Goal: Task Accomplishment & Management: Complete application form

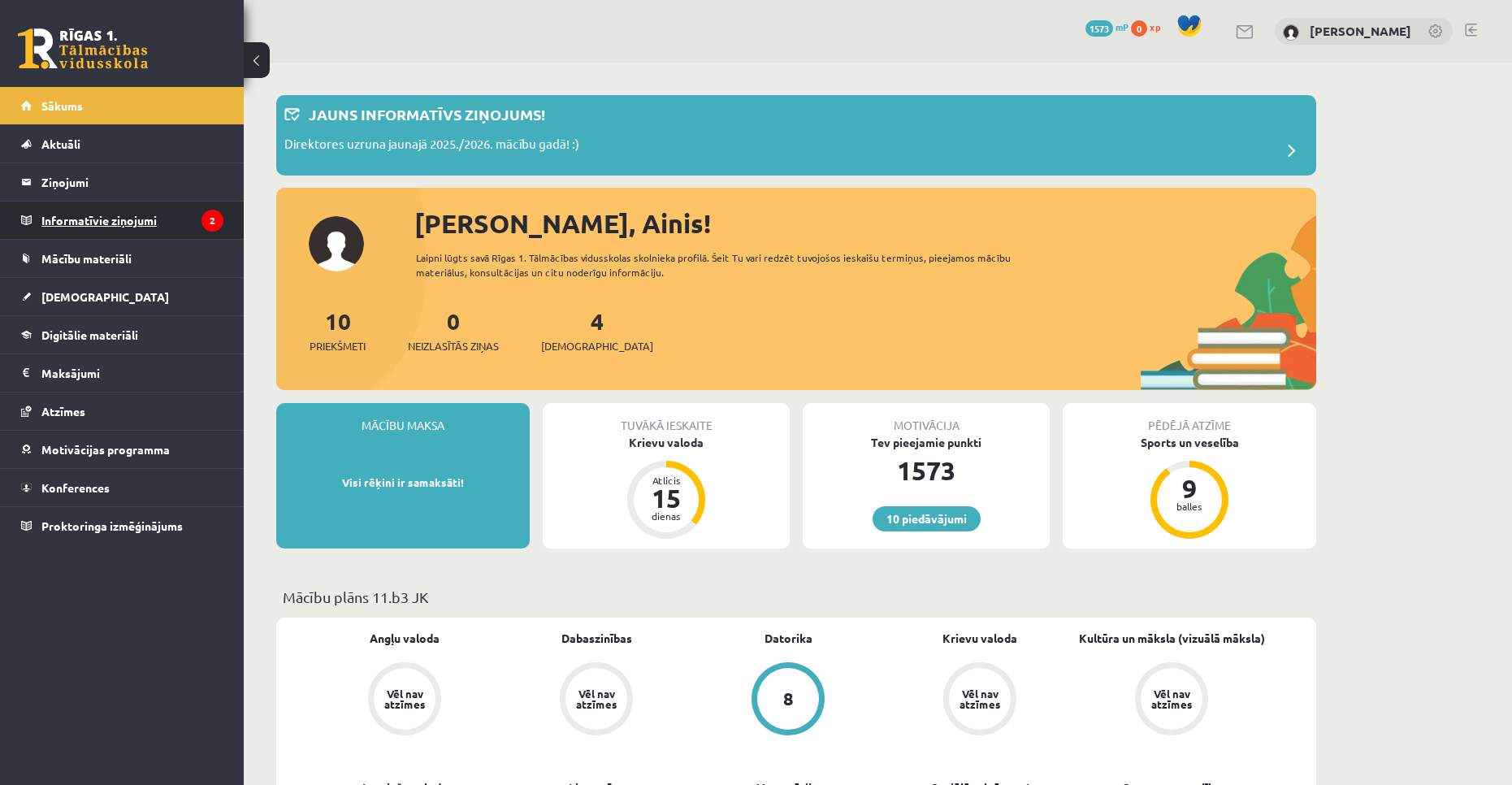
click at [136, 212] on legend "Informatīvie ziņojumi 2" at bounding box center [133, 220] width 182 height 38
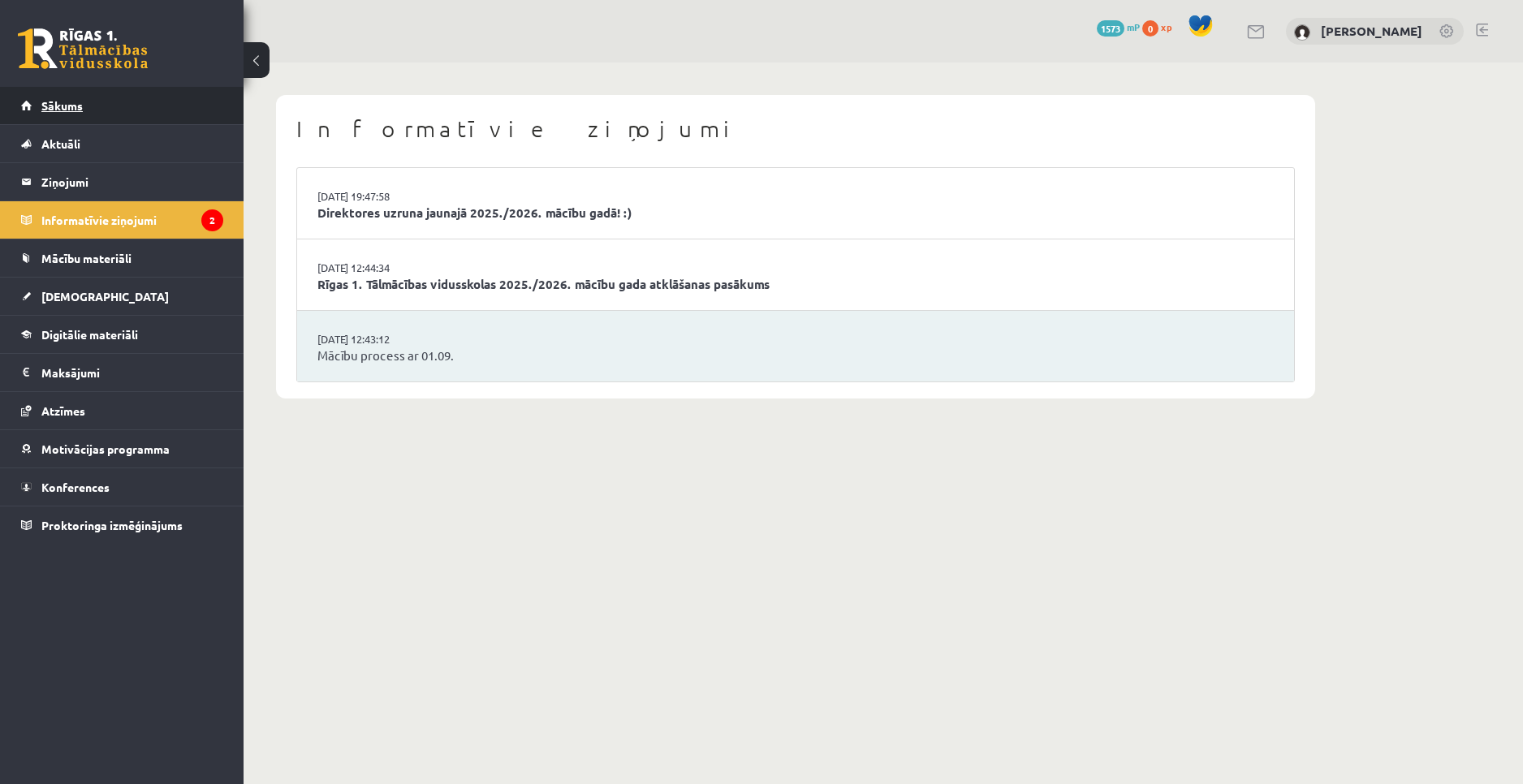
click at [130, 112] on link "Sākums" at bounding box center [122, 105] width 202 height 38
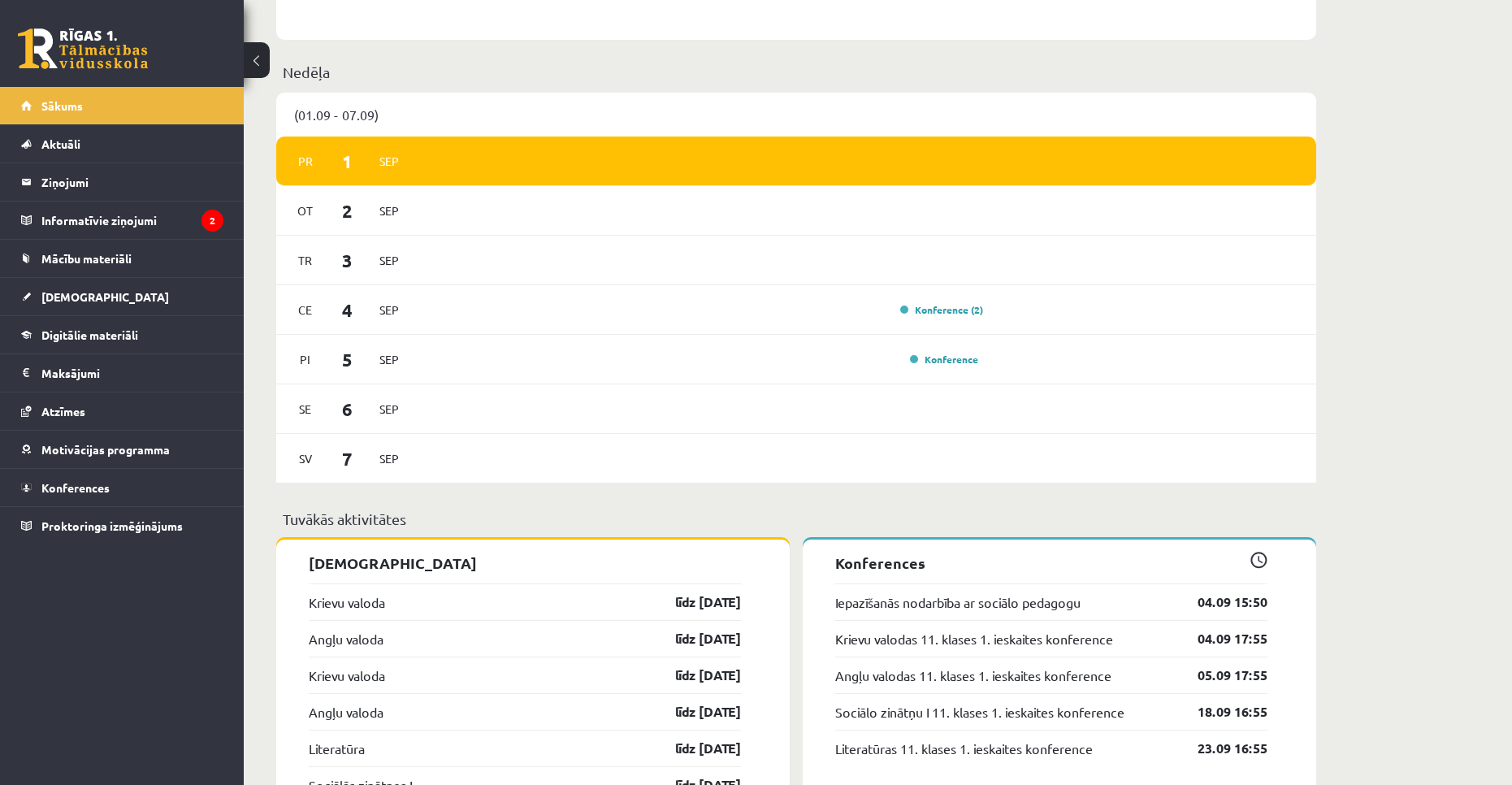
scroll to position [929, 0]
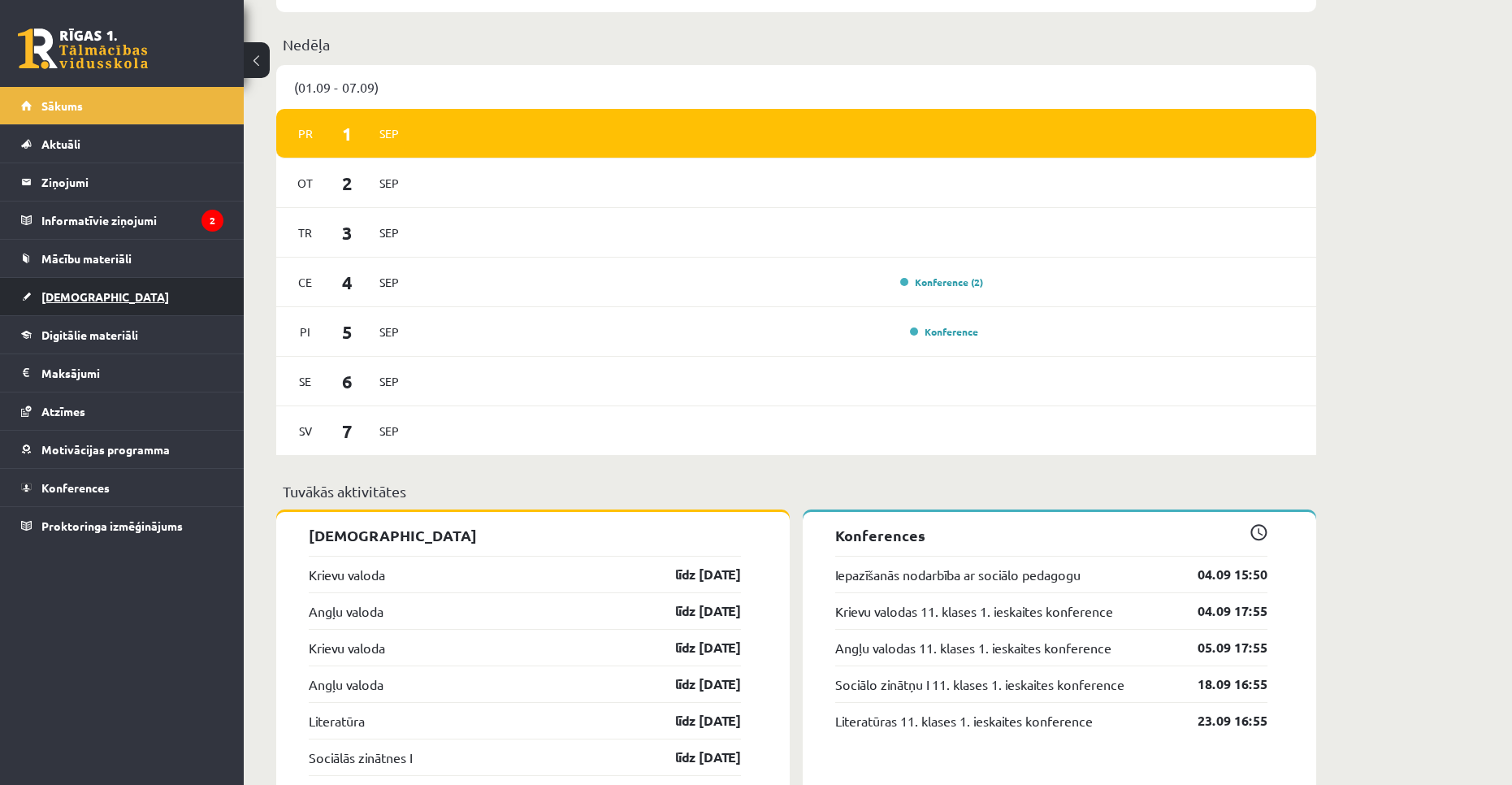
click at [84, 302] on span "[DEMOGRAPHIC_DATA]" at bounding box center [105, 296] width 128 height 14
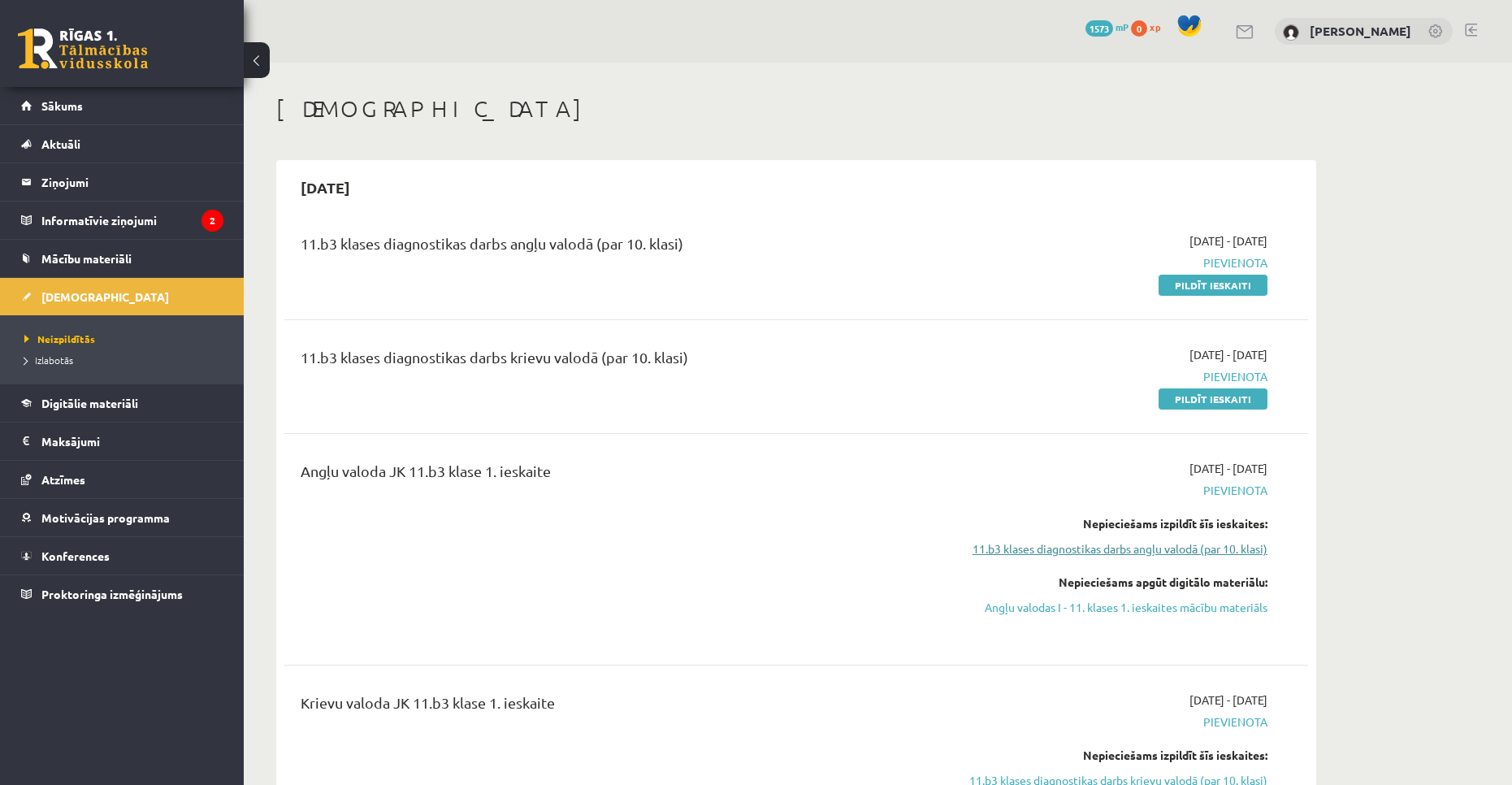
click at [993, 543] on link "11.b3 klases diagnostikas darbs angļu valodā (par 10. klasi)" at bounding box center [1114, 548] width 306 height 17
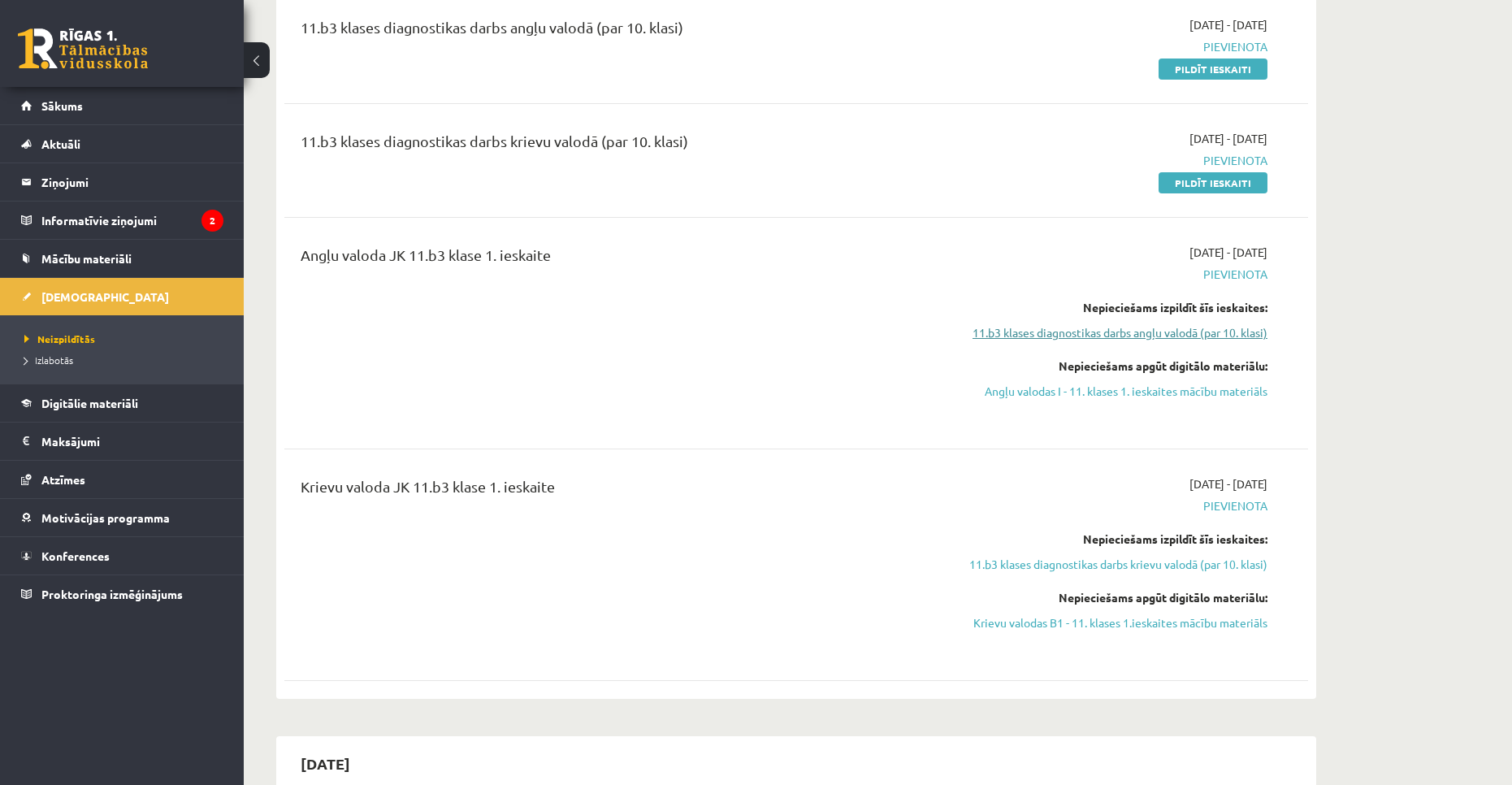
click at [1016, 334] on link "11.b3 klases diagnostikas darbs angļu valodā (par 10. klasi)" at bounding box center [1114, 333] width 306 height 17
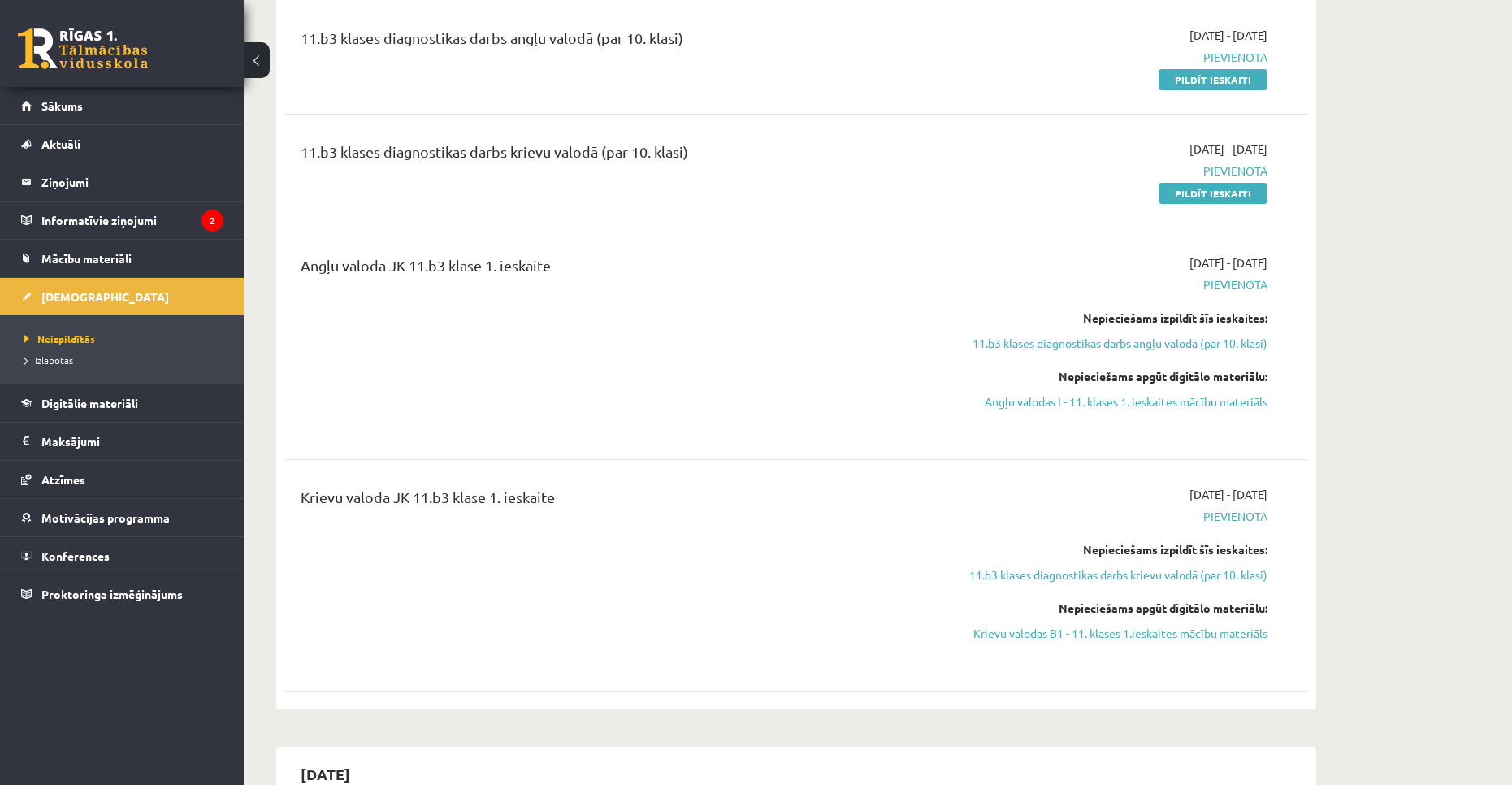
scroll to position [135, 0]
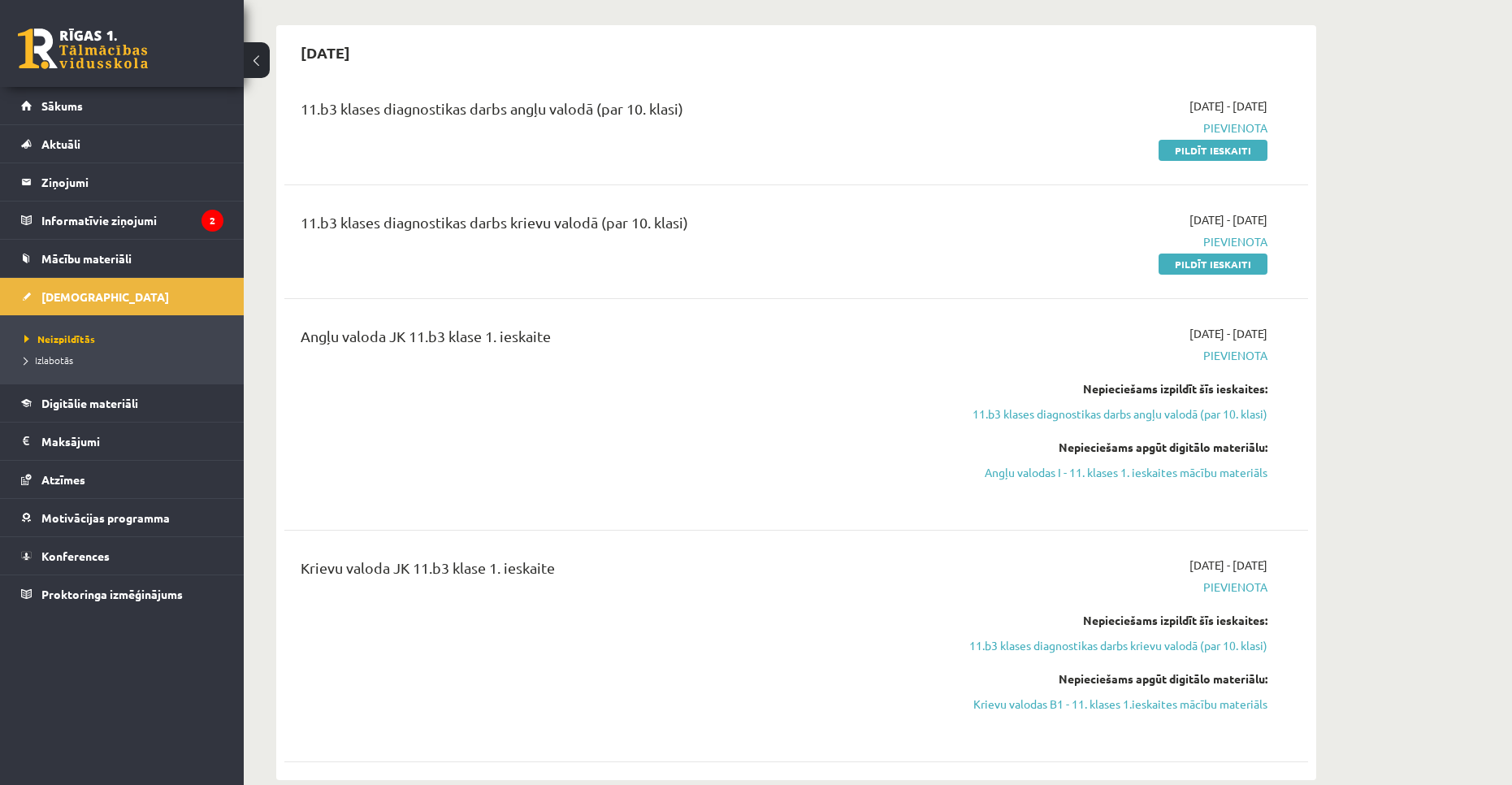
click at [1185, 160] on div "11.b3 klases diagnostikas darbs angļu valodā (par 10. klasi) 2025-09-01 - 2025-…" at bounding box center [796, 128] width 1024 height 94
click at [1187, 156] on link "Pildīt ieskaiti" at bounding box center [1213, 150] width 109 height 21
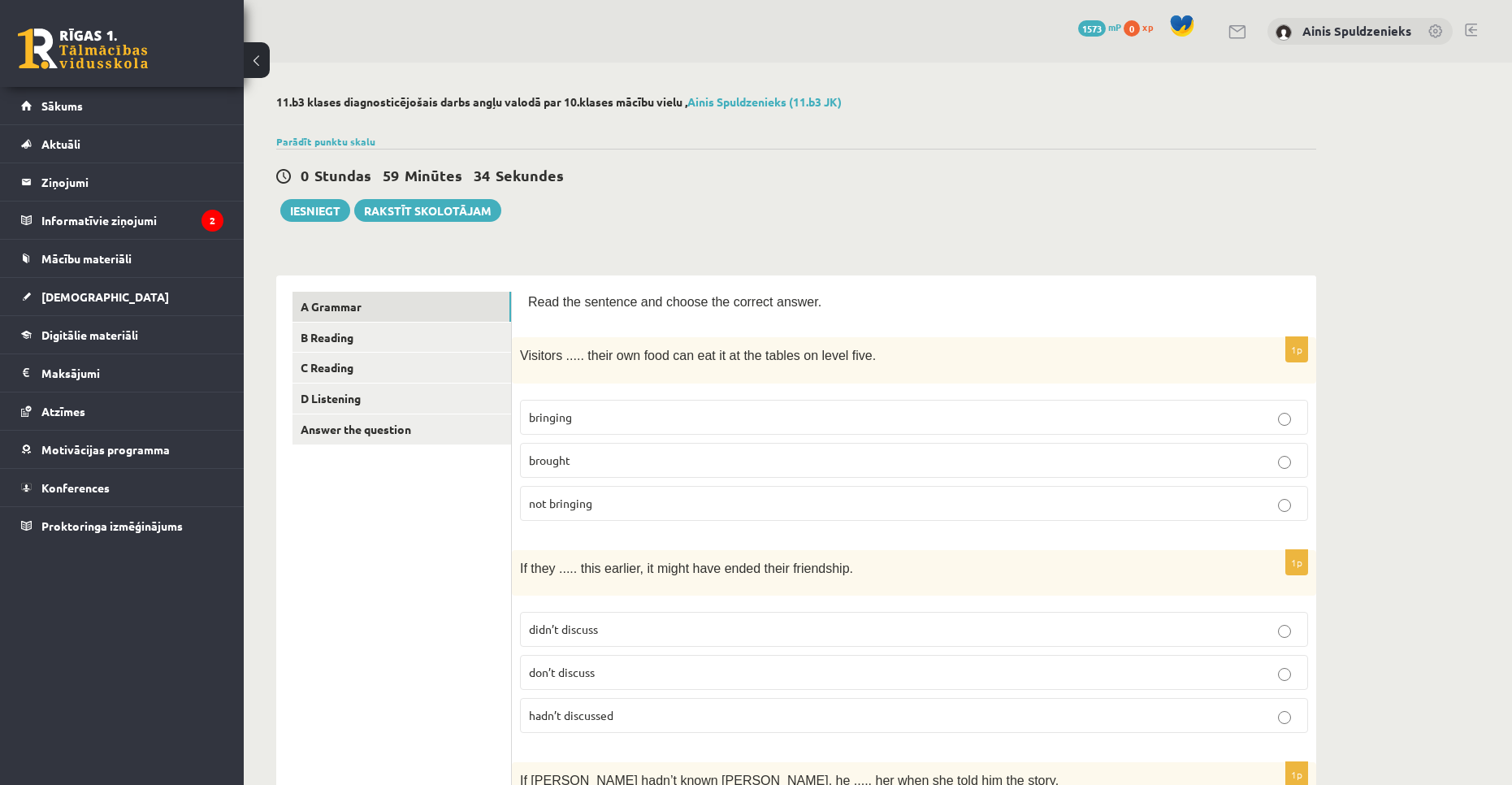
click at [746, 414] on p "bringing" at bounding box center [914, 417] width 770 height 17
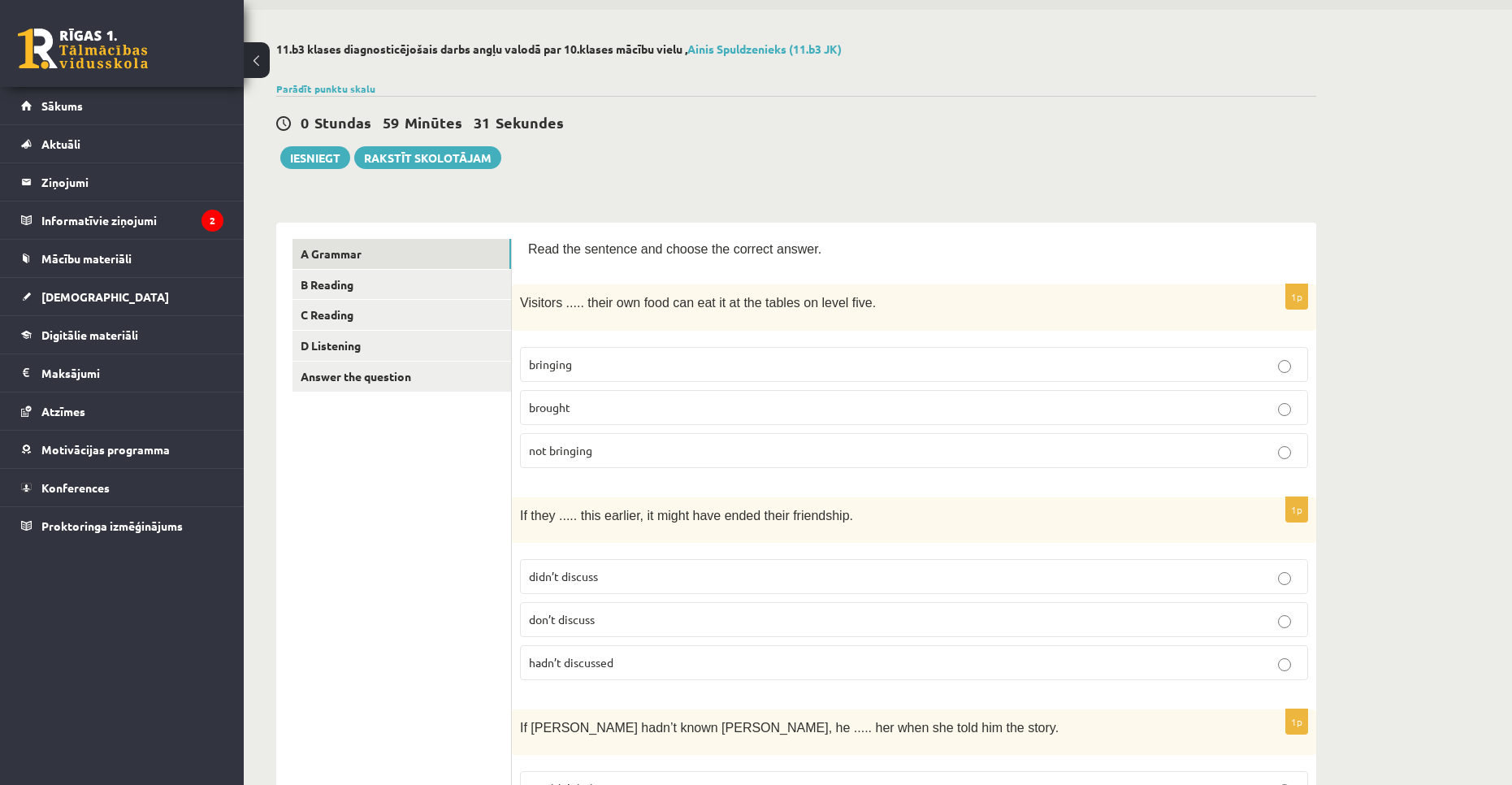
scroll to position [81, 0]
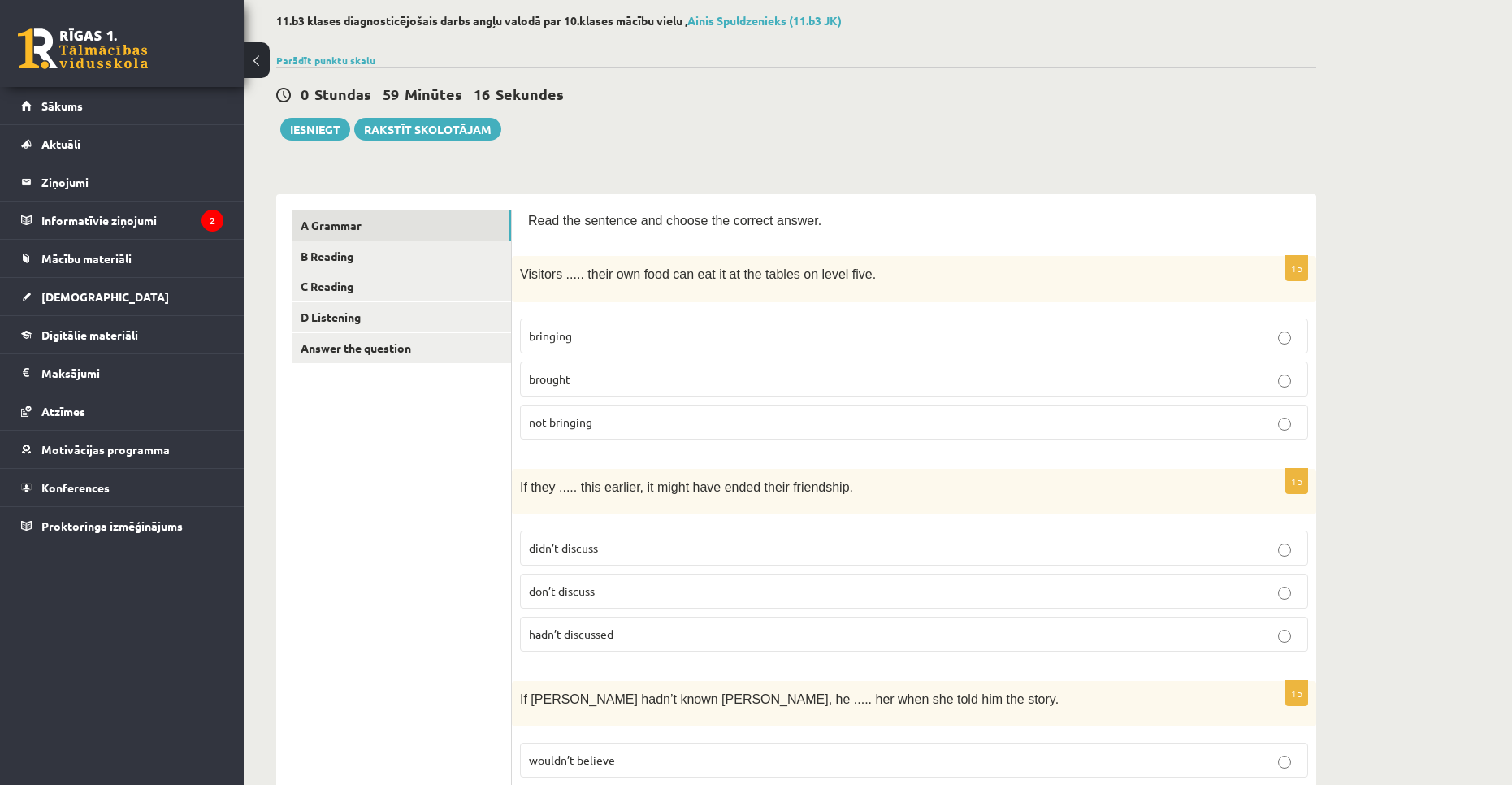
click at [649, 630] on p "hadn’t discussed" at bounding box center [914, 634] width 770 height 17
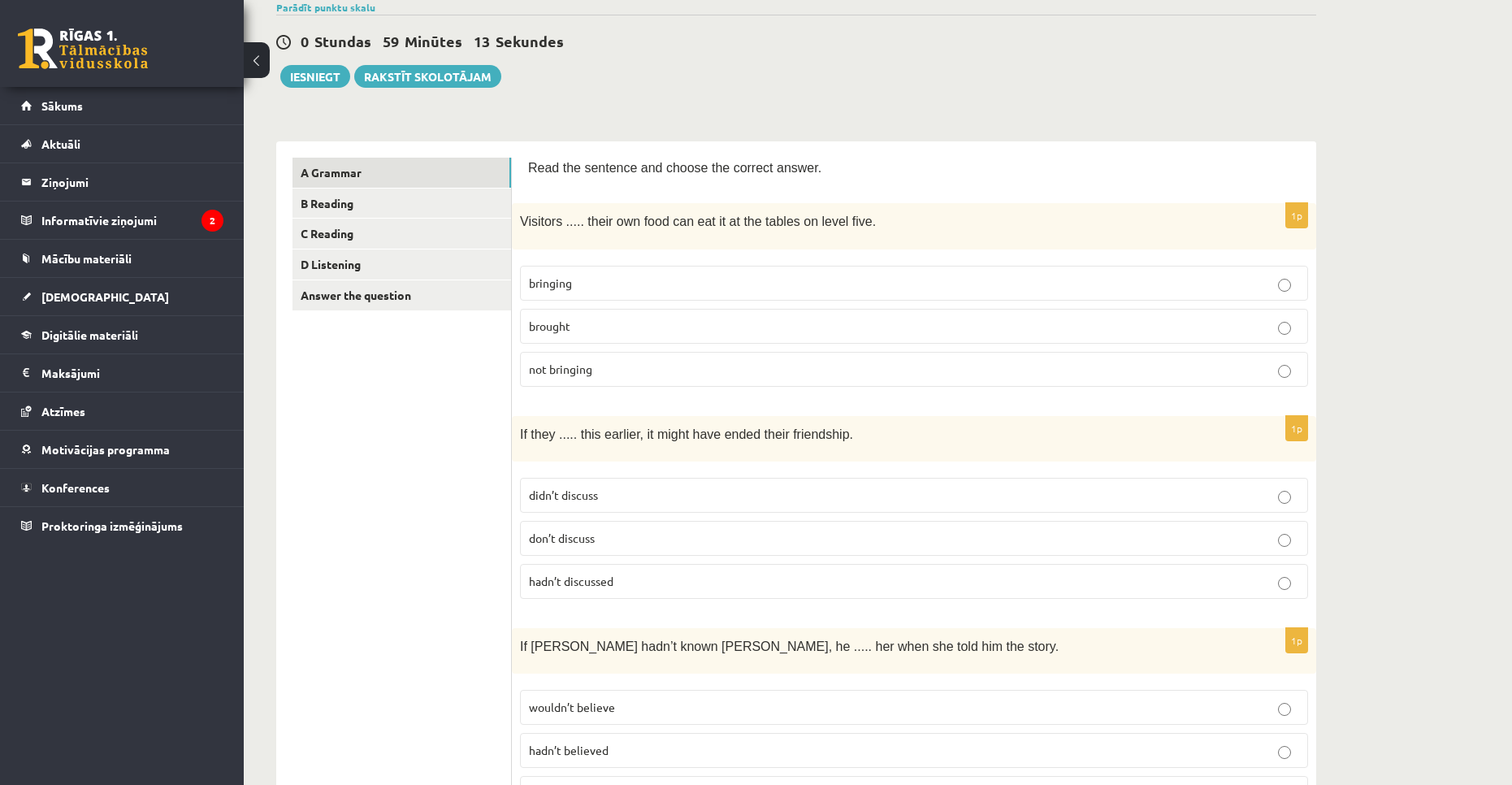
scroll to position [244, 0]
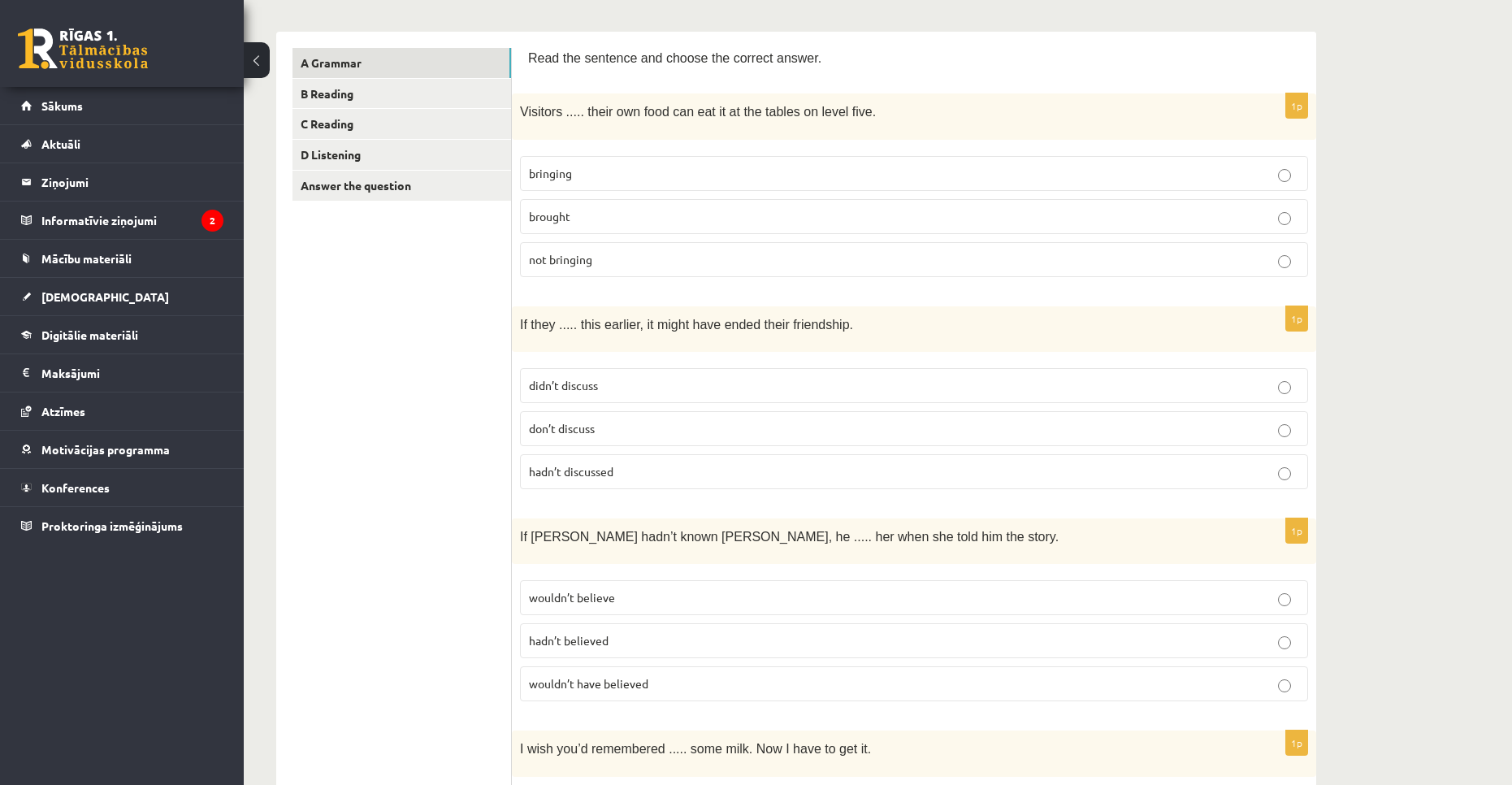
click at [640, 676] on span "wouldn’t have believed" at bounding box center [588, 683] width 120 height 14
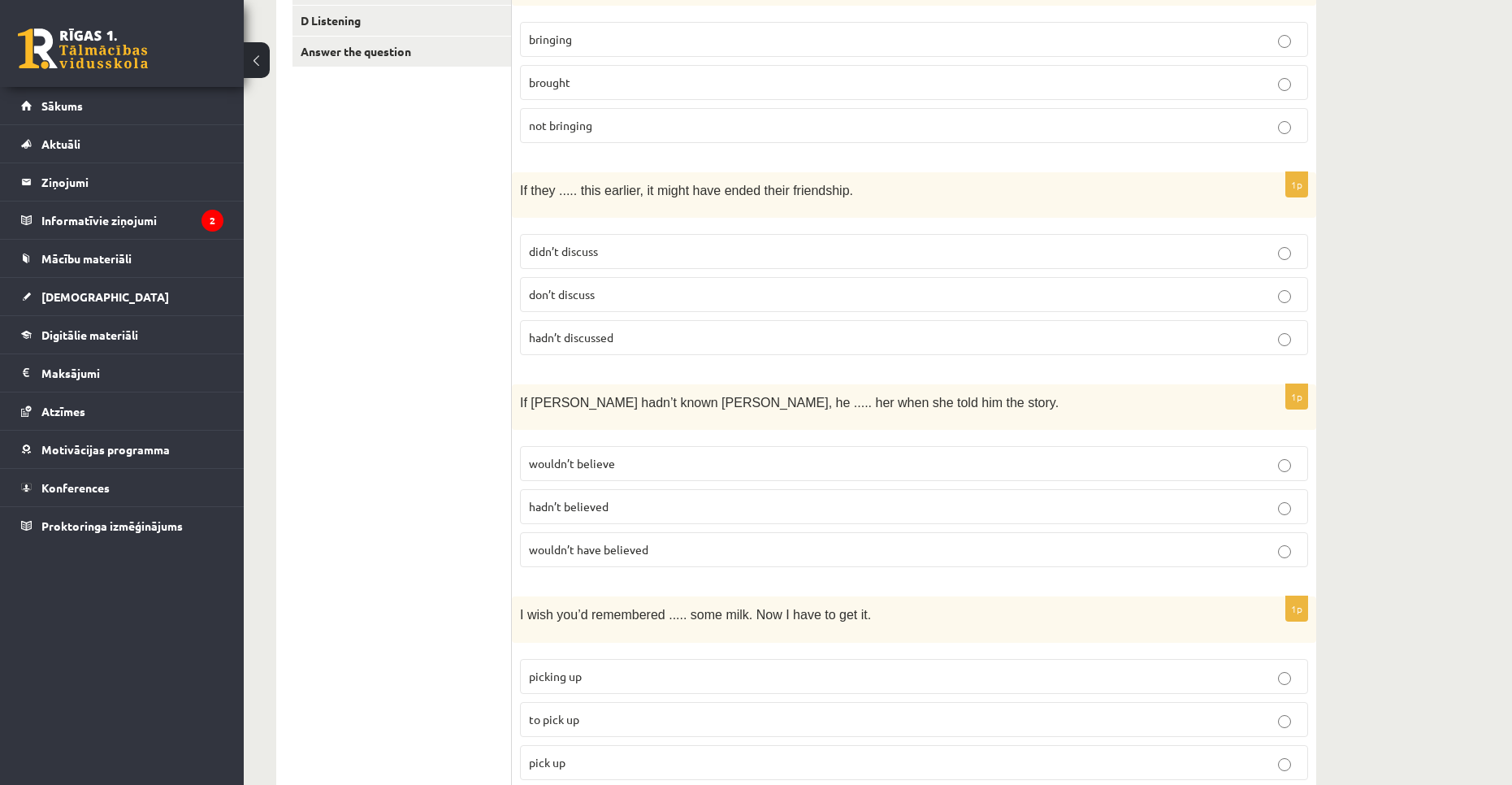
scroll to position [406, 0]
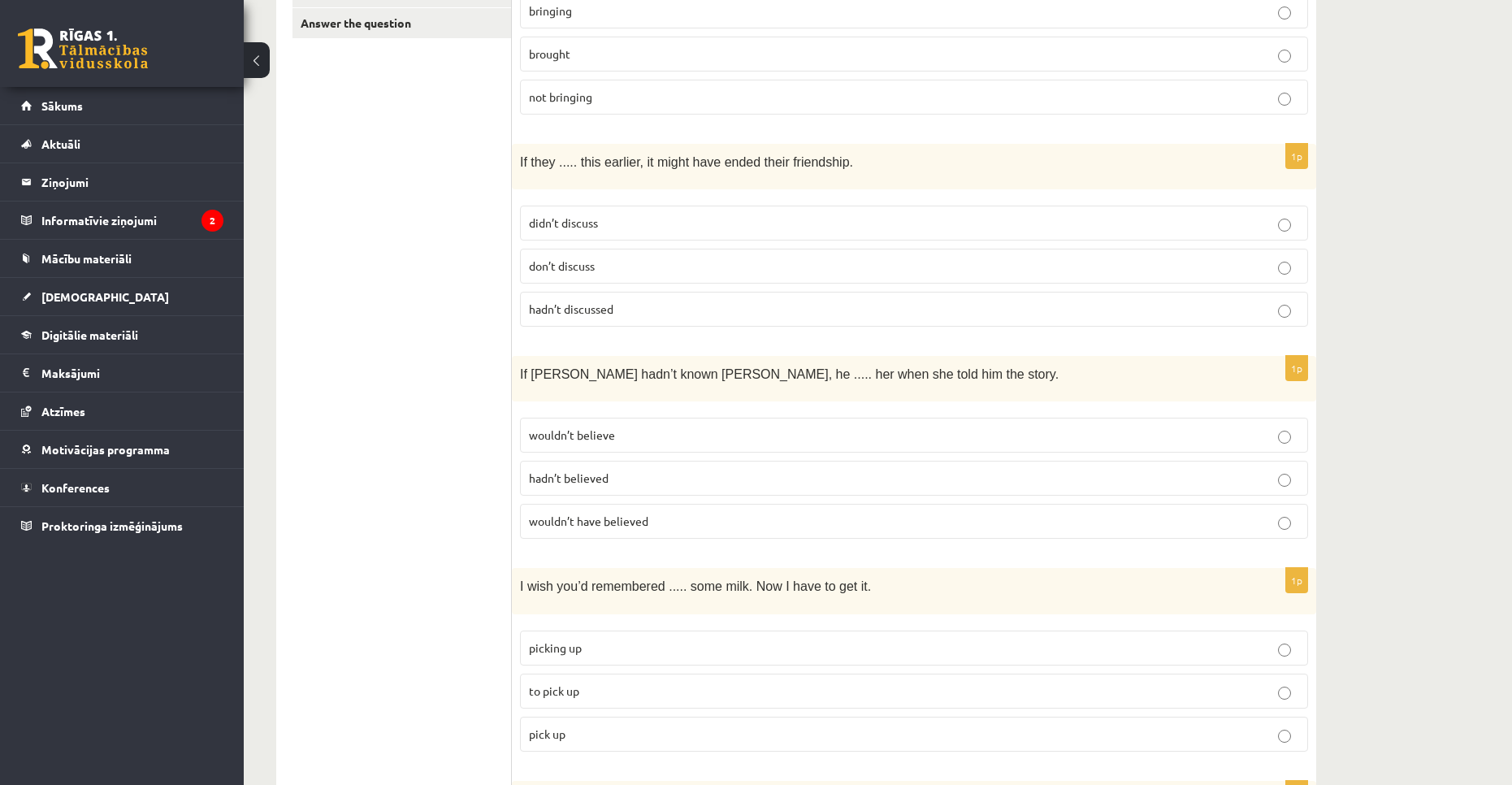
click at [621, 697] on label "to pick up" at bounding box center [914, 691] width 788 height 35
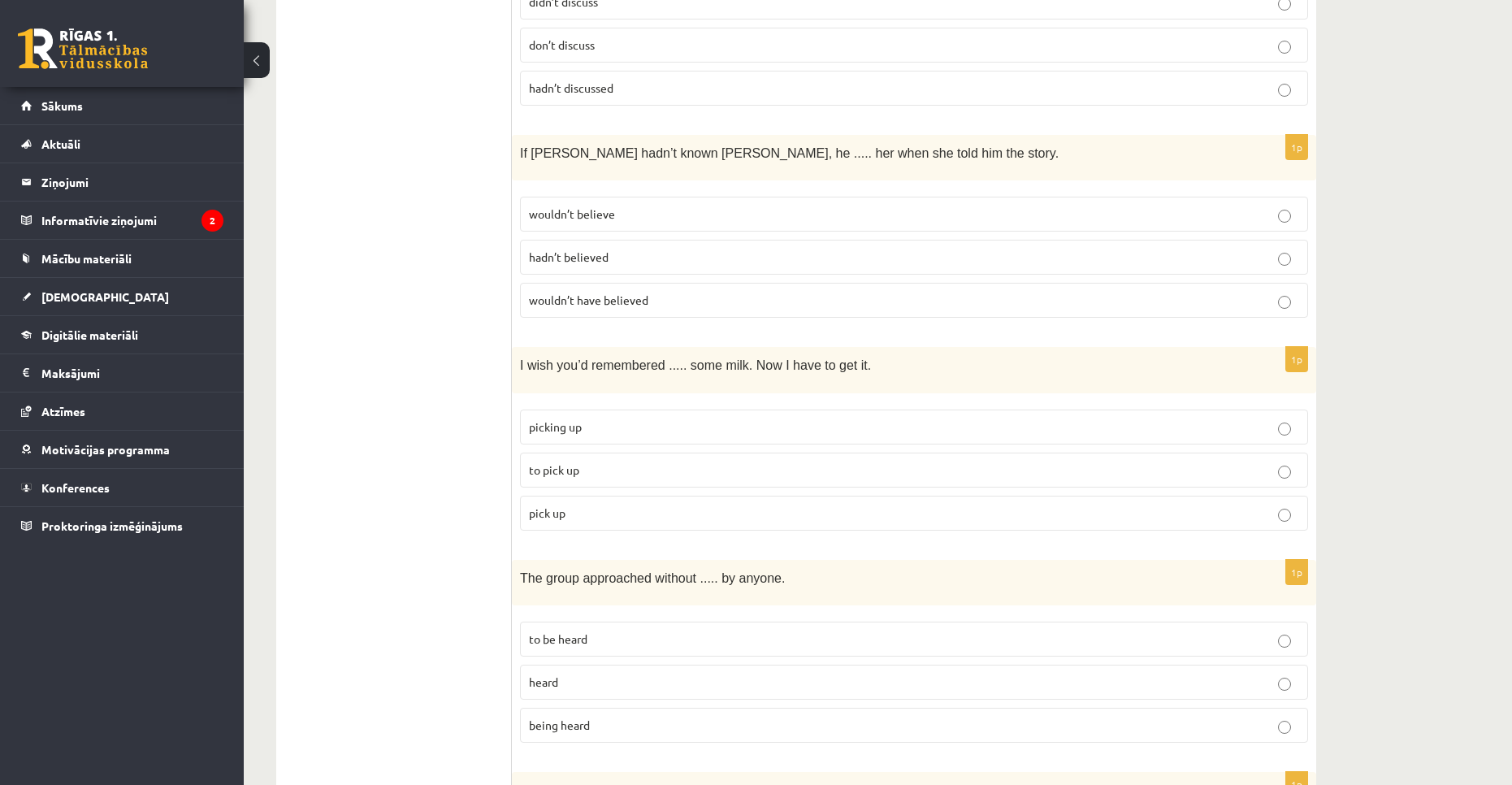
scroll to position [650, 0]
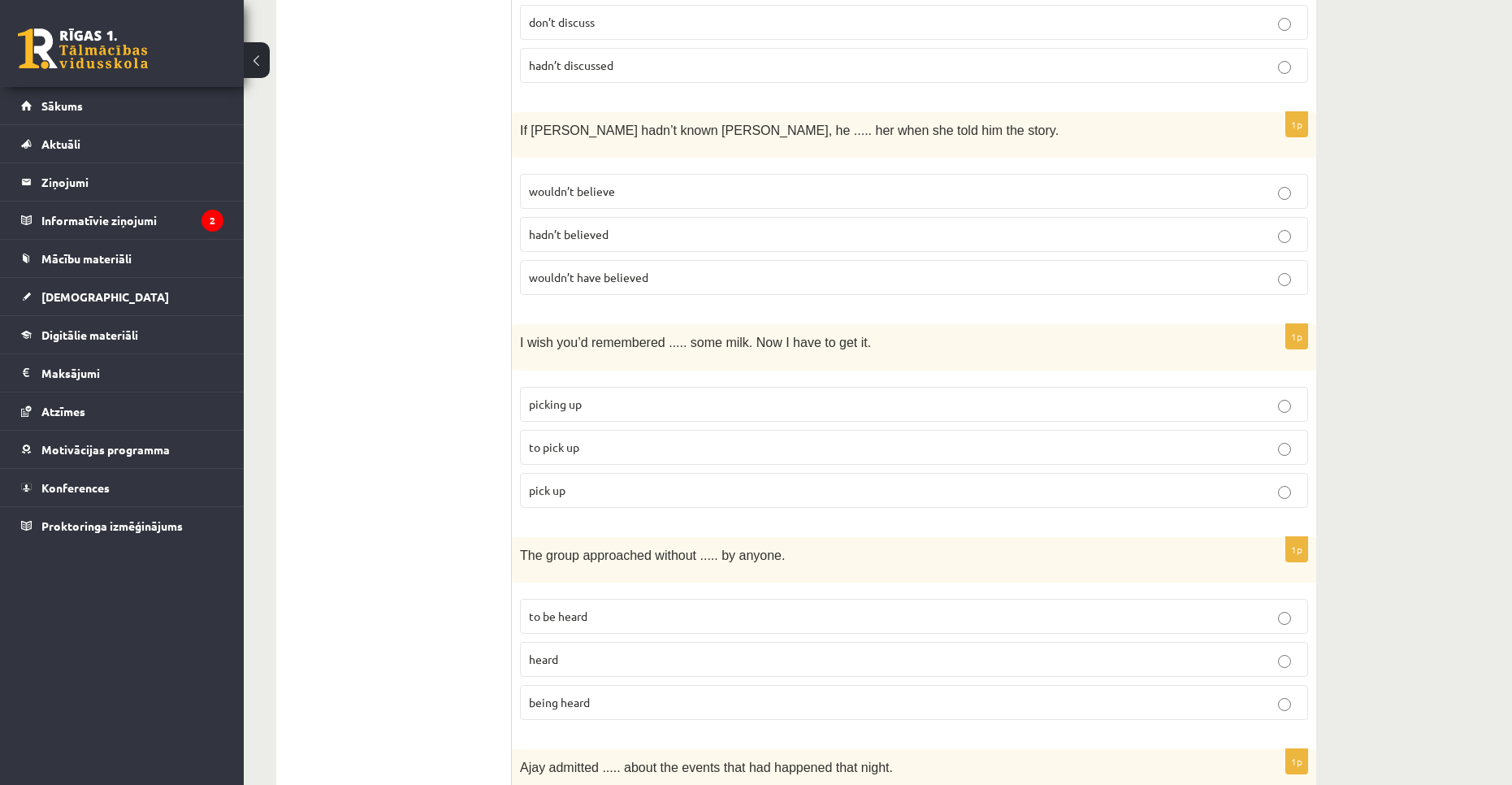
click at [574, 698] on span "being heard" at bounding box center [559, 701] width 61 height 14
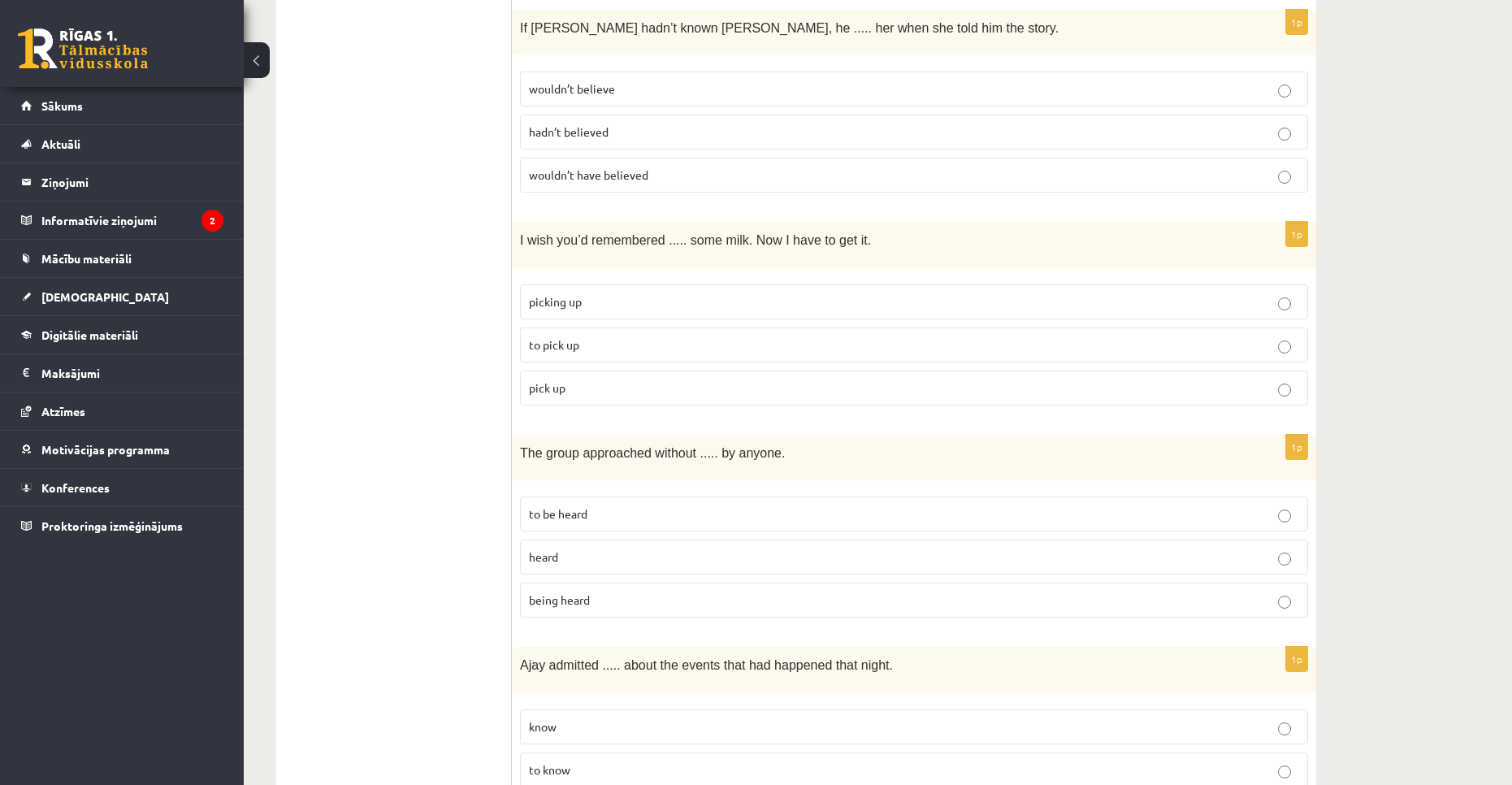
scroll to position [813, 0]
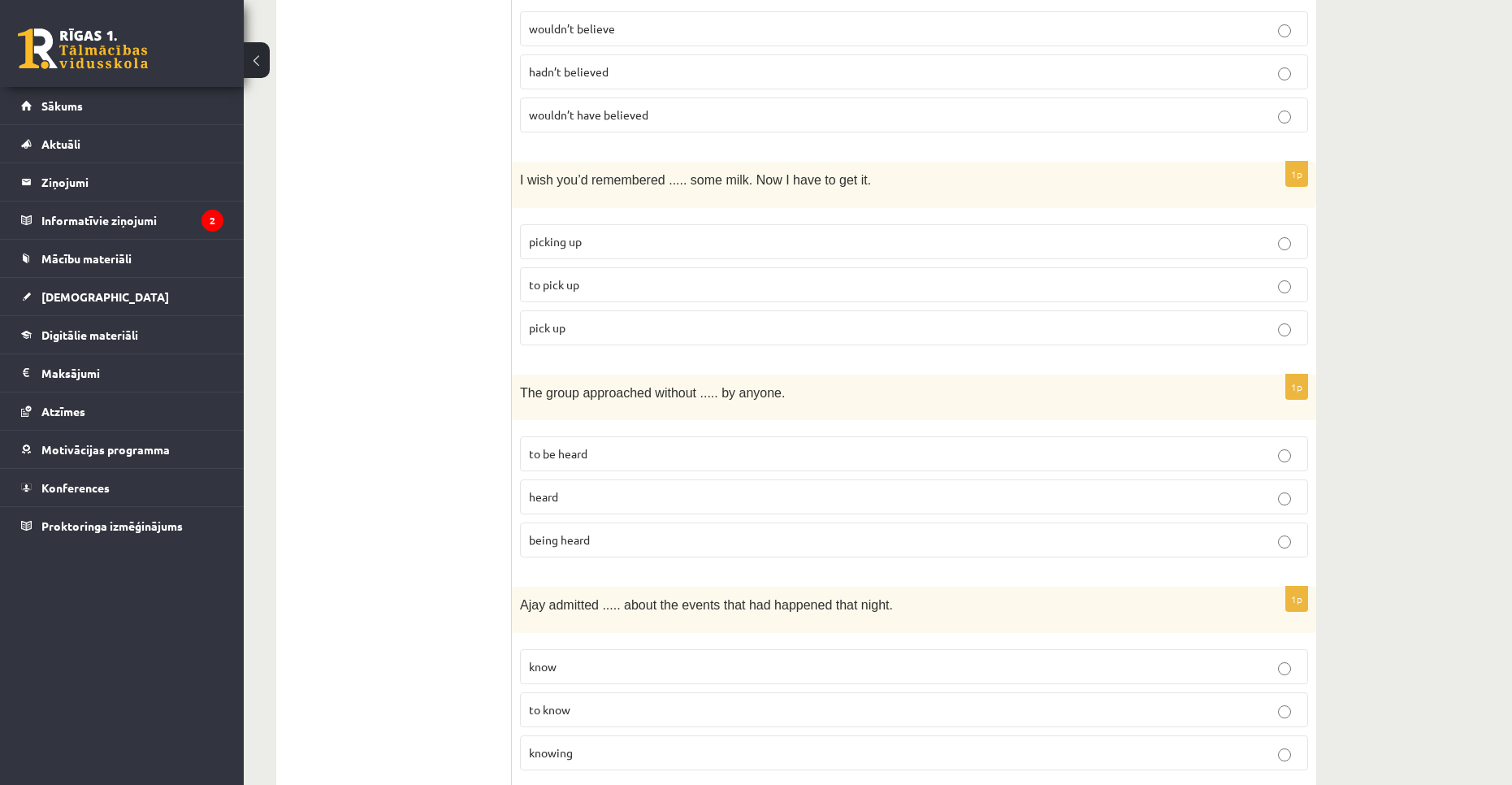
click at [586, 744] on p "knowing" at bounding box center [914, 752] width 770 height 17
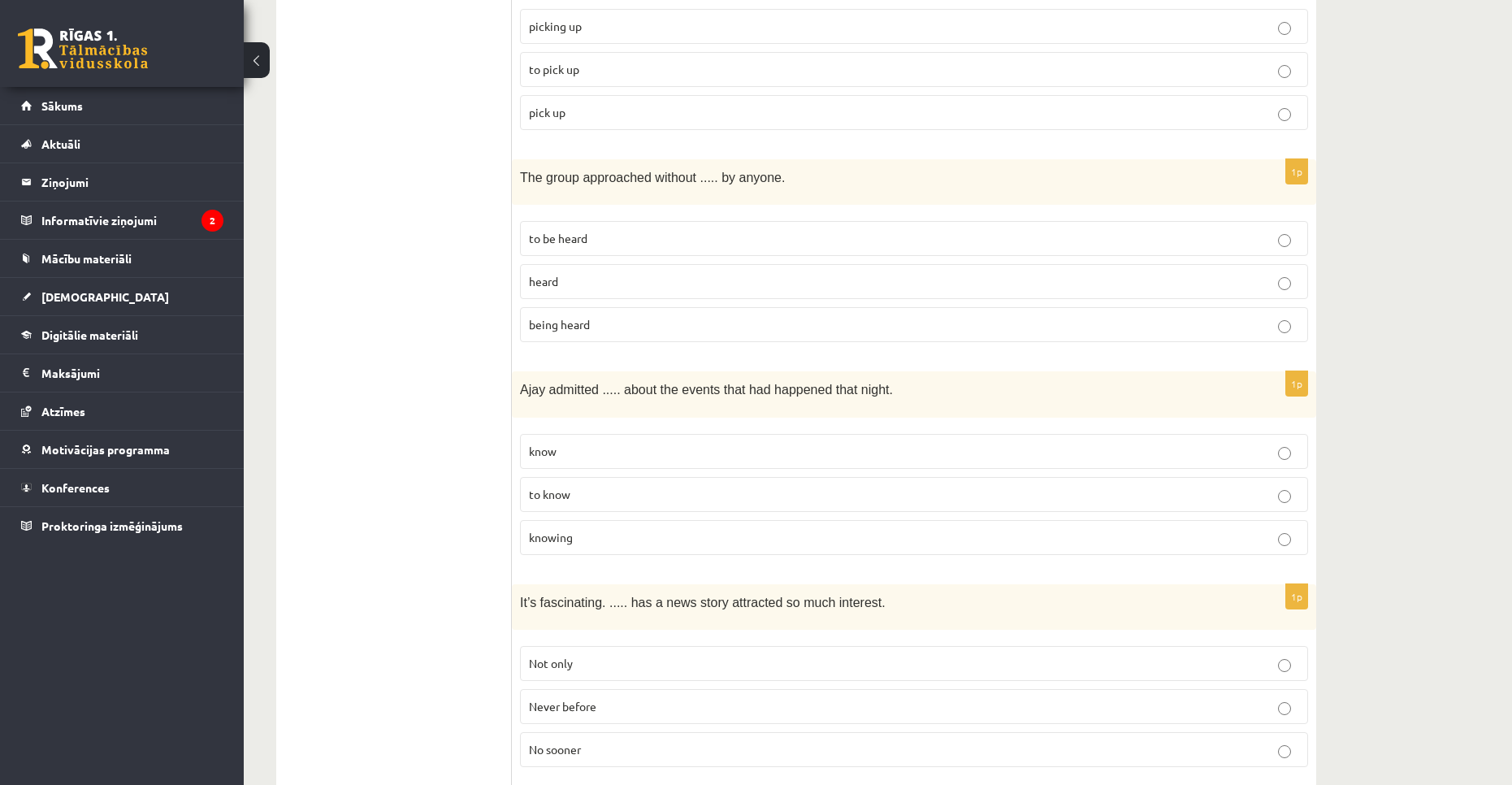
scroll to position [1057, 0]
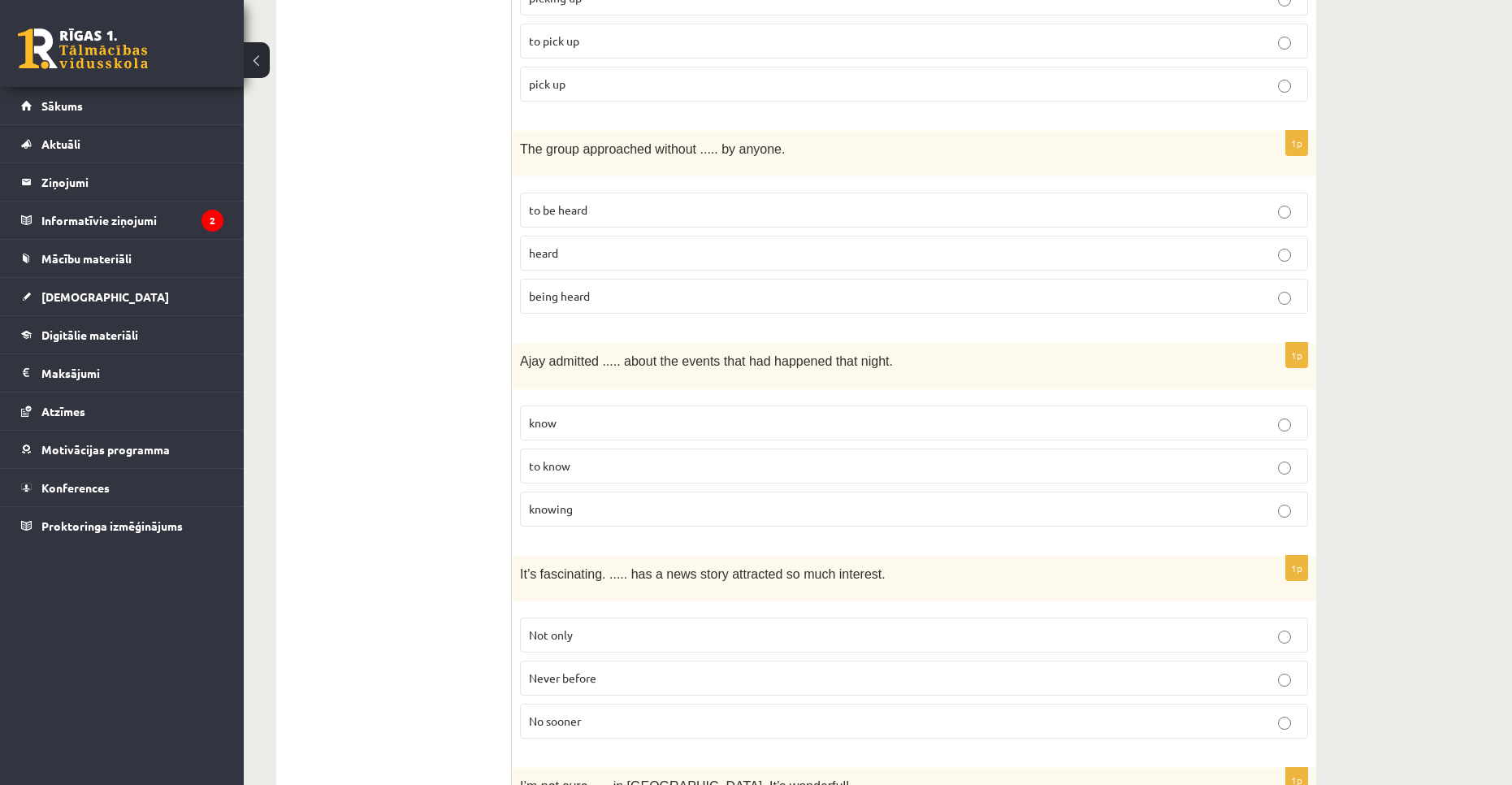
click at [575, 681] on p "Never before" at bounding box center [914, 678] width 770 height 17
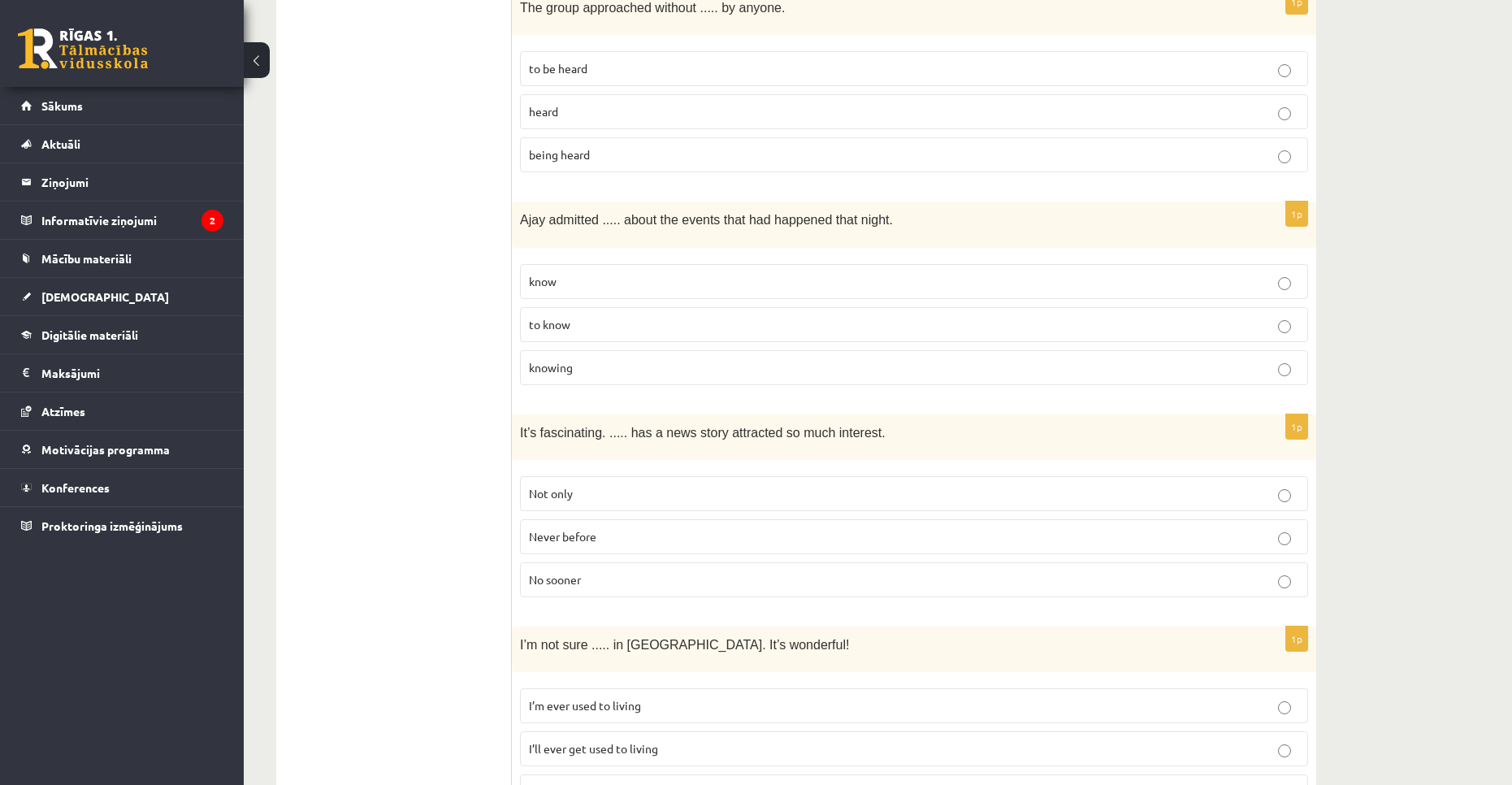
scroll to position [1300, 0]
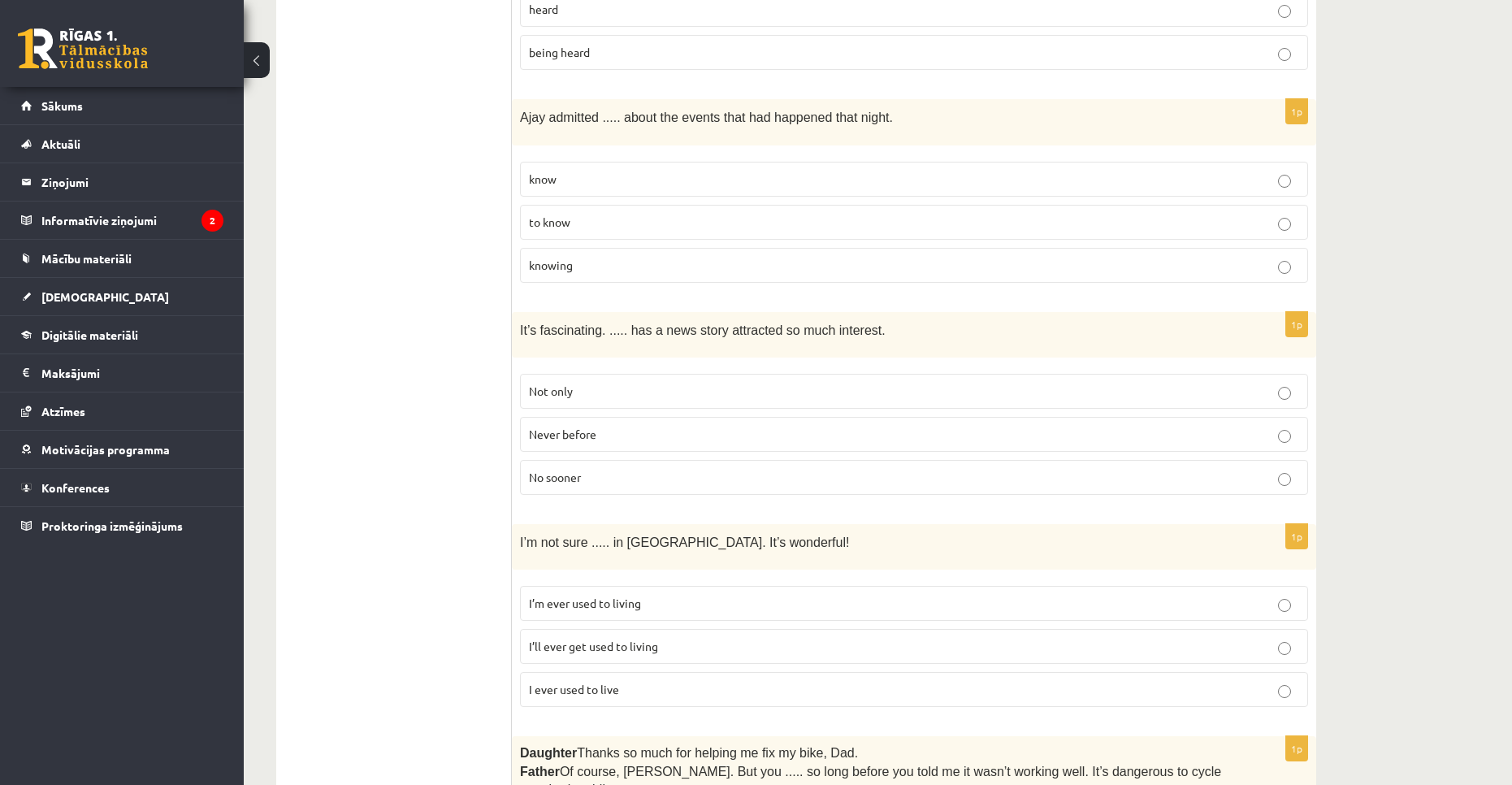
click at [617, 642] on span "I’ll ever get used to living" at bounding box center [593, 645] width 130 height 14
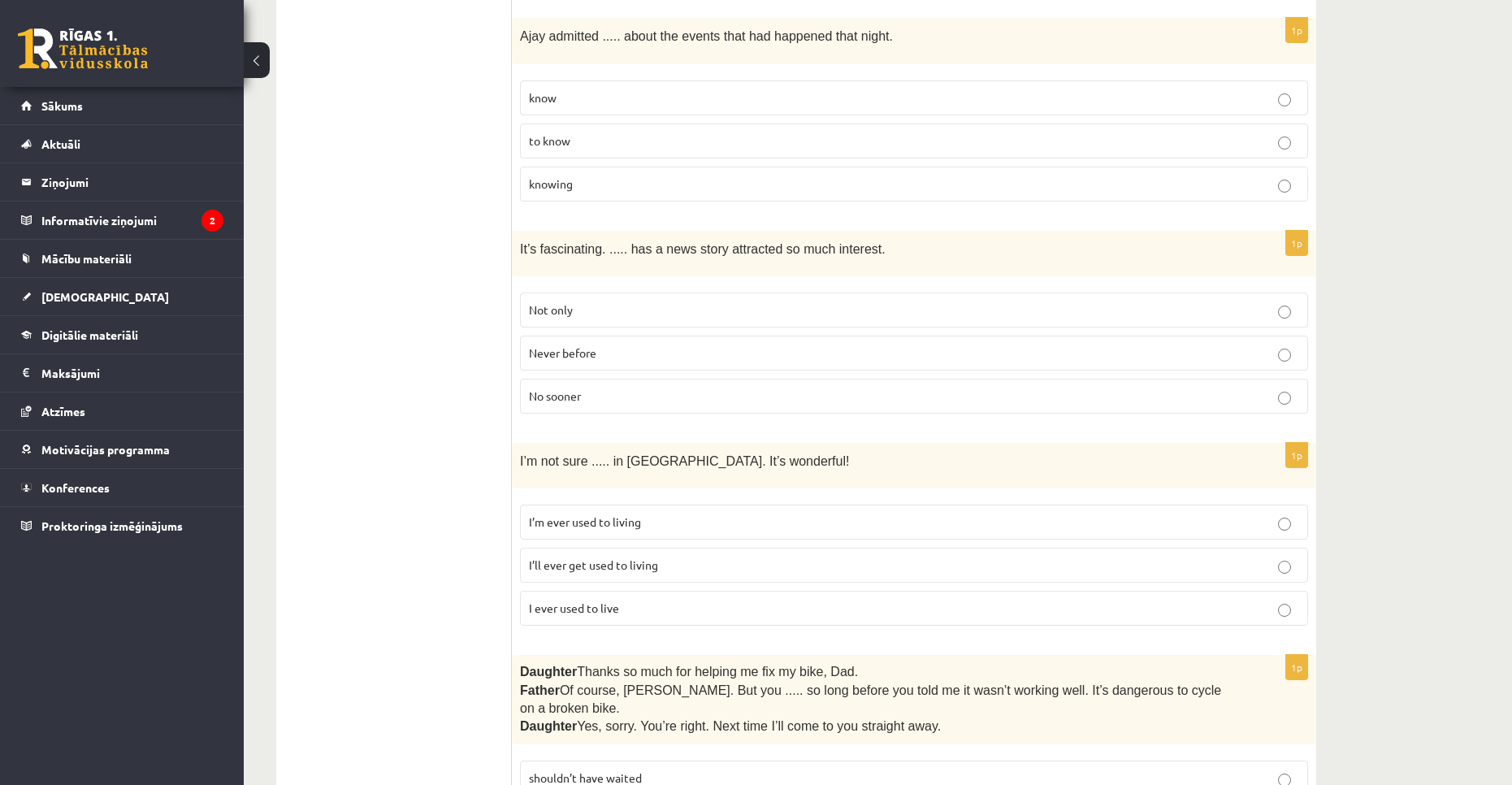
scroll to position [1463, 0]
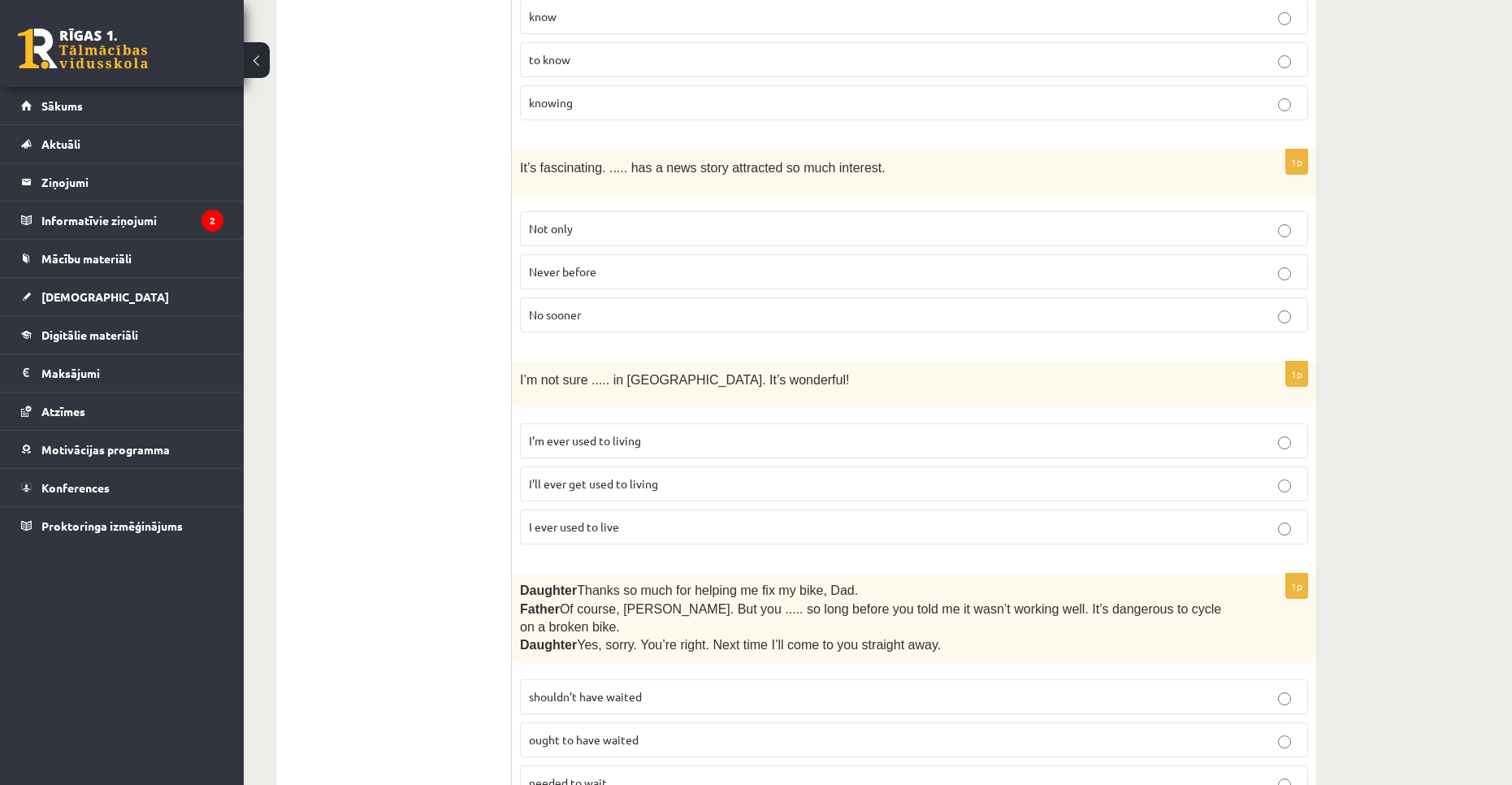
click at [682, 688] on p "shouldn’t have waited" at bounding box center [914, 696] width 770 height 17
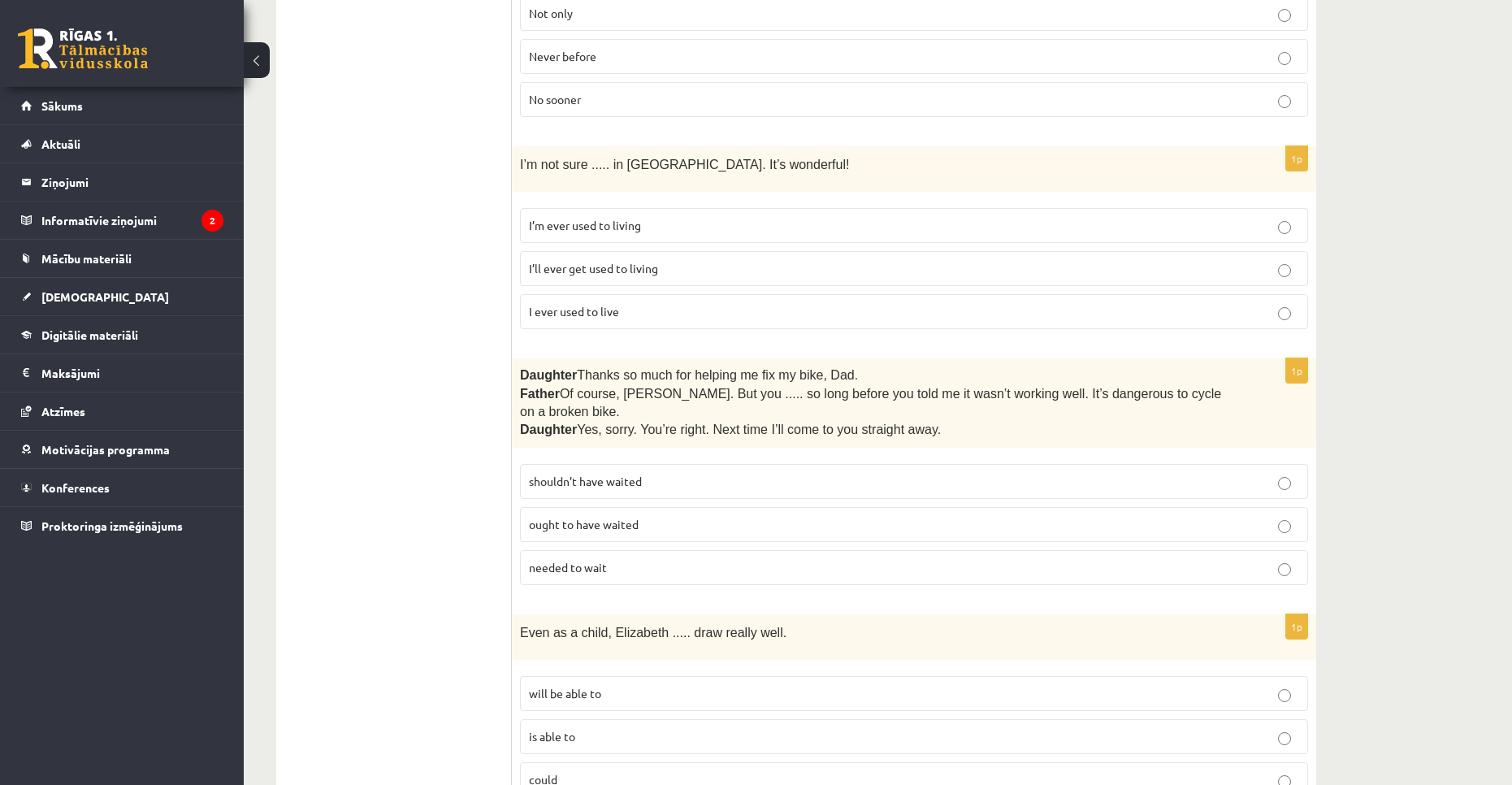
scroll to position [1706, 0]
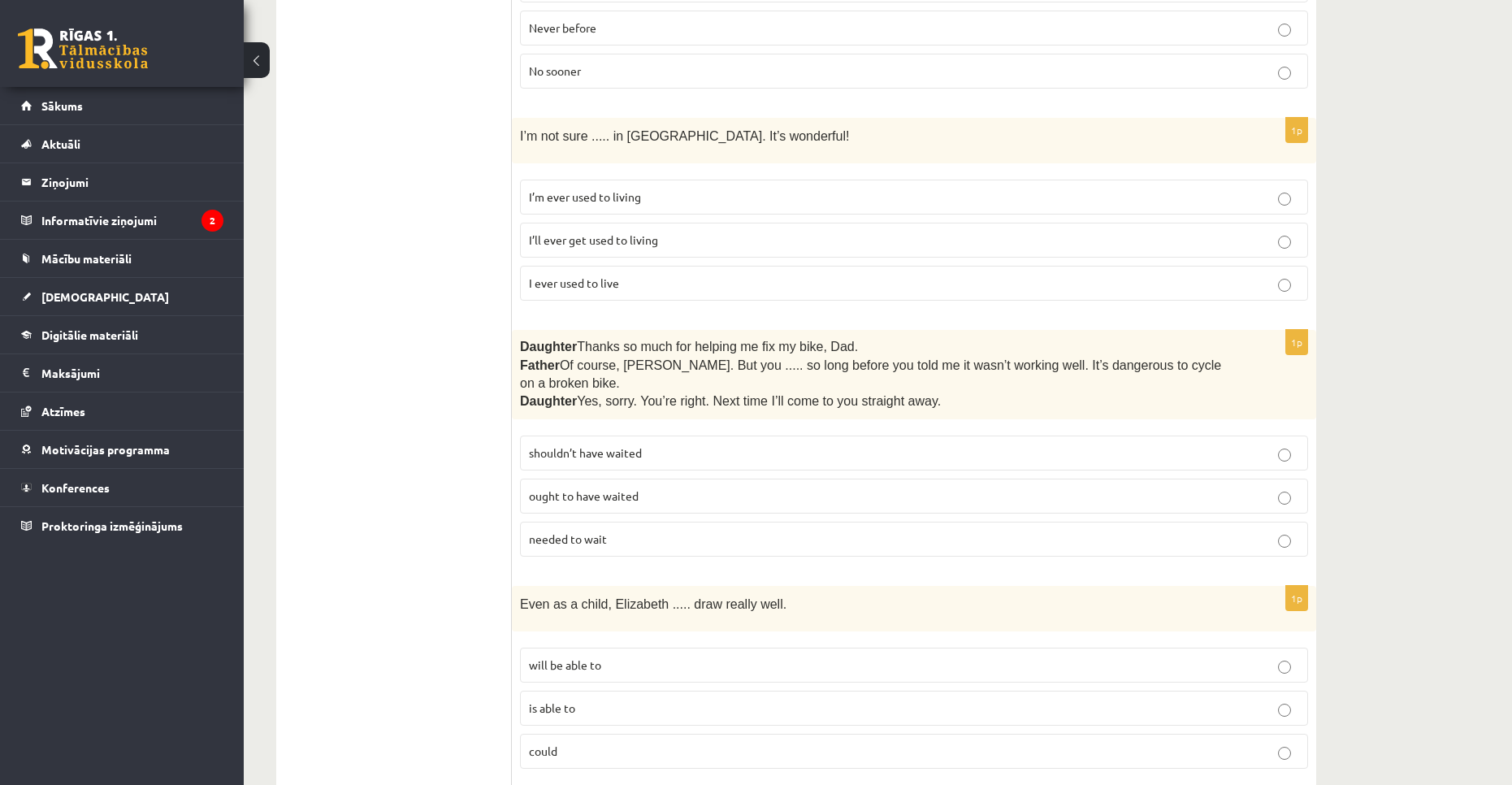
click at [568, 742] on p "could" at bounding box center [914, 751] width 770 height 17
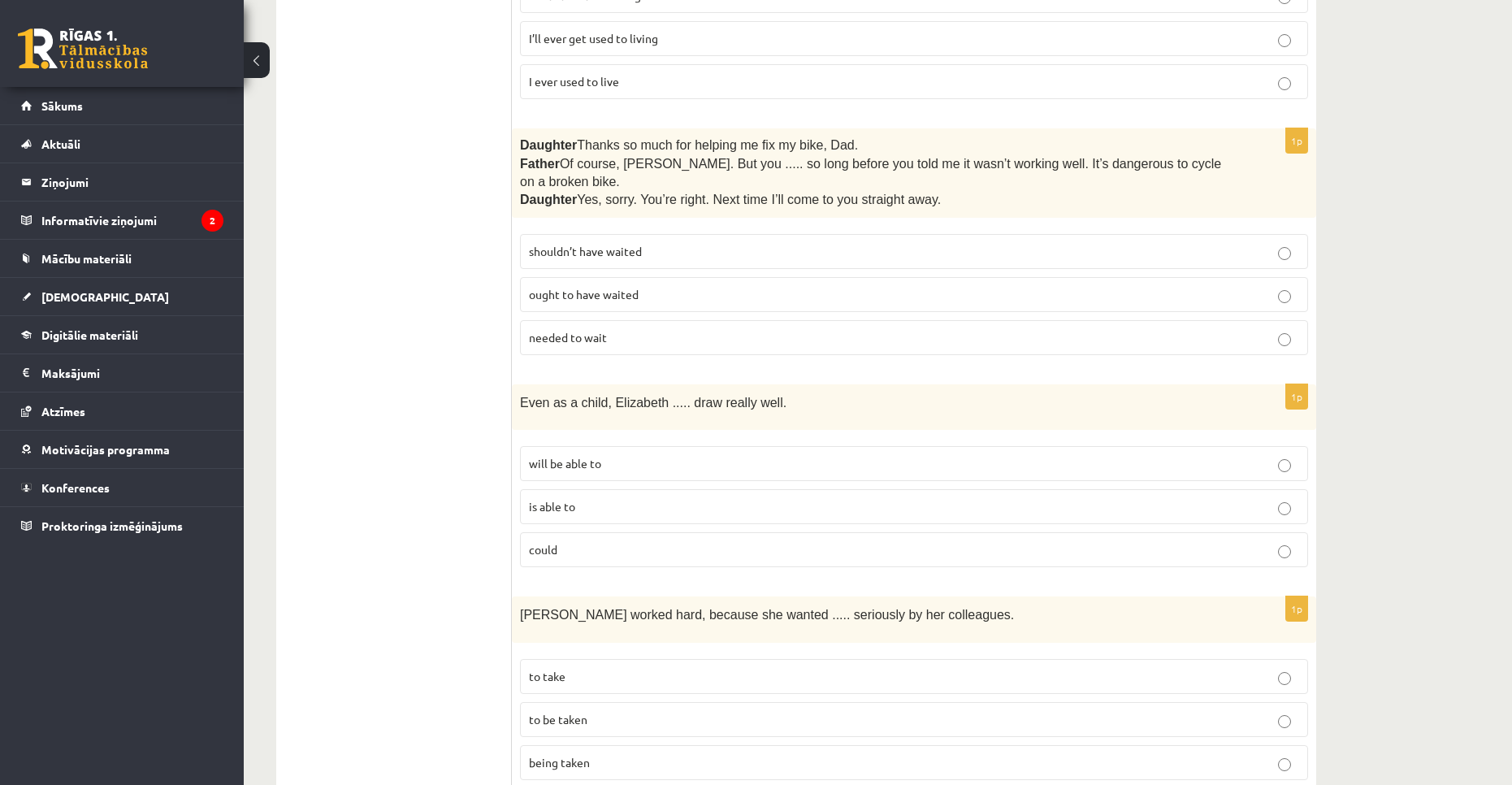
scroll to position [1950, 0]
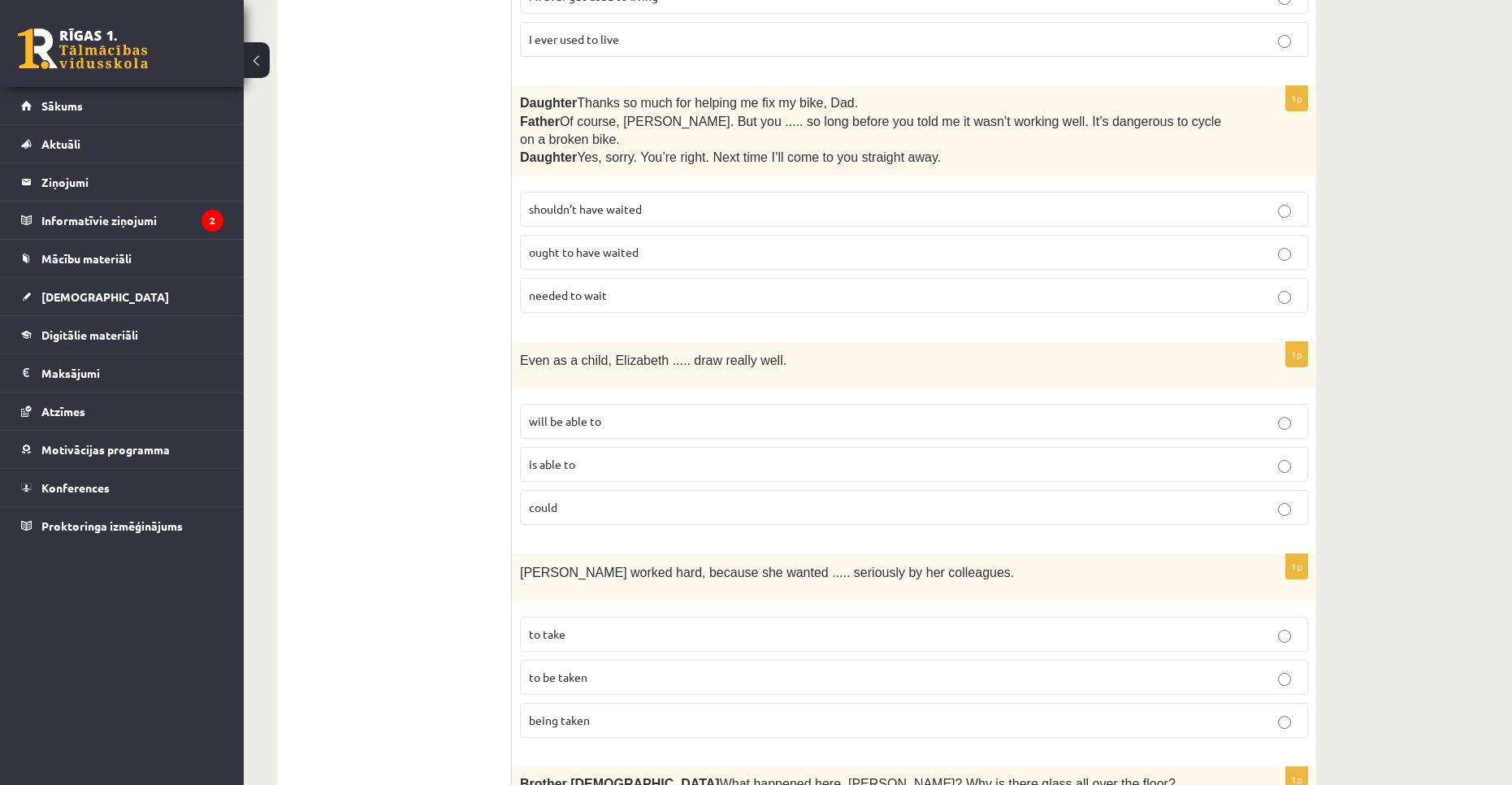
click at [598, 669] on p "to be taken" at bounding box center [914, 677] width 770 height 17
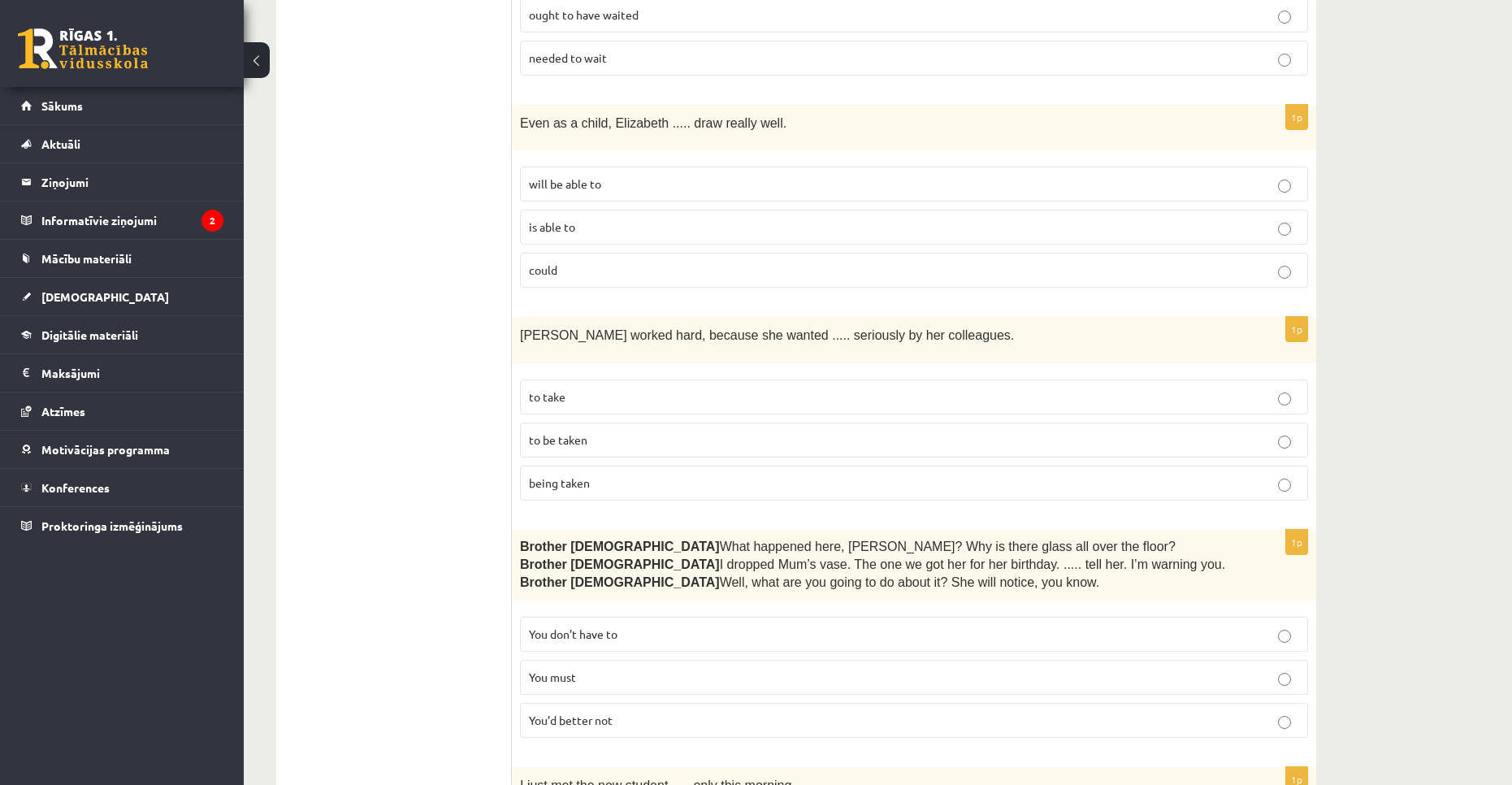
scroll to position [2194, 0]
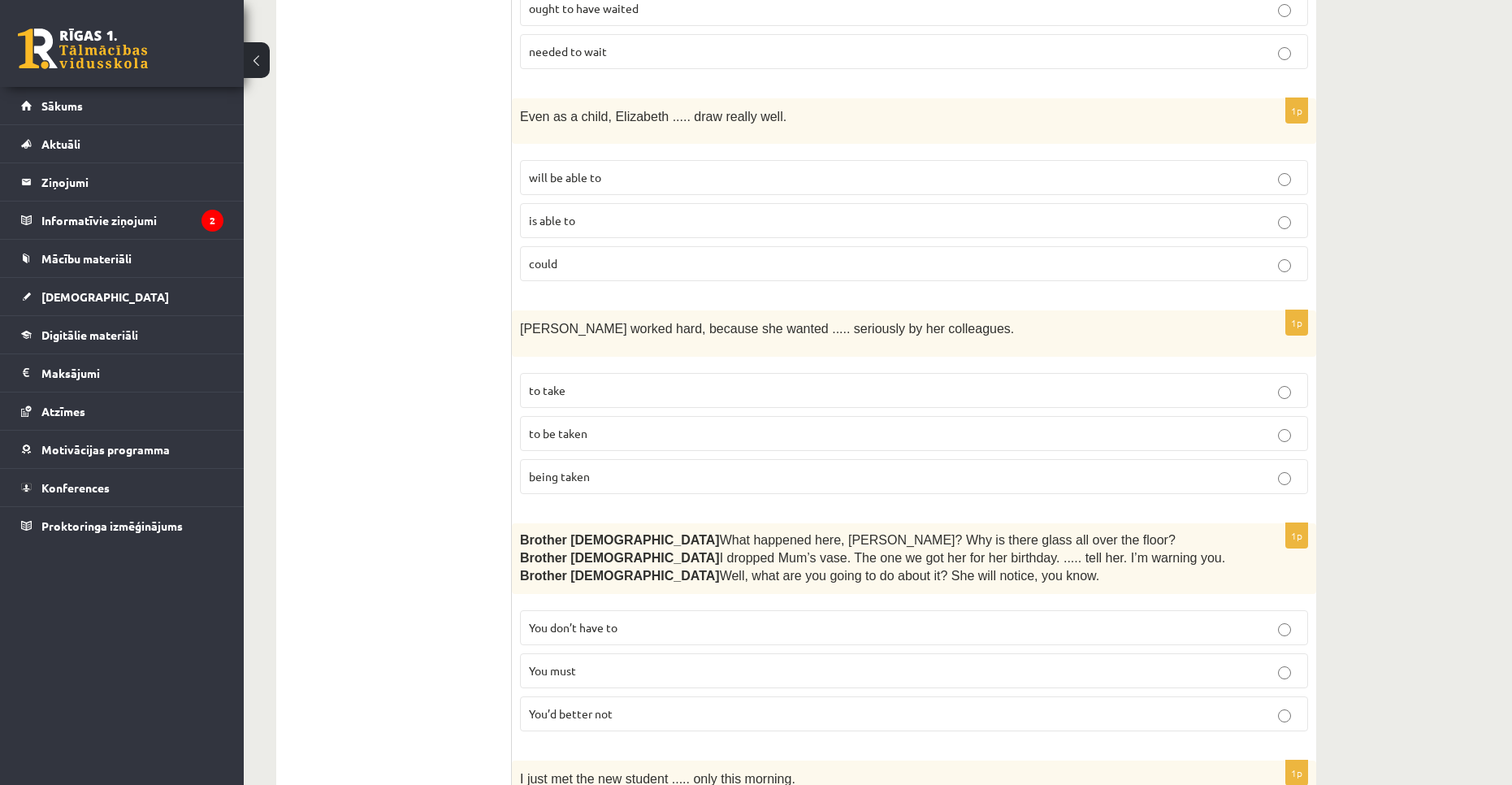
click at [604, 706] on span "You’d better not" at bounding box center [571, 713] width 84 height 14
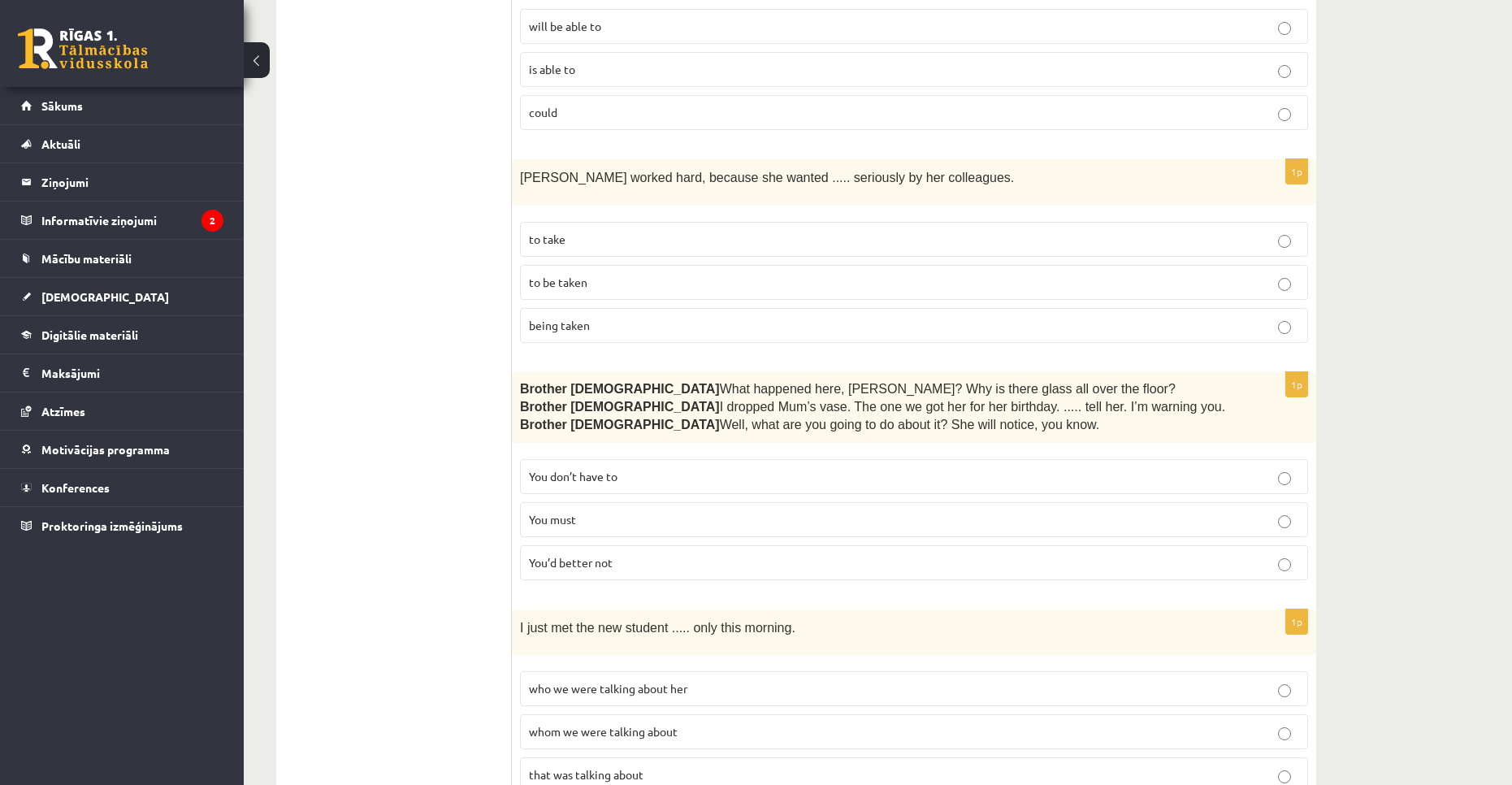
scroll to position [2438, 0]
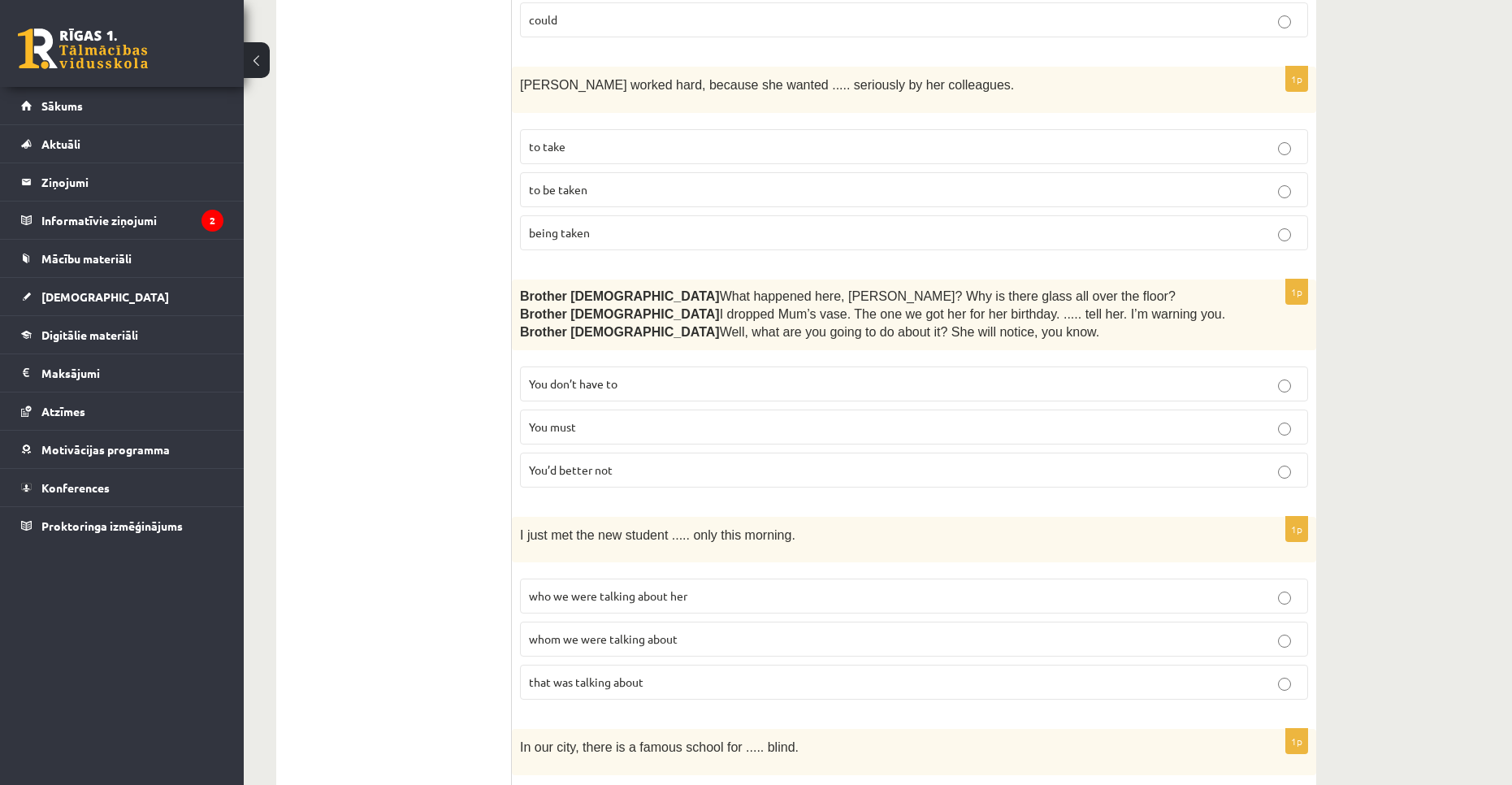
click at [680, 630] on p "whom we were talking about" at bounding box center [914, 639] width 770 height 17
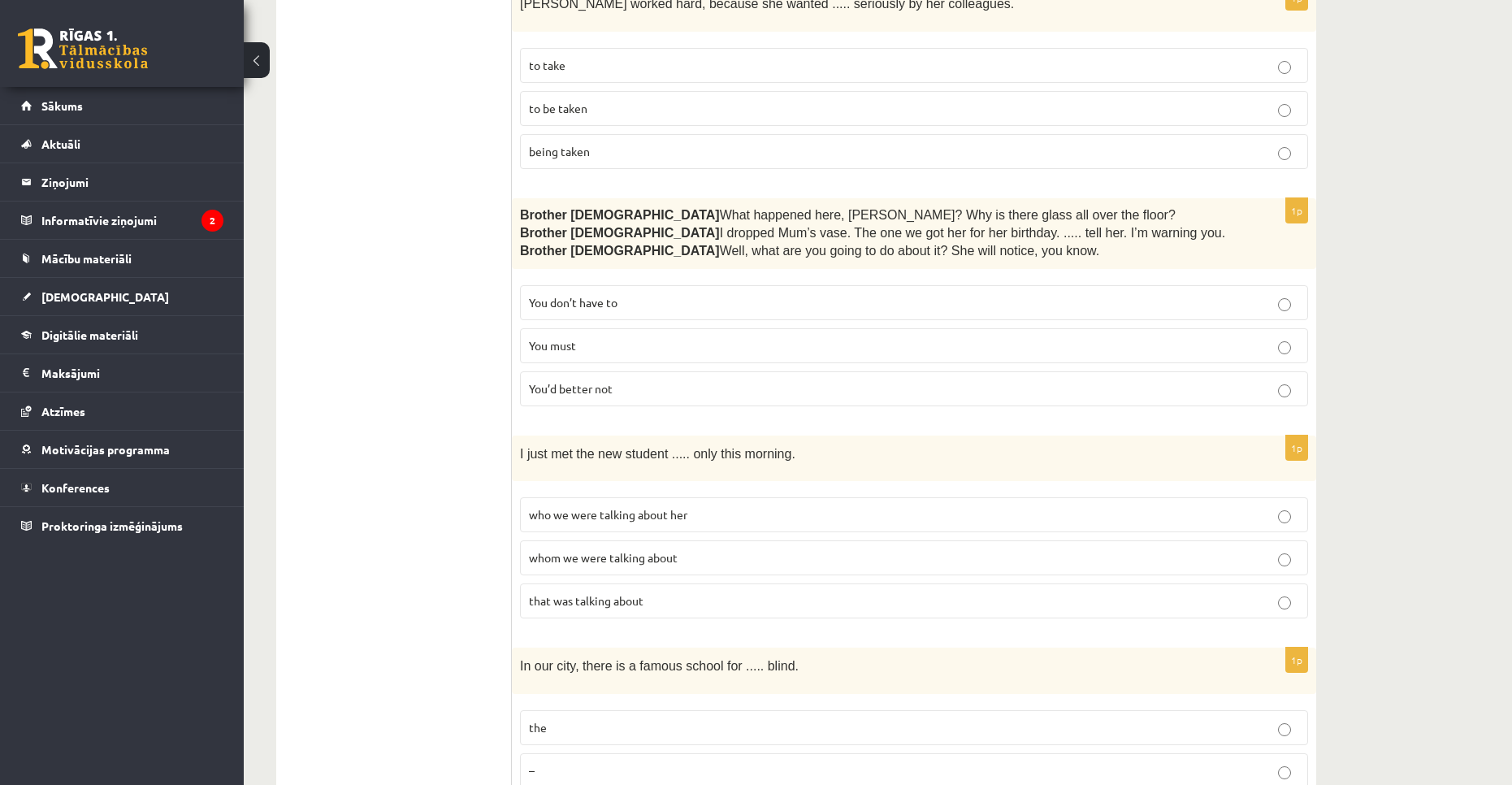
scroll to position [2600, 0]
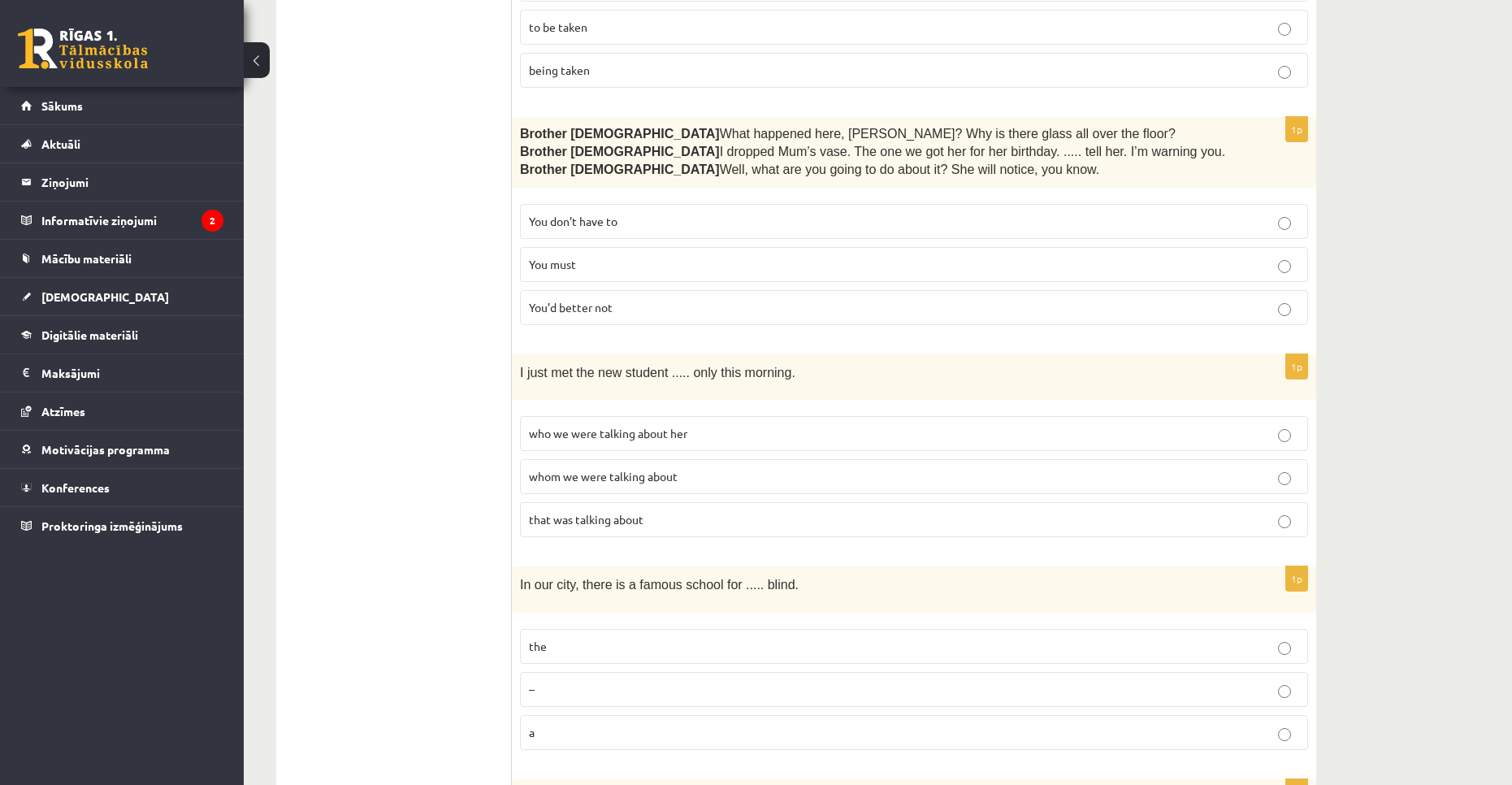
click at [611, 638] on p "the" at bounding box center [914, 646] width 770 height 17
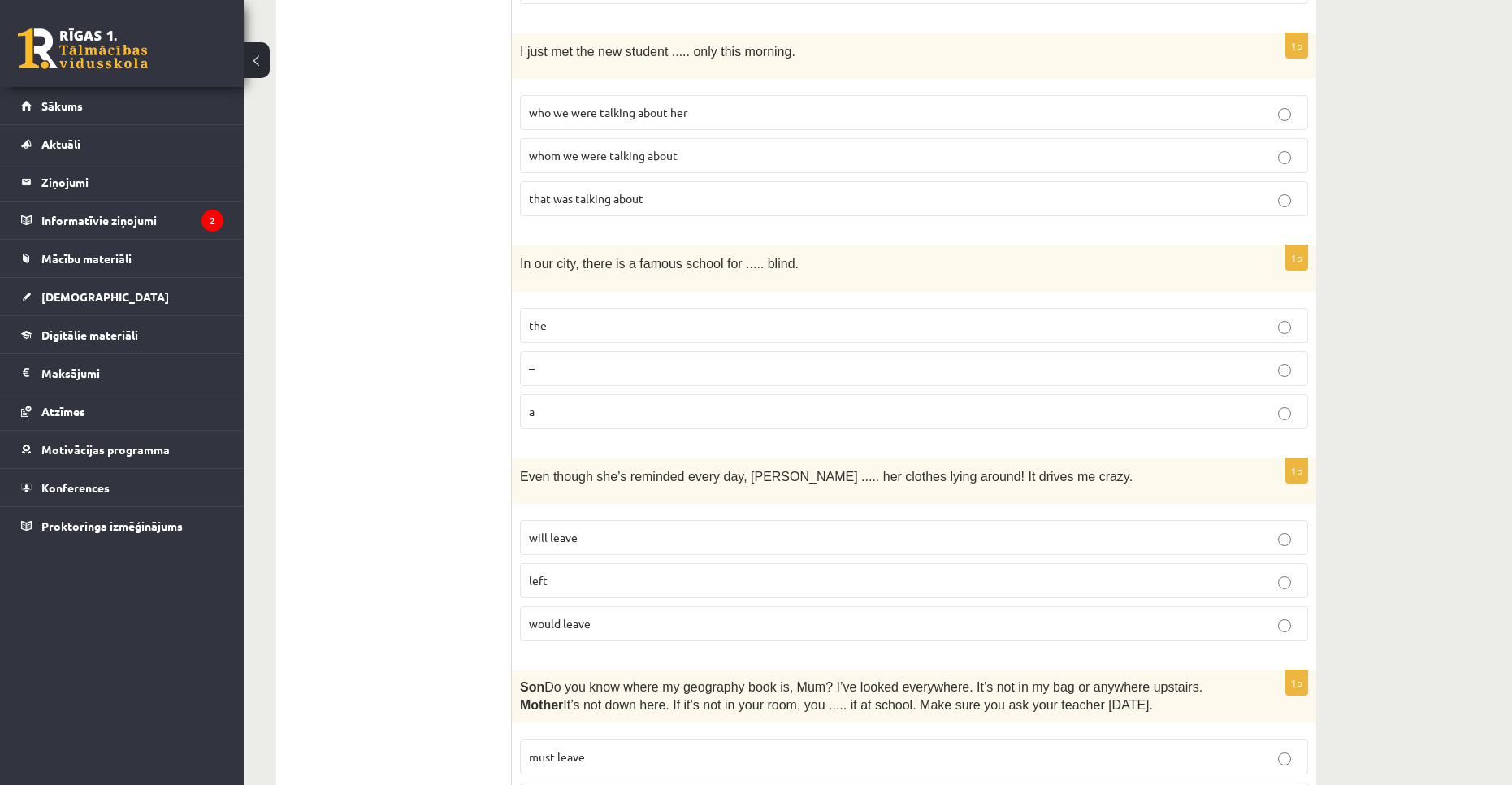
scroll to position [2925, 0]
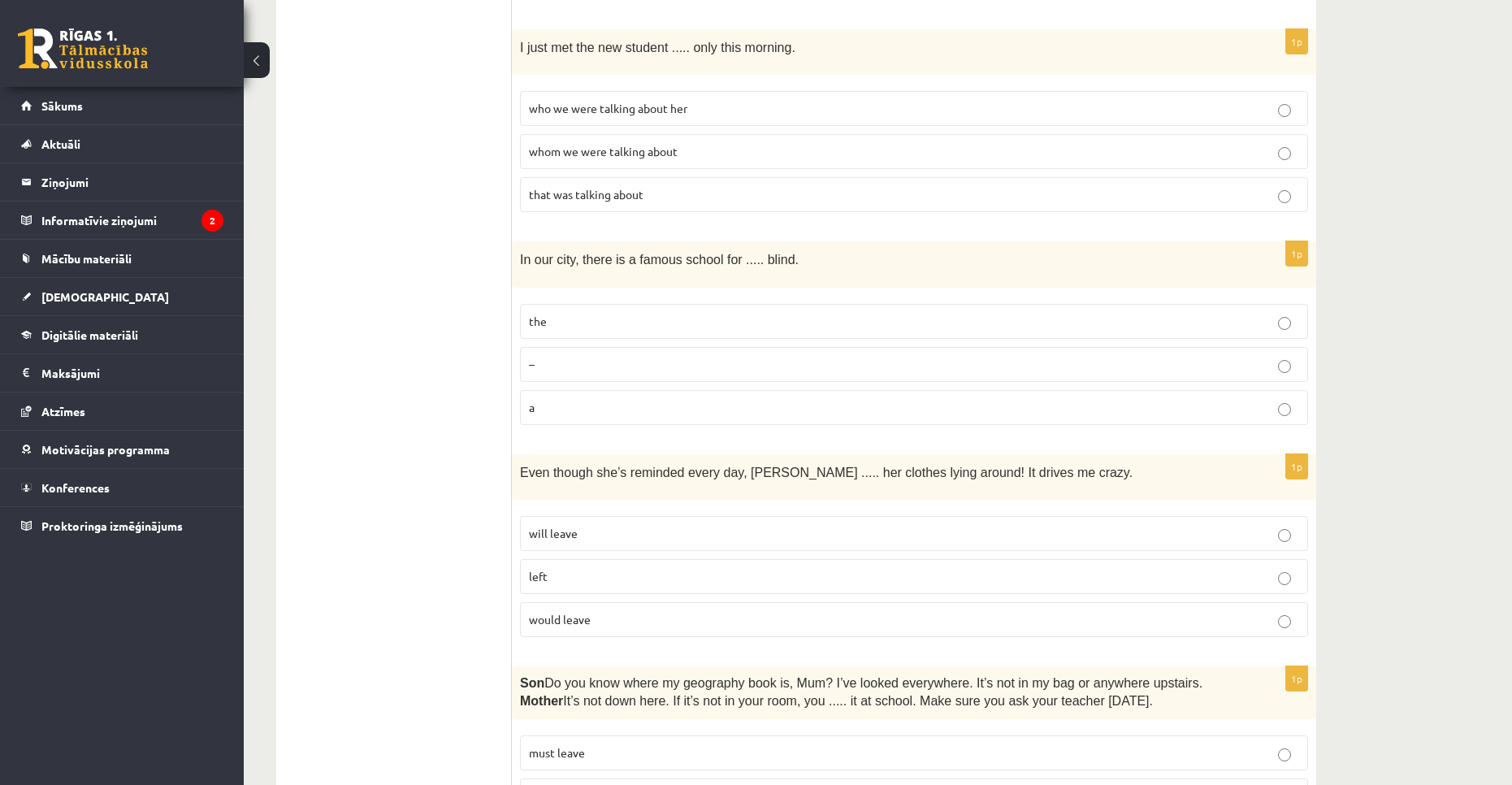
click at [599, 611] on p "would leave" at bounding box center [914, 619] width 770 height 17
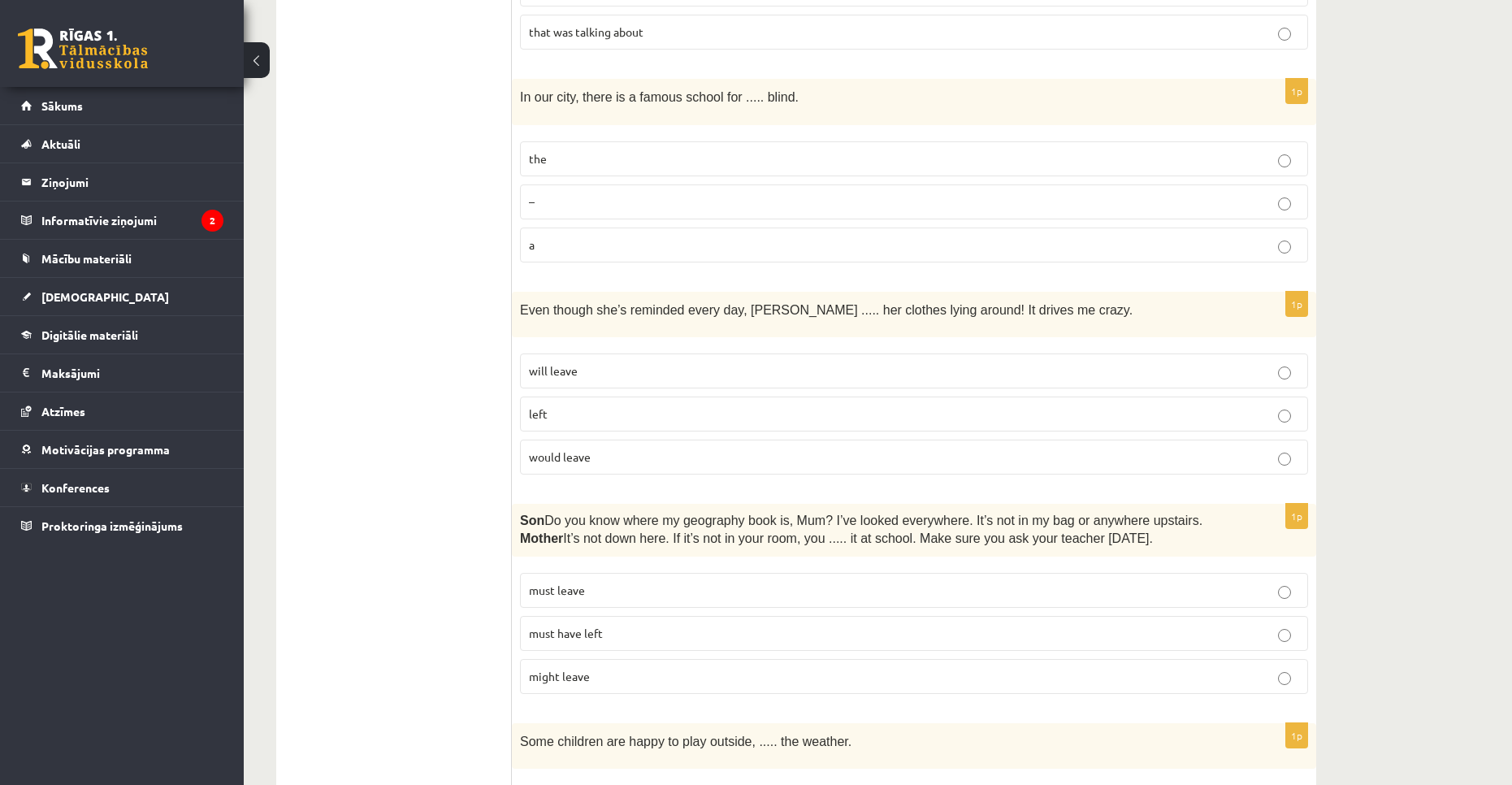
click at [634, 624] on p "must have left" at bounding box center [914, 633] width 770 height 17
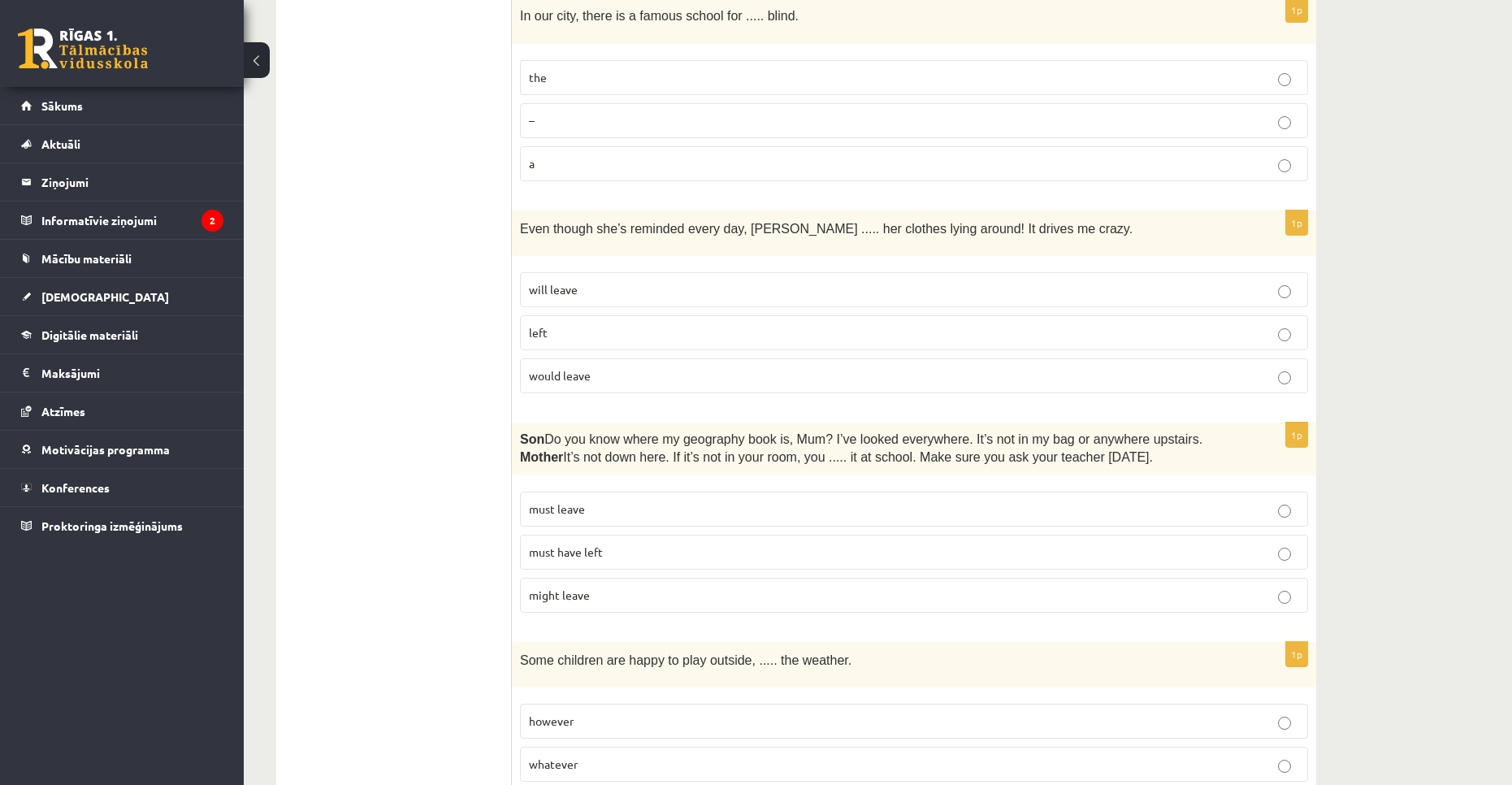
scroll to position [3250, 0]
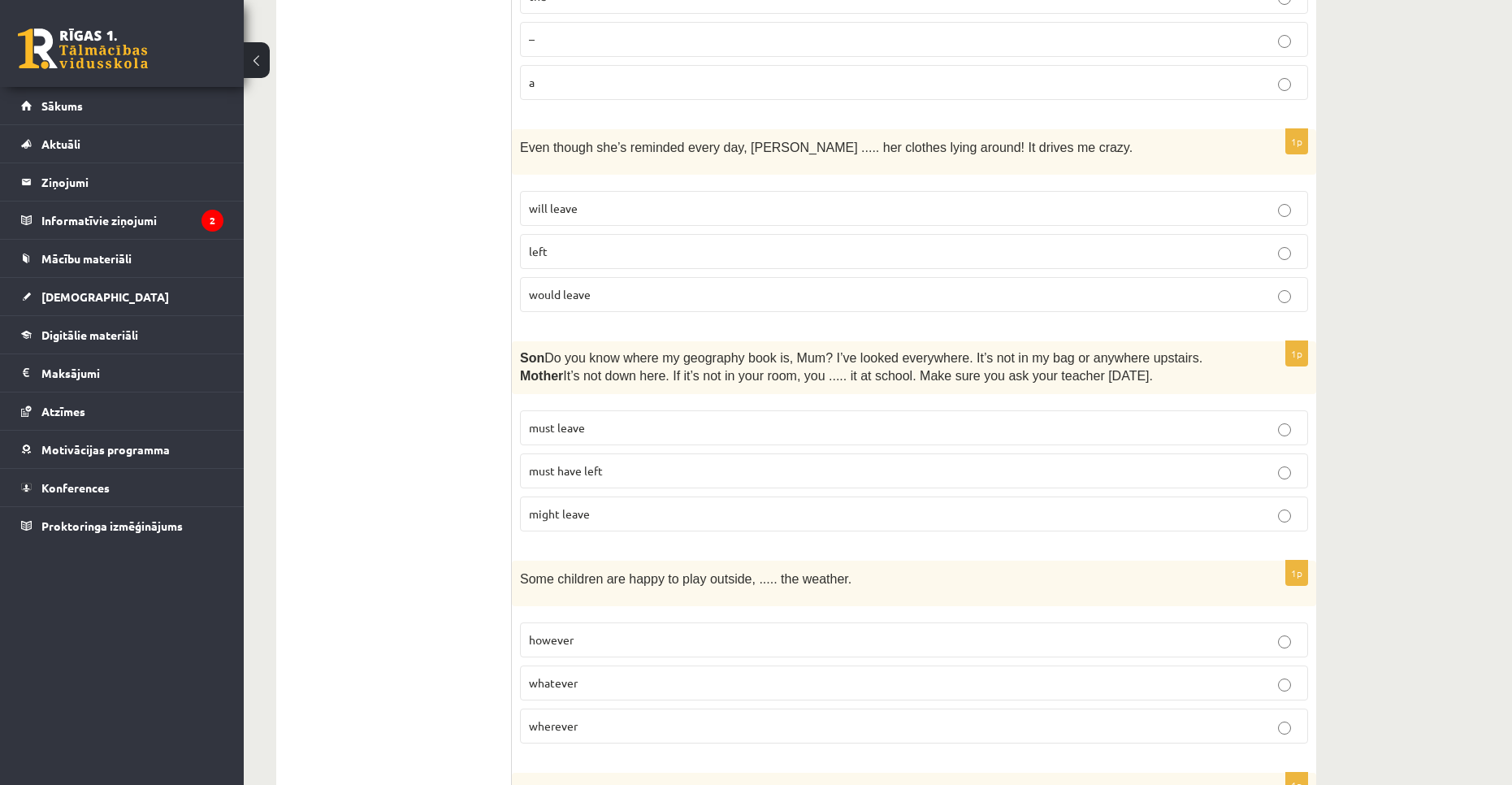
click at [589, 675] on p "whatever" at bounding box center [914, 683] width 770 height 17
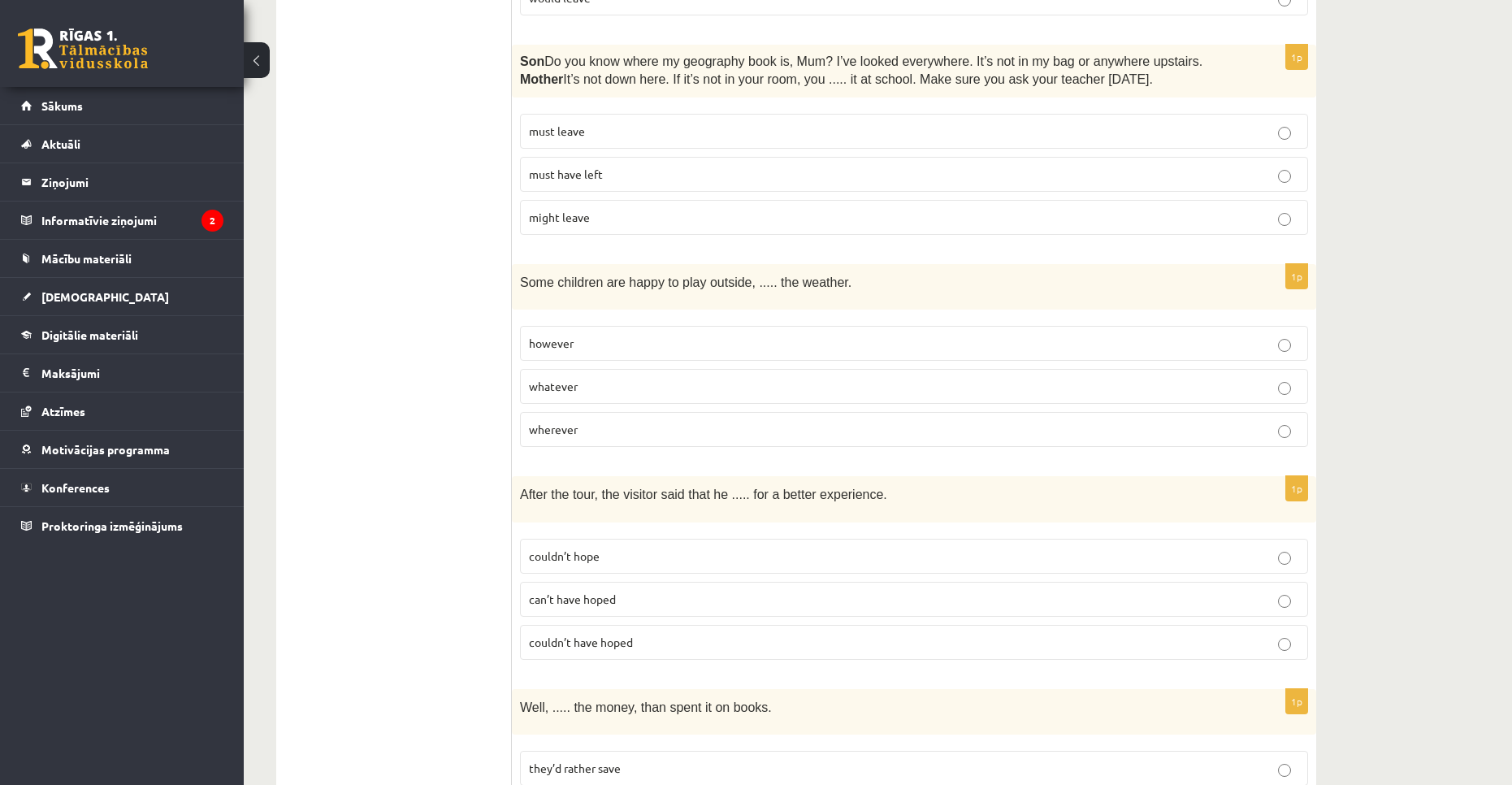
scroll to position [3576, 0]
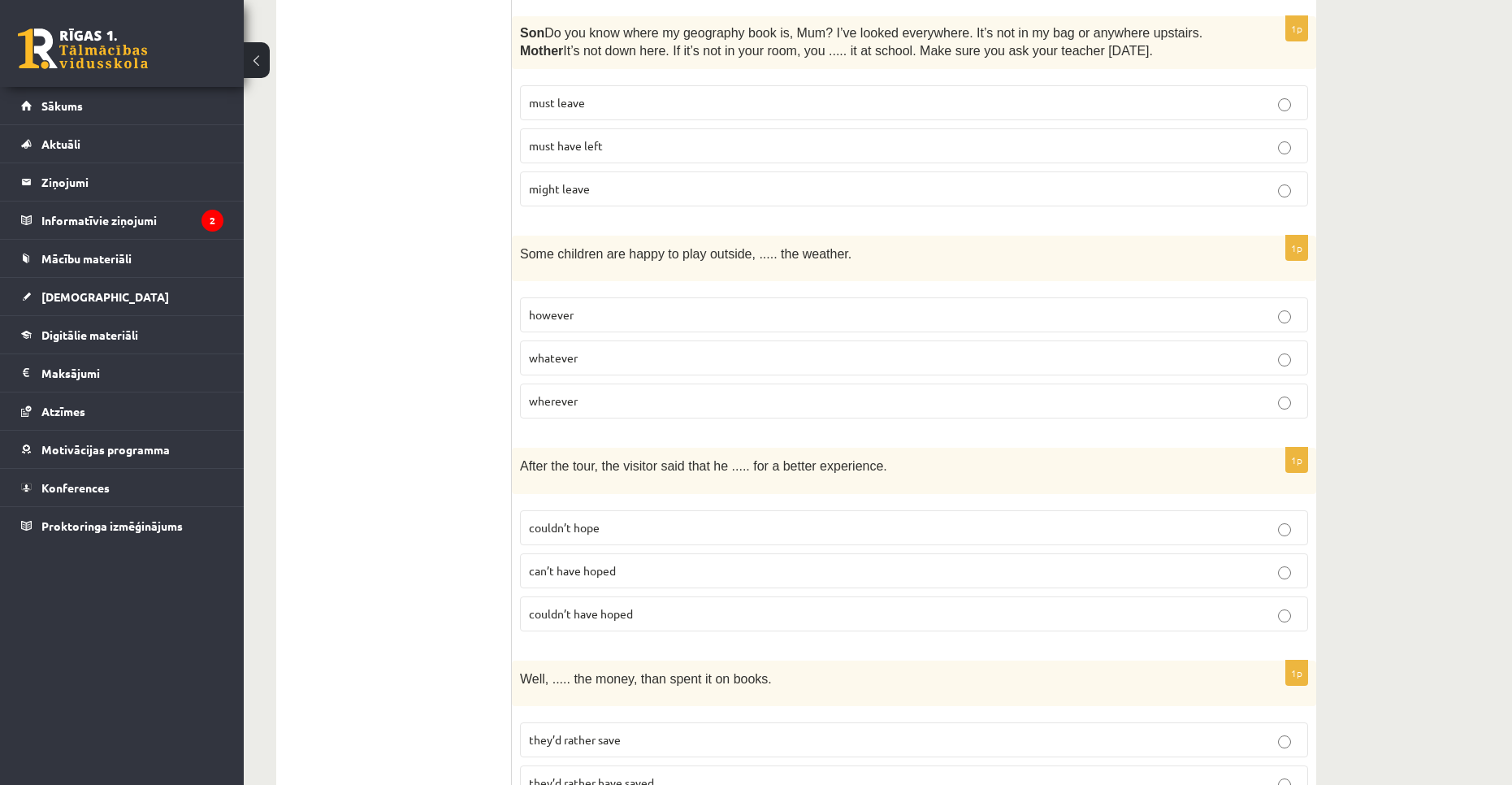
click at [633, 606] on span "couldn’t have hoped" at bounding box center [581, 613] width 104 height 14
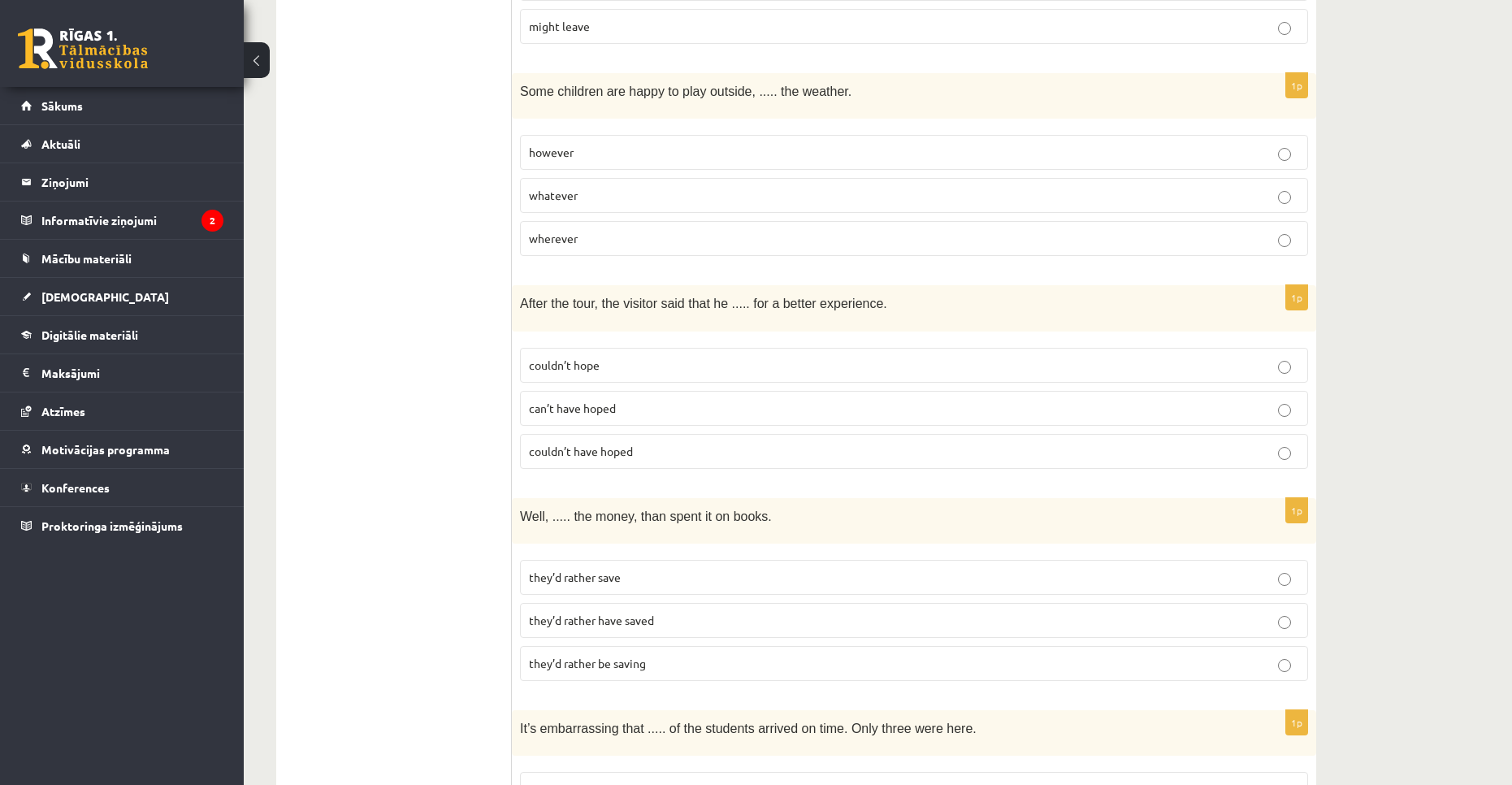
scroll to position [3819, 0]
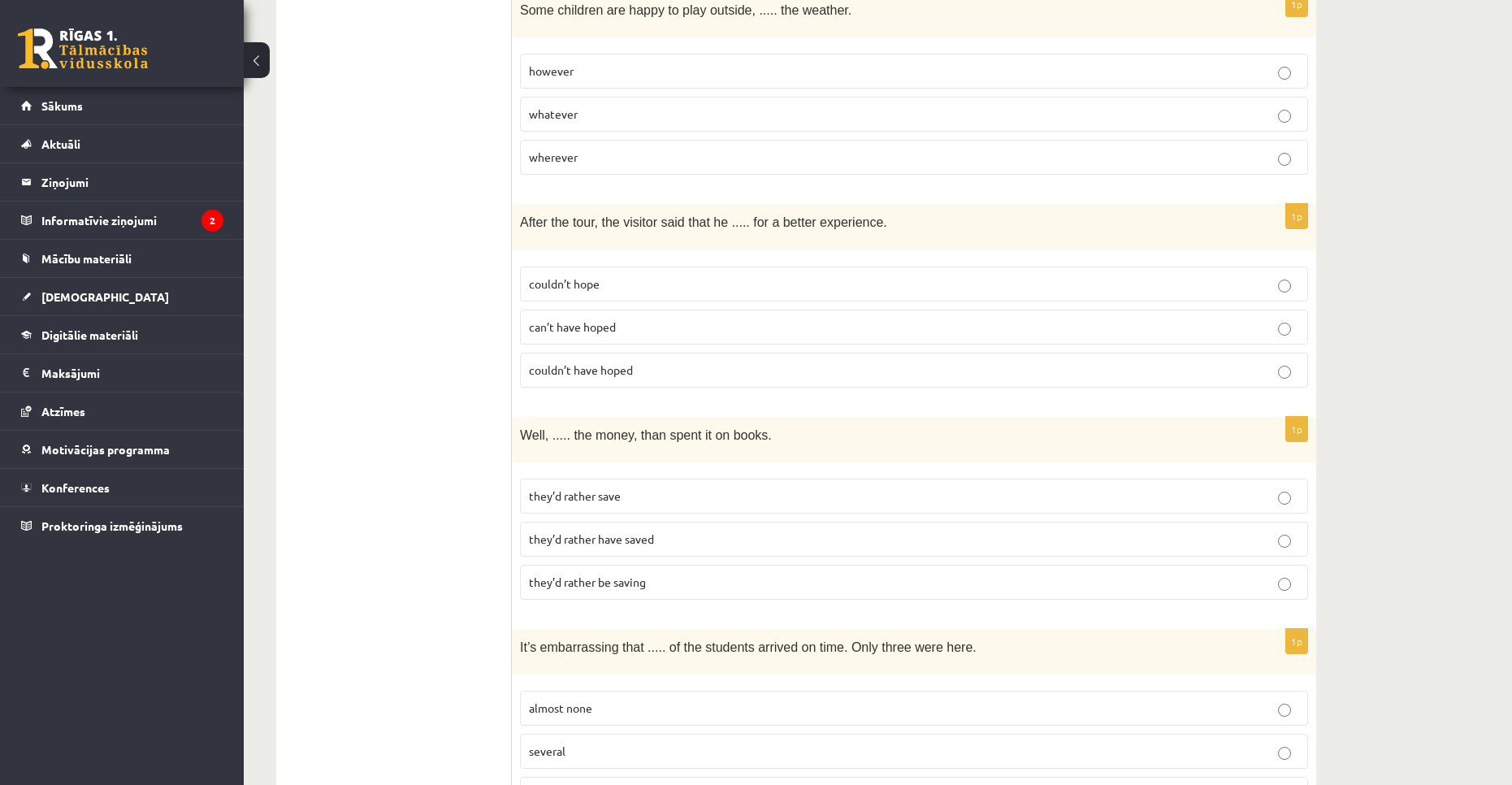
click at [645, 487] on p "they’d rather save" at bounding box center [914, 496] width 770 height 17
click at [555, 522] on label "they’d rather have saved" at bounding box center [914, 539] width 788 height 35
click at [659, 531] on p "they’d rather have saved" at bounding box center [914, 539] width 770 height 17
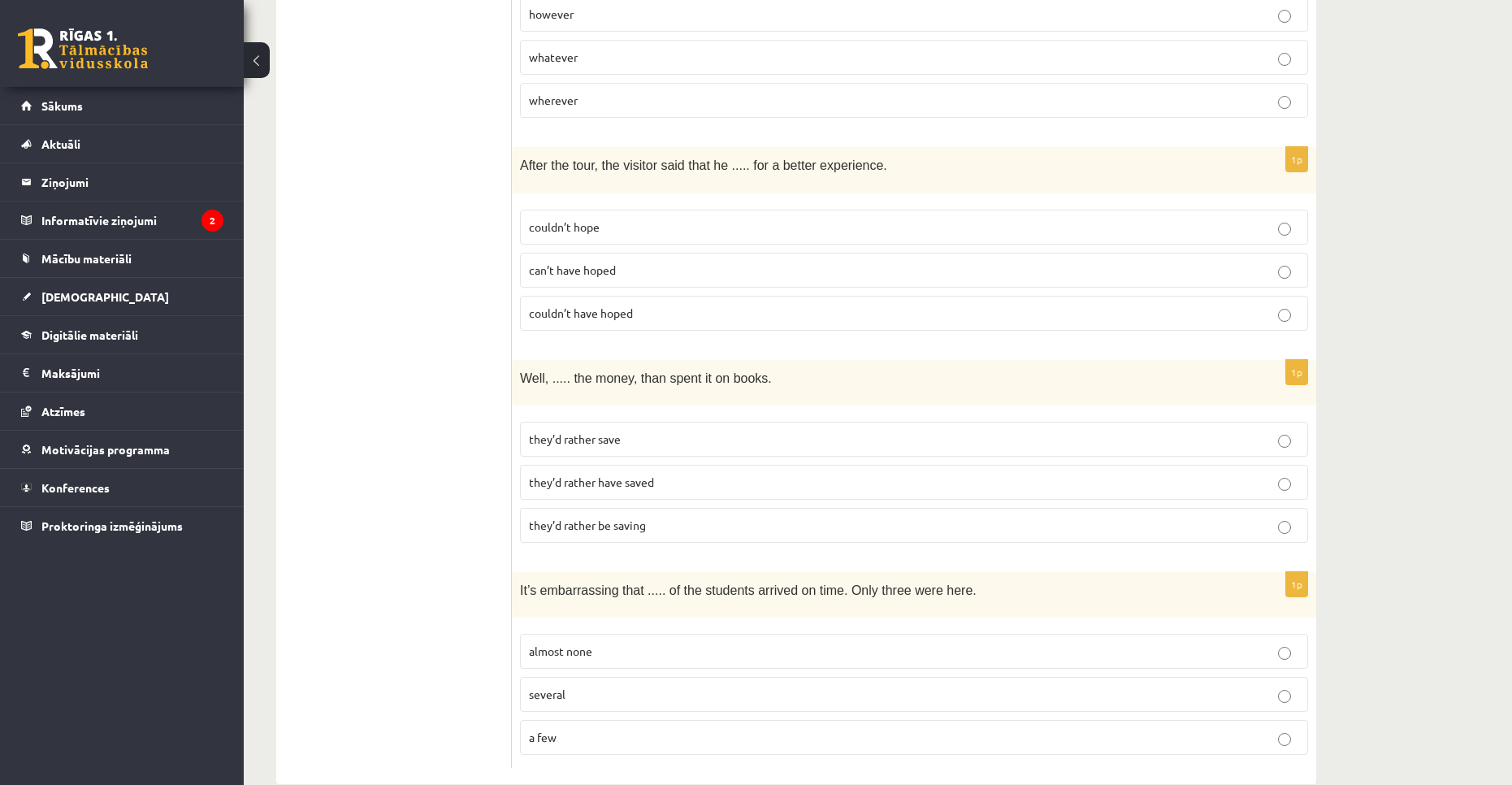
click at [619, 643] on p "almost none" at bounding box center [914, 651] width 770 height 17
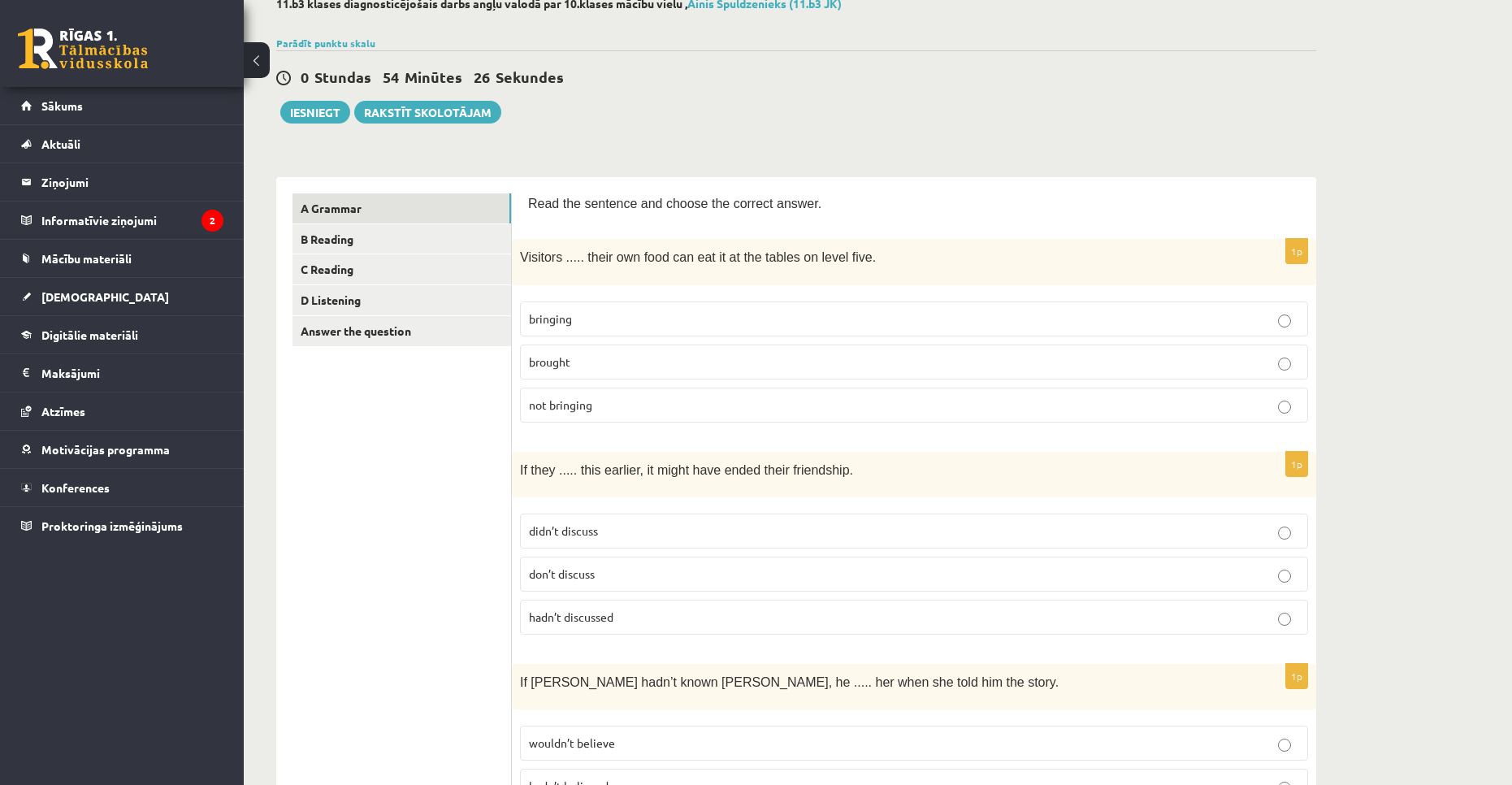
scroll to position [0, 0]
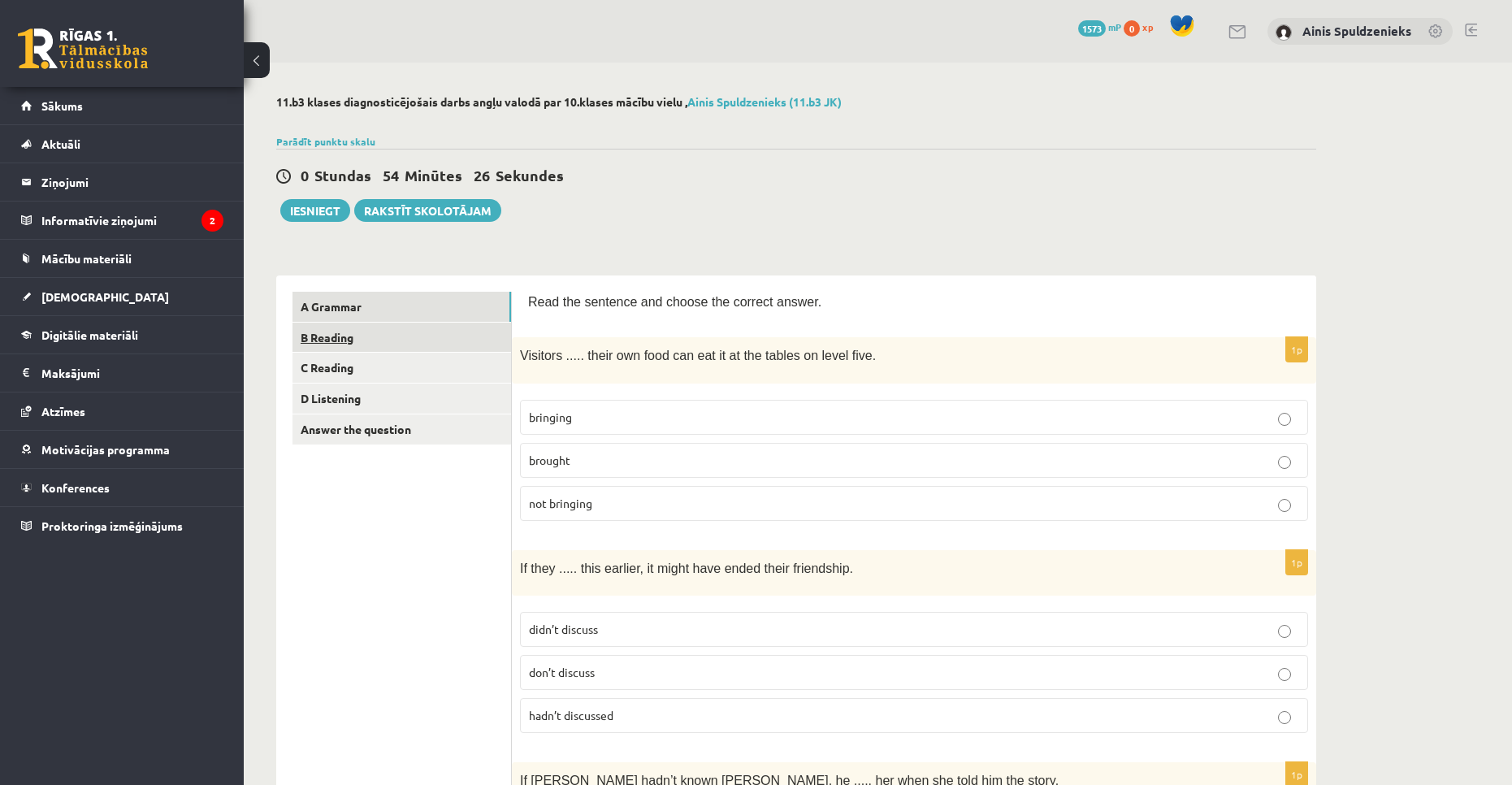
click at [354, 331] on link "B Reading" at bounding box center [401, 338] width 218 height 30
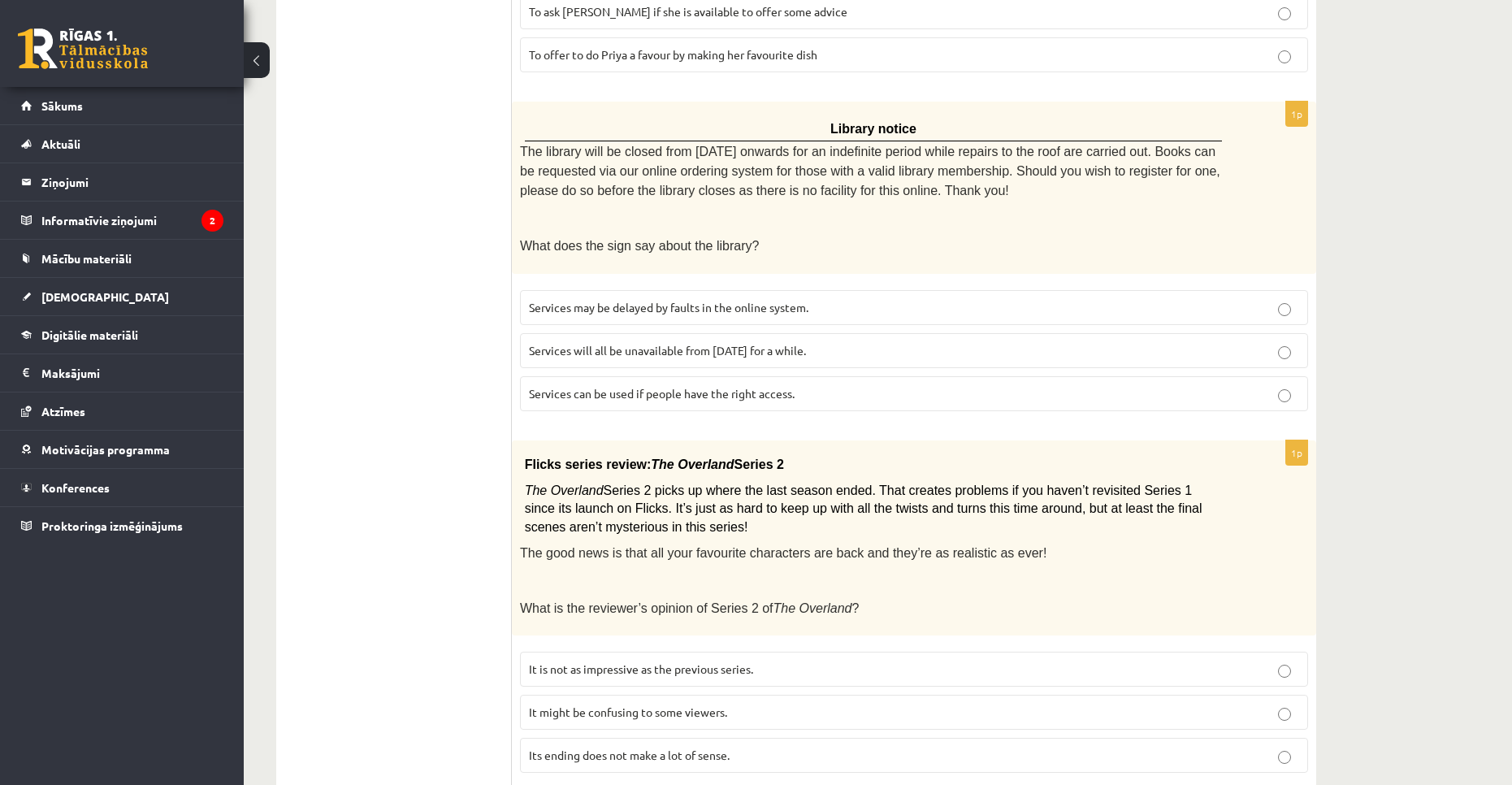
scroll to position [1700, 0]
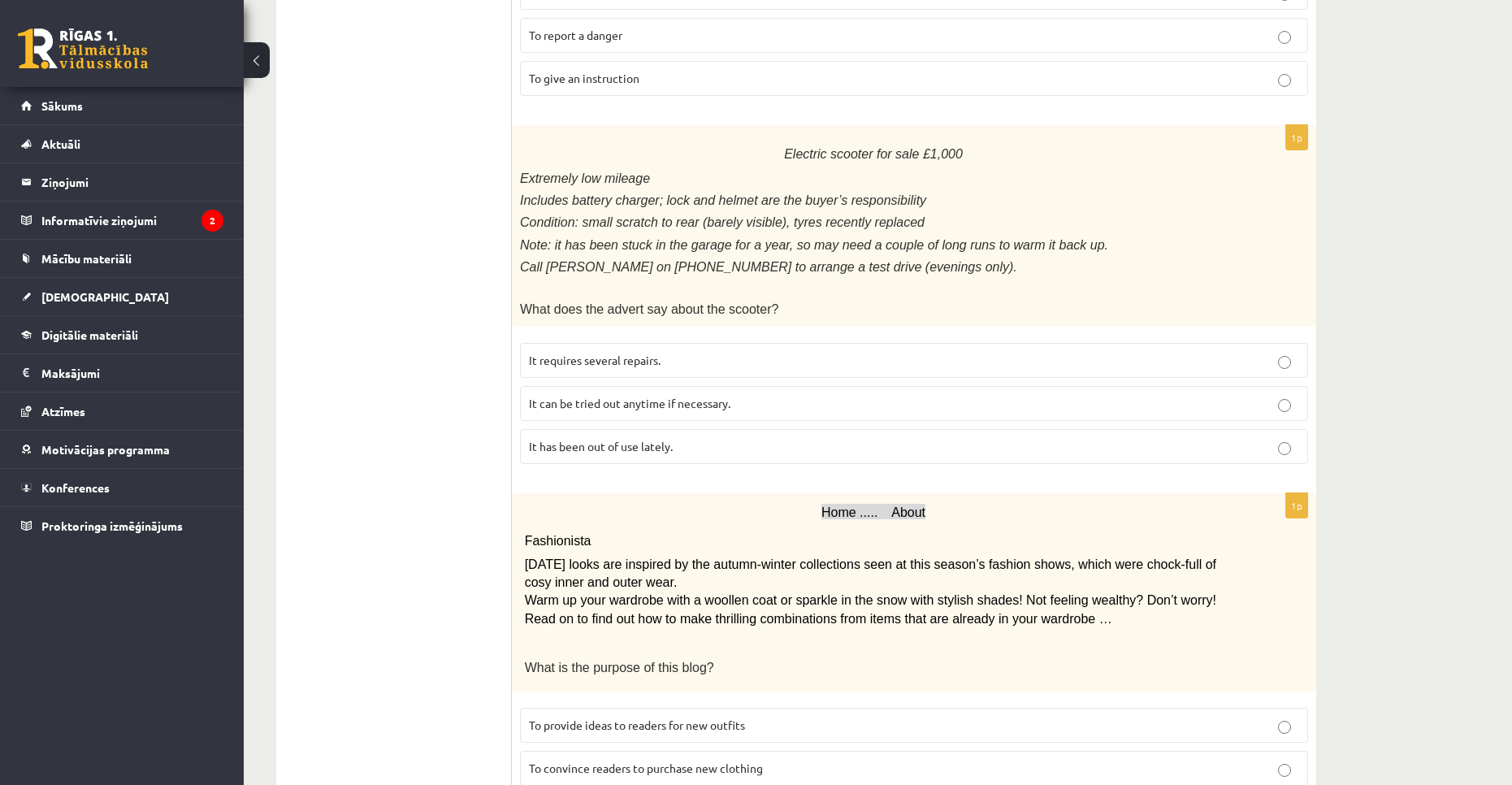
scroll to position [237, 0]
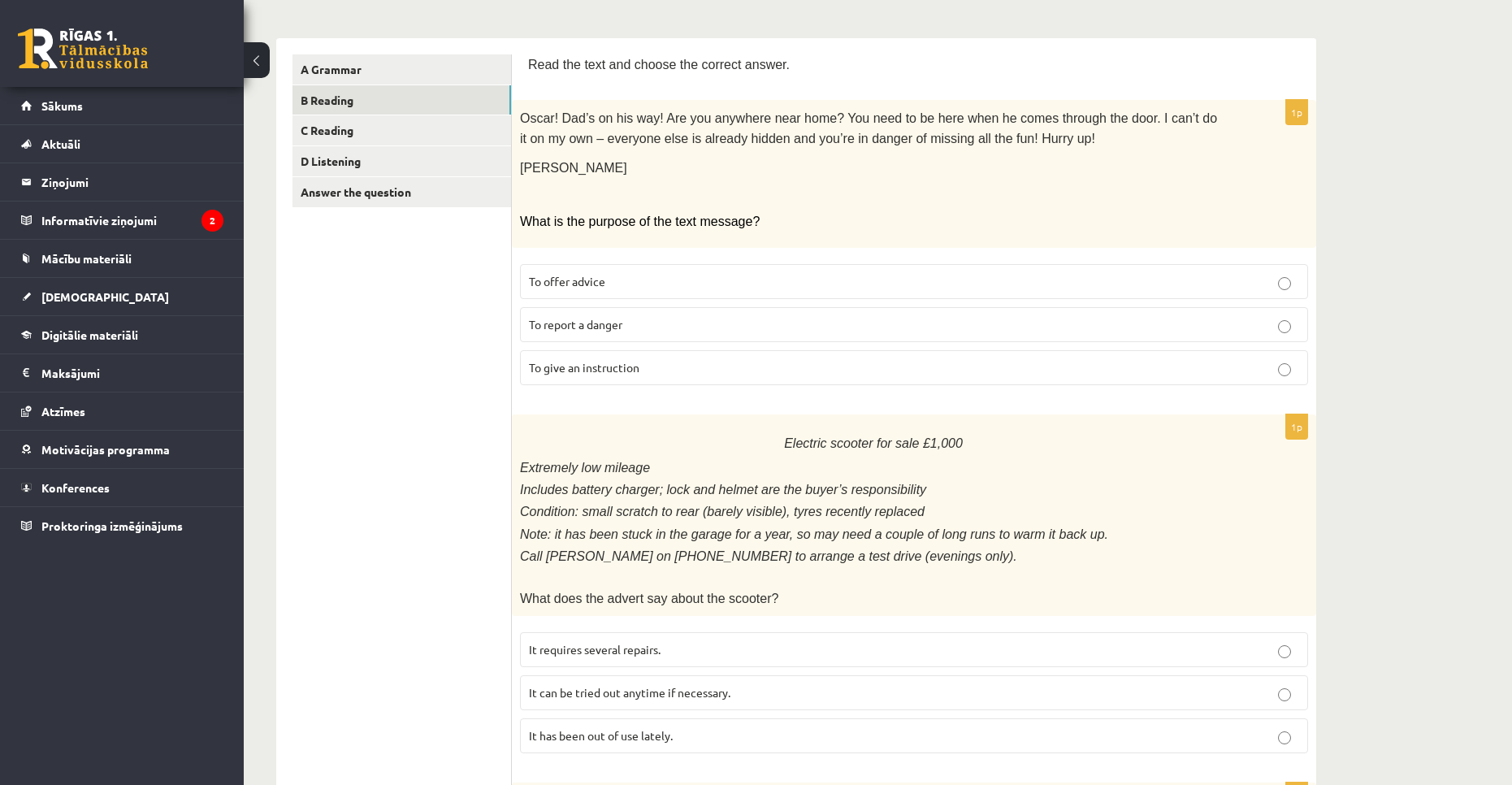
click at [733, 359] on p "To give an instruction" at bounding box center [914, 368] width 770 height 17
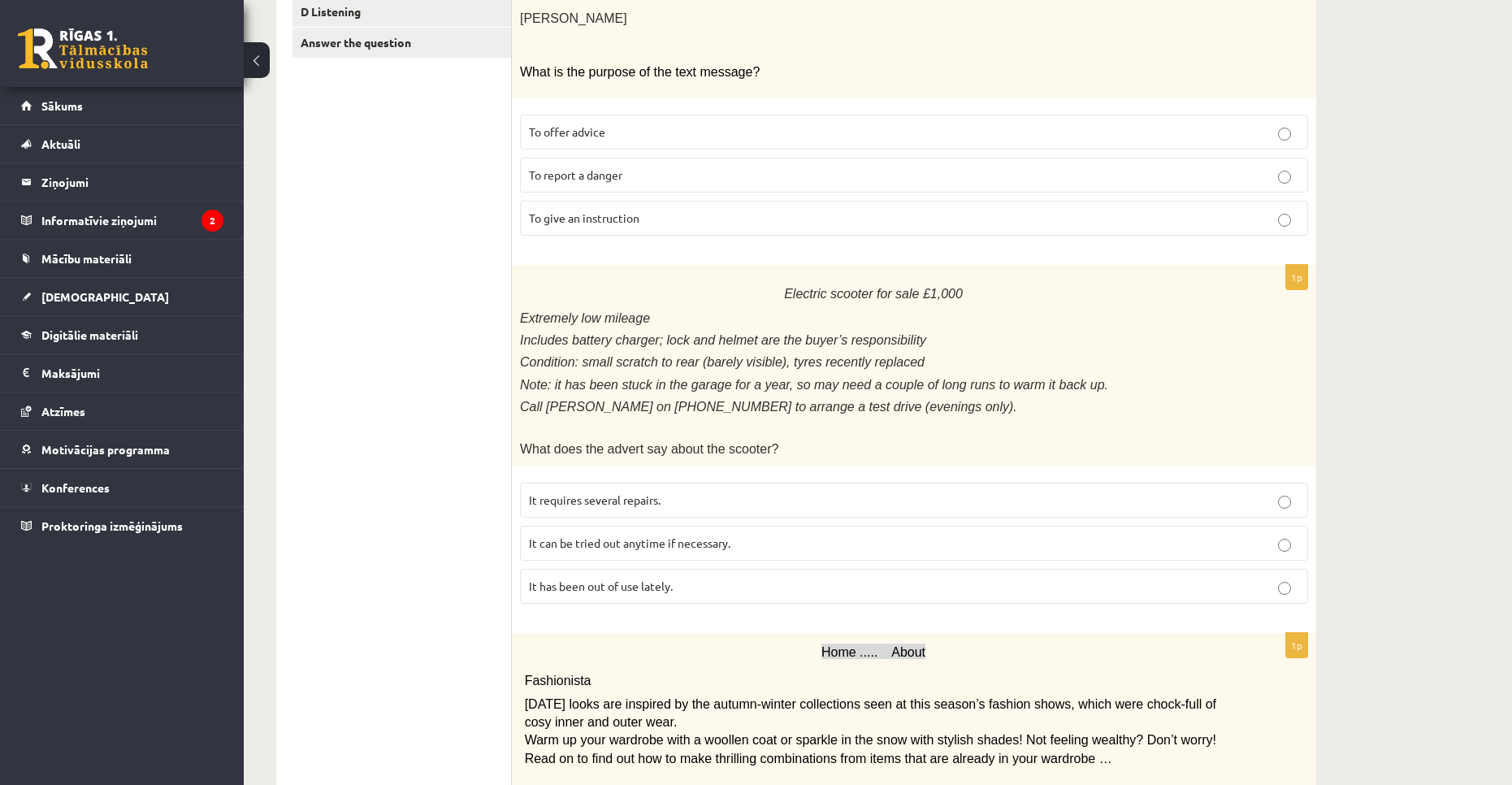
scroll to position [400, 0]
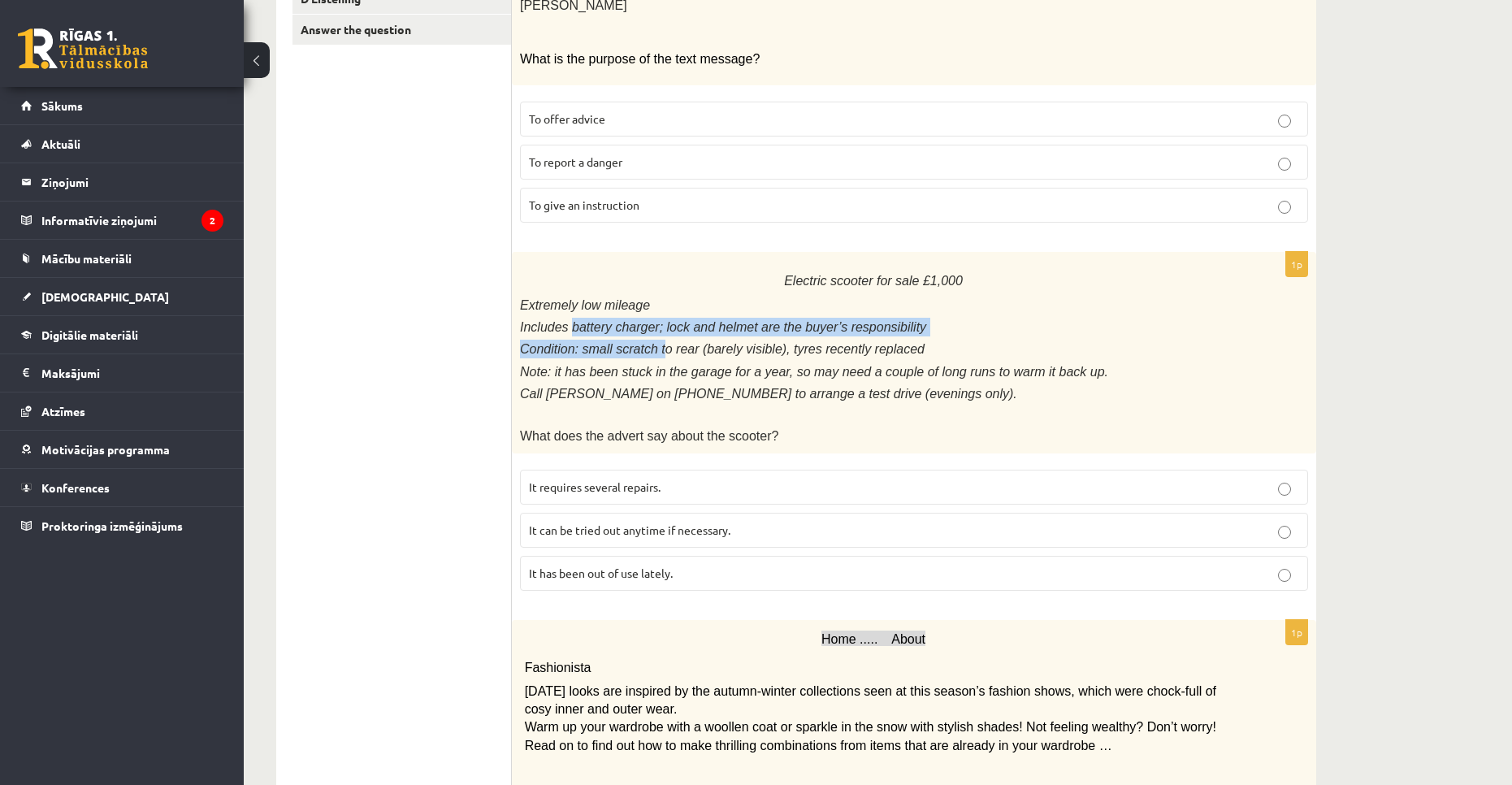
drag, startPoint x: 565, startPoint y: 325, endPoint x: 651, endPoint y: 342, distance: 87.7
click at [651, 342] on div "Electric scooter for sale £1,000 Extremely low mileage Includes battery charger…" at bounding box center [914, 352] width 804 height 201
click at [650, 344] on span "Condition: small scratch to rear (barely visible), tyres recently replaced" at bounding box center [722, 349] width 405 height 14
drag, startPoint x: 557, startPoint y: 336, endPoint x: 649, endPoint y: 357, distance: 94.4
click at [649, 357] on div "Electric scooter for sale £1,000 Extremely low mileage Includes battery charger…" at bounding box center [914, 352] width 804 height 201
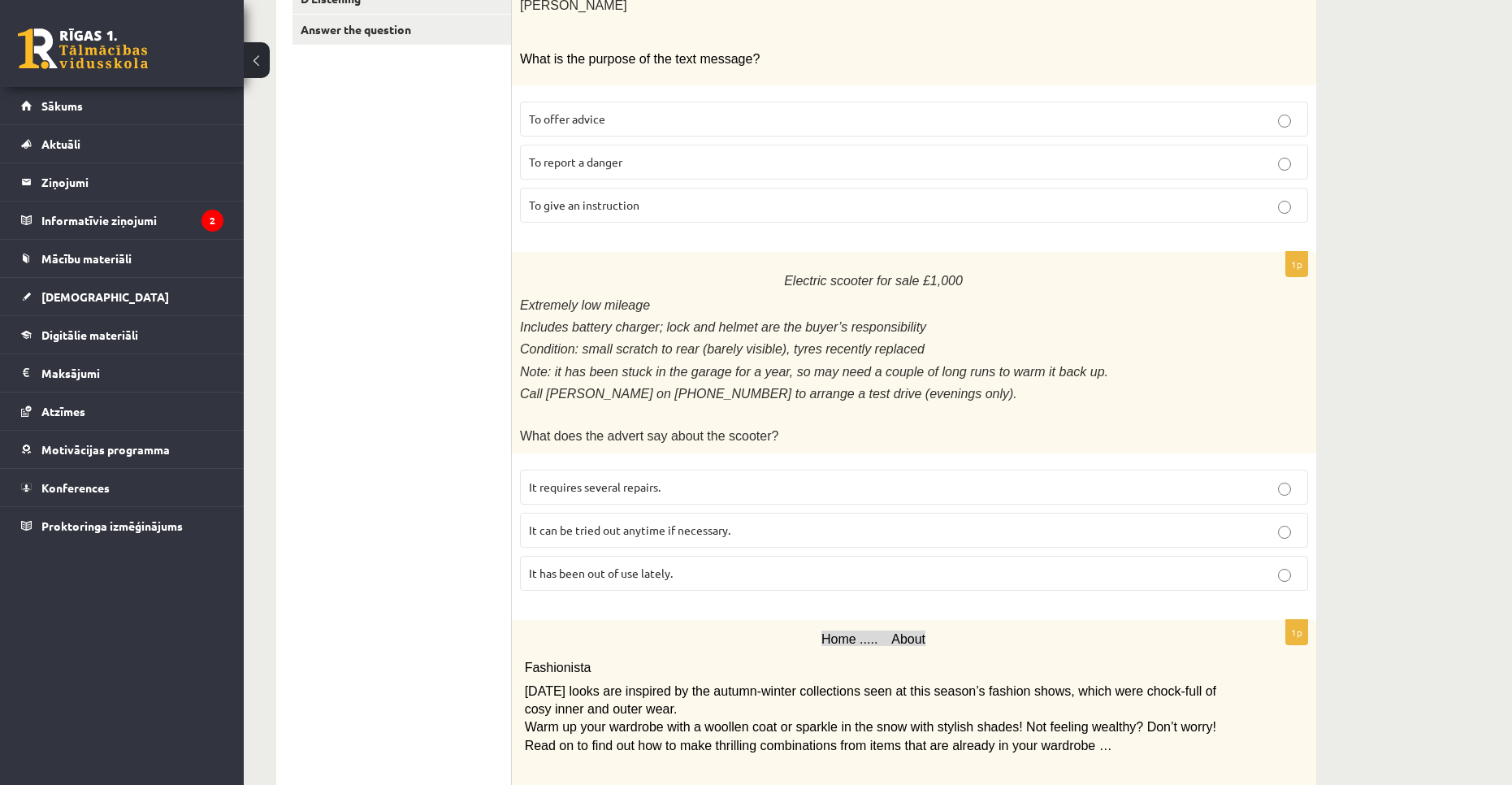
click at [652, 354] on div "Electric scooter for sale £1,000 Extremely low mileage Includes battery charger…" at bounding box center [914, 352] width 804 height 201
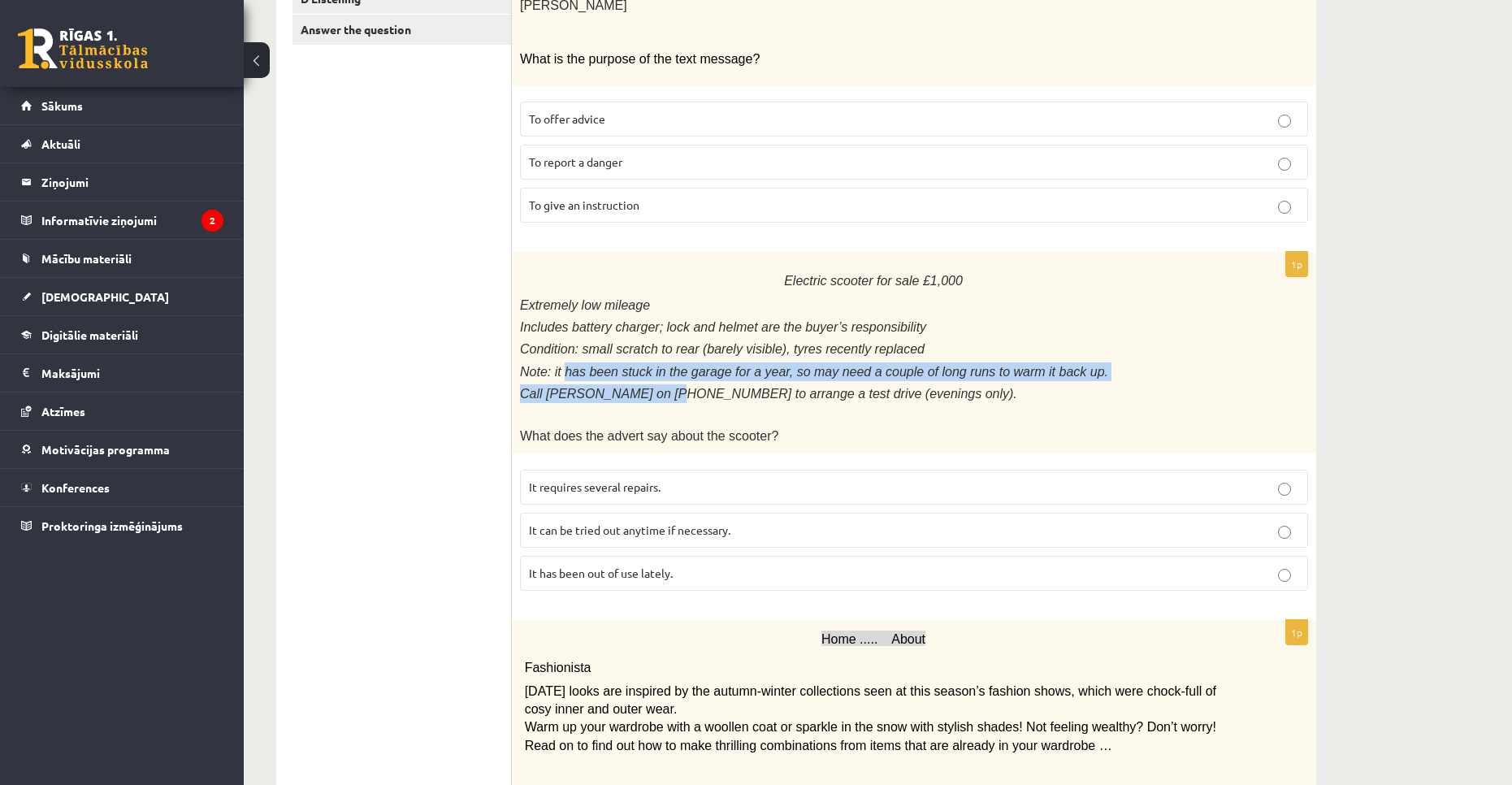
drag, startPoint x: 583, startPoint y: 365, endPoint x: 654, endPoint y: 380, distance: 72.6
click at [654, 380] on div "Electric scooter for sale £1,000 Extremely low mileage Includes battery charger…" at bounding box center [914, 352] width 804 height 201
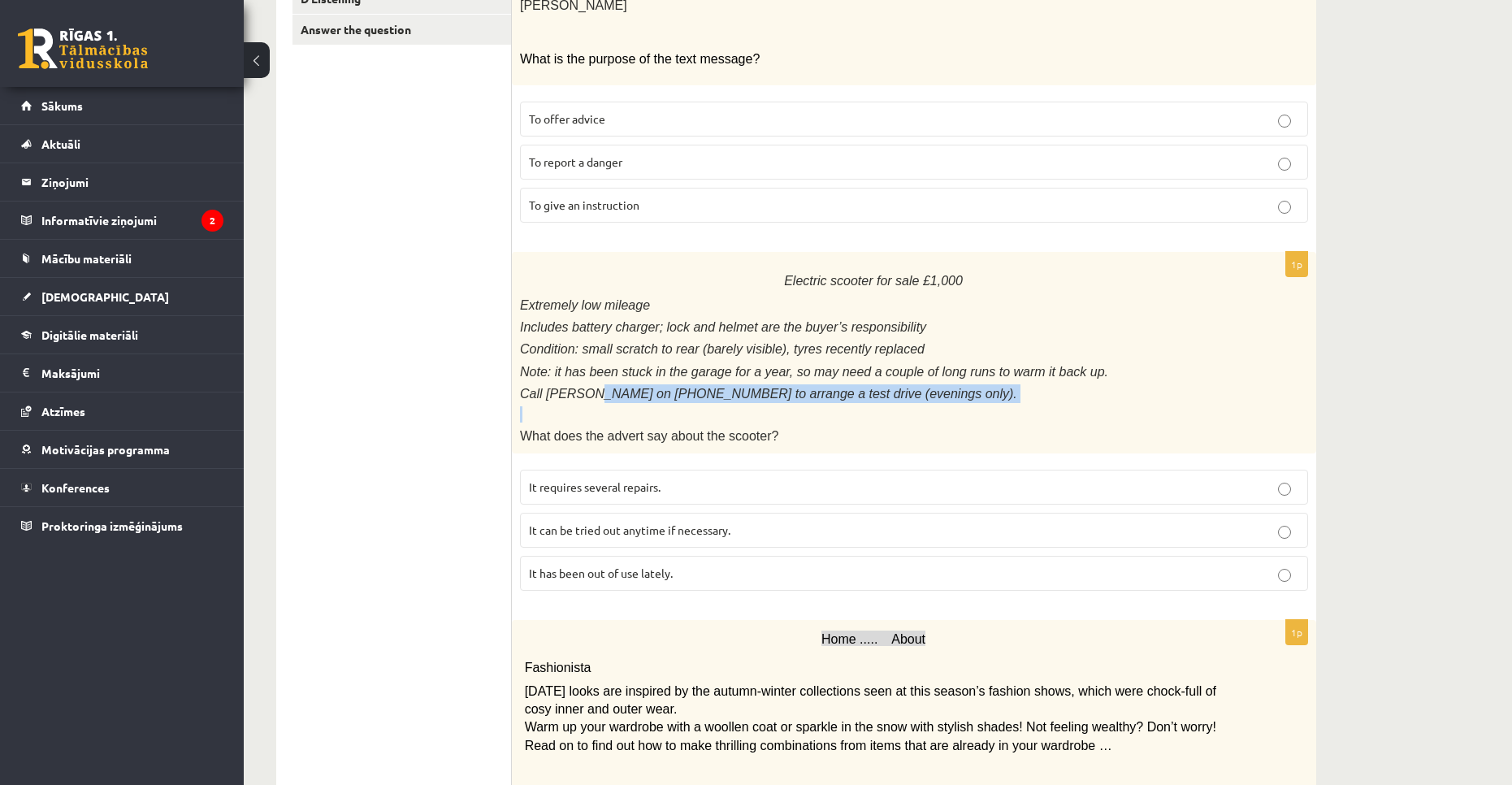
click at [584, 395] on div "Electric scooter for sale £1,000 Extremely low mileage Includes battery charger…" at bounding box center [914, 352] width 804 height 201
click at [549, 387] on span "Call Anna on 01632 960 0539 to arrange a test drive (evenings only)." at bounding box center [768, 394] width 497 height 14
click at [699, 565] on p "It has been out of use lately." at bounding box center [914, 573] width 770 height 17
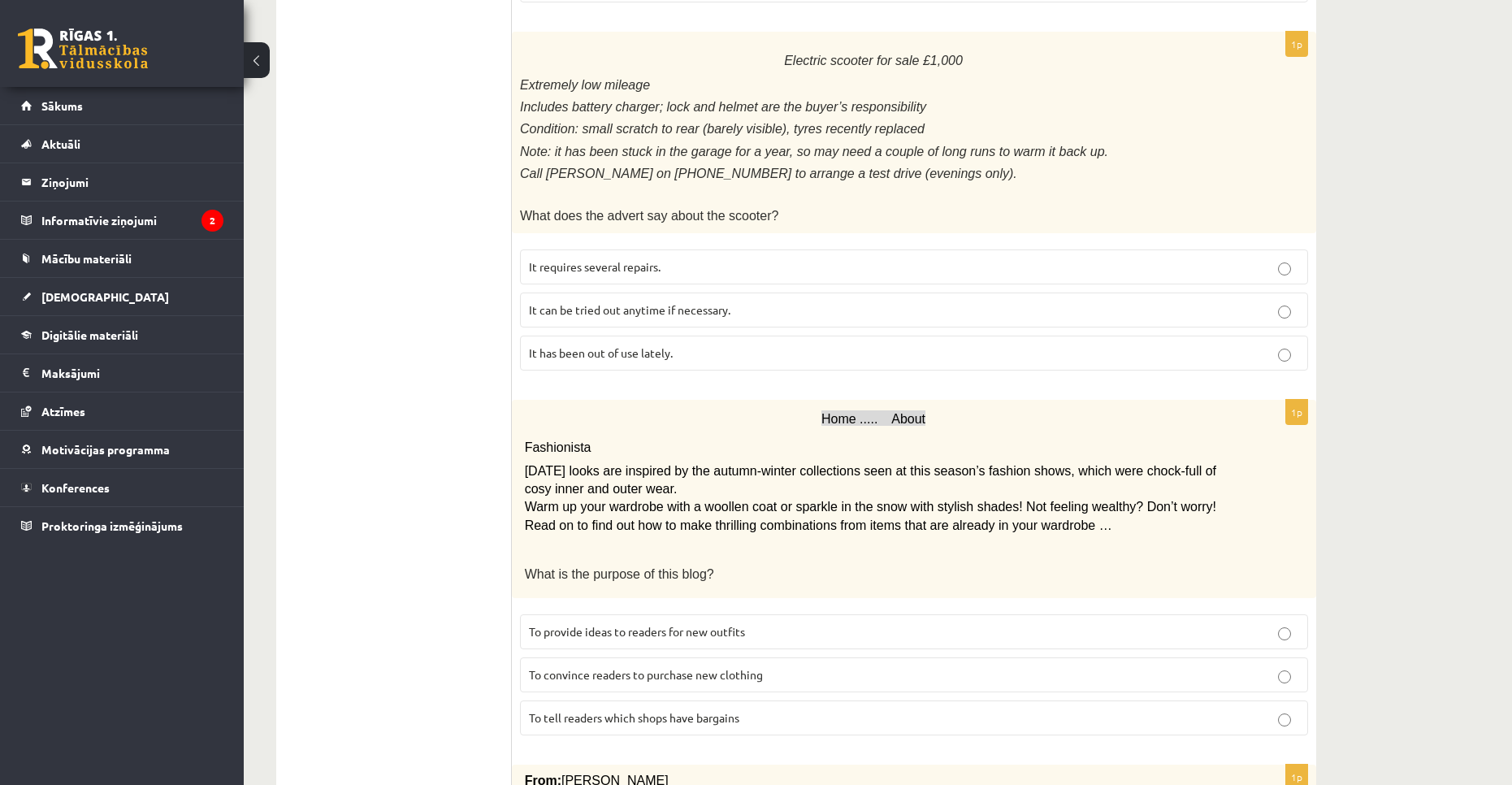
scroll to position [644, 0]
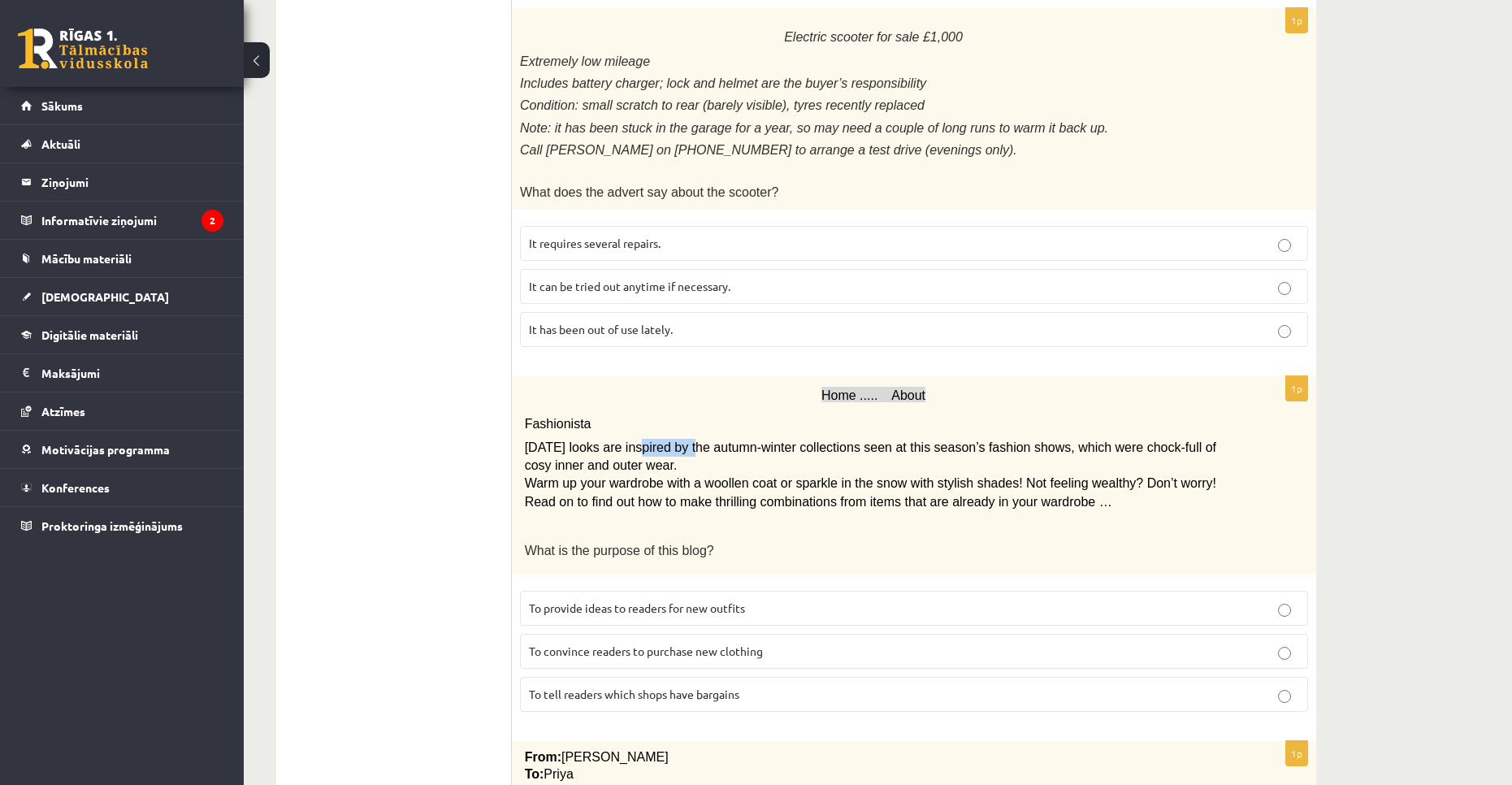
drag, startPoint x: 628, startPoint y: 439, endPoint x: 677, endPoint y: 443, distance: 49.2
click at [677, 443] on span "Today’s looks are inspired by the autumn-winter collections seen at this season…" at bounding box center [870, 456] width 691 height 32
click at [705, 444] on span "Today’s looks are inspired by the autumn-winter collections seen at this season…" at bounding box center [870, 456] width 691 height 32
drag, startPoint x: 689, startPoint y: 438, endPoint x: 743, endPoint y: 450, distance: 55.3
click at [743, 450] on p "Today’s looks are inspired by the autumn-winter collections seen at this season…" at bounding box center [873, 457] width 698 height 37
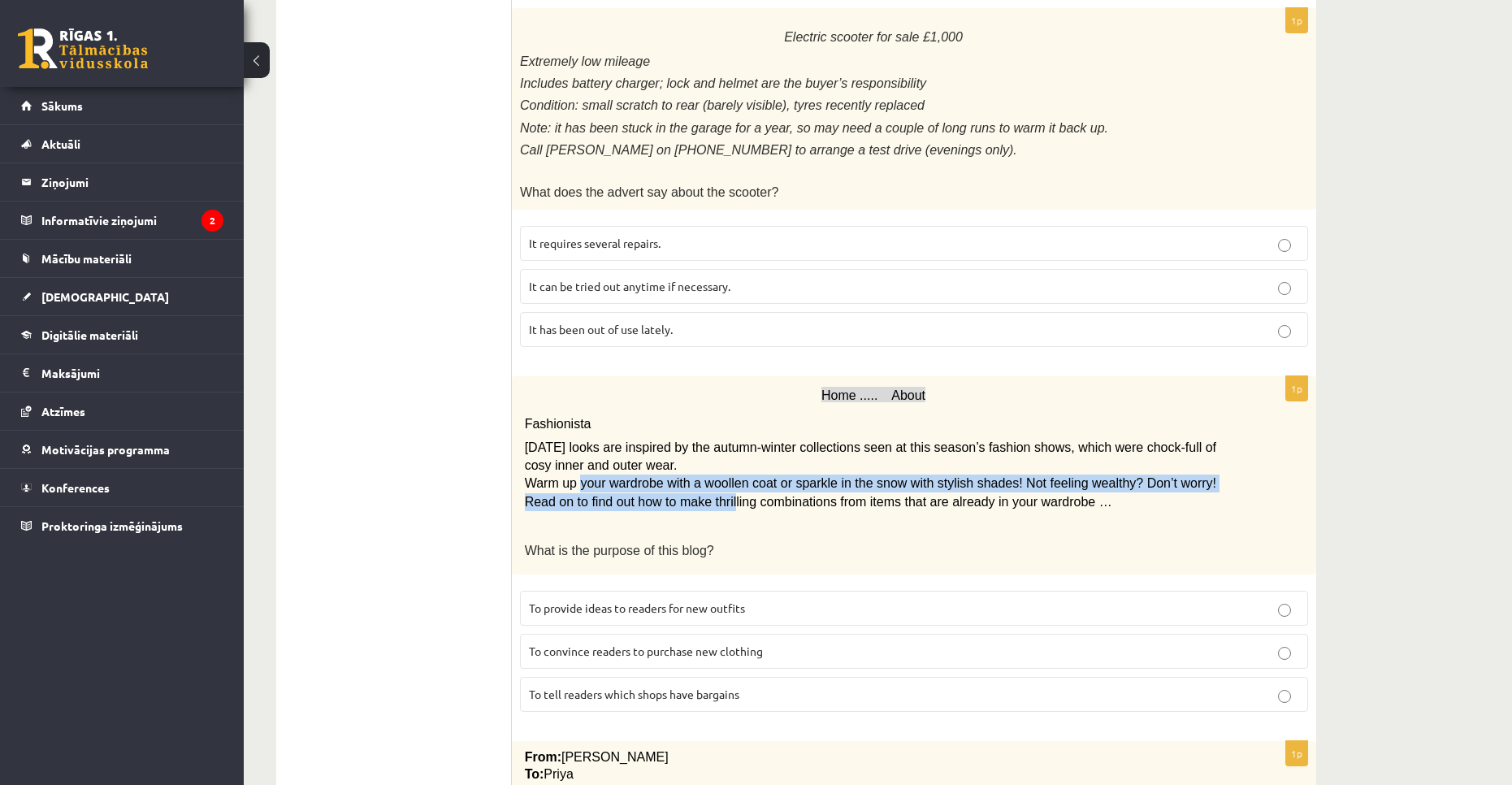
drag, startPoint x: 575, startPoint y: 475, endPoint x: 675, endPoint y: 491, distance: 101.3
click at [675, 491] on span "Warm up your wardrobe with a woollen coat or sparkle in the snow with stylish s…" at bounding box center [870, 492] width 691 height 32
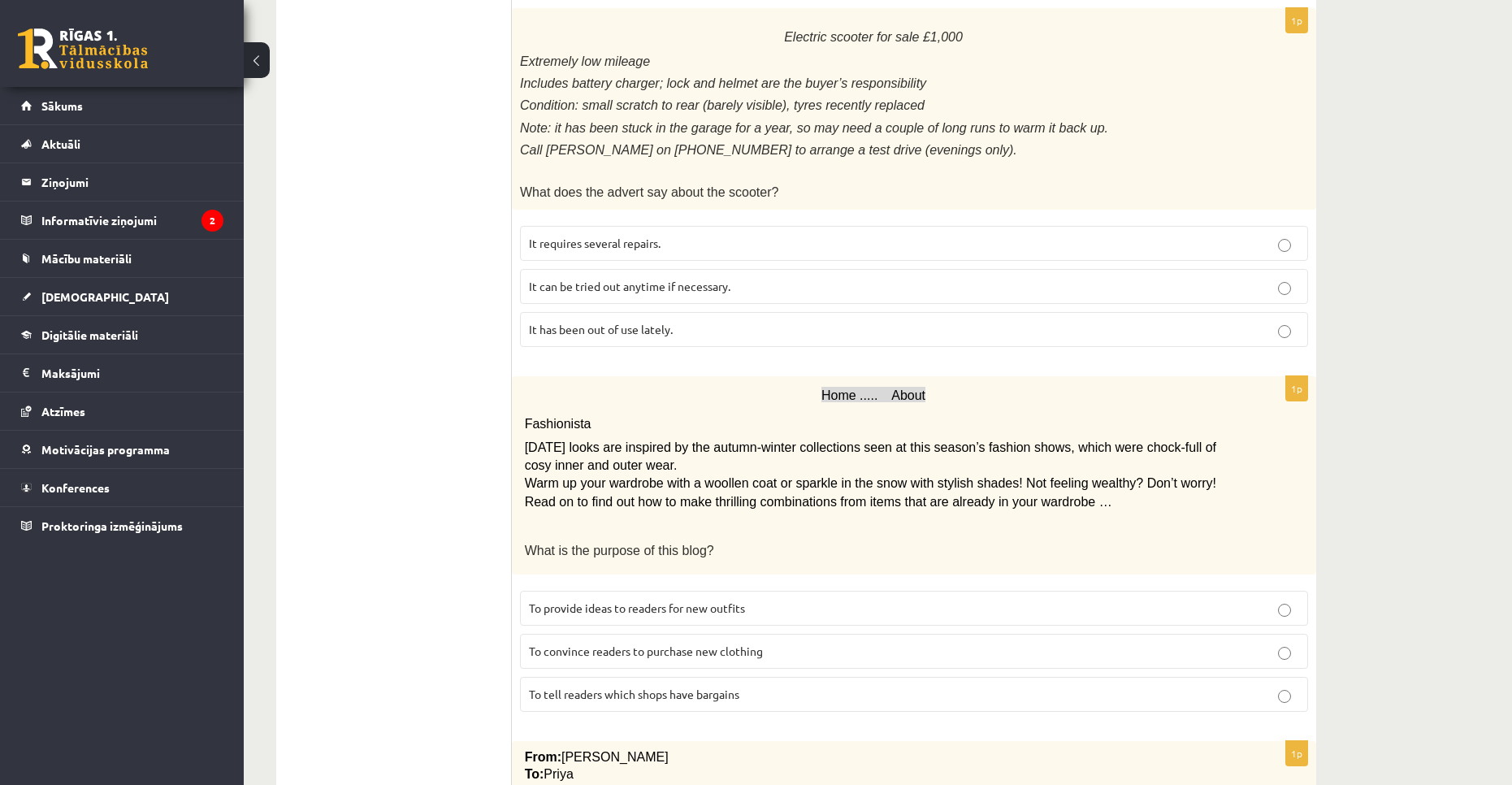
click at [745, 603] on span "To provide ideas to readers for new outfits" at bounding box center [637, 607] width 216 height 14
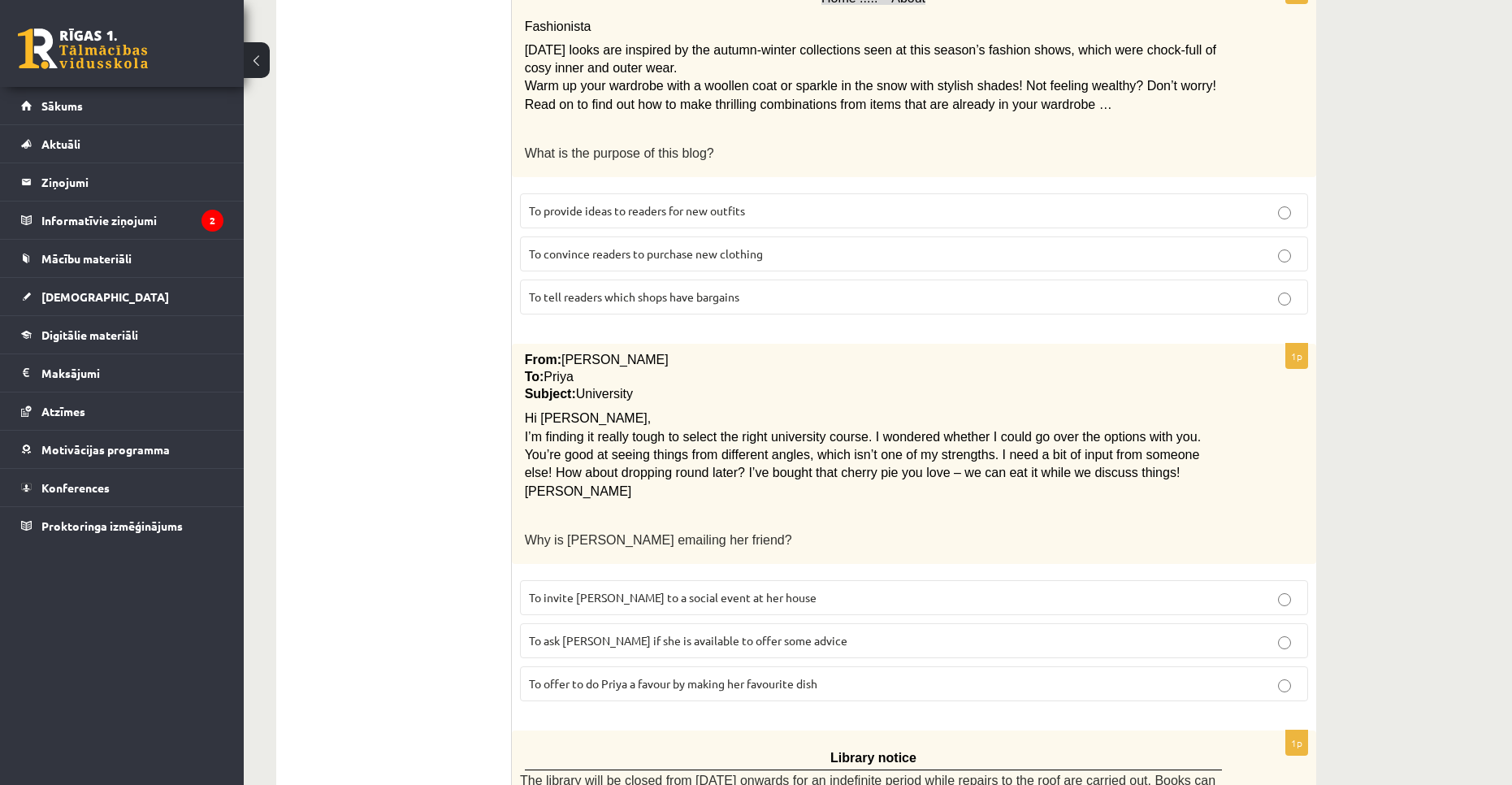
scroll to position [1050, 0]
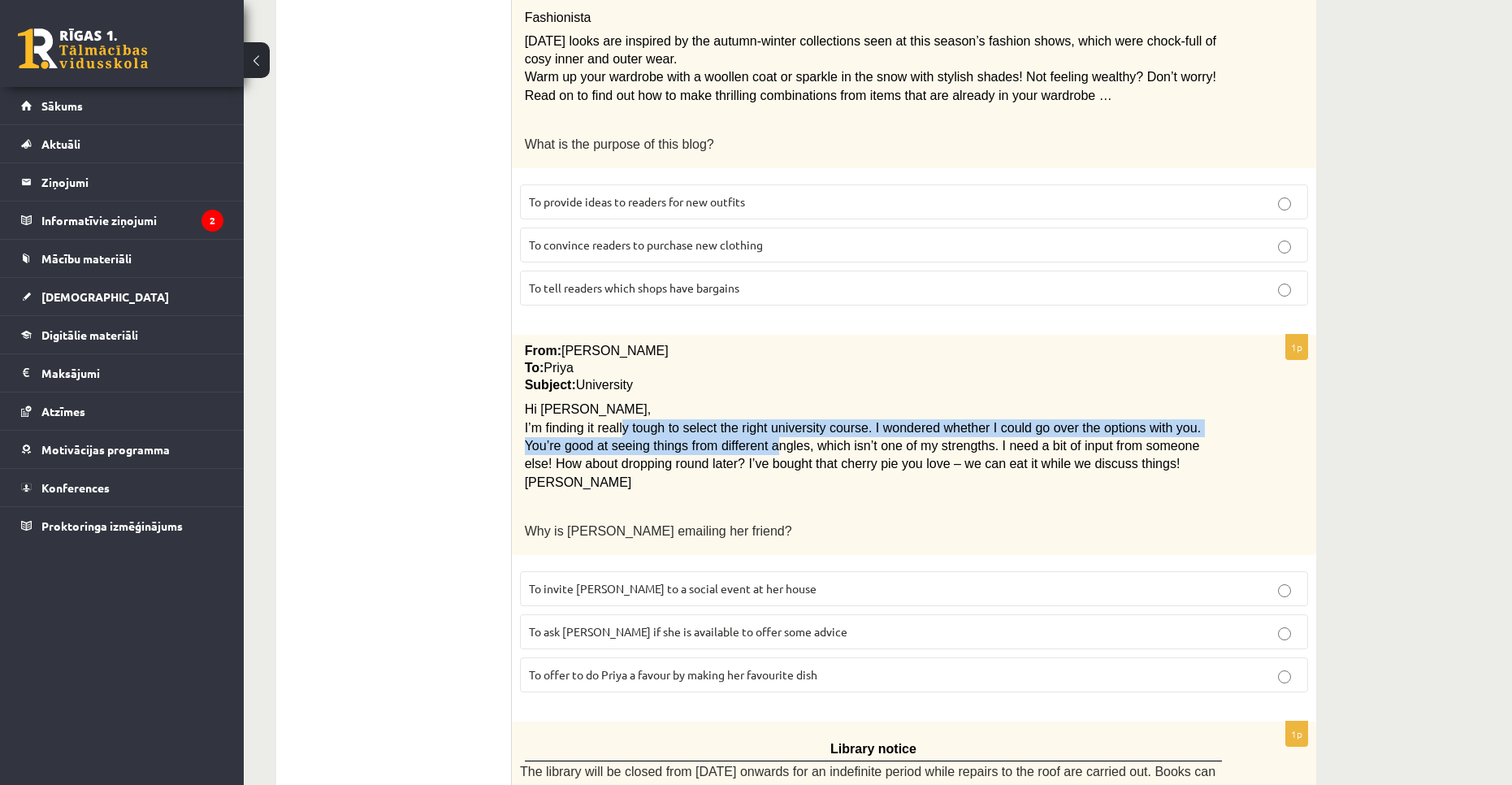
drag, startPoint x: 618, startPoint y: 415, endPoint x: 696, endPoint y: 439, distance: 81.6
click at [696, 439] on span "I’m finding it really tough to select the right university course. I wondered w…" at bounding box center [863, 446] width 676 height 50
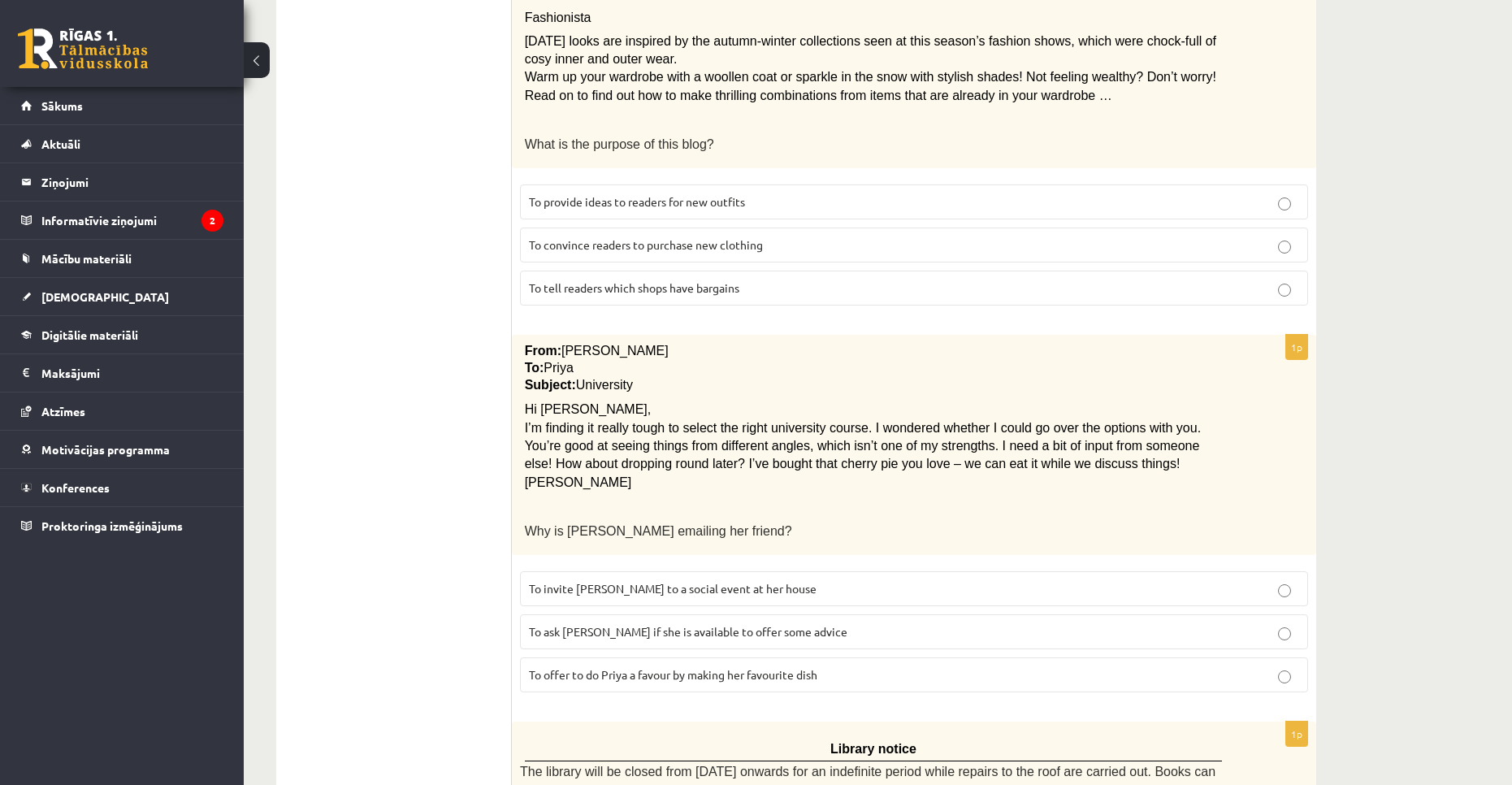
click at [783, 624] on span "To ask Priya if she is available to offer some advice" at bounding box center [688, 630] width 318 height 14
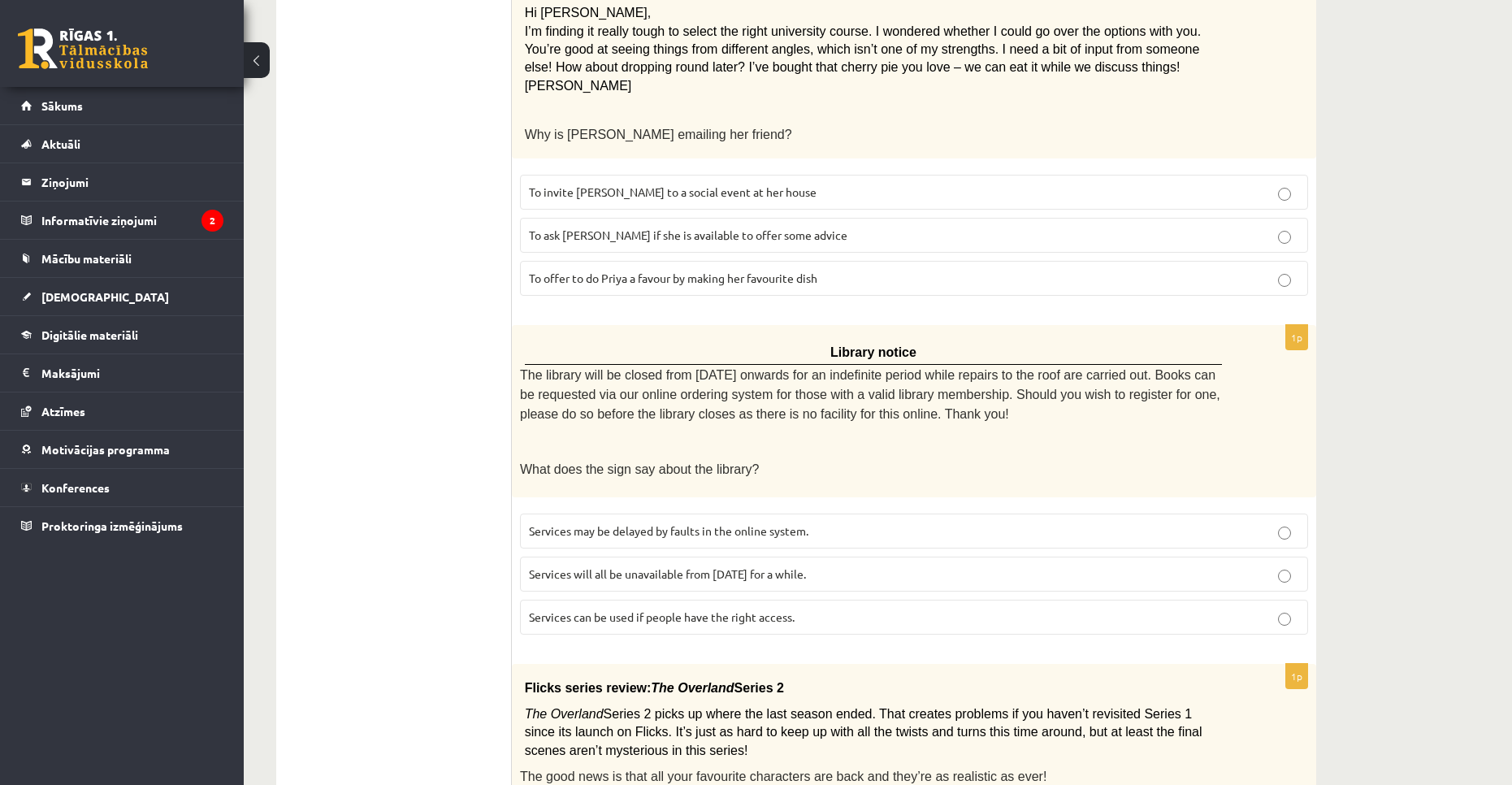
scroll to position [1456, 0]
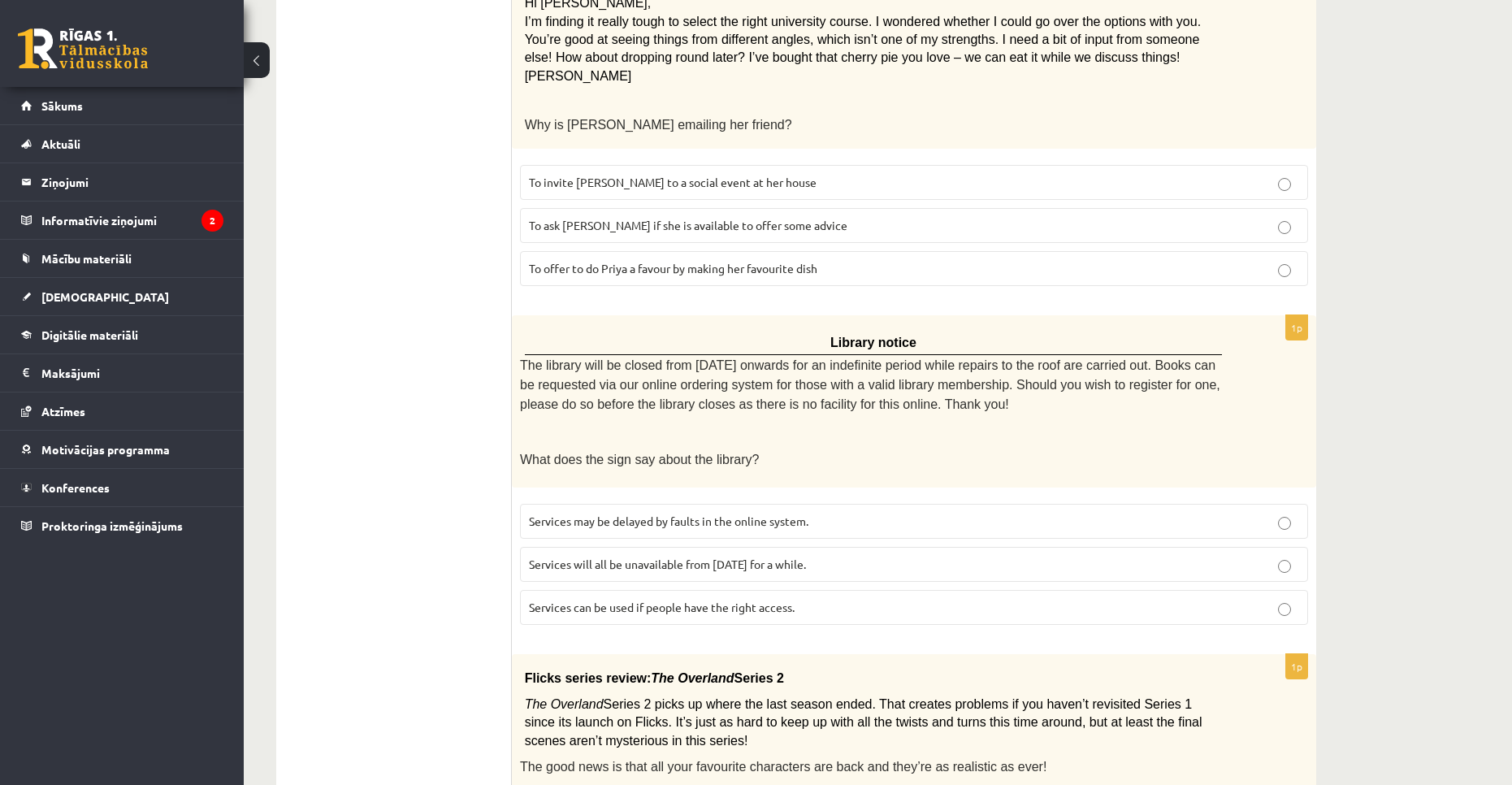
click at [817, 556] on p "Services will all be unavailable from Monday for a while." at bounding box center [914, 564] width 770 height 17
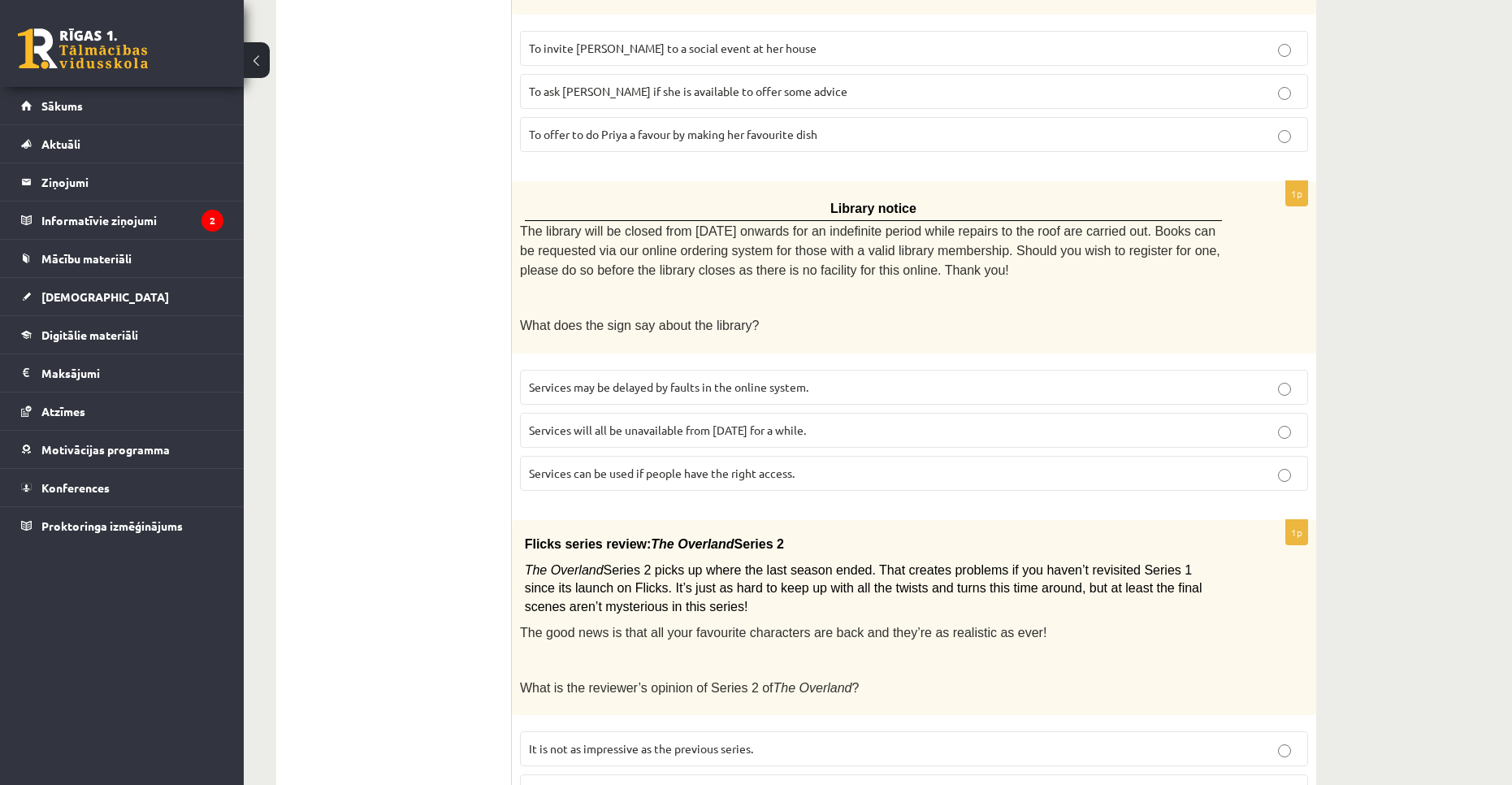
scroll to position [1618, 0]
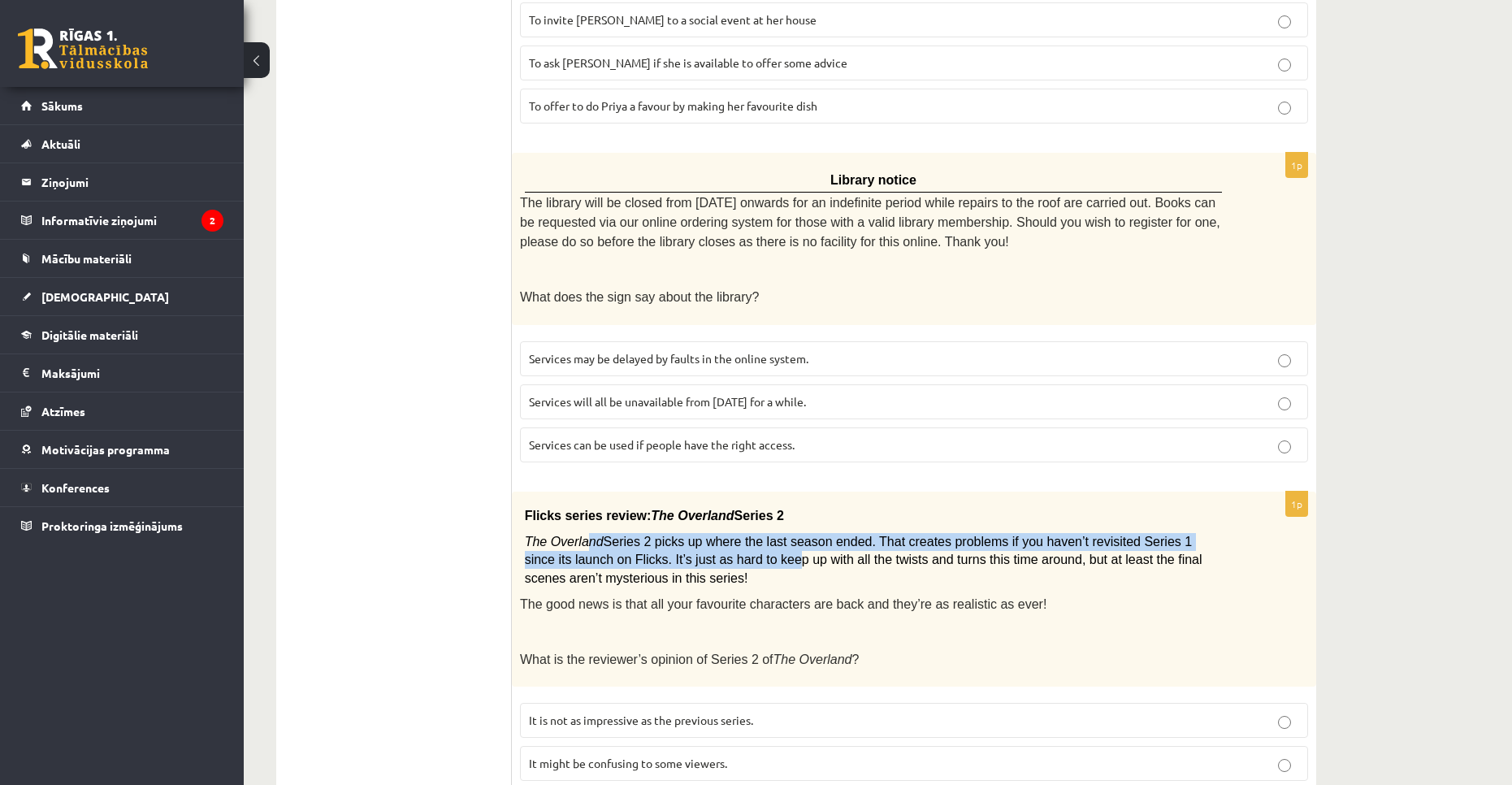
drag, startPoint x: 578, startPoint y: 522, endPoint x: 681, endPoint y: 542, distance: 104.9
click at [681, 542] on span "The Overland Series 2 picks up where the last season ended. That creates proble…" at bounding box center [863, 560] width 678 height 48
click at [669, 543] on span "Series 2 picks up where the last season ended. That creates problems if you hav…" at bounding box center [863, 560] width 678 height 50
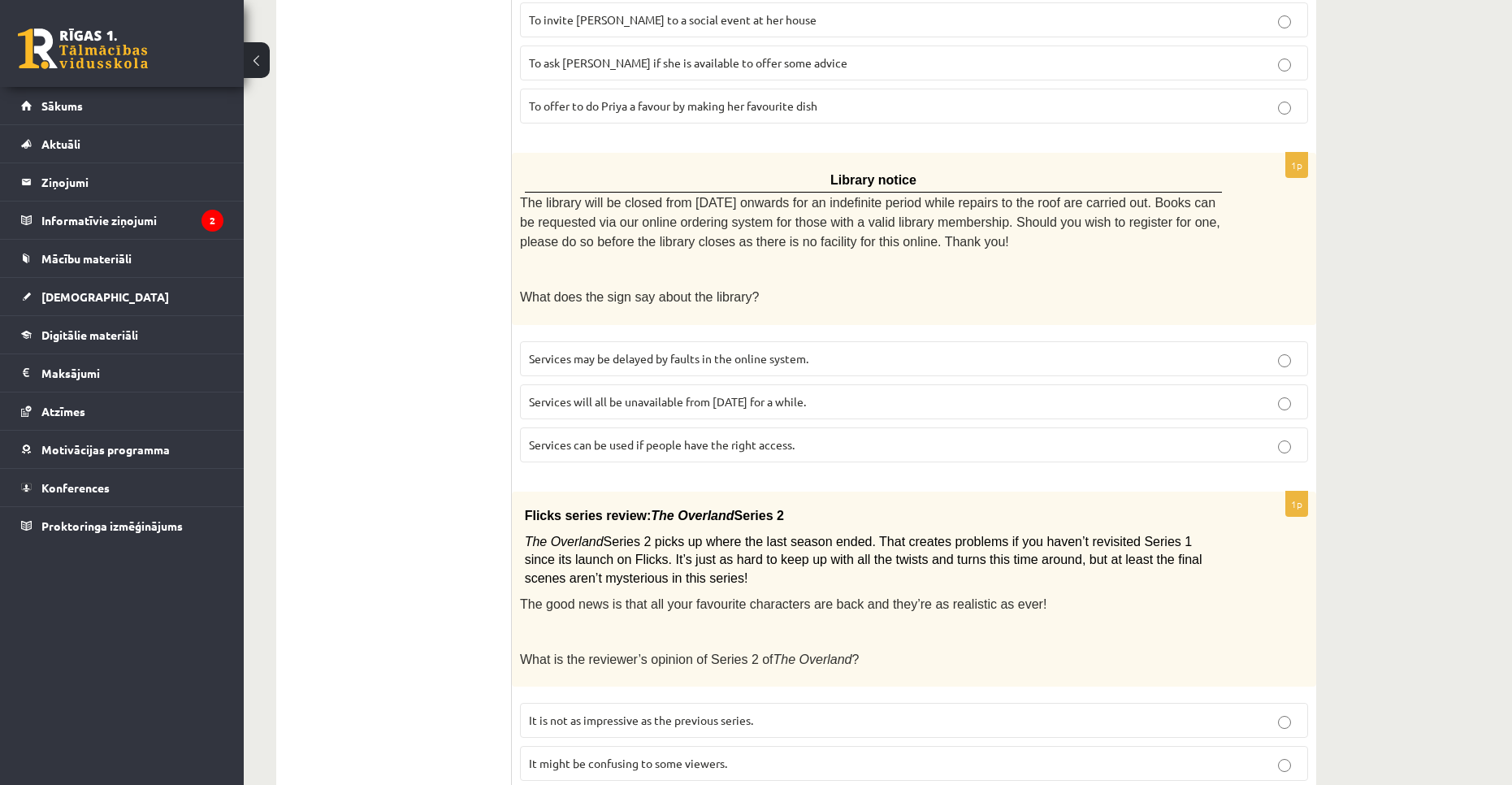
drag, startPoint x: 567, startPoint y: 546, endPoint x: 602, endPoint y: 557, distance: 36.7
click at [602, 557] on p "The Overland Series 2 picks up where the last season ended. That creates proble…" at bounding box center [873, 560] width 698 height 54
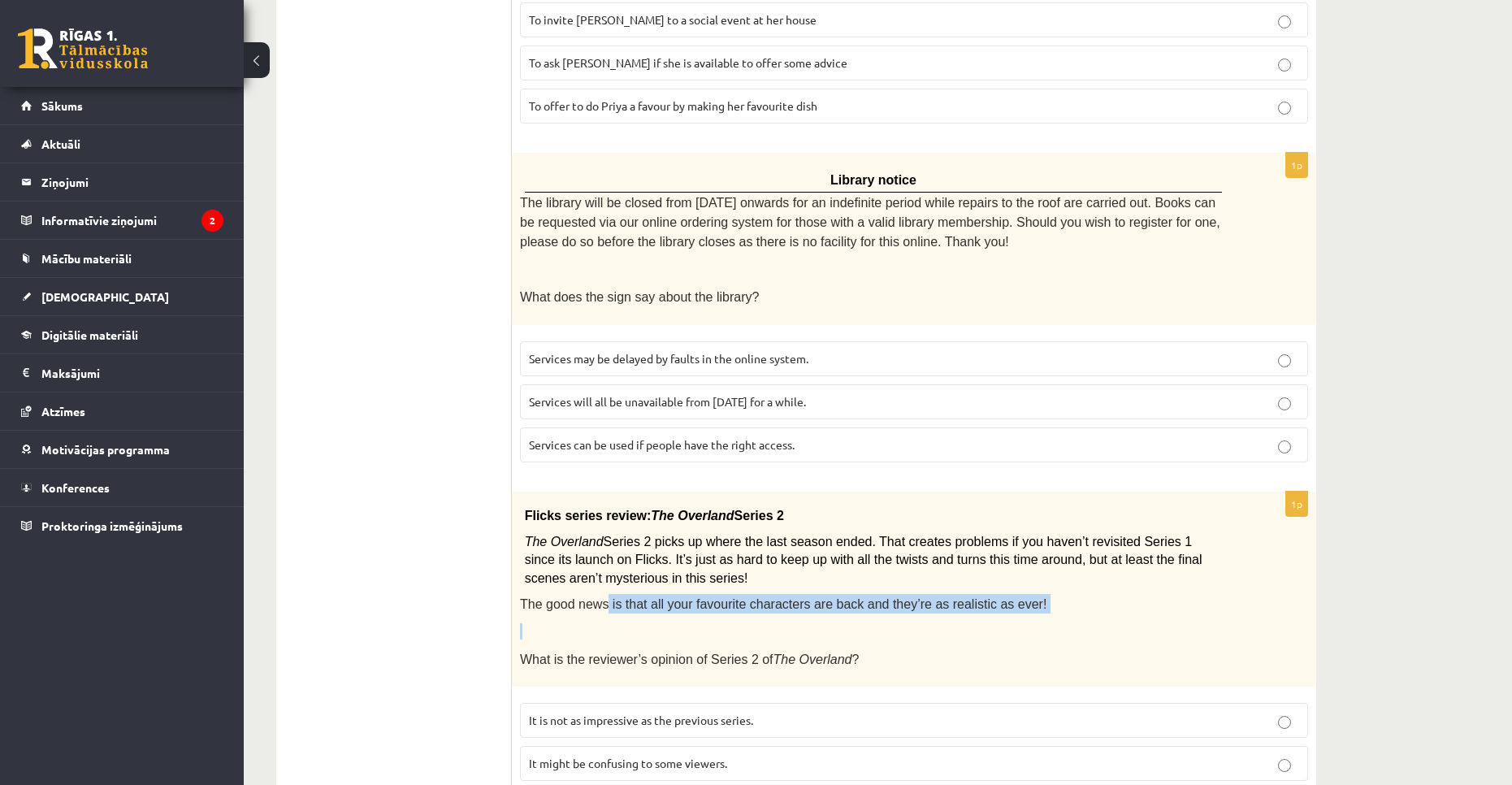
drag, startPoint x: 599, startPoint y: 589, endPoint x: 661, endPoint y: 600, distance: 63.0
click at [661, 600] on div "Flicks series review: The Overland Series 2 The Overland Series 2 picks up wher…" at bounding box center [914, 589] width 804 height 196
click at [666, 596] on div "Flicks series review: The Overland Series 2 The Overland Series 2 picks up wher…" at bounding box center [914, 589] width 804 height 196
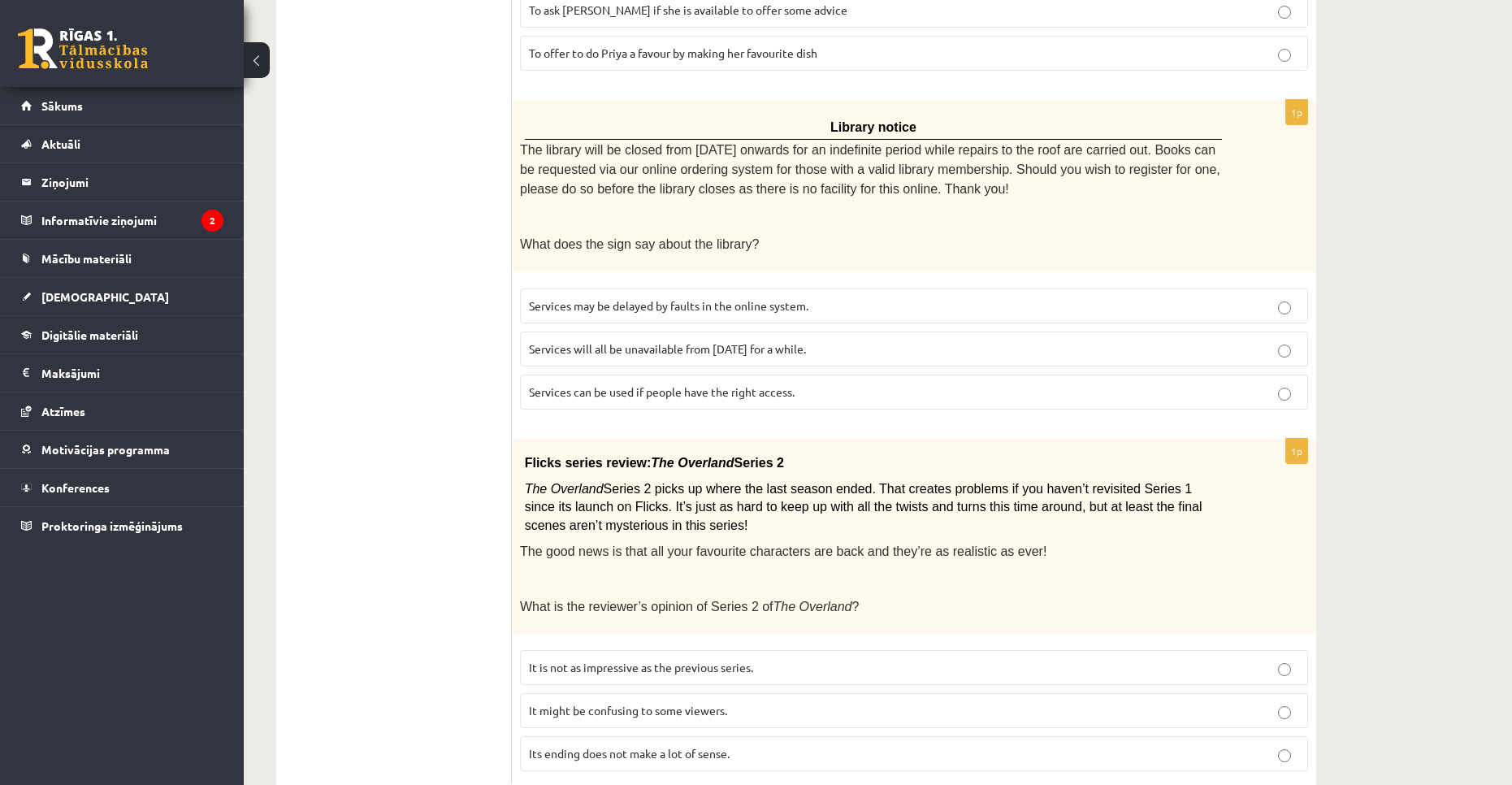
scroll to position [1700, 0]
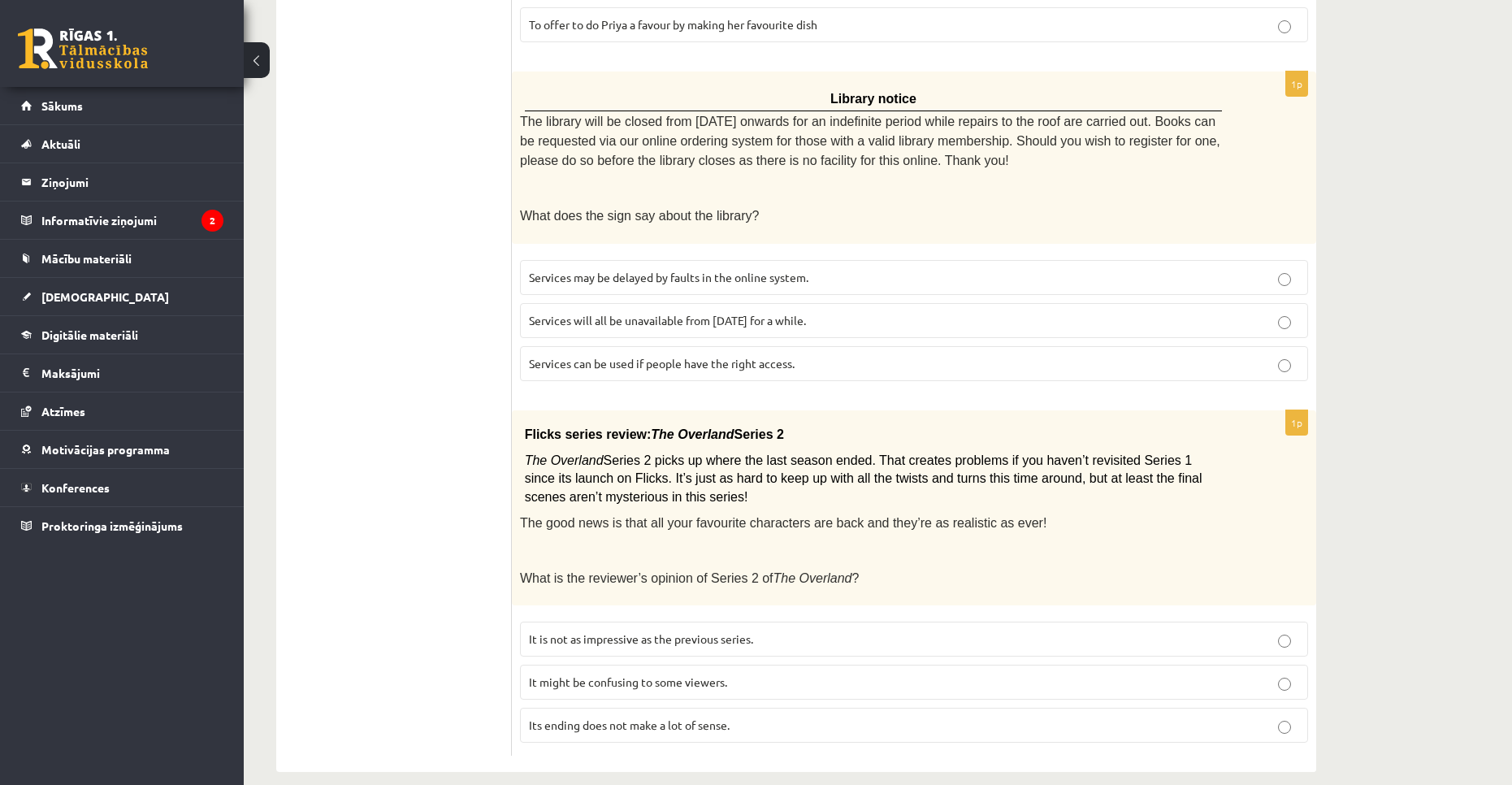
click at [724, 674] on label "It might be confusing to some viewers." at bounding box center [914, 682] width 788 height 35
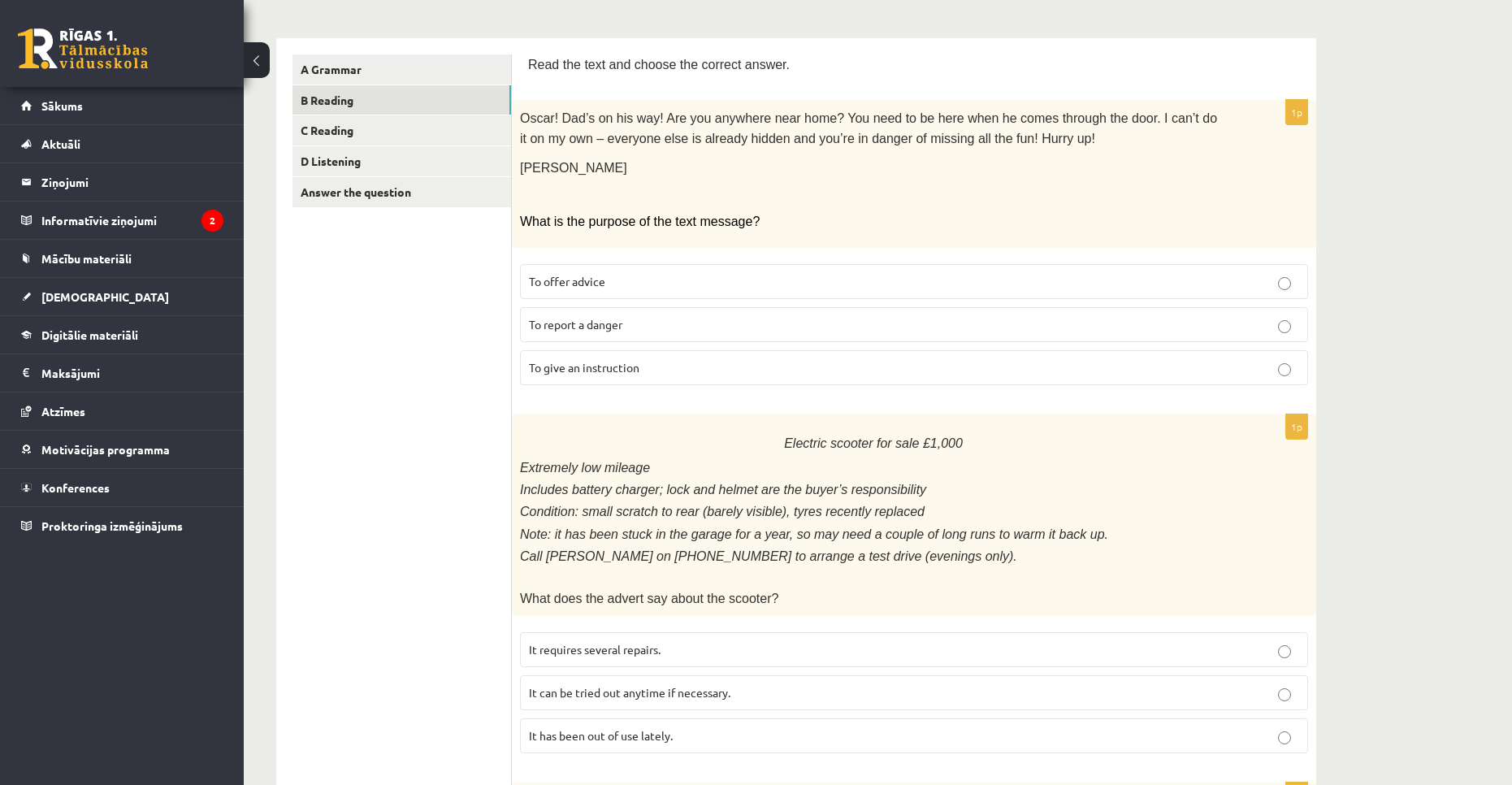
scroll to position [0, 0]
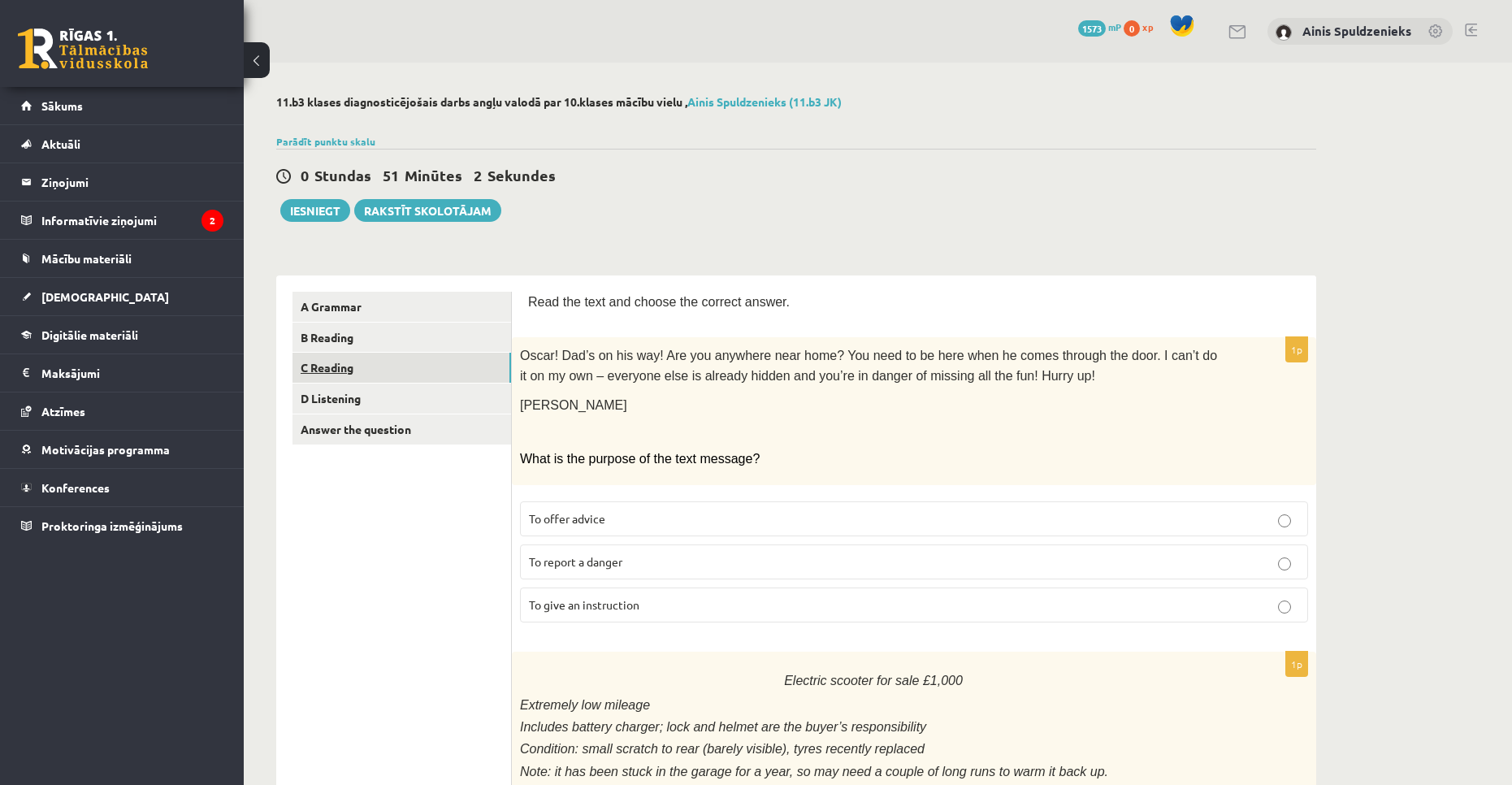
click at [376, 378] on link "C Reading" at bounding box center [401, 368] width 218 height 30
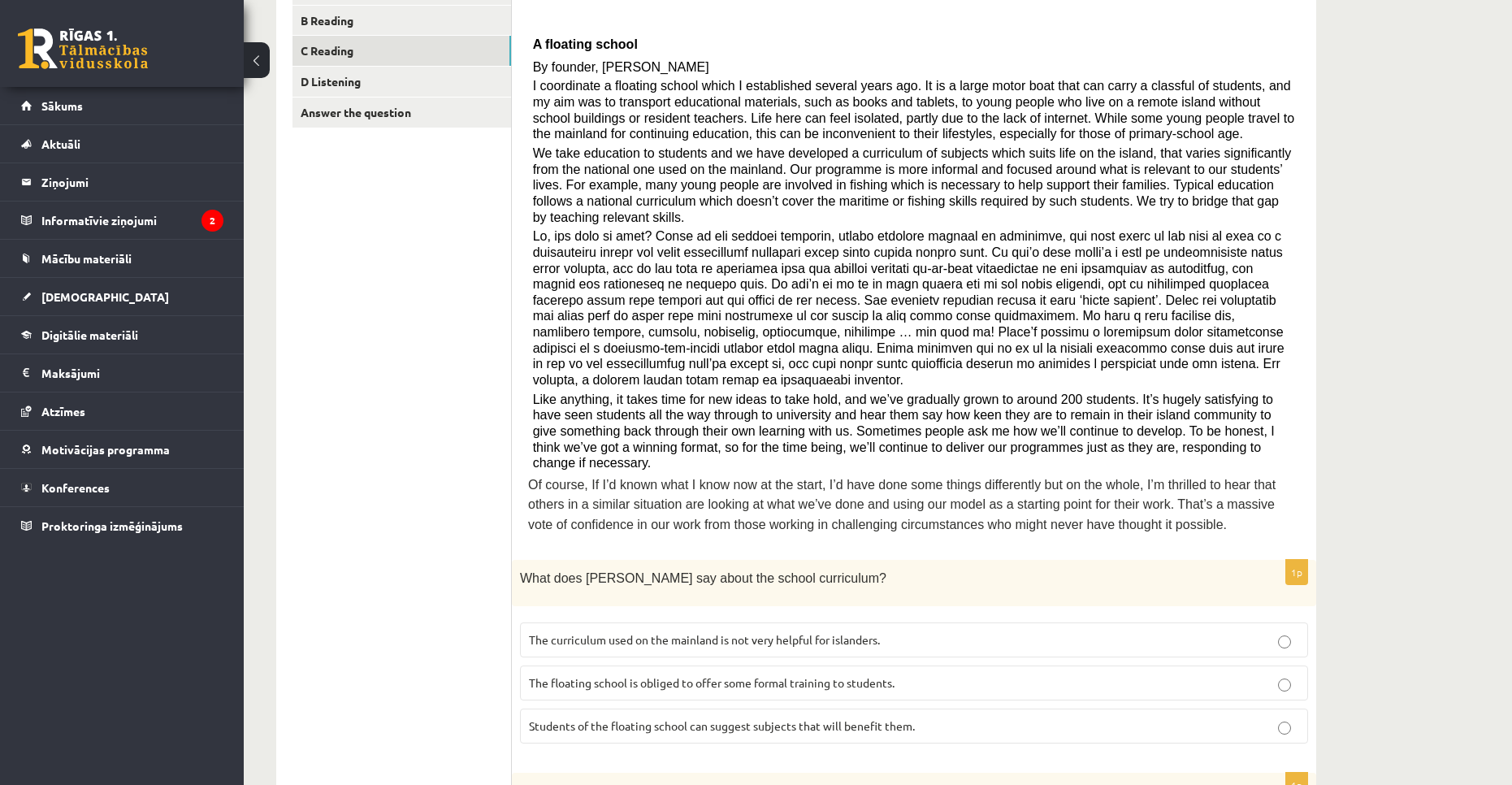
scroll to position [43, 0]
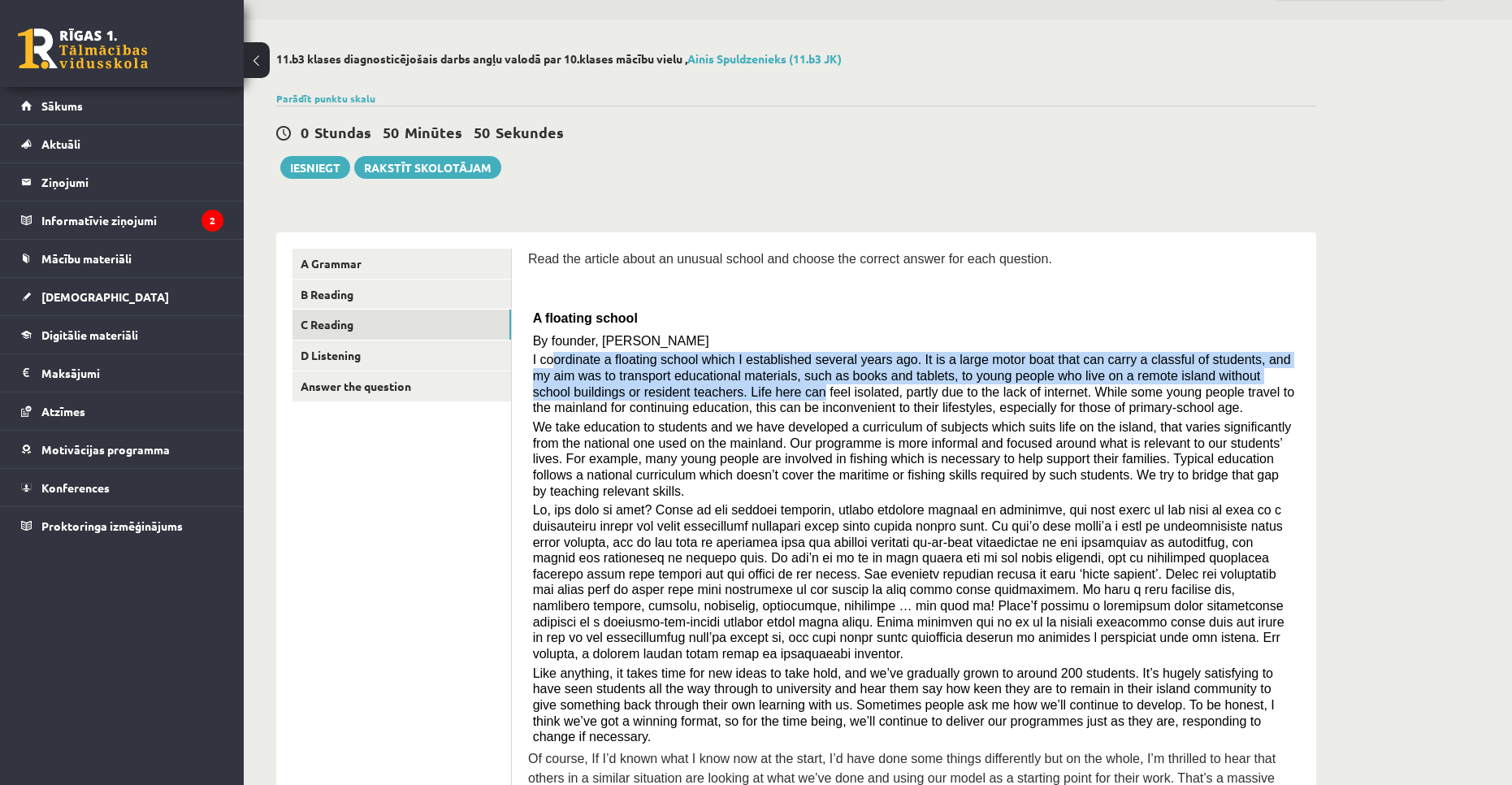
drag, startPoint x: 551, startPoint y: 358, endPoint x: 650, endPoint y: 386, distance: 102.9
click at [650, 386] on span "I coordinate a floating school which I established several years ago. It is a l…" at bounding box center [914, 384] width 761 height 62
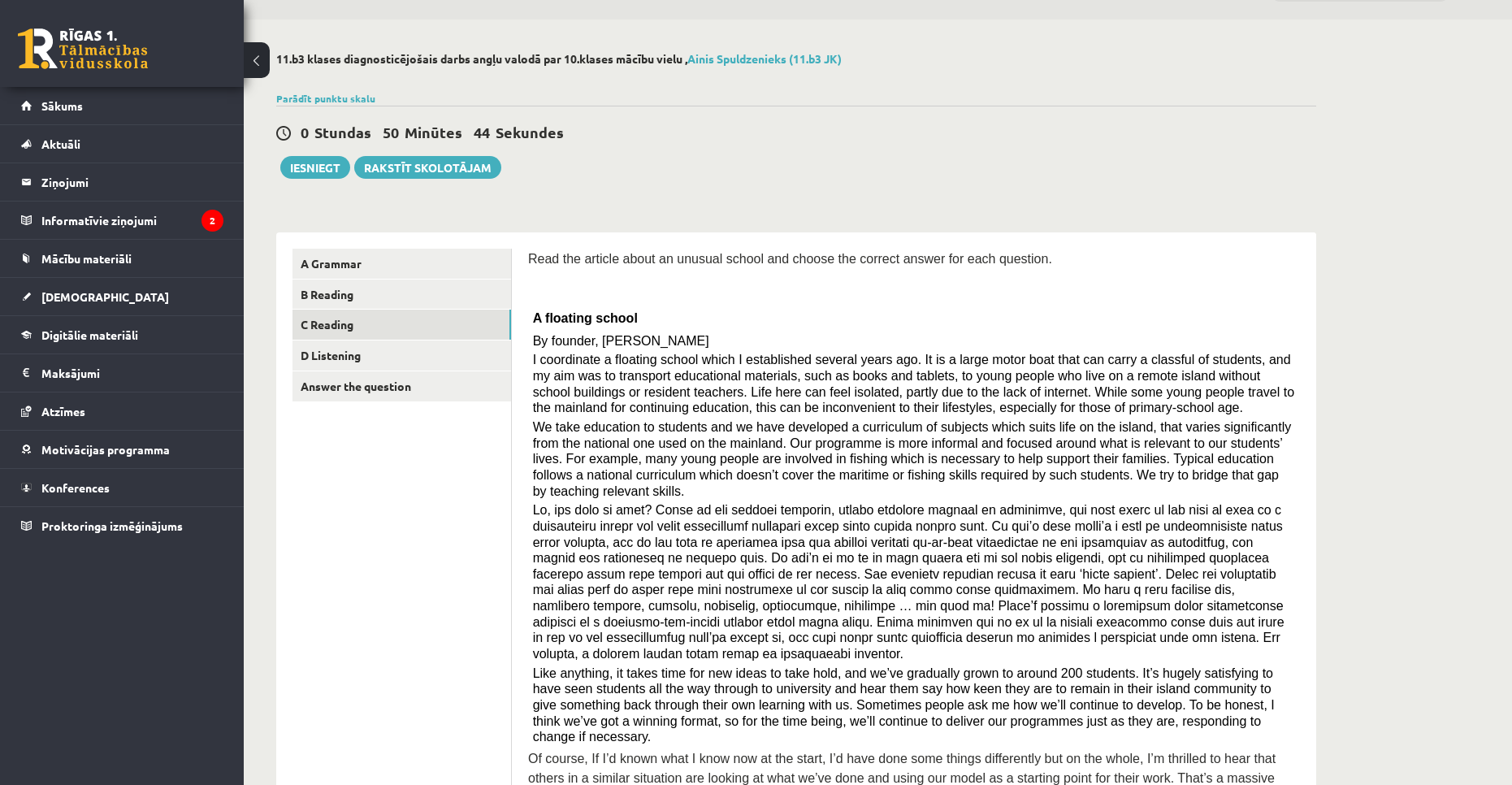
click at [658, 394] on span "I coordinate a floating school which I established several years ago. It is a l…" at bounding box center [914, 384] width 761 height 62
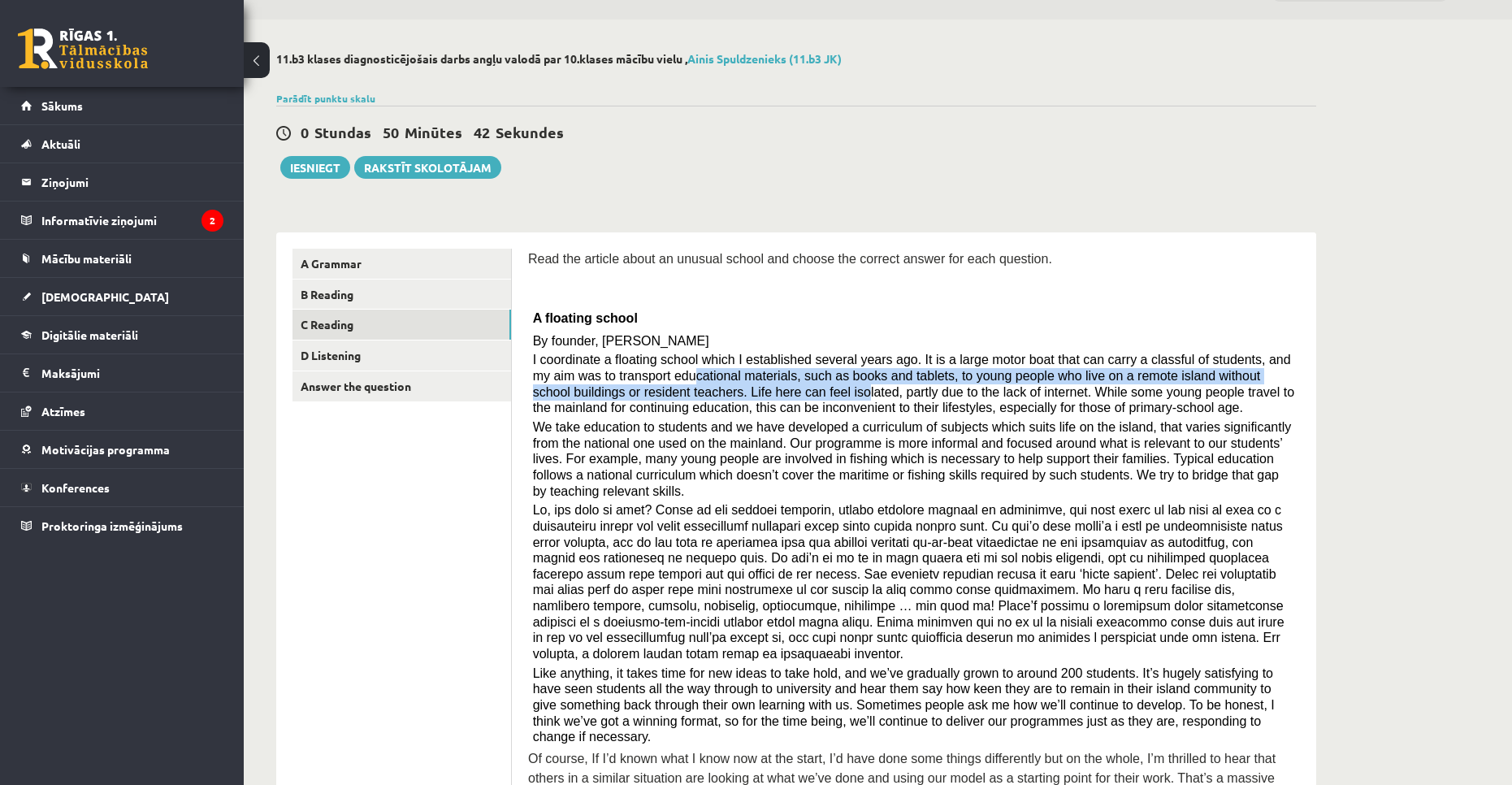
drag, startPoint x: 618, startPoint y: 377, endPoint x: 689, endPoint y: 392, distance: 72.6
click at [689, 392] on span "I coordinate a floating school which I established several years ago. It is a l…" at bounding box center [914, 384] width 761 height 62
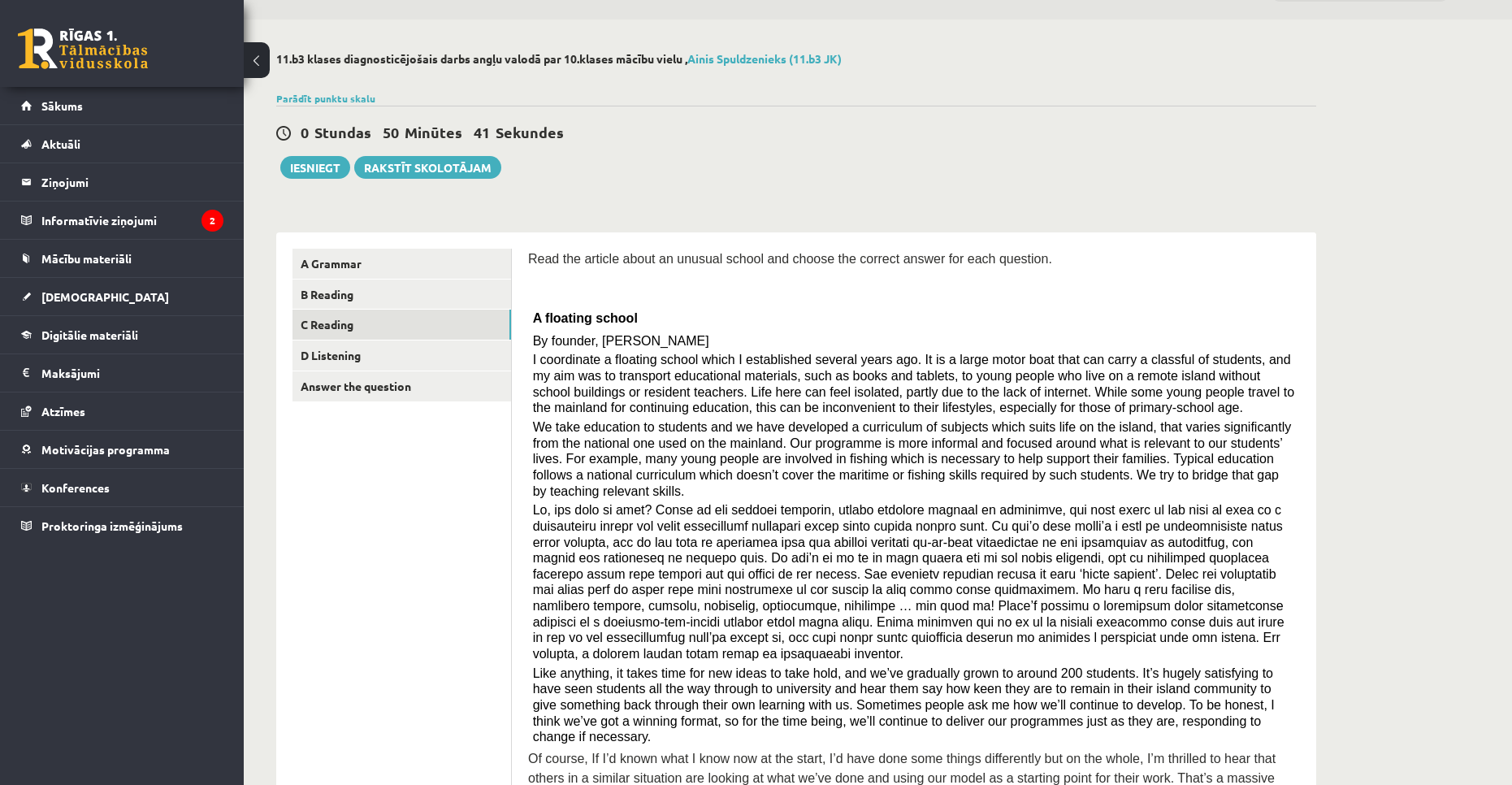
click at [695, 391] on span "I coordinate a floating school which I established several years ago. It is a l…" at bounding box center [914, 384] width 761 height 62
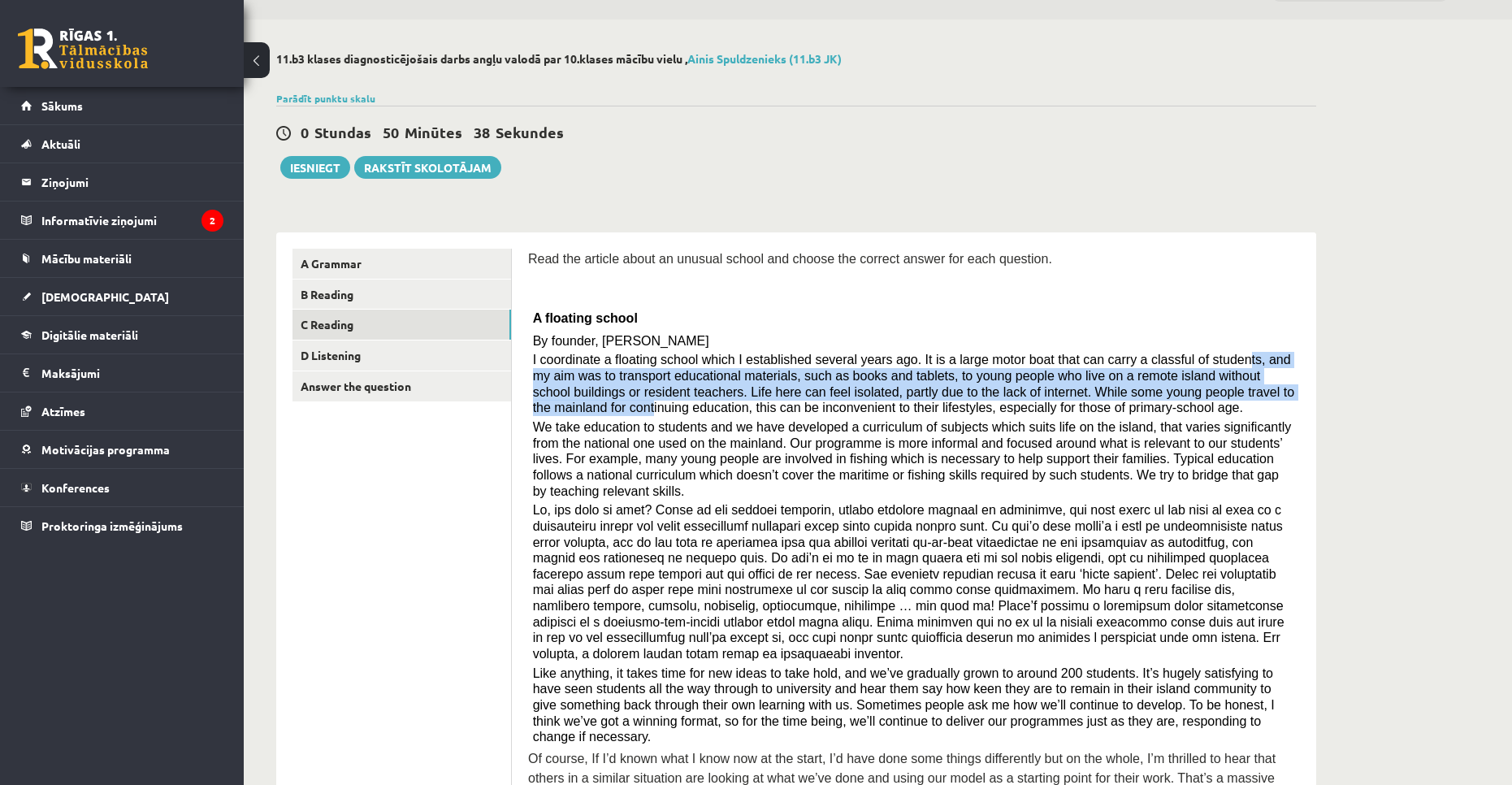
drag, startPoint x: 1184, startPoint y: 364, endPoint x: 1203, endPoint y: 389, distance: 31.4
click at [1203, 389] on span "I coordinate a floating school which I established several years ago. It is a l…" at bounding box center [914, 384] width 761 height 62
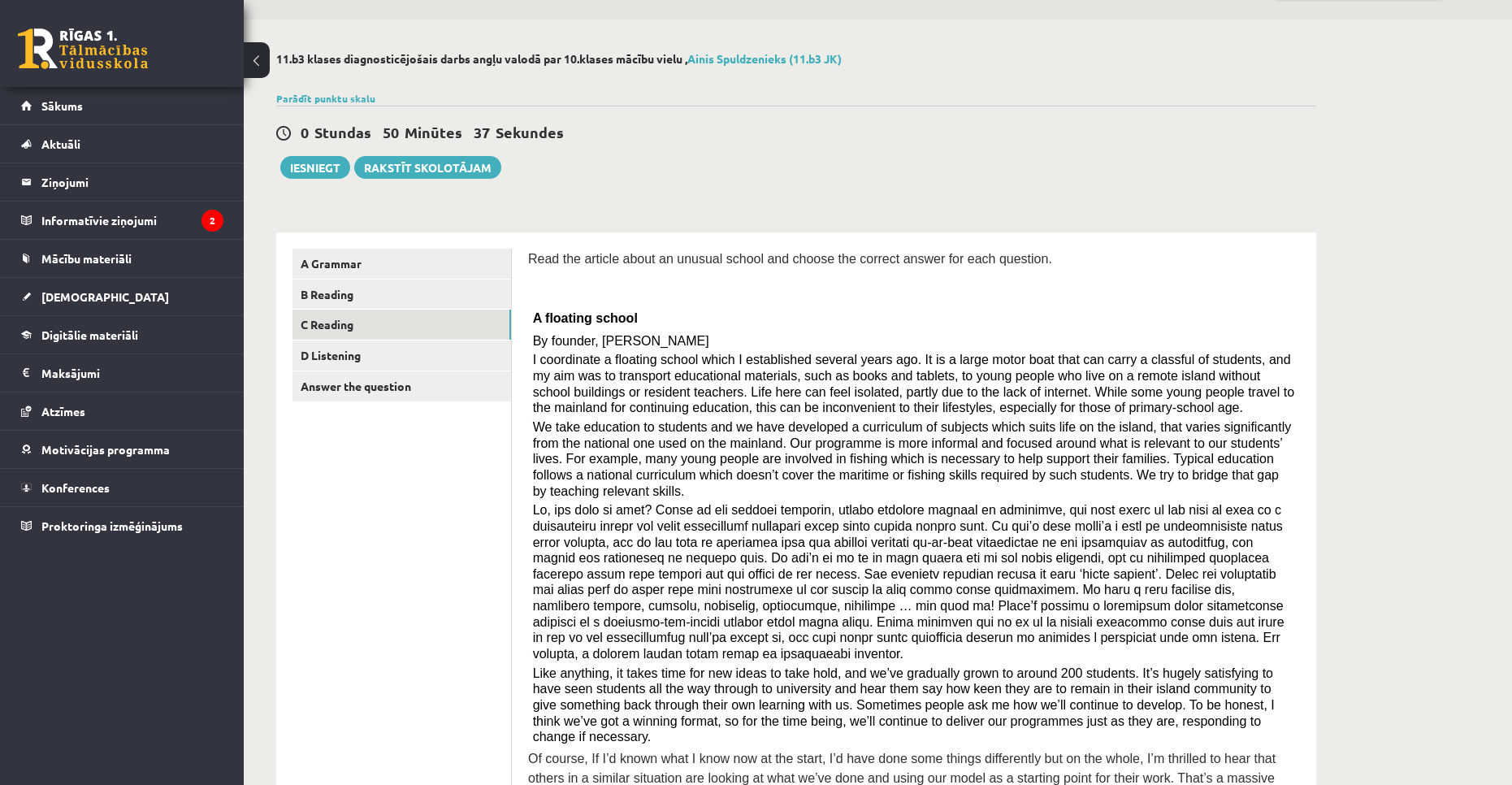
click at [592, 401] on span "I coordinate a floating school which I established several years ago. It is a l…" at bounding box center [914, 384] width 761 height 62
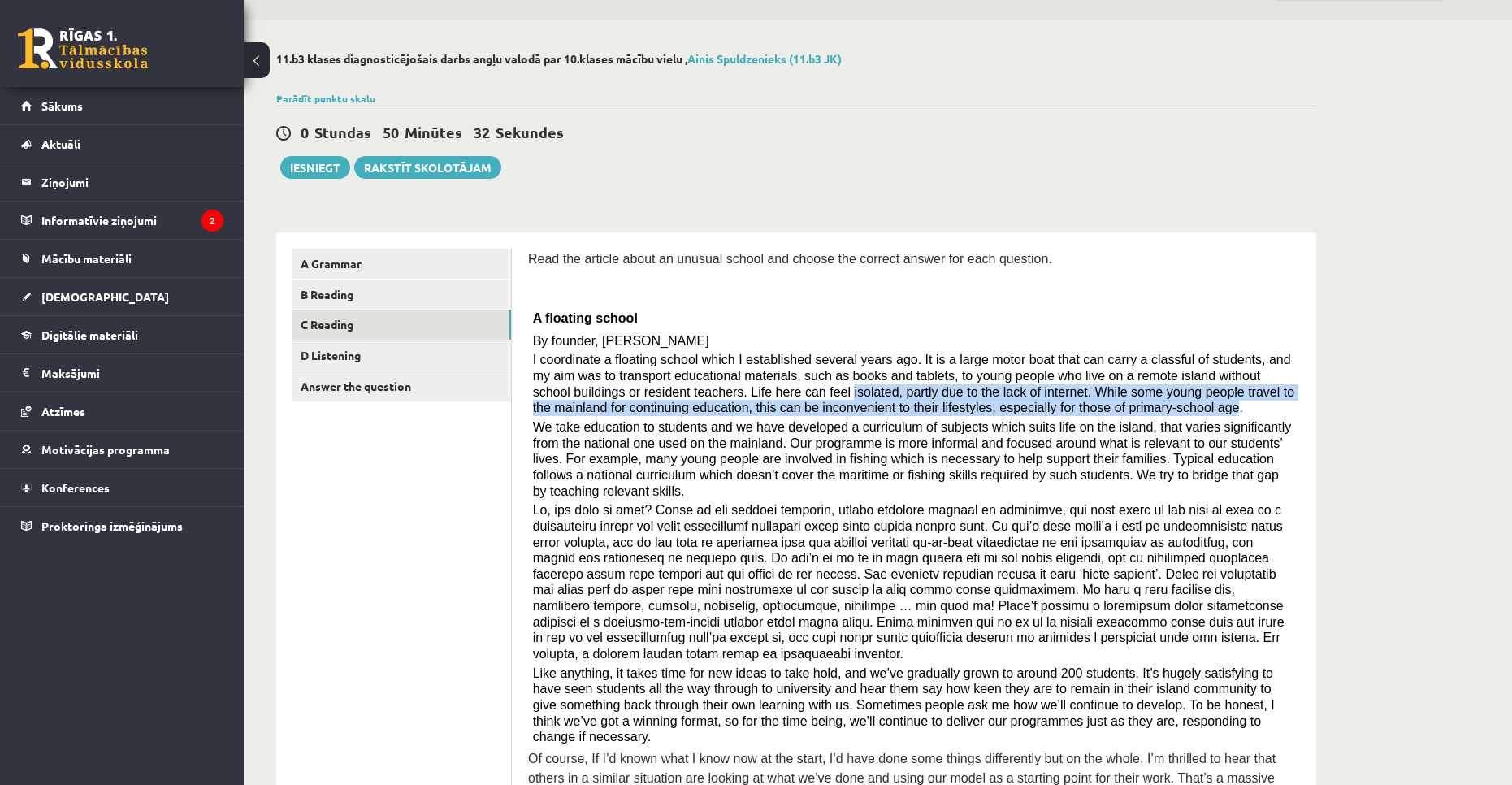
drag, startPoint x: 683, startPoint y: 385, endPoint x: 977, endPoint y: 405, distance: 294.7
click at [977, 405] on span "I coordinate a floating school which I established several years ago. It is a l…" at bounding box center [914, 384] width 761 height 62
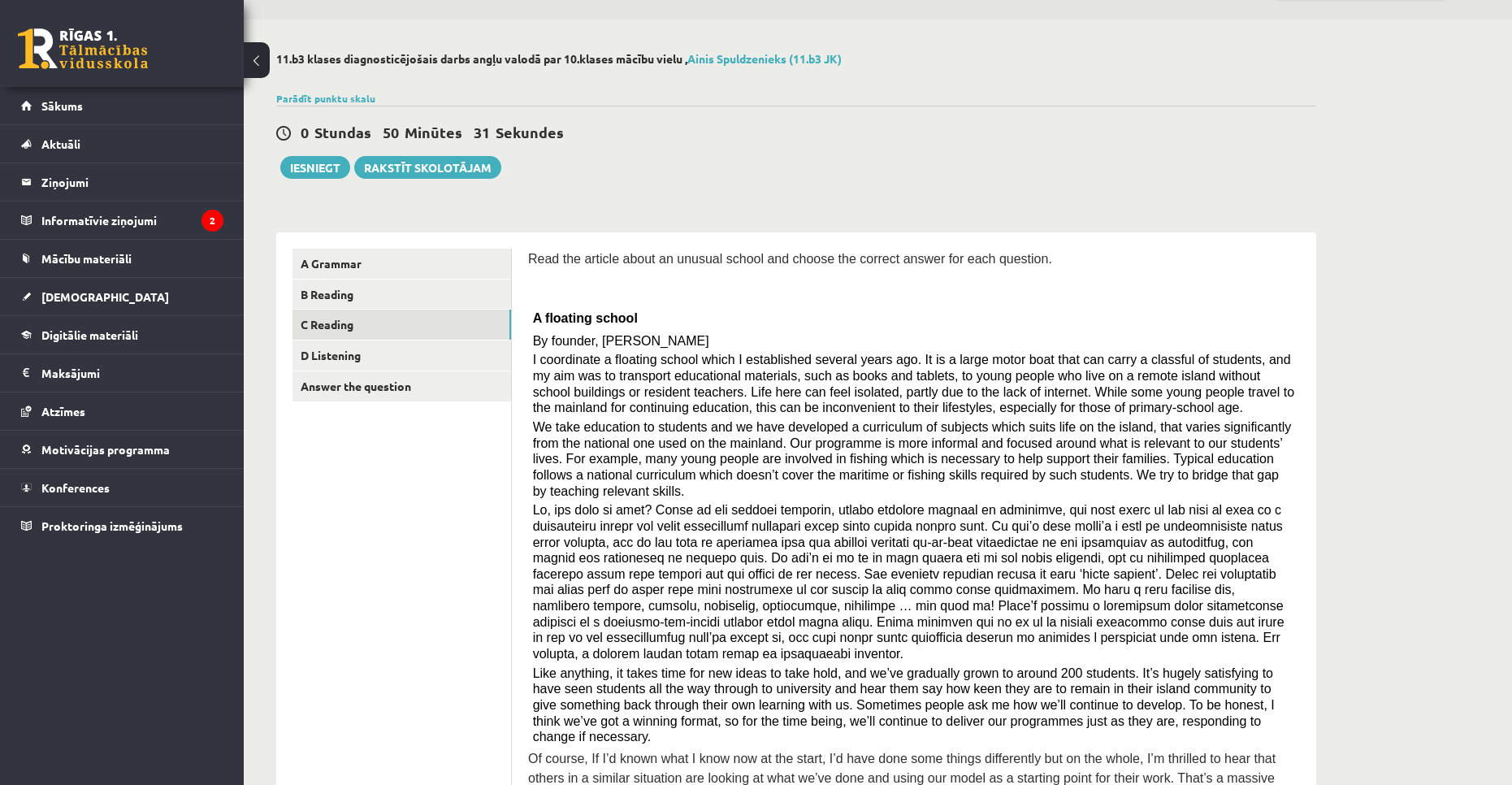
click at [970, 421] on span "We take education to students and we have developed a curriculum of subjects wh…" at bounding box center [913, 459] width 759 height 78
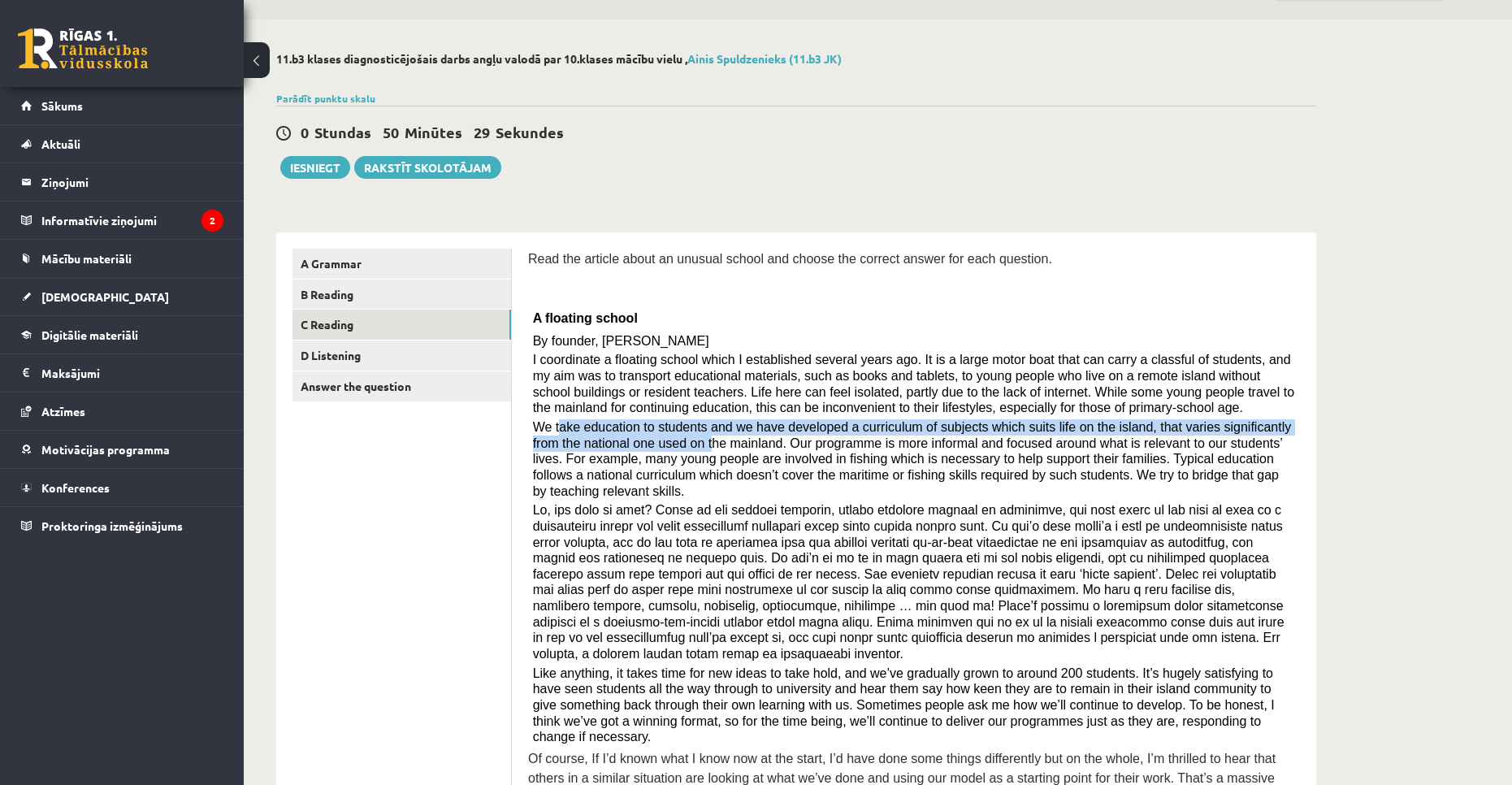
drag, startPoint x: 559, startPoint y: 428, endPoint x: 652, endPoint y: 443, distance: 94.2
click at [652, 443] on span "We take education to students and we have developed a curriculum of subjects wh…" at bounding box center [913, 459] width 759 height 78
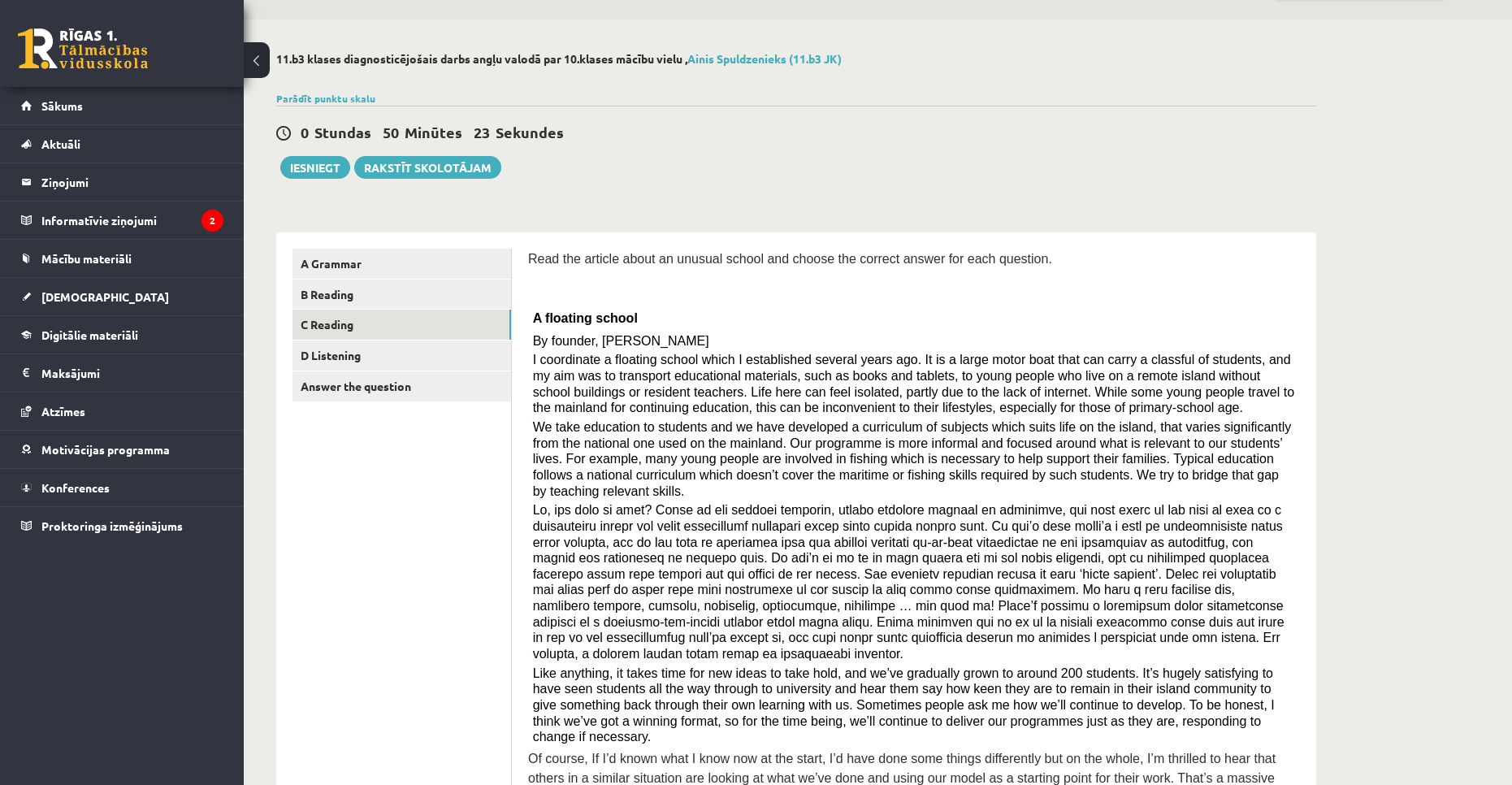
click at [727, 503] on span at bounding box center [909, 582] width 751 height 158
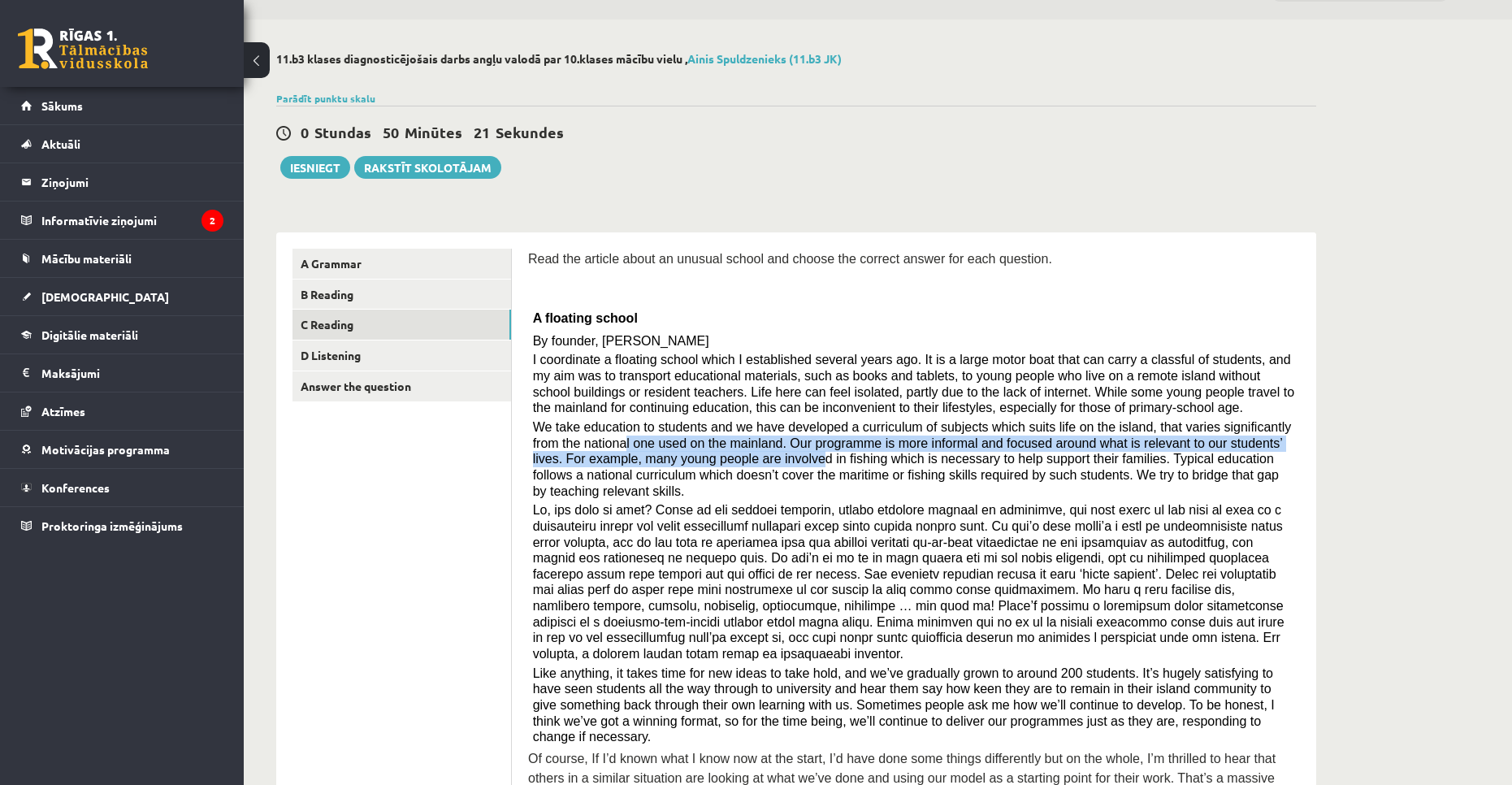
drag, startPoint x: 573, startPoint y: 442, endPoint x: 700, endPoint y: 456, distance: 127.8
click at [700, 456] on span "We take education to students and we have developed a curriculum of subjects wh…" at bounding box center [913, 459] width 759 height 78
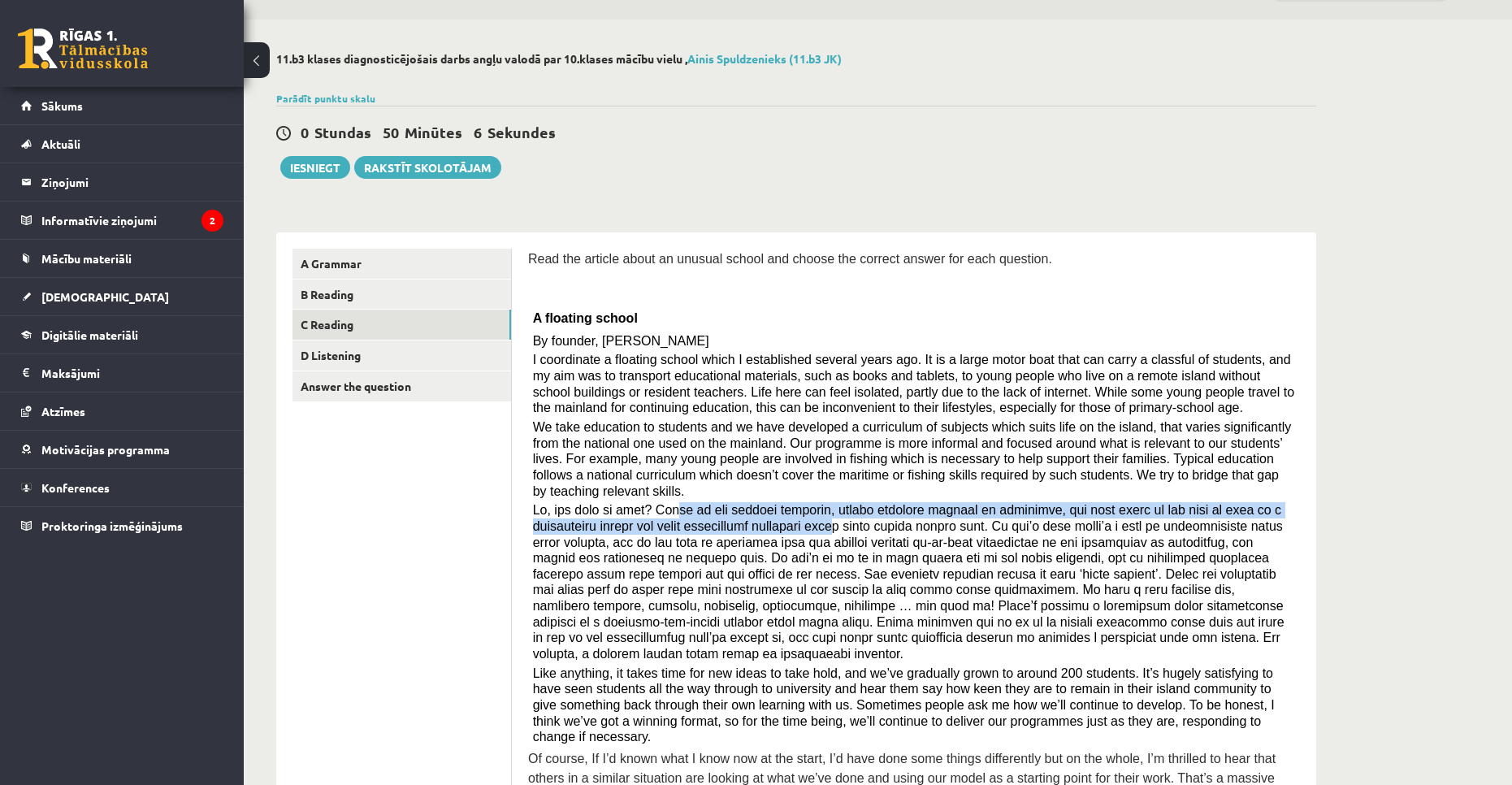
drag, startPoint x: 669, startPoint y: 486, endPoint x: 769, endPoint y: 512, distance: 103.3
click at [769, 512] on span at bounding box center [909, 582] width 751 height 158
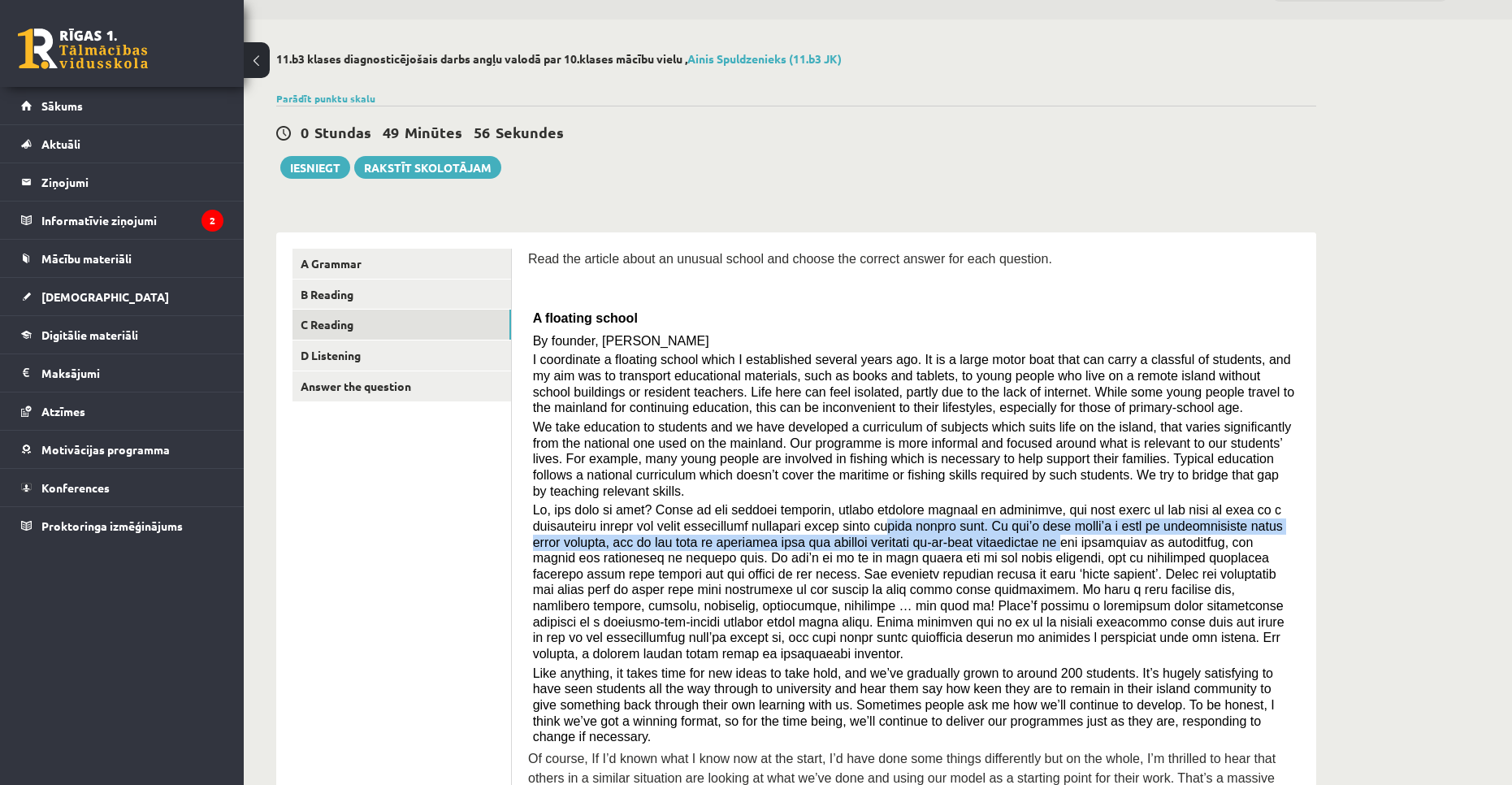
drag, startPoint x: 826, startPoint y: 507, endPoint x: 922, endPoint y: 530, distance: 98.7
click at [922, 530] on span at bounding box center [909, 582] width 751 height 158
click at [643, 532] on span at bounding box center [909, 582] width 751 height 158
click at [649, 522] on span at bounding box center [909, 582] width 751 height 158
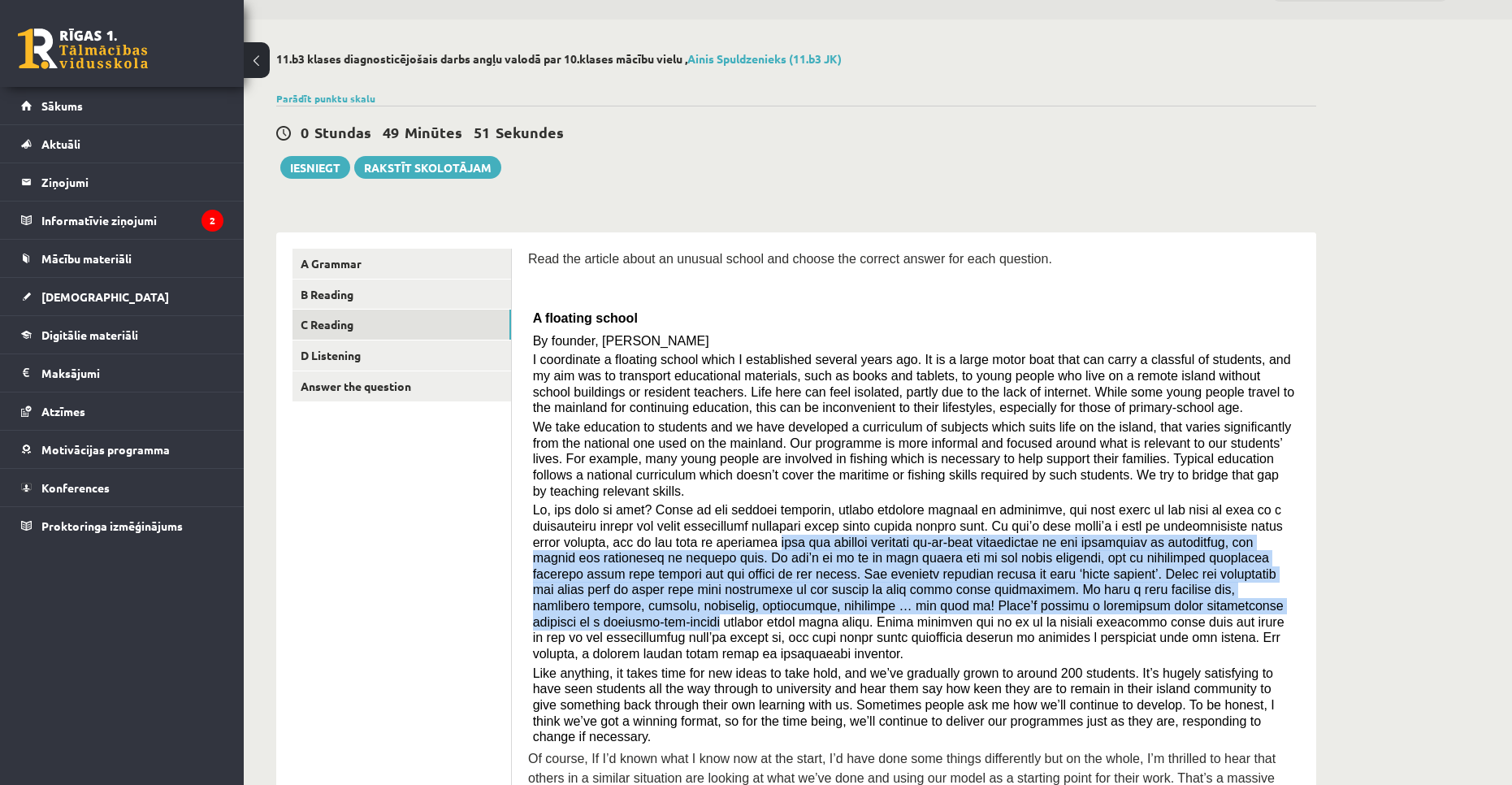
drag, startPoint x: 649, startPoint y: 522, endPoint x: 848, endPoint y: 583, distance: 208.1
click at [848, 583] on span at bounding box center [909, 582] width 751 height 158
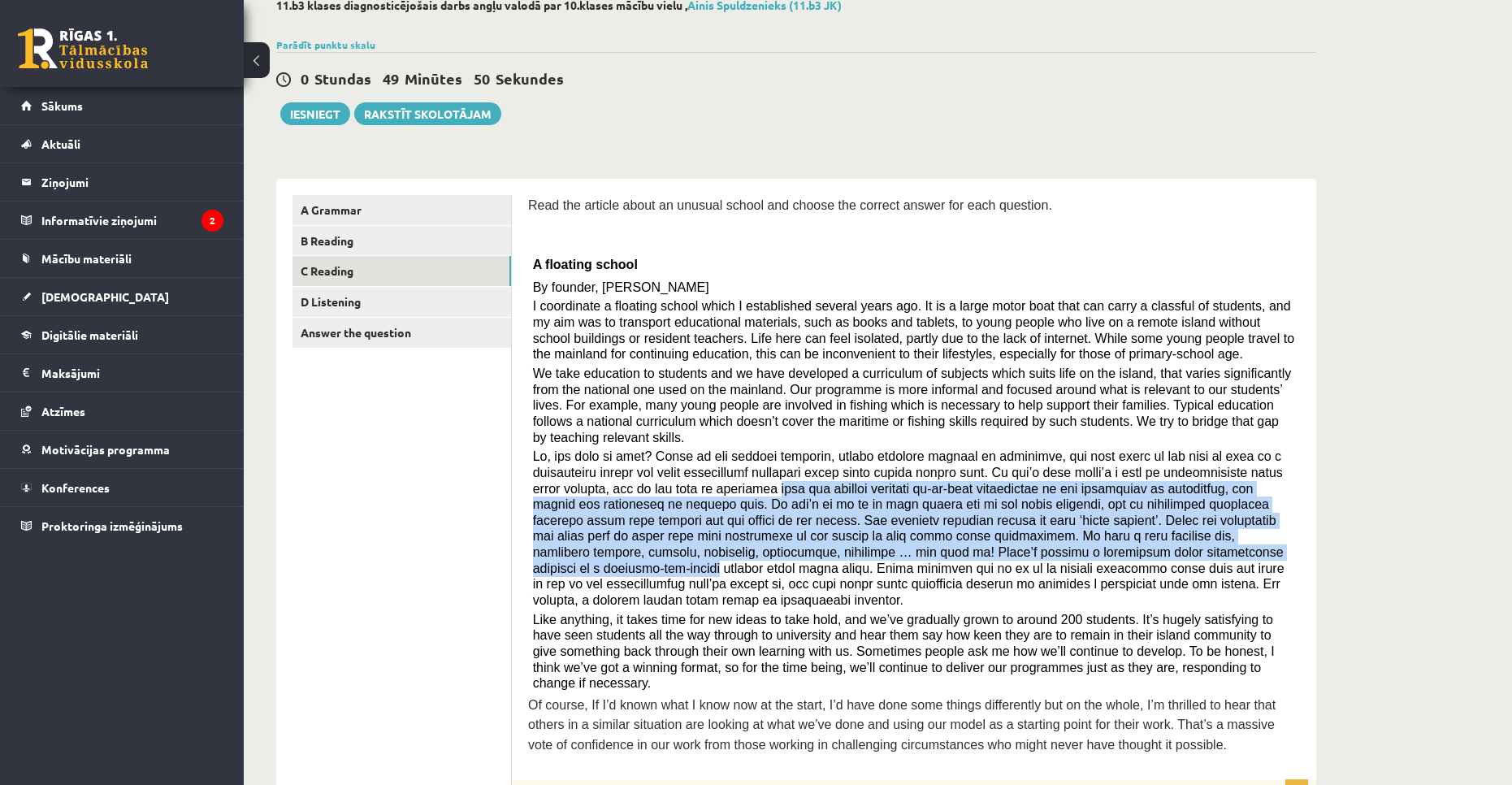
scroll to position [125, 0]
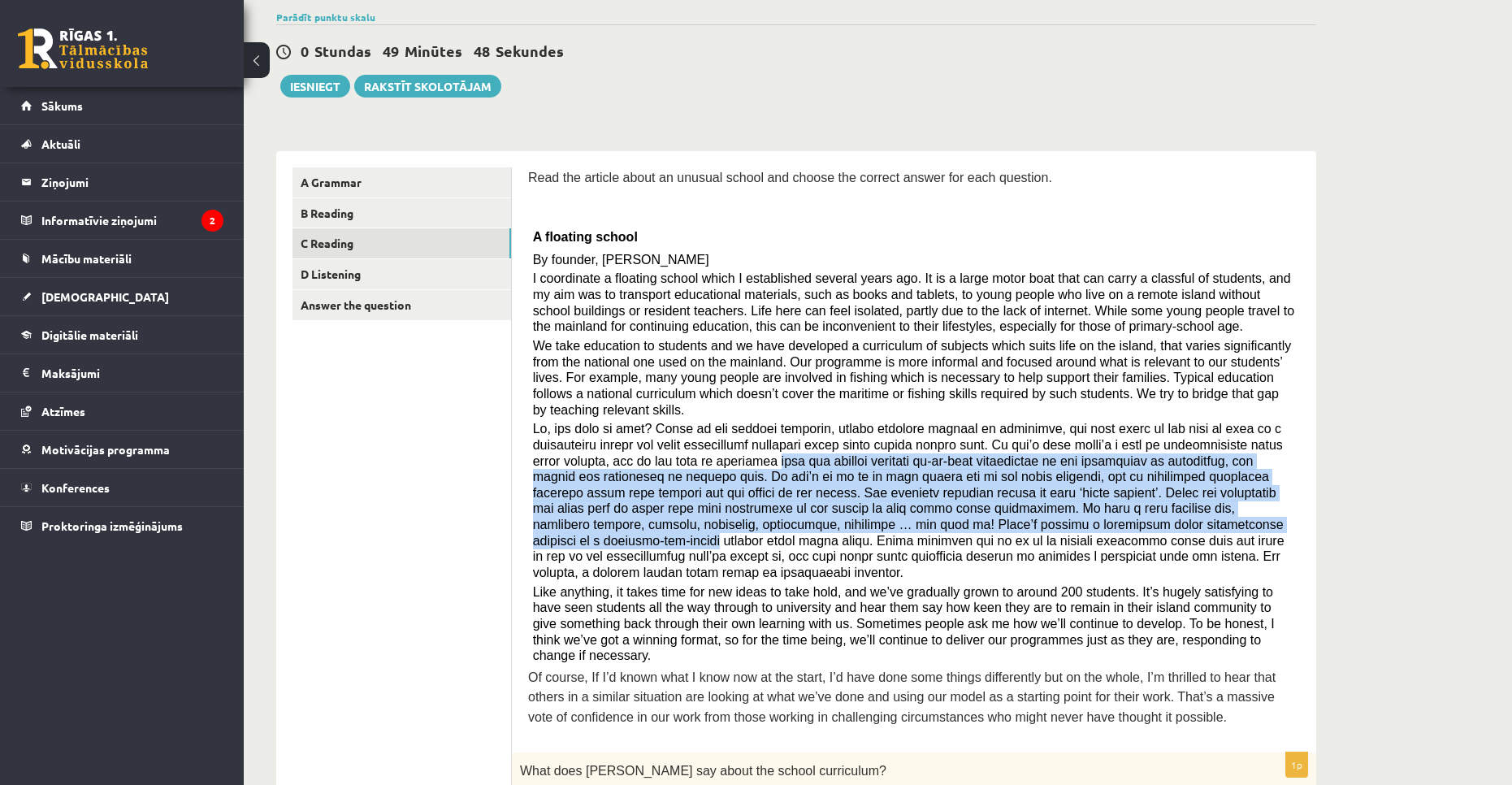
click at [634, 466] on span at bounding box center [909, 500] width 751 height 158
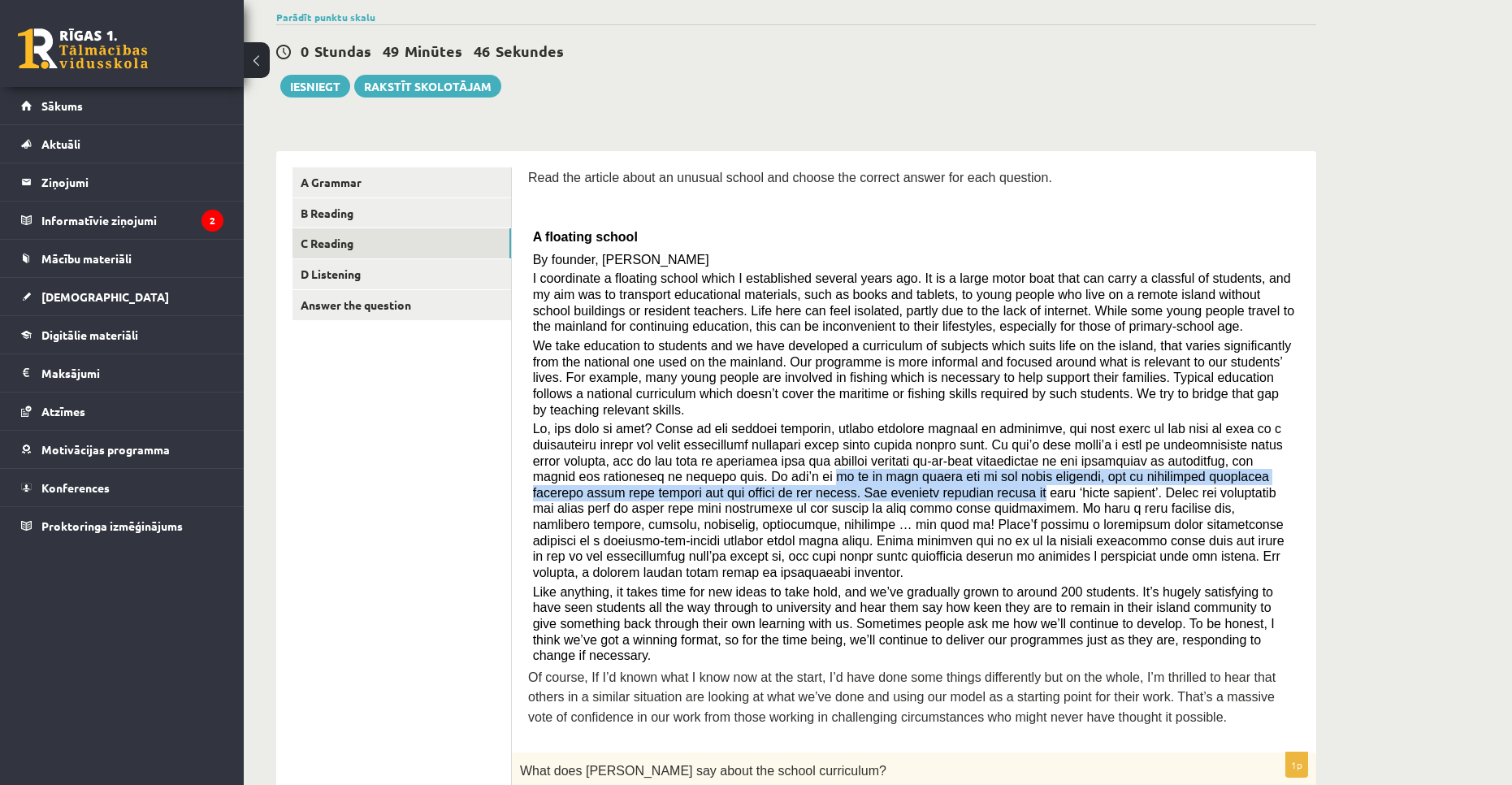
drag, startPoint x: 613, startPoint y: 458, endPoint x: 703, endPoint y: 480, distance: 92.6
click at [703, 480] on span at bounding box center [909, 500] width 751 height 158
click at [702, 472] on span at bounding box center [909, 500] width 751 height 158
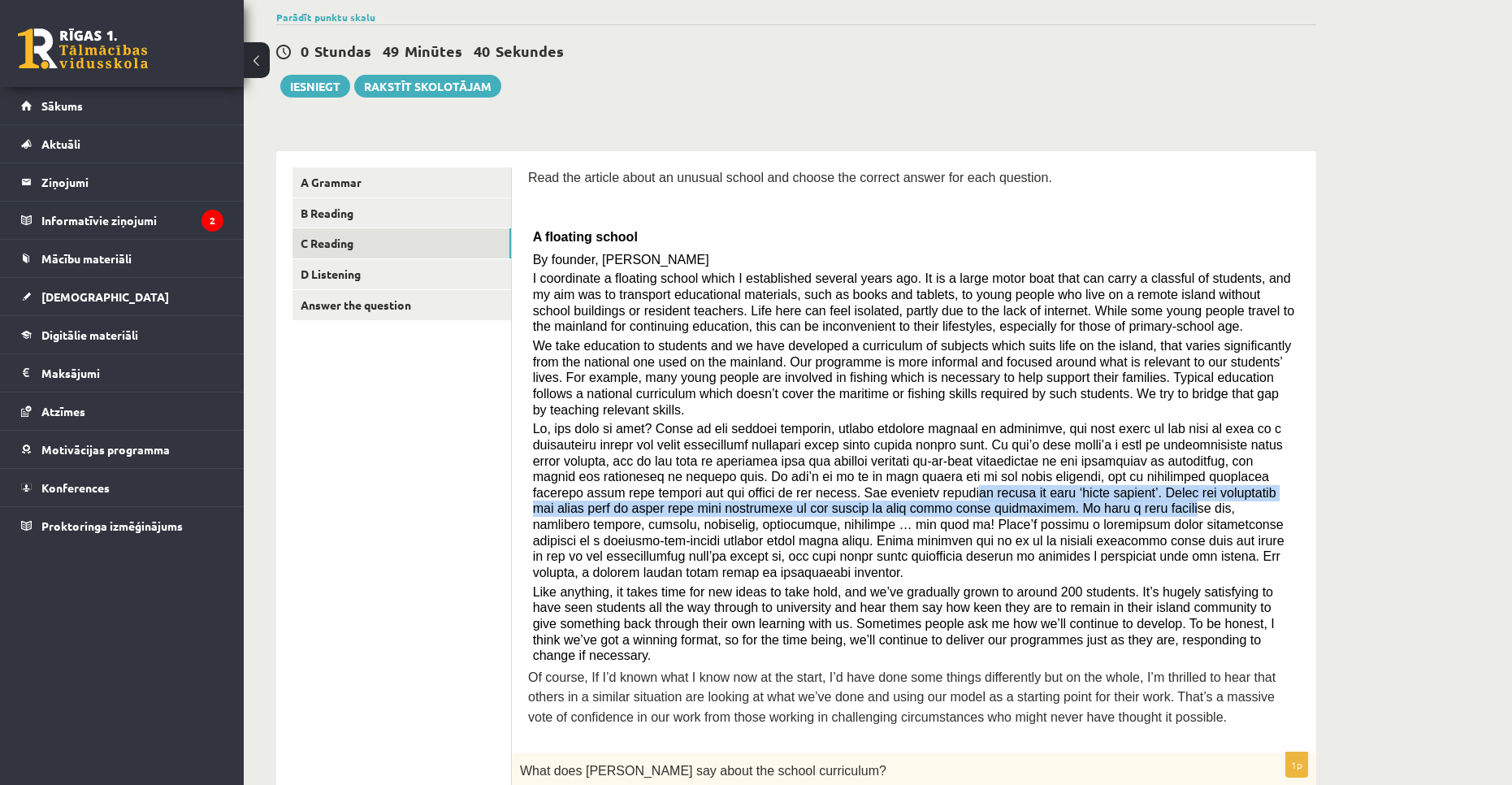
drag, startPoint x: 638, startPoint y: 472, endPoint x: 753, endPoint y: 494, distance: 117.1
click at [753, 494] on span at bounding box center [909, 500] width 751 height 158
click at [634, 486] on span at bounding box center [909, 500] width 751 height 158
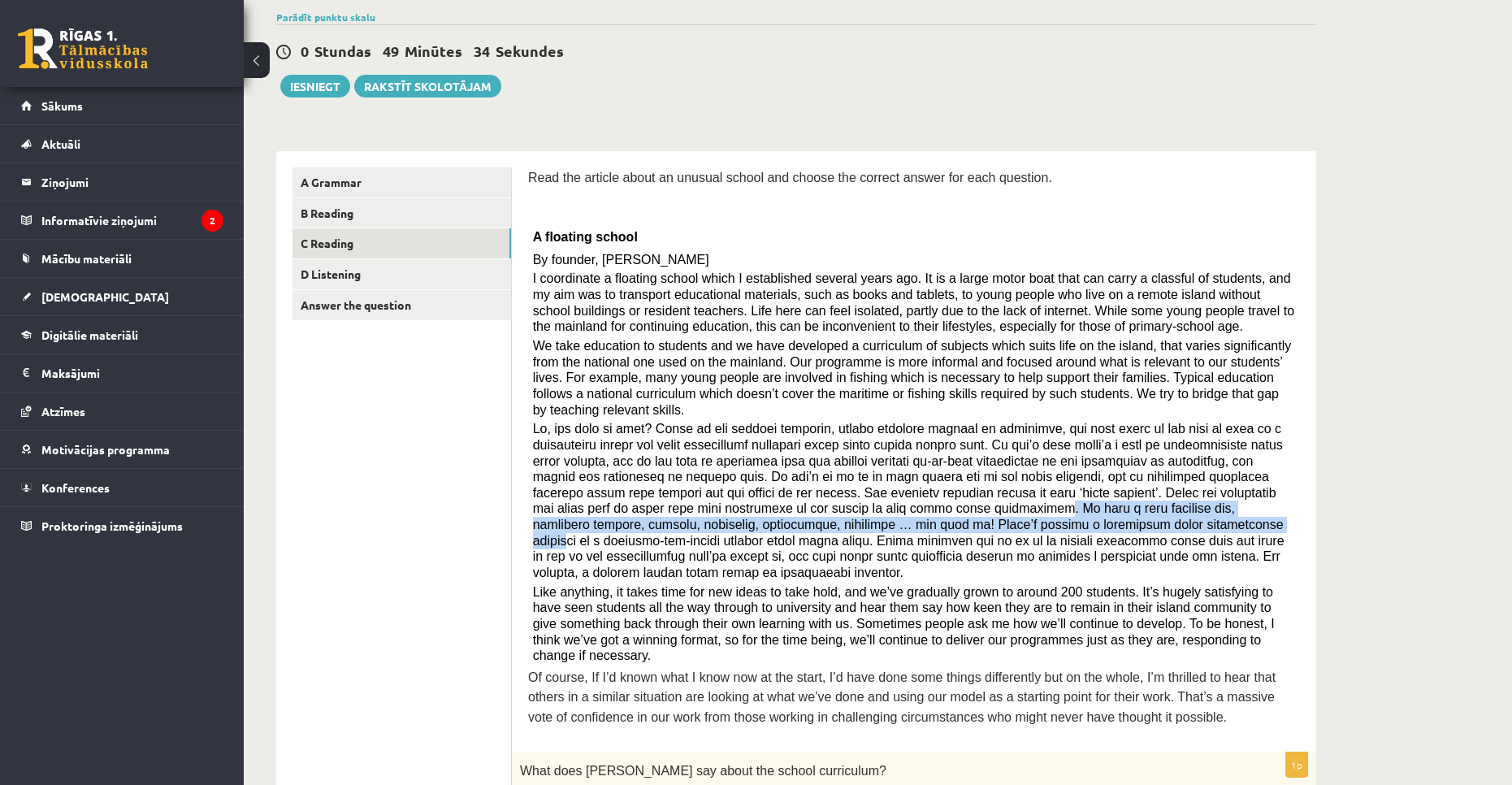
drag, startPoint x: 623, startPoint y: 487, endPoint x: 712, endPoint y: 507, distance: 91.2
click at [712, 507] on span at bounding box center [909, 500] width 751 height 158
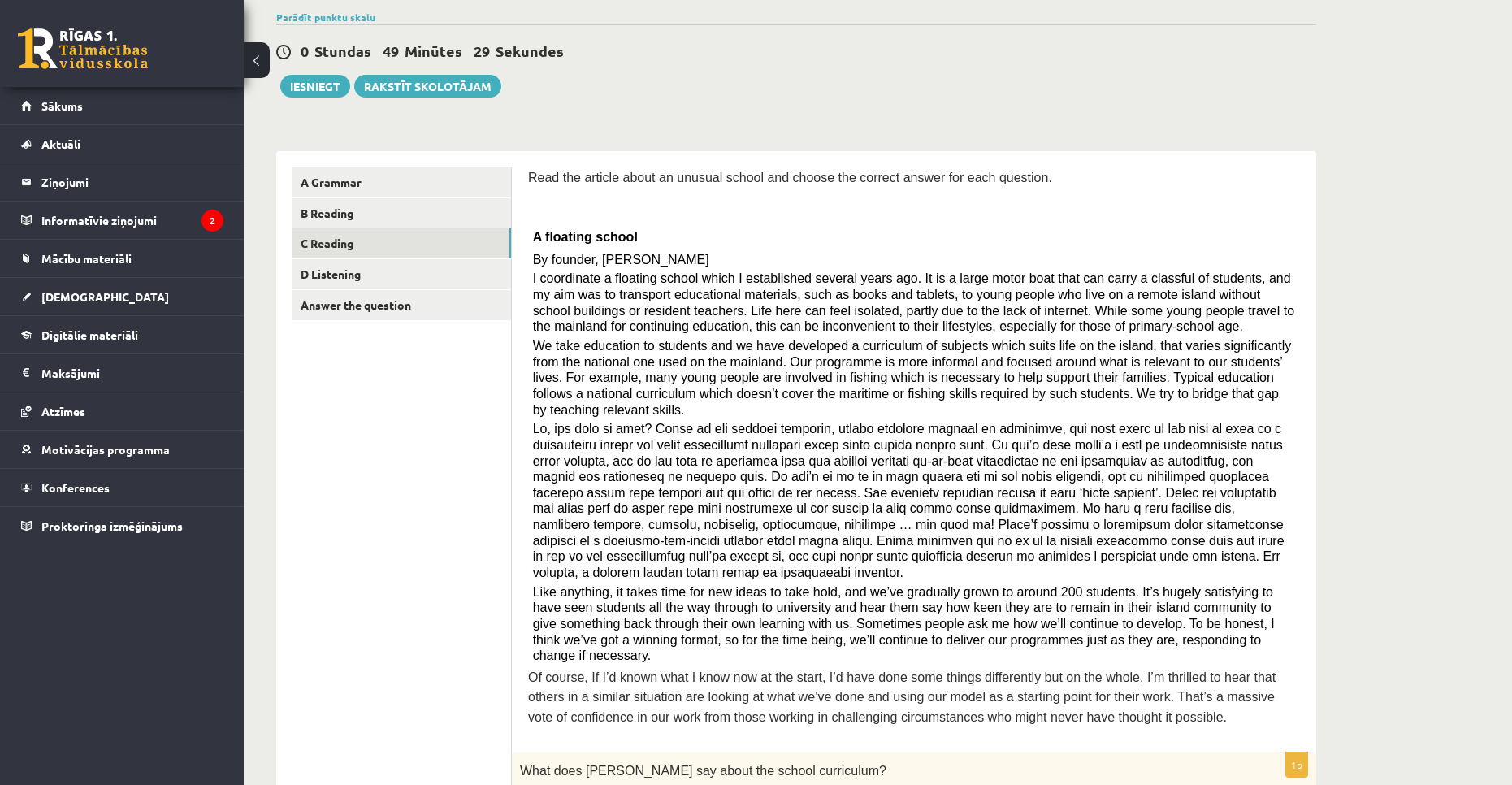
click at [631, 516] on span at bounding box center [909, 500] width 751 height 158
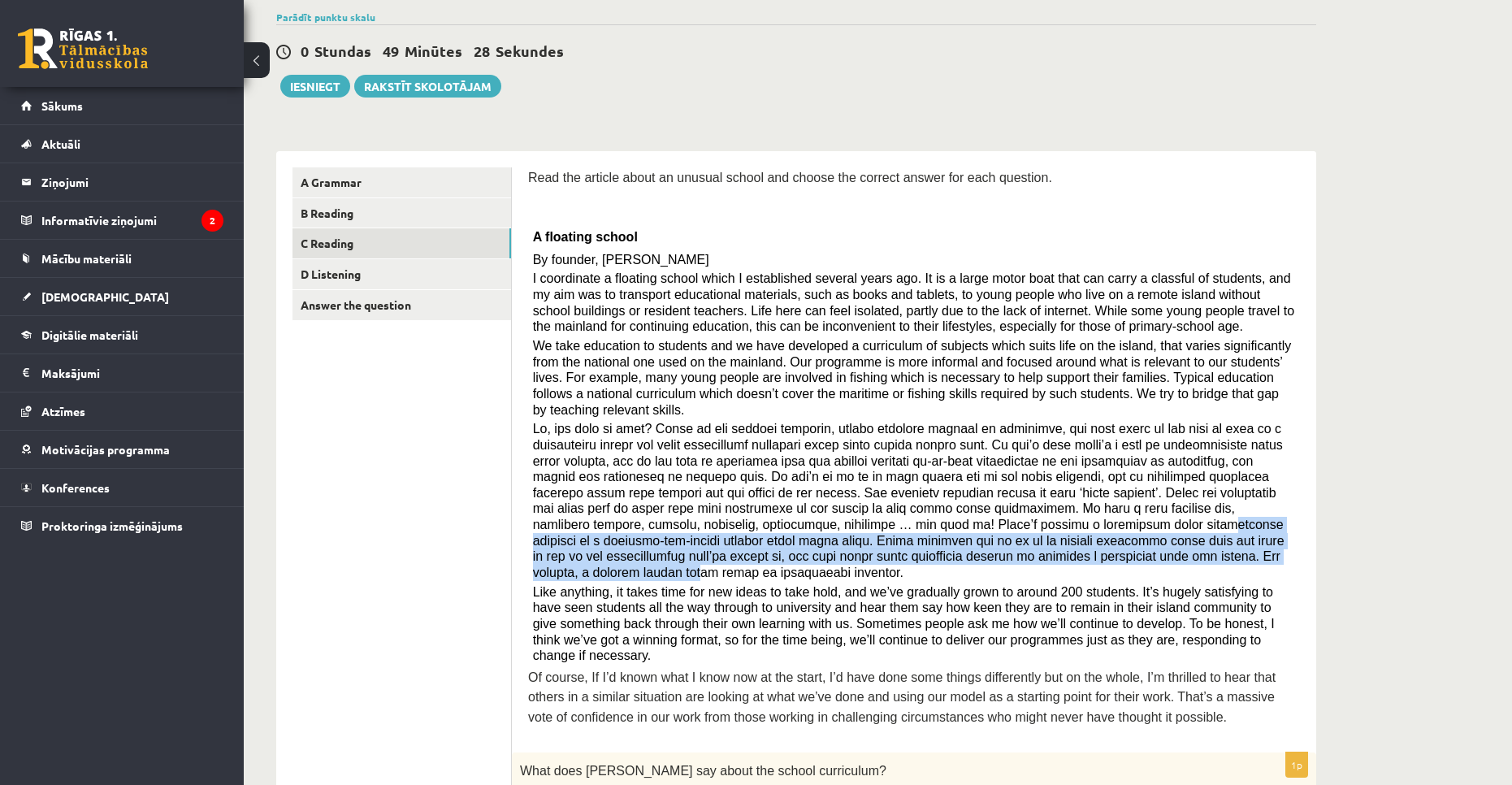
drag, startPoint x: 642, startPoint y: 508, endPoint x: 754, endPoint y: 533, distance: 114.8
click at [754, 533] on span at bounding box center [909, 500] width 751 height 158
click at [719, 533] on span at bounding box center [909, 500] width 751 height 158
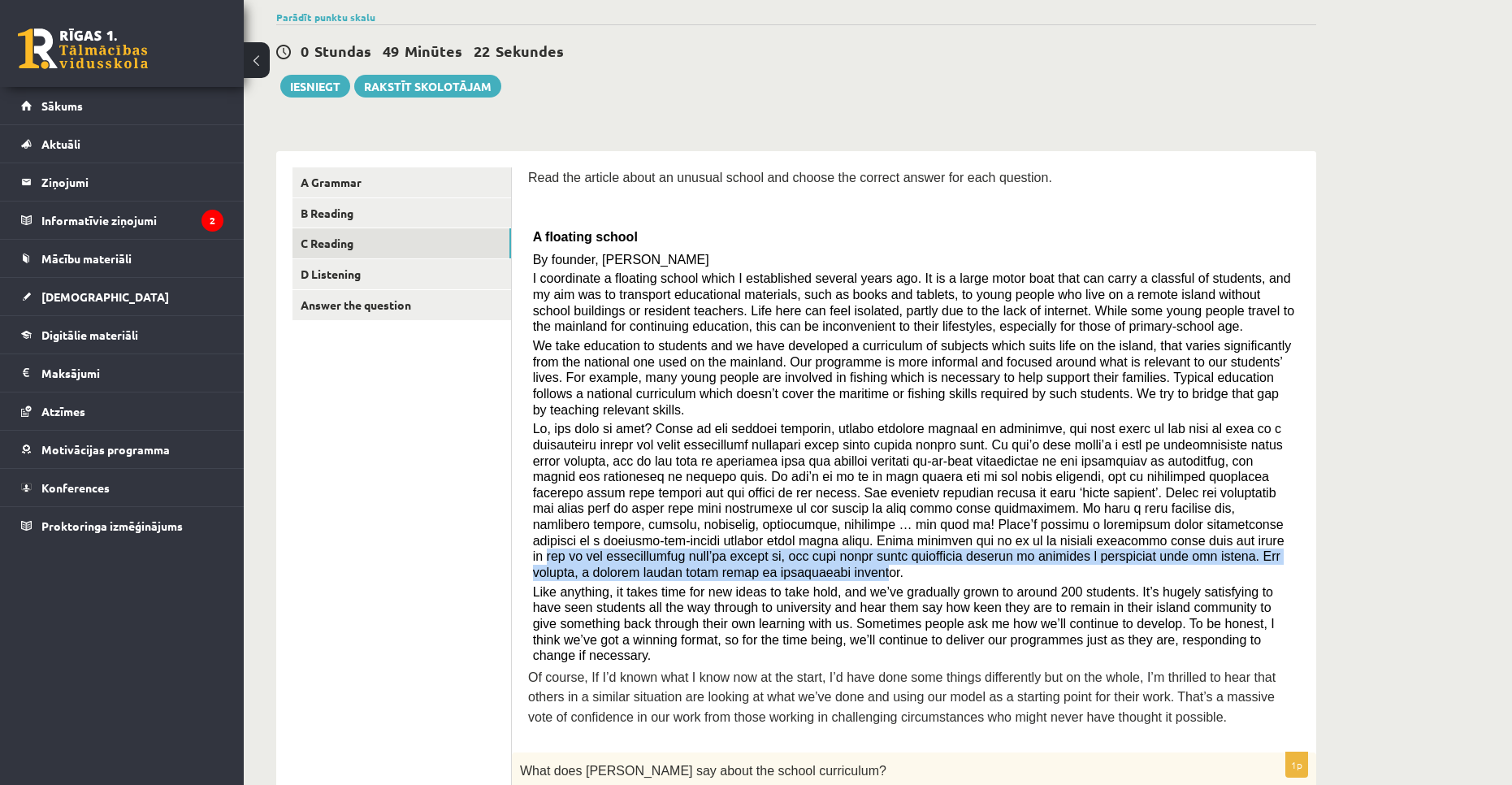
drag, startPoint x: 654, startPoint y: 522, endPoint x: 907, endPoint y: 539, distance: 253.6
click at [907, 539] on span at bounding box center [909, 500] width 751 height 158
click at [774, 532] on span at bounding box center [909, 500] width 751 height 158
click at [756, 543] on span at bounding box center [909, 500] width 751 height 158
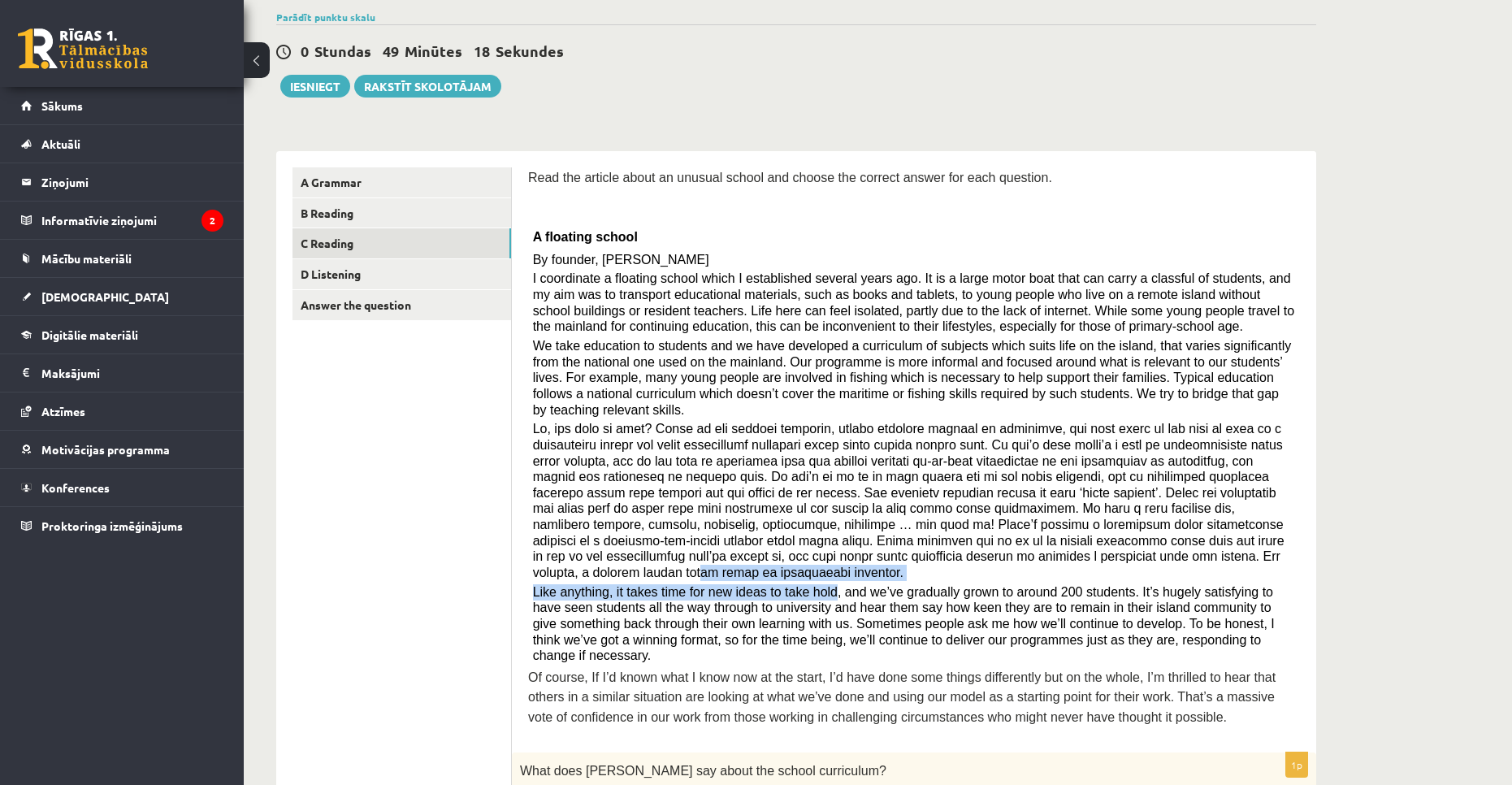
drag, startPoint x: 752, startPoint y: 543, endPoint x: 811, endPoint y: 556, distance: 60.4
click at [811, 556] on div "Read the article about an unusual school and choose the correct answer for each…" at bounding box center [914, 451] width 771 height 568
click at [650, 585] on span "Like anything, it takes time for new ideas to take hold, and we’ve gradually gr…" at bounding box center [904, 624] width 741 height 78
click at [588, 585] on span "Like anything, it takes time for new ideas to take hold, and we’ve gradually gr…" at bounding box center [904, 624] width 741 height 78
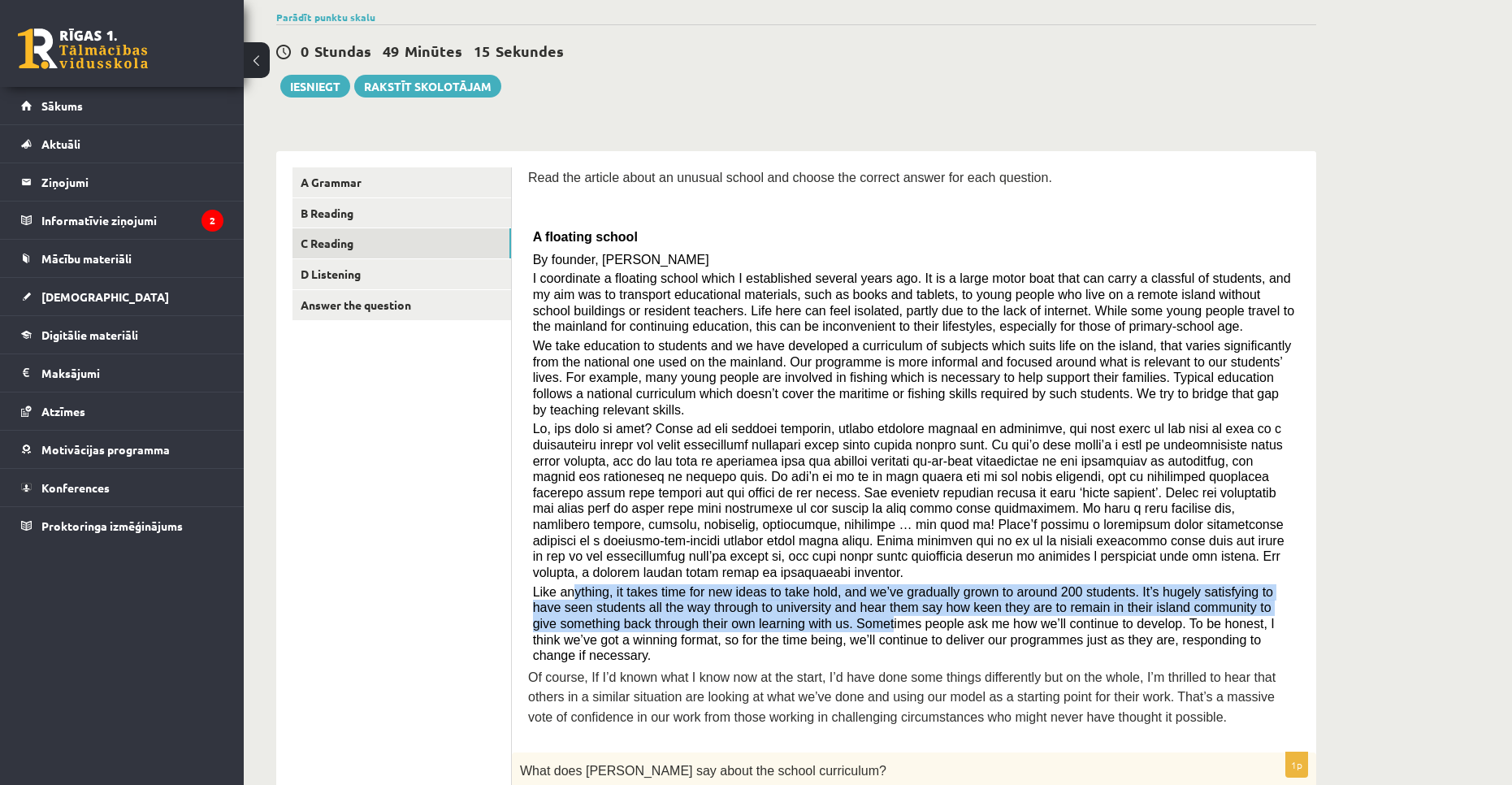
drag, startPoint x: 568, startPoint y: 555, endPoint x: 756, endPoint y: 589, distance: 191.0
click at [756, 589] on span "Like anything, it takes time for new ideas to take hold, and we’ve gradually gr…" at bounding box center [904, 624] width 741 height 78
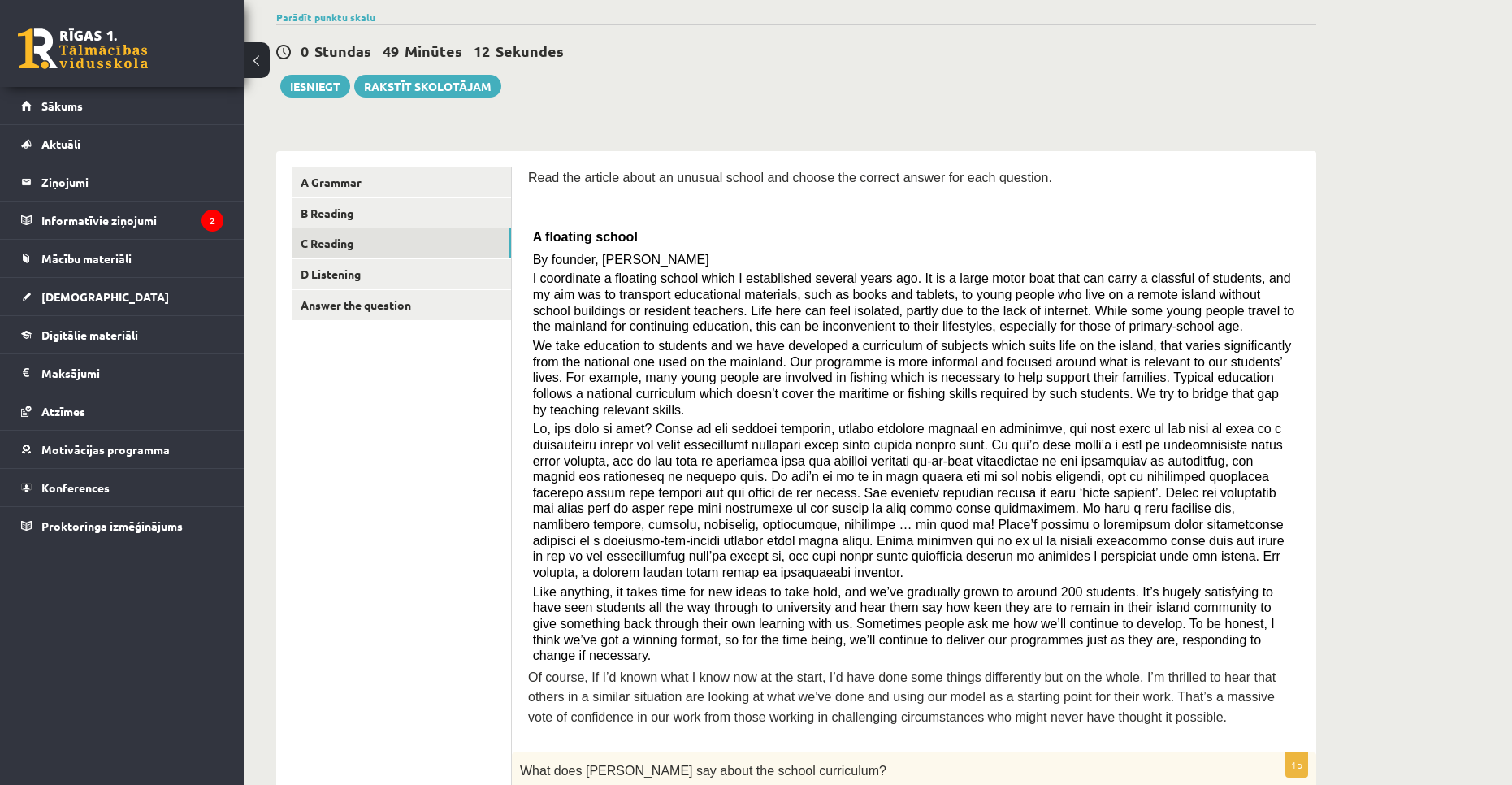
click at [664, 602] on span "Like anything, it takes time for new ideas to take hold, and we’ve gradually gr…" at bounding box center [904, 624] width 741 height 78
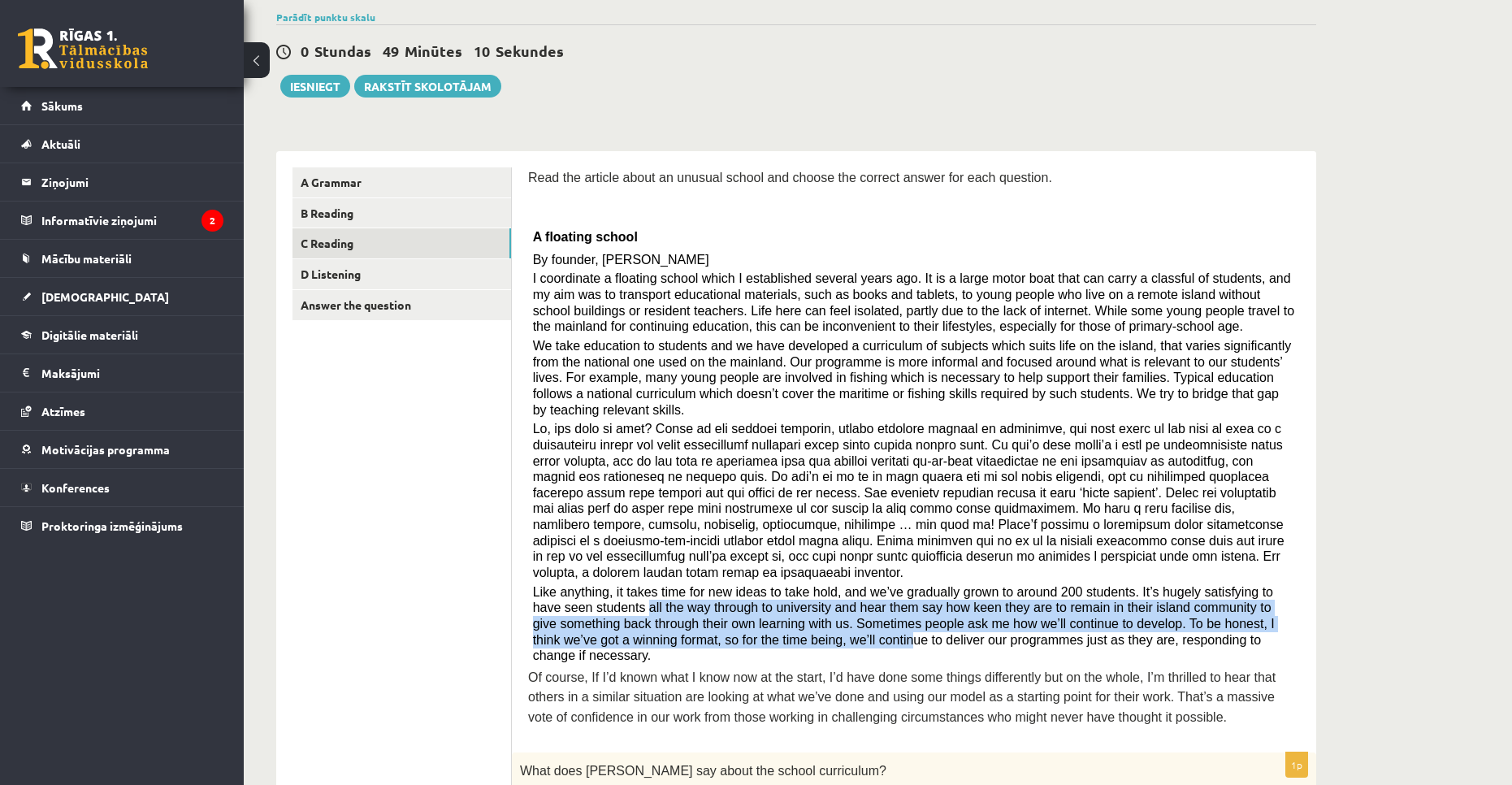
drag, startPoint x: 583, startPoint y: 574, endPoint x: 707, endPoint y: 599, distance: 126.5
click at [707, 599] on span "Like anything, it takes time for new ideas to take hold, and we’ve gradually gr…" at bounding box center [904, 624] width 741 height 78
click at [644, 594] on span "Like anything, it takes time for new ideas to take hold, and we’ve gradually gr…" at bounding box center [904, 624] width 741 height 78
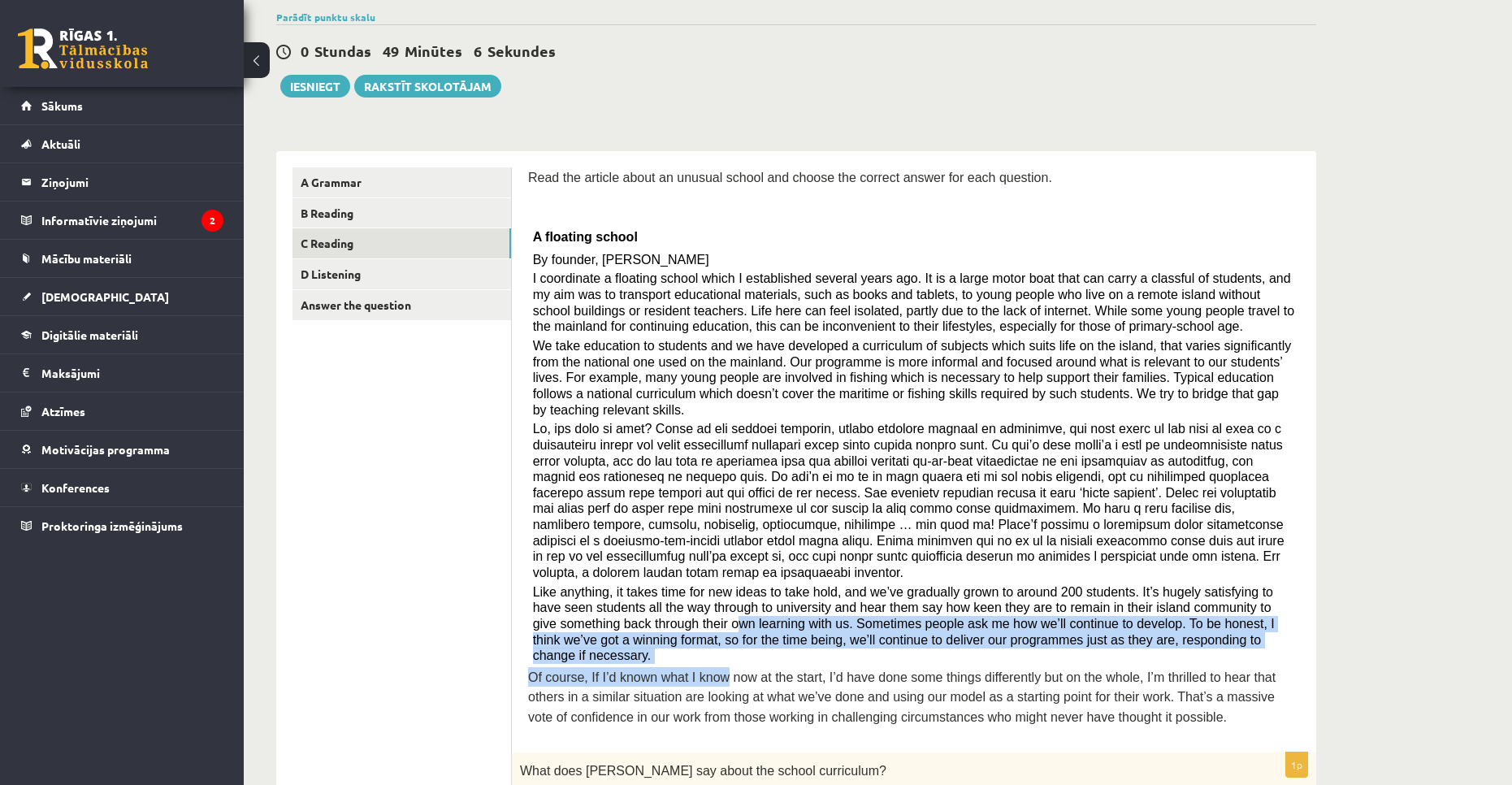
drag, startPoint x: 610, startPoint y: 588, endPoint x: 713, endPoint y: 618, distance: 107.3
click at [713, 618] on div "Read the article about an unusual school and choose the correct answer for each…" at bounding box center [914, 451] width 771 height 568
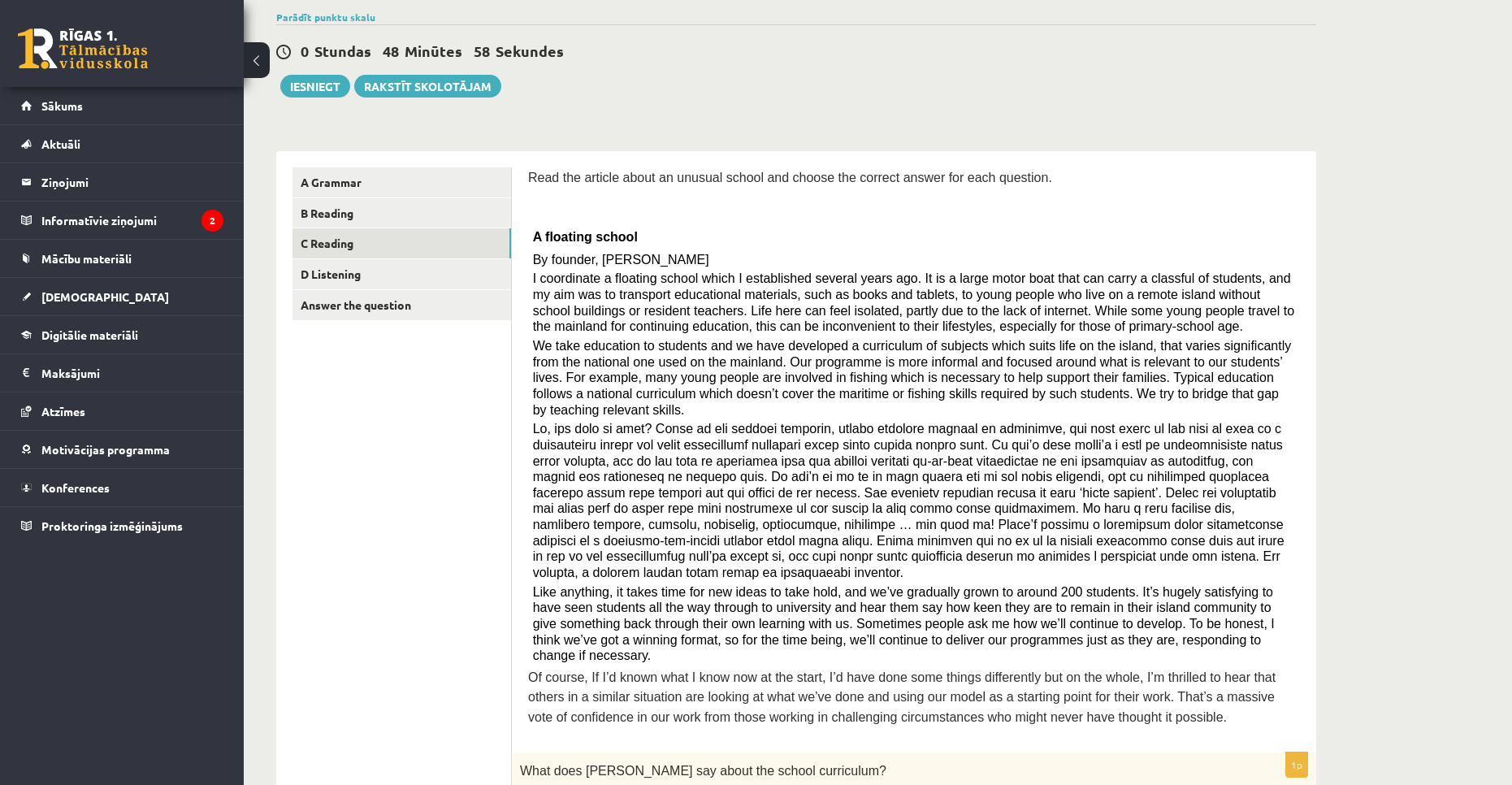
click at [752, 616] on div "Read the article about an unusual school and choose the correct answer for each…" at bounding box center [914, 451] width 771 height 568
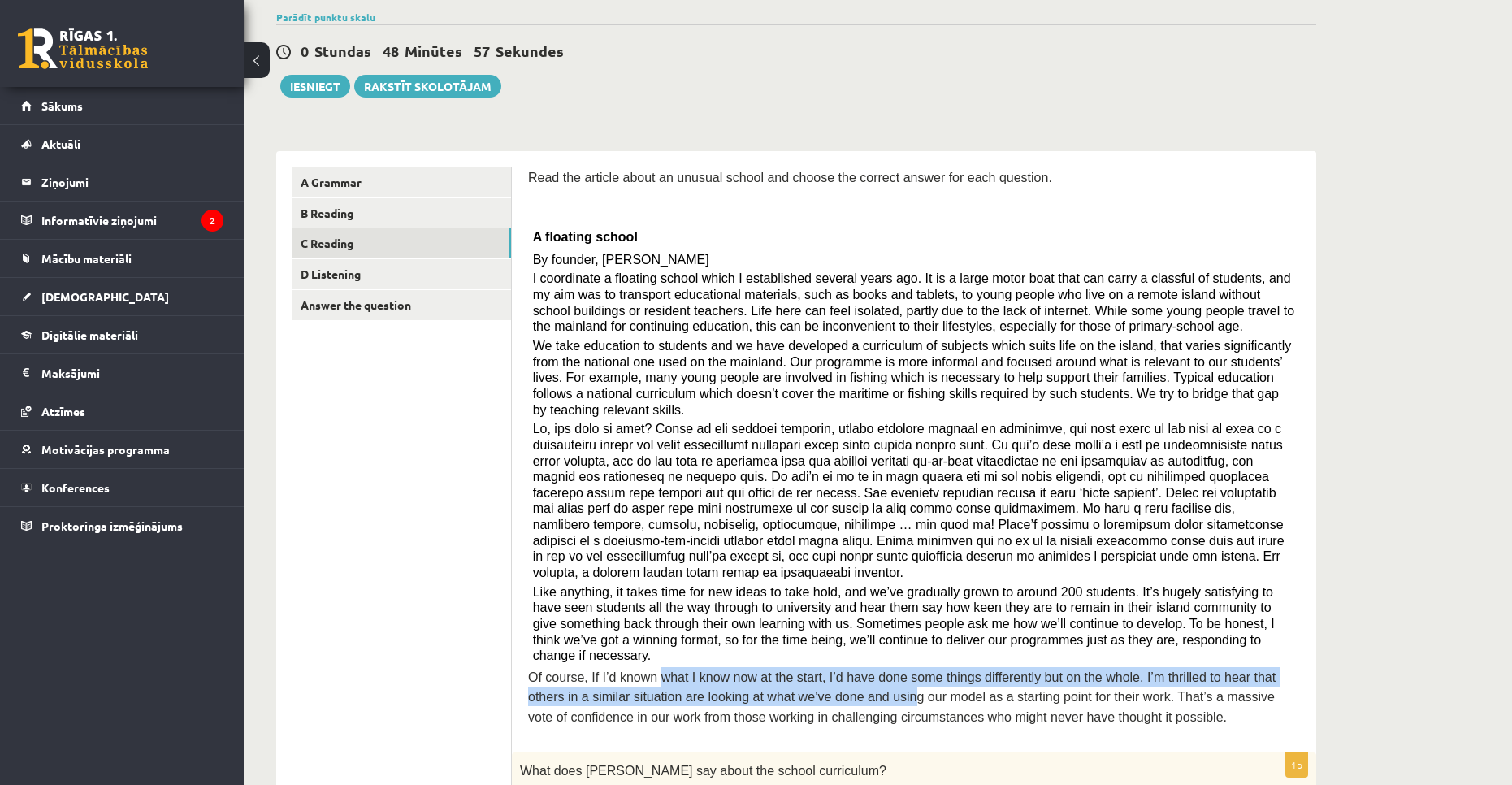
drag, startPoint x: 652, startPoint y: 621, endPoint x: 830, endPoint y: 650, distance: 180.3
click at [830, 670] on span "Of course, If I’d known what I know now at the start, I’d have done some things…" at bounding box center [902, 697] width 747 height 54
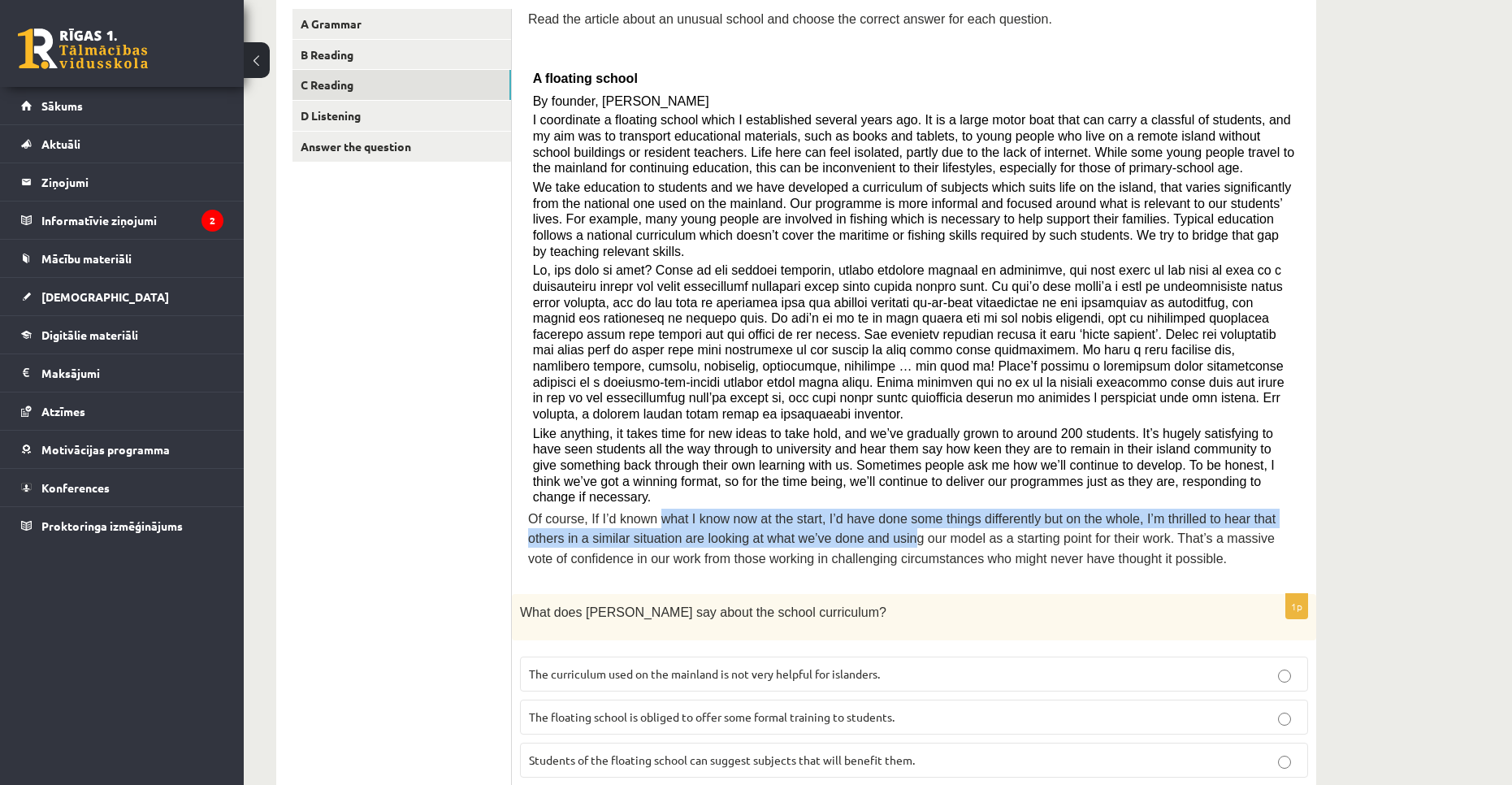
scroll to position [287, 0]
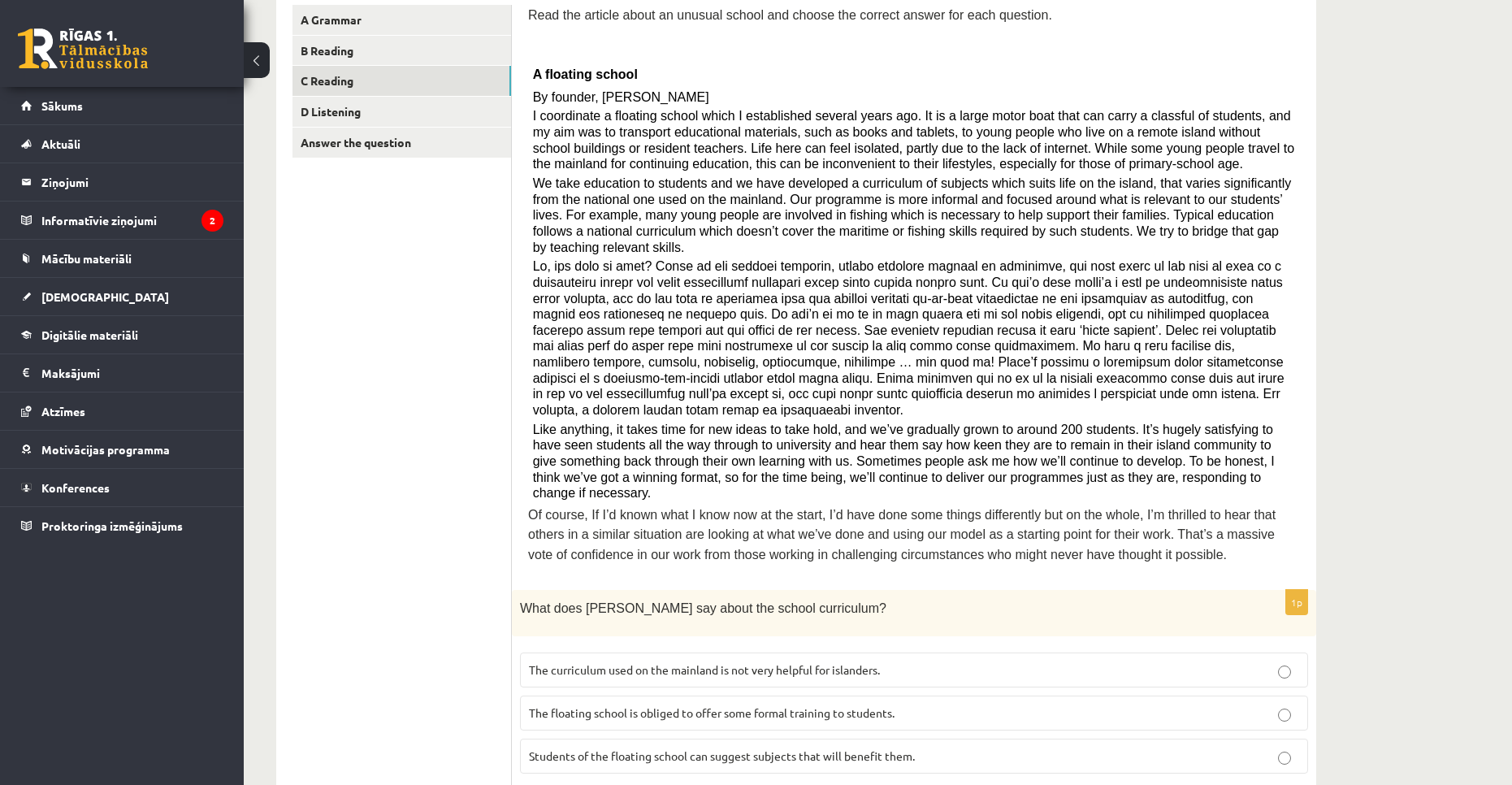
click at [883, 661] on p "The curriculum used on the mainland is not very helpful for islanders." at bounding box center [914, 670] width 770 height 17
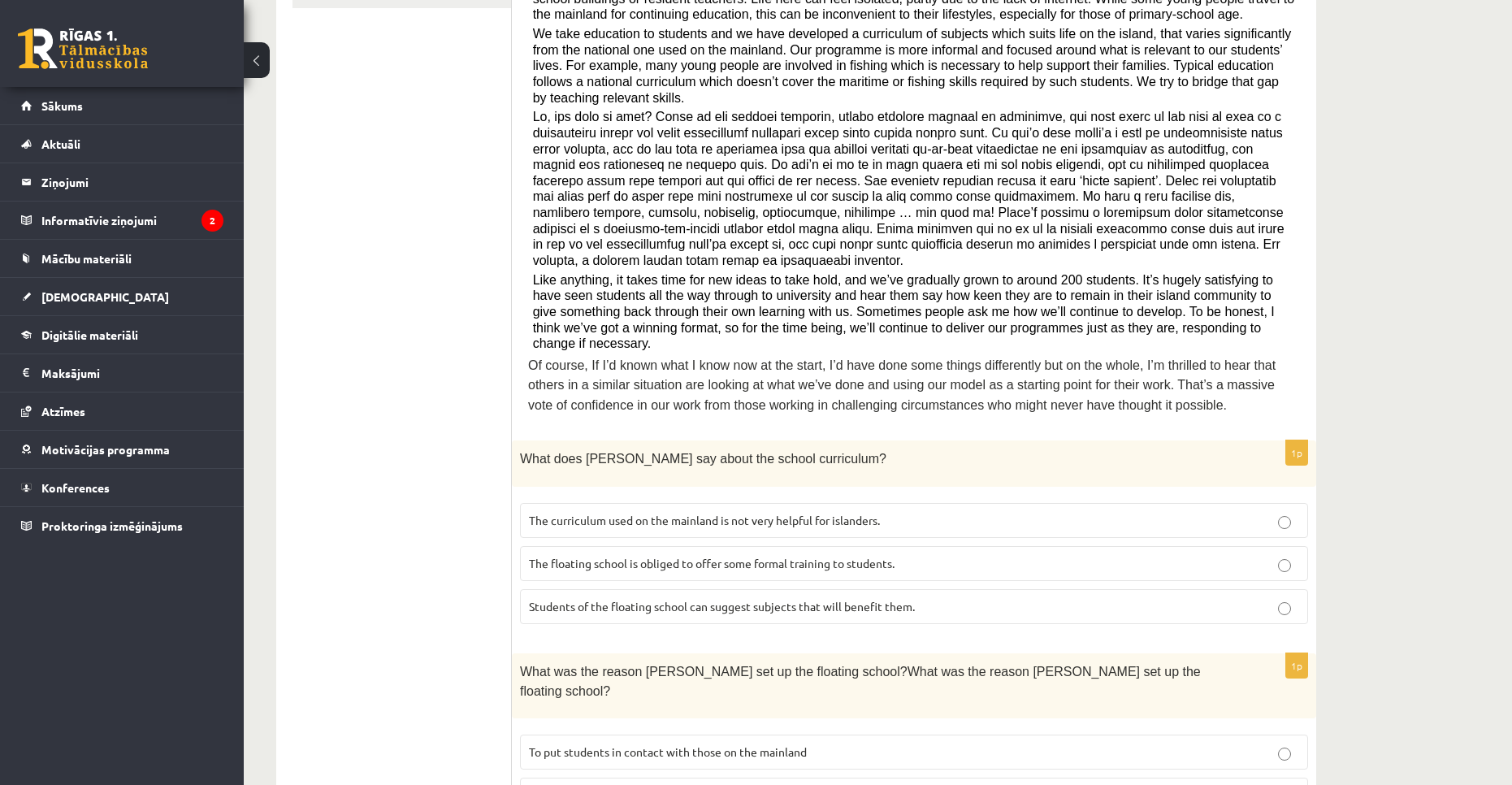
scroll to position [449, 0]
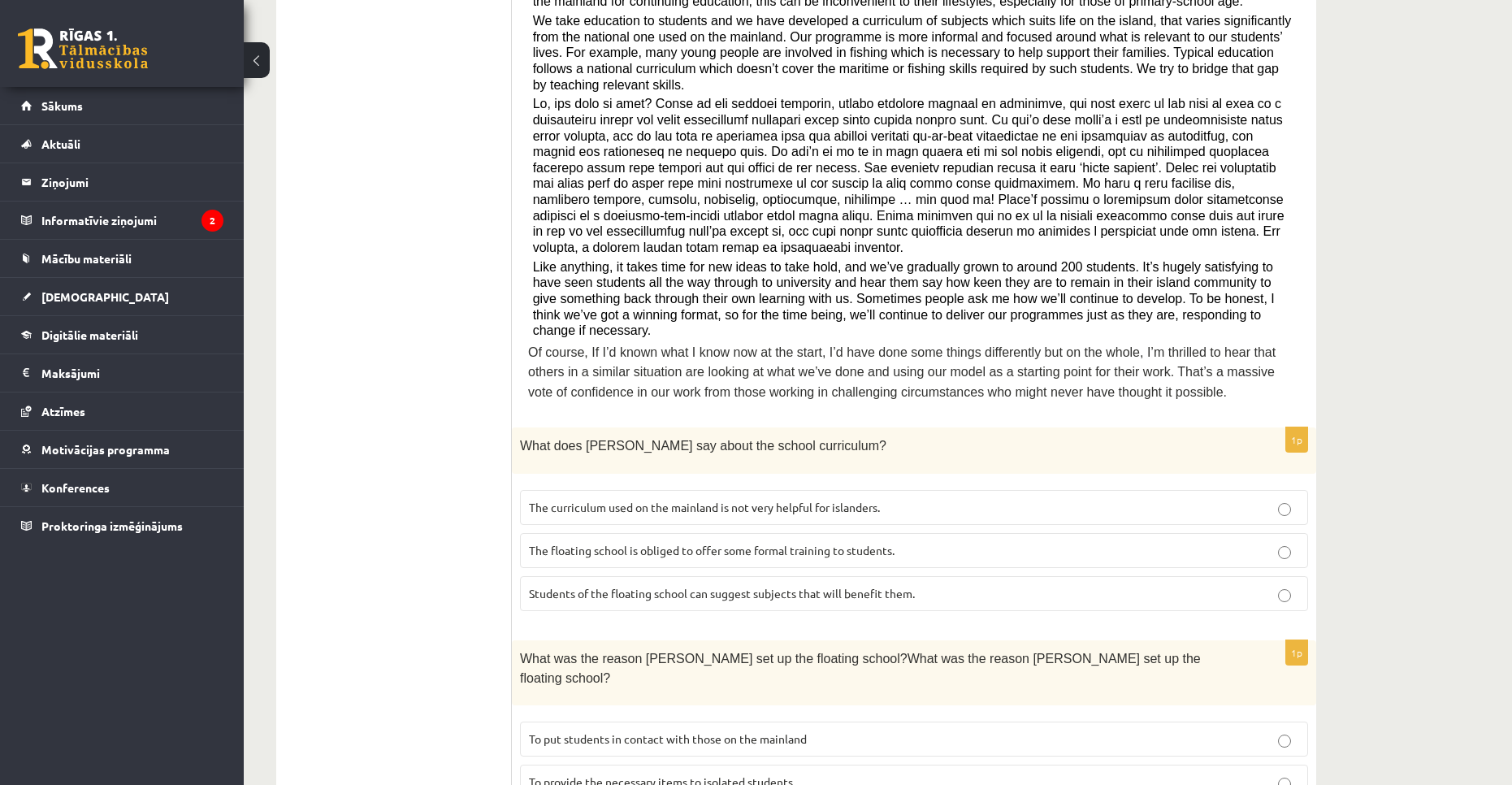
click at [814, 773] on p "To provide the necessary items to isolated students" at bounding box center [914, 782] width 770 height 17
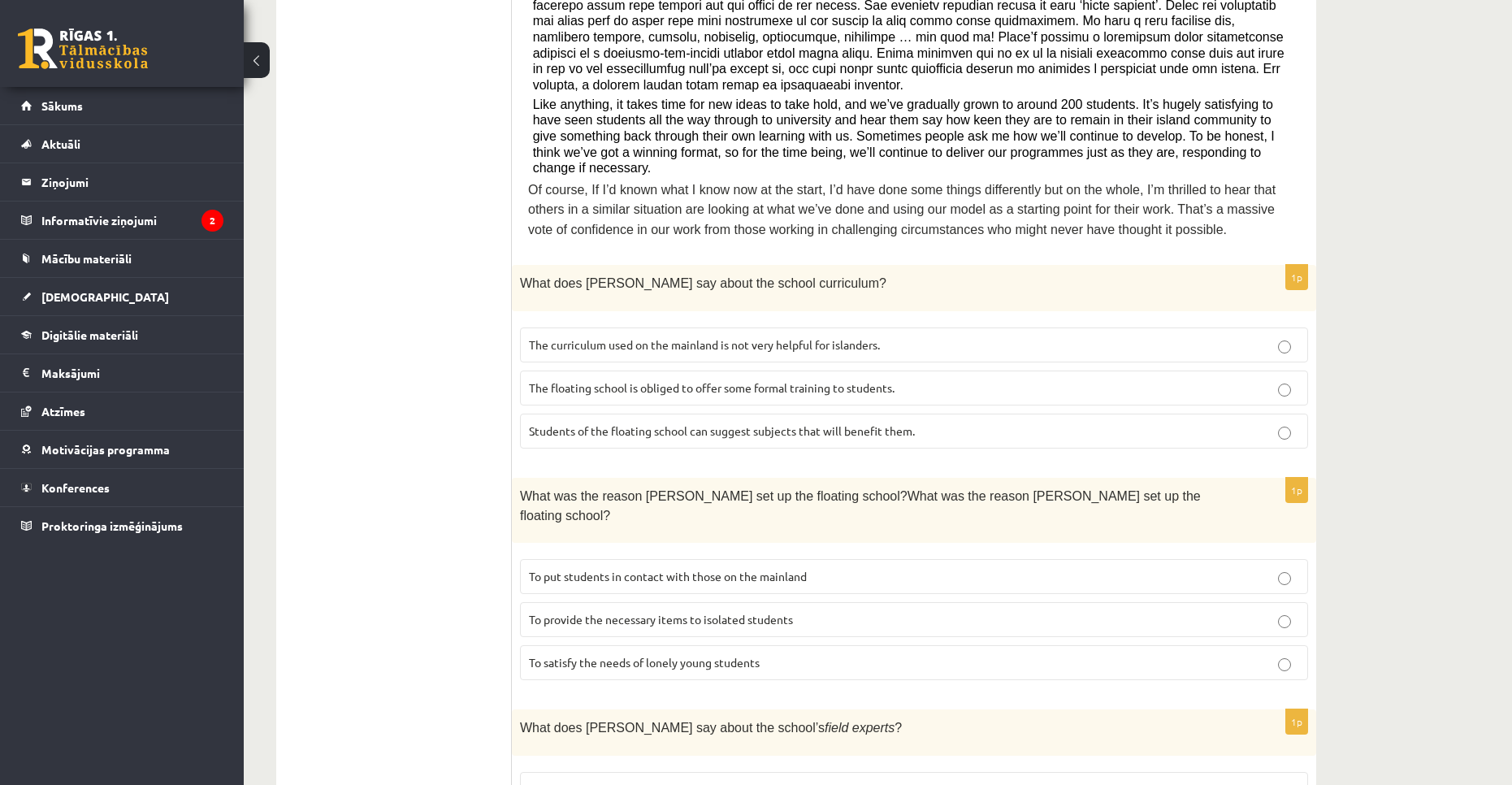
scroll to position [693, 0]
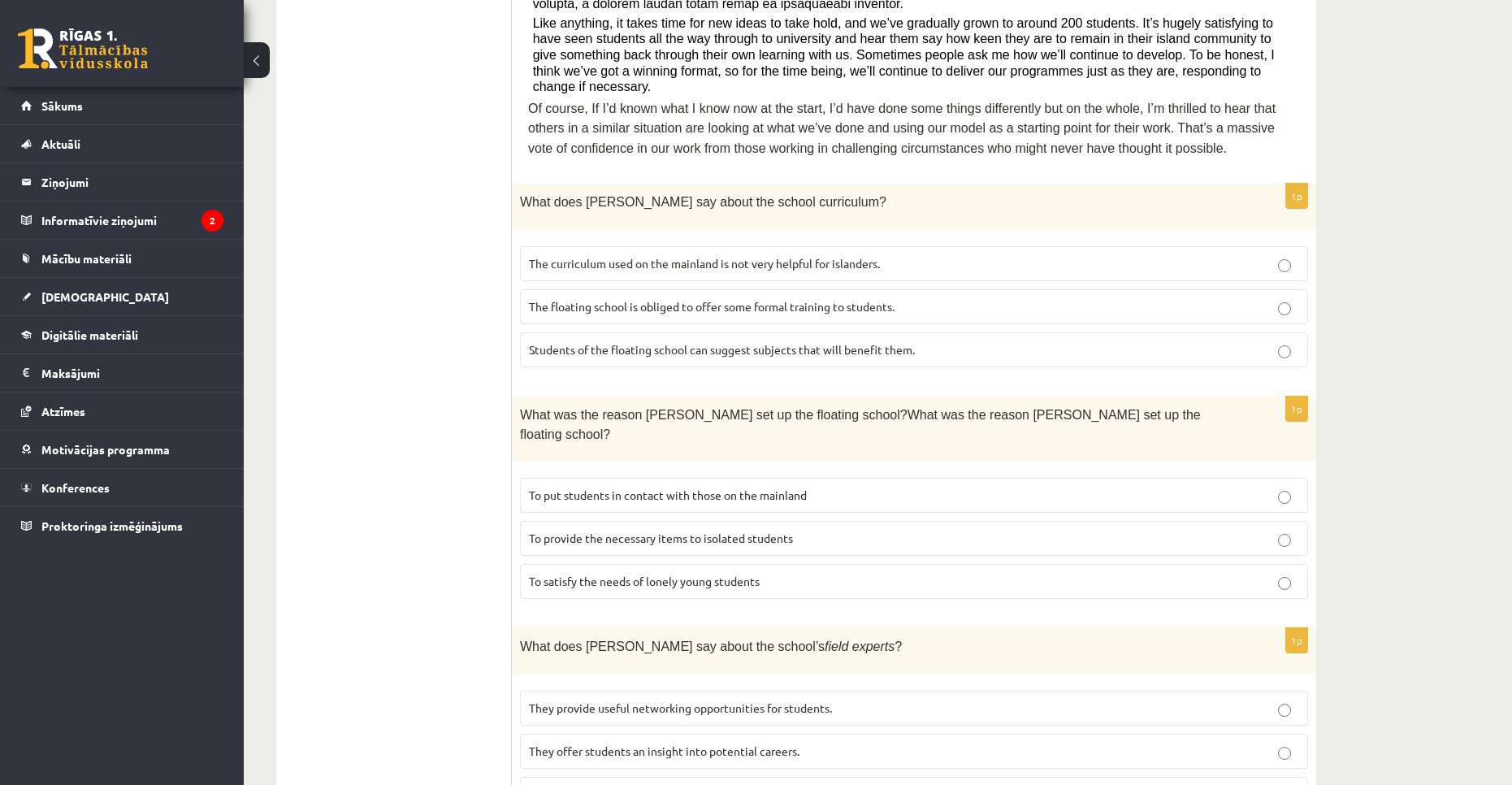
click at [821, 742] on p "They offer students an insight into potential careers." at bounding box center [914, 751] width 770 height 17
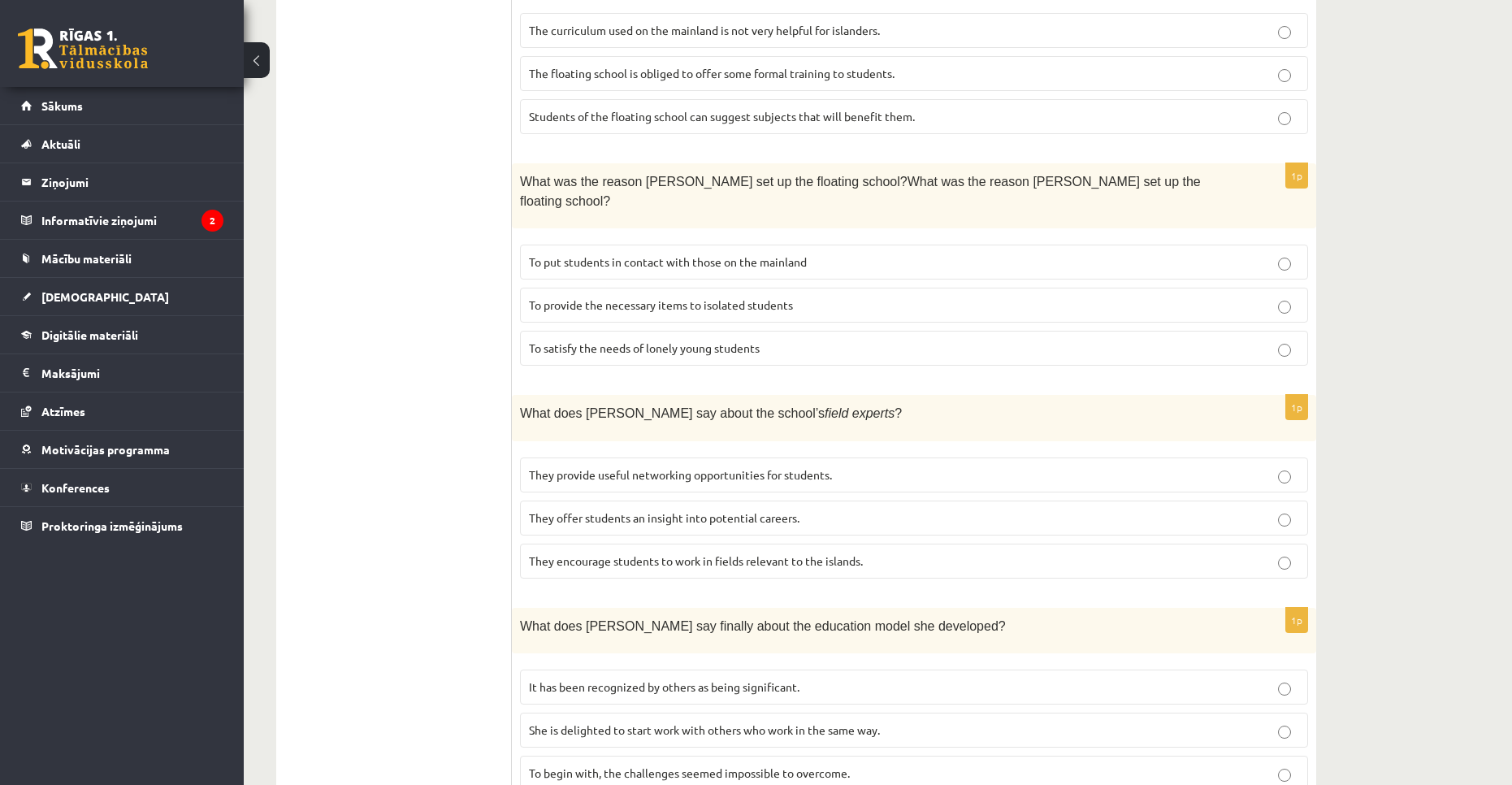
scroll to position [937, 0]
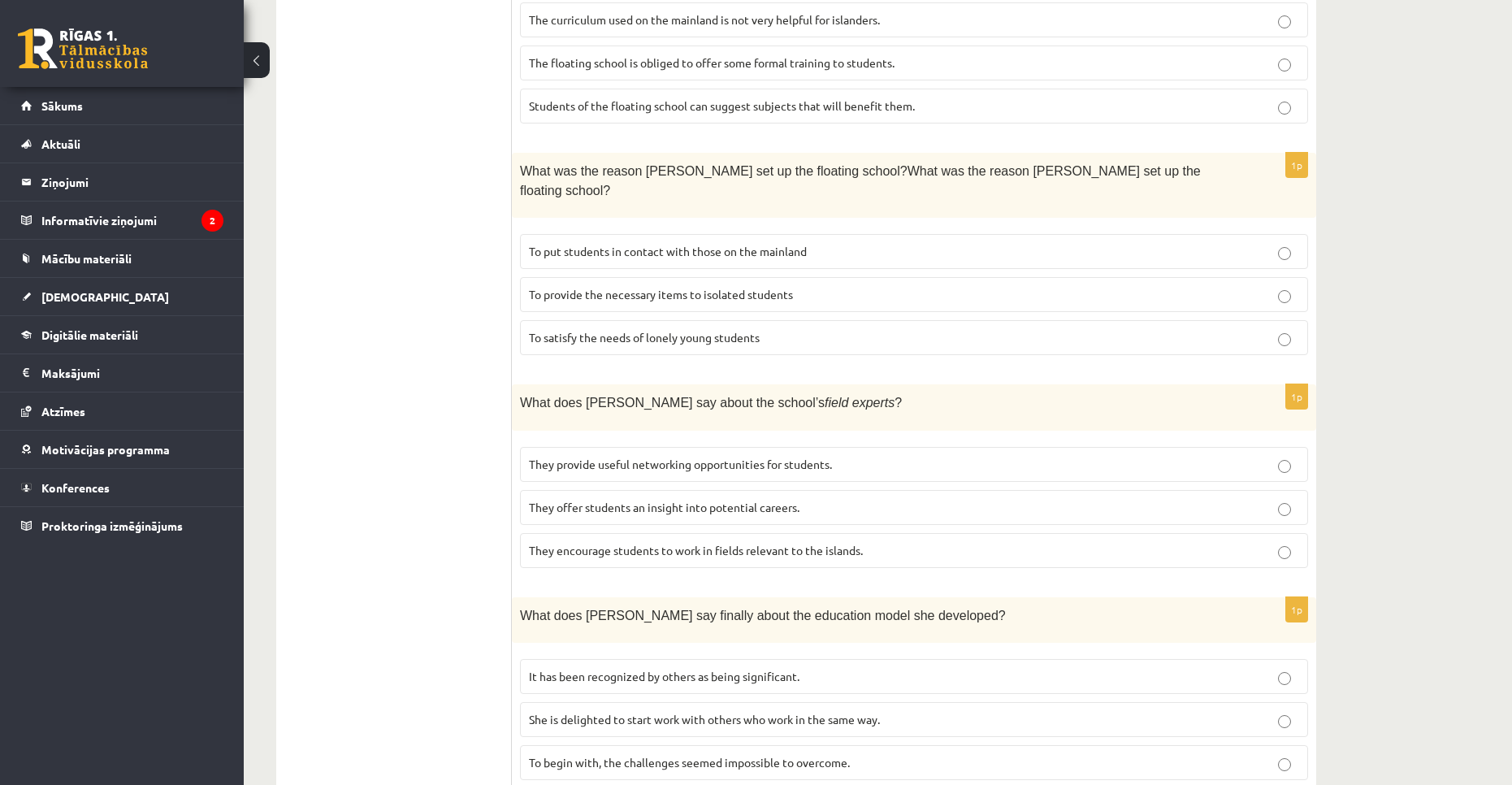
click at [755, 669] on span "It has been recognized by others as being significant." at bounding box center [664, 675] width 271 height 14
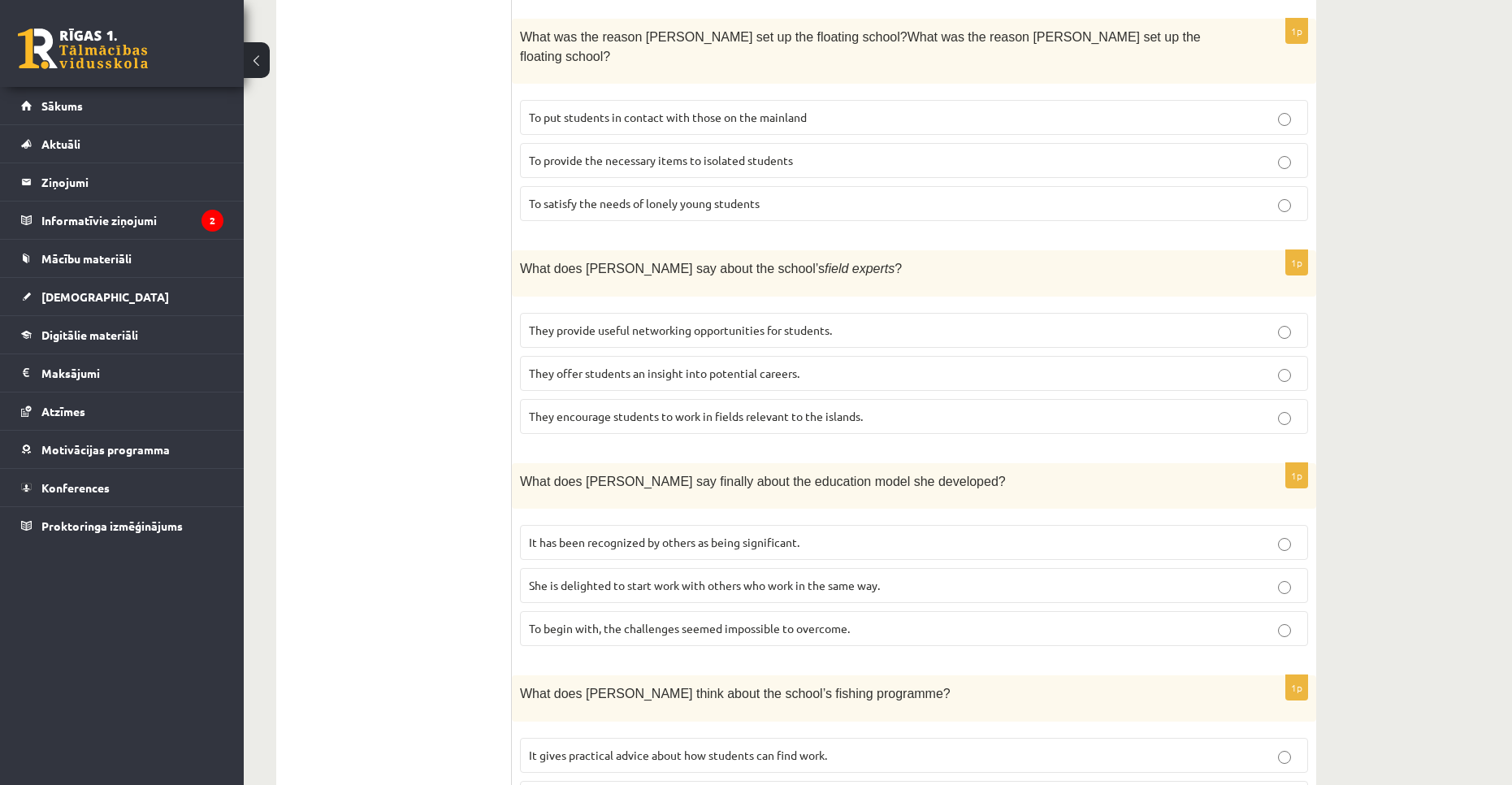
scroll to position [1099, 0]
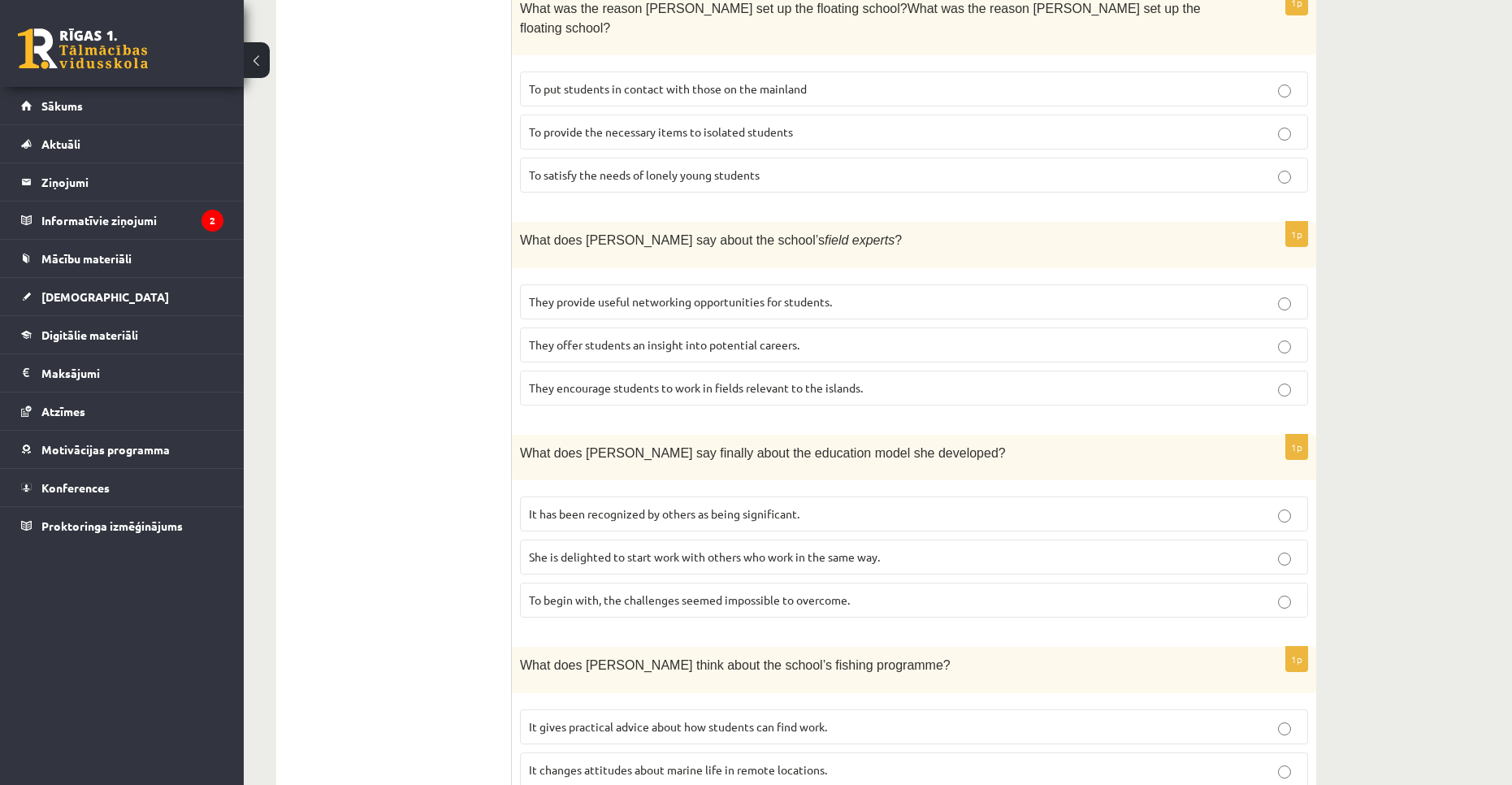
click at [574, 762] on span "It changes attitudes about marine life in remote locations." at bounding box center [678, 769] width 298 height 14
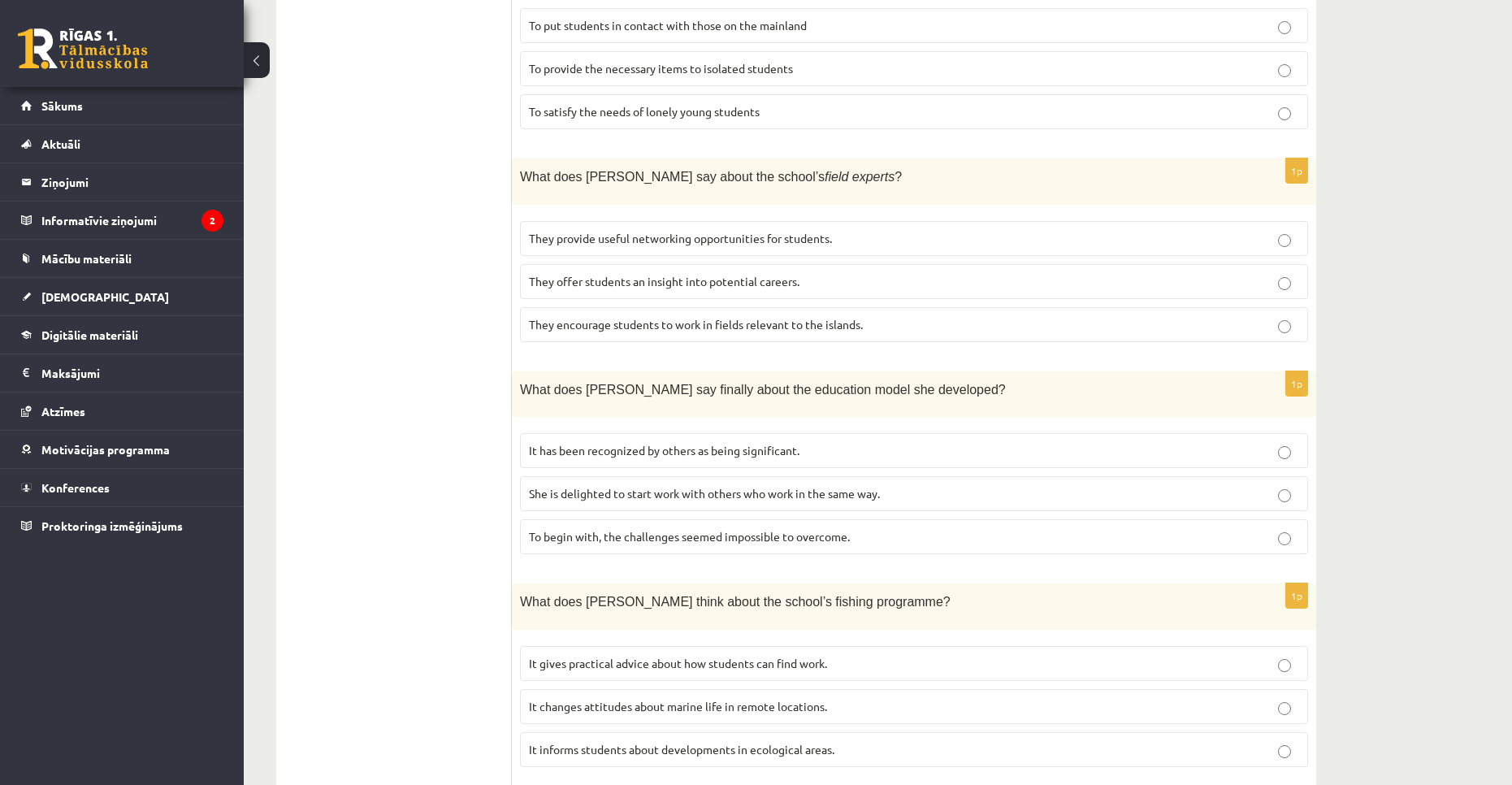
scroll to position [1180, 0]
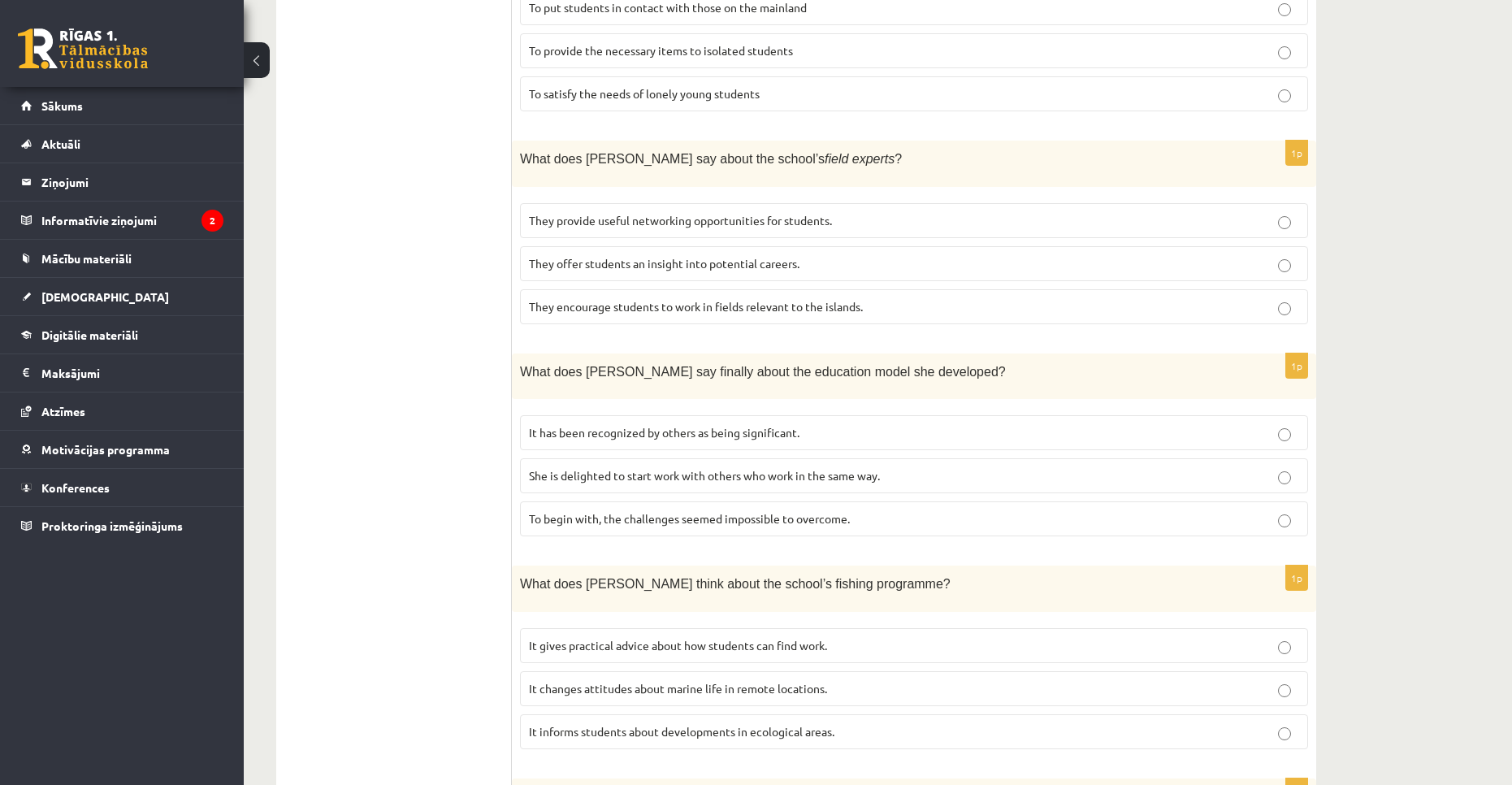
click at [570, 724] on span "It informs students about developments in ecological areas." at bounding box center [681, 731] width 305 height 14
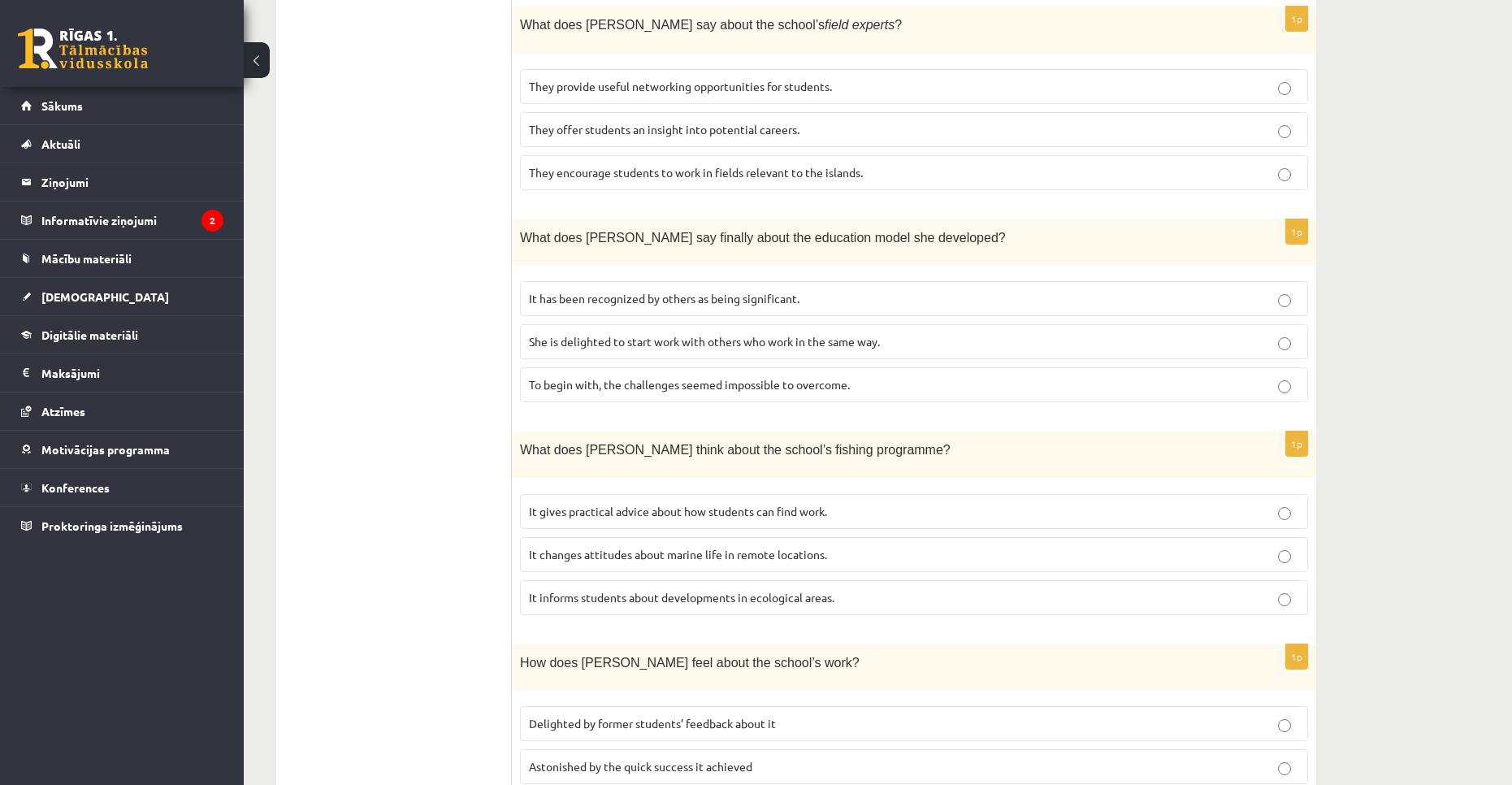
scroll to position [1343, 0]
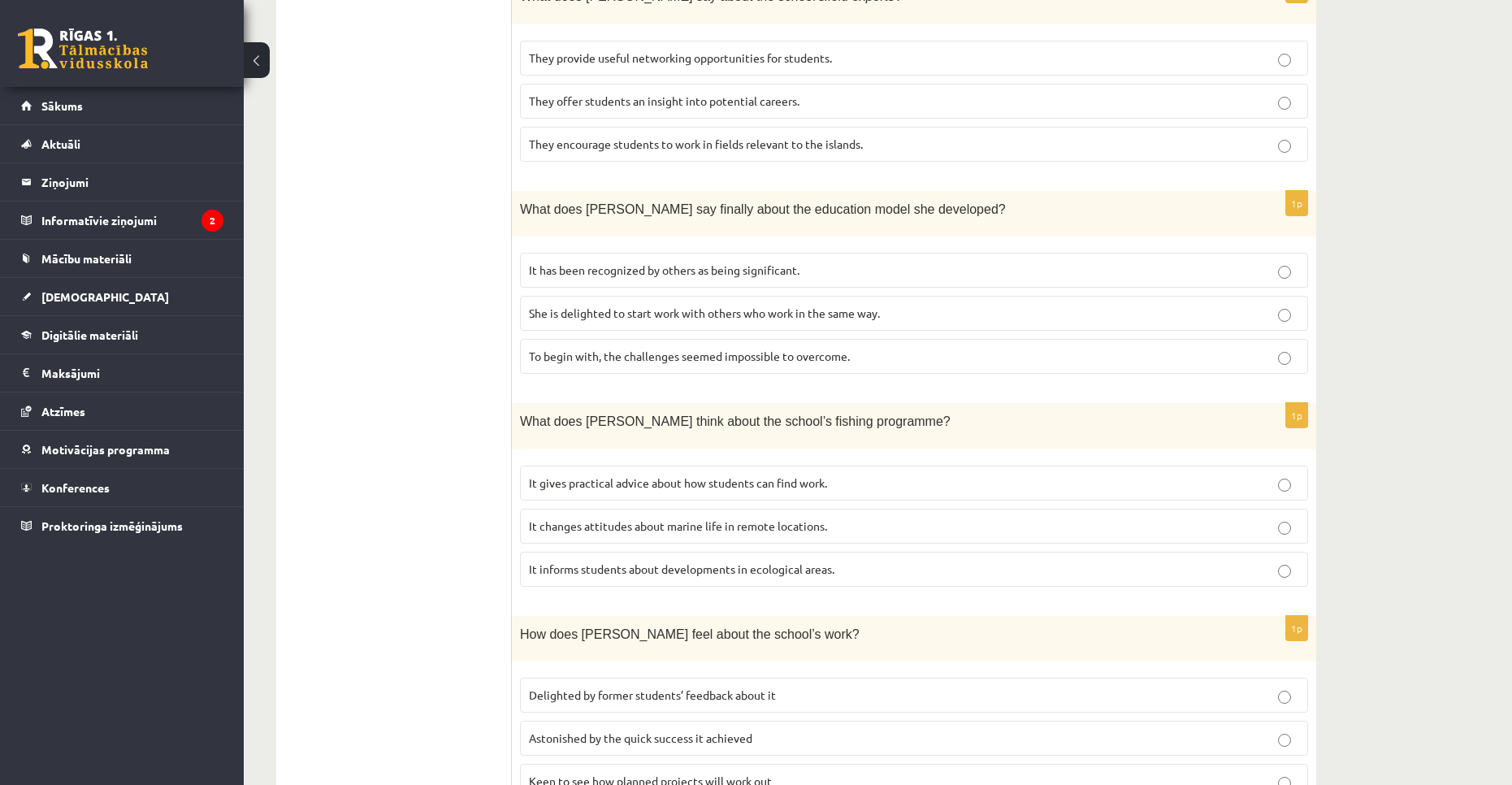
click at [646, 686] on p "Delighted by former students’ feedback about it" at bounding box center [914, 695] width 770 height 17
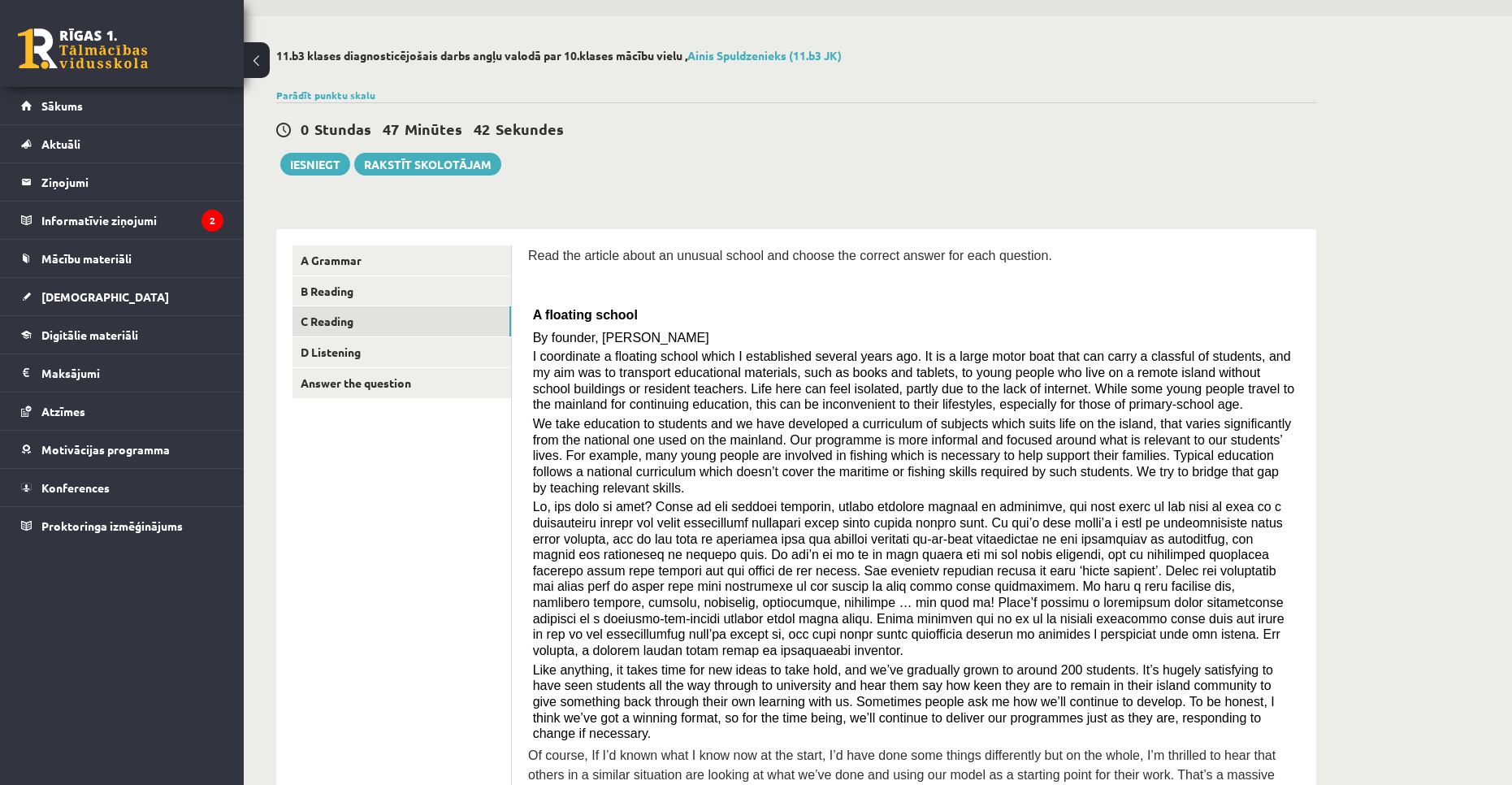
scroll to position [43, 0]
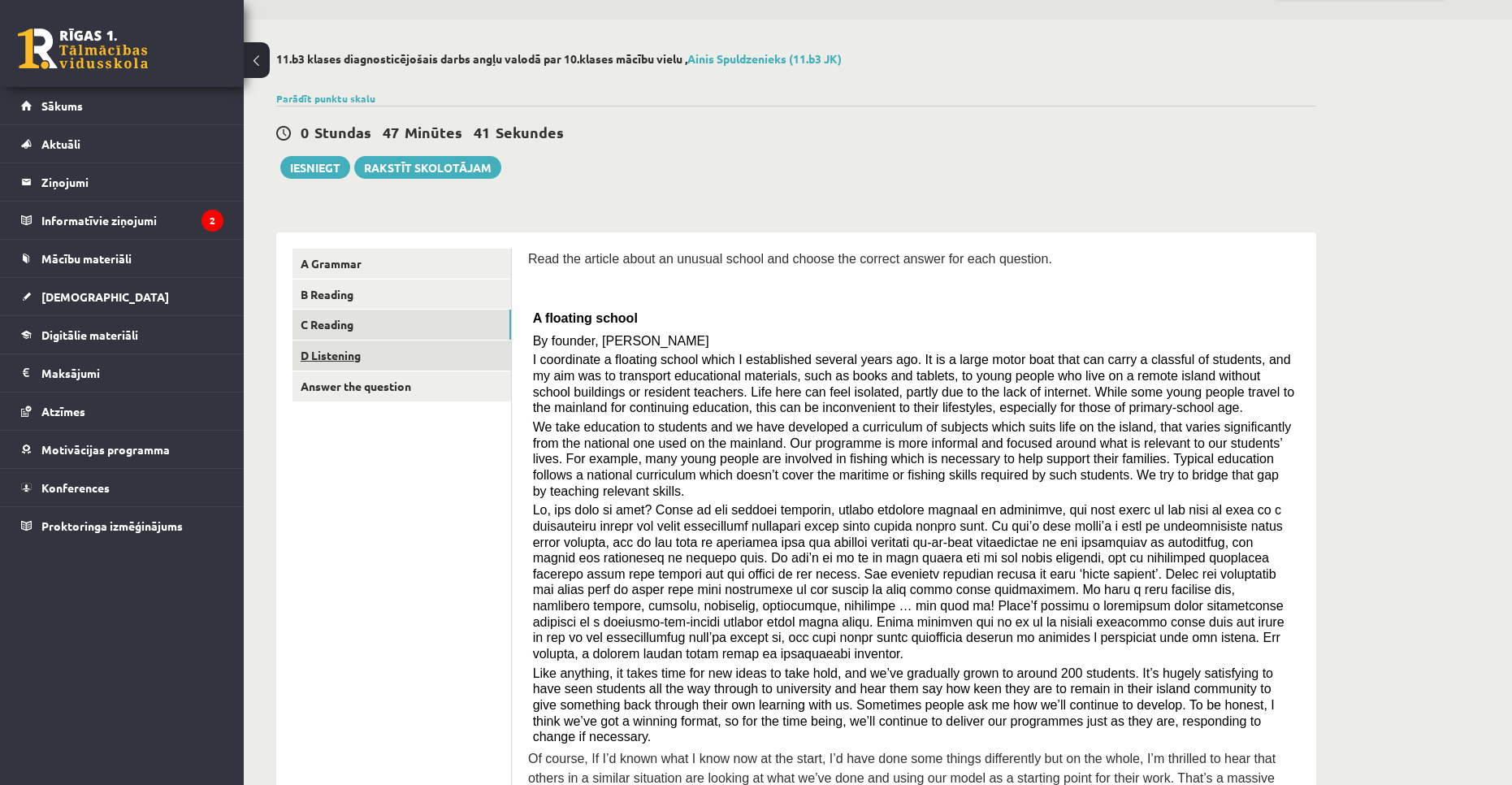
click at [377, 347] on link "D Listening" at bounding box center [401, 355] width 218 height 30
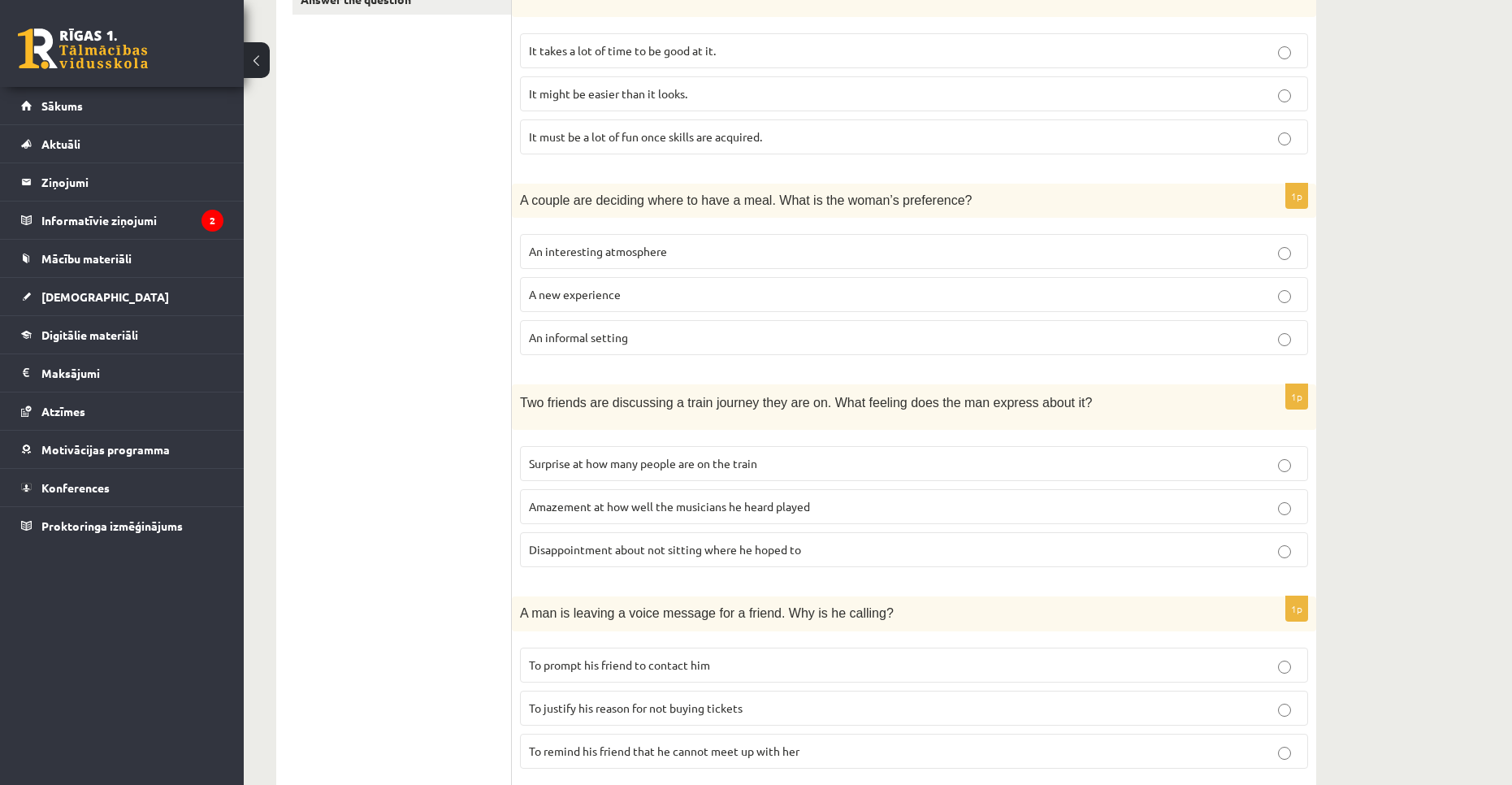
scroll to position [329, 0]
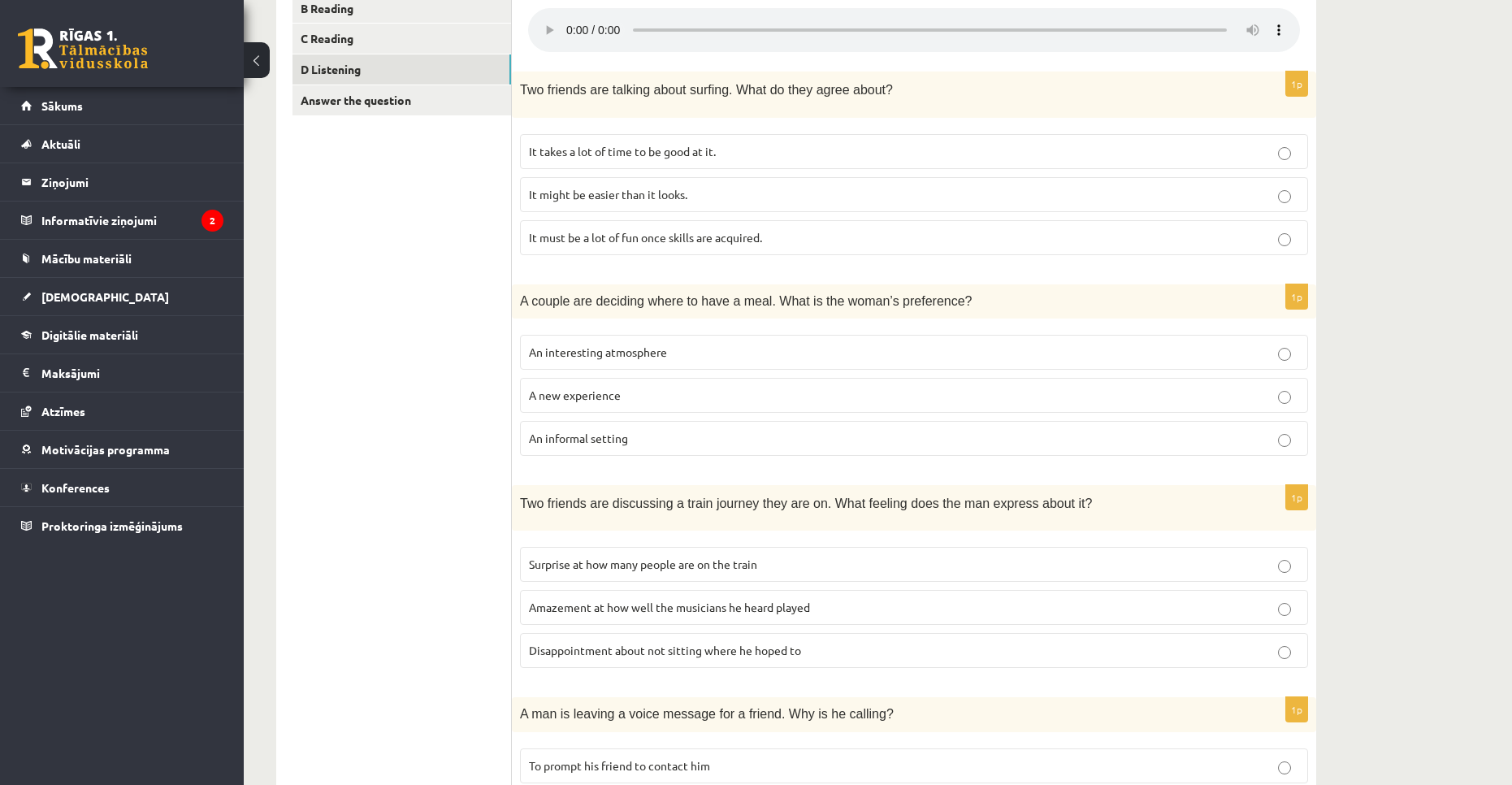
click at [644, 440] on p "An informal setting" at bounding box center [914, 438] width 770 height 17
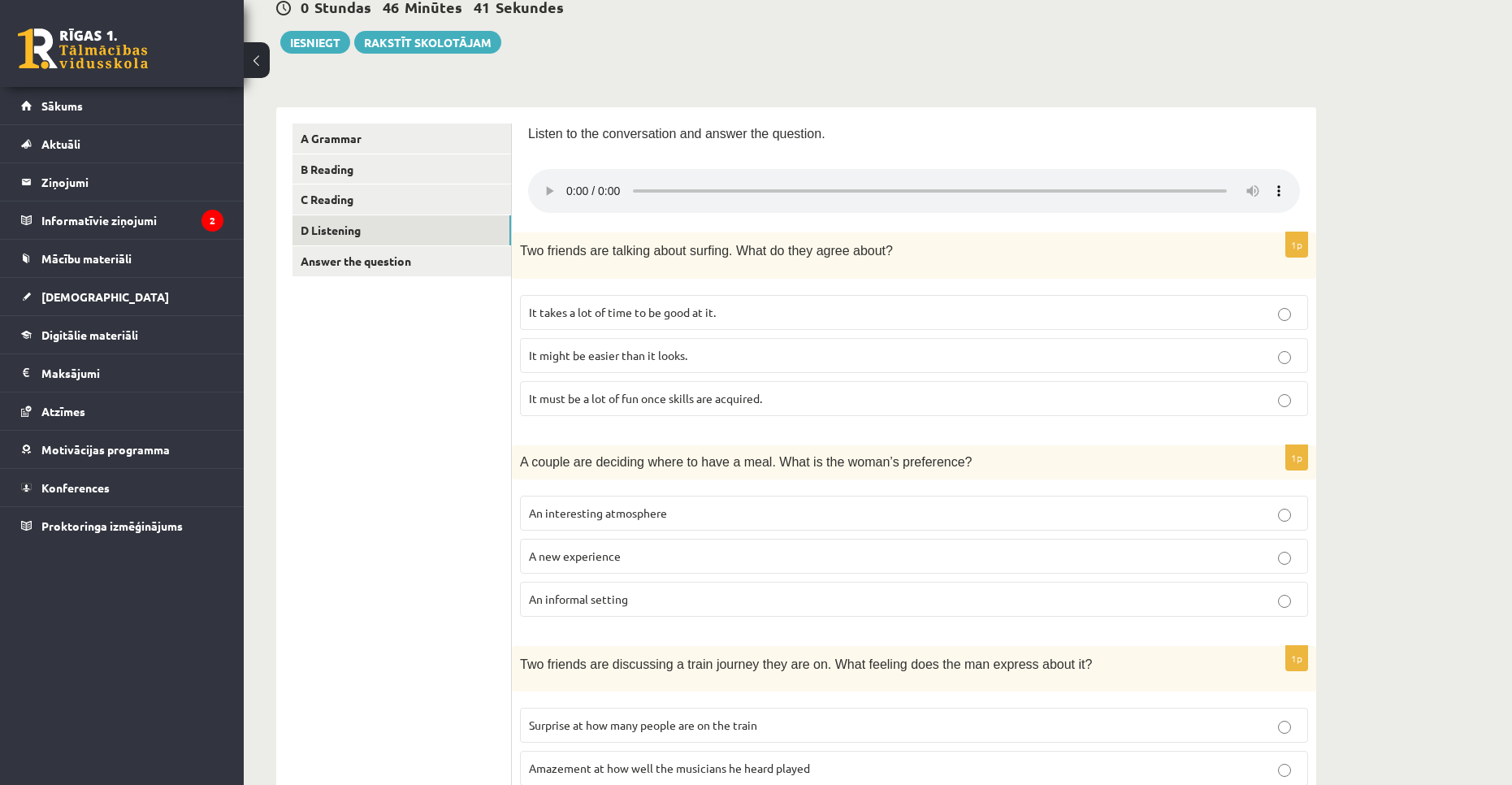
scroll to position [166, 0]
drag, startPoint x: 521, startPoint y: 343, endPoint x: 439, endPoint y: 380, distance: 90.0
click at [439, 380] on ul "A Grammar B Reading C Reading D Listening Answer the question" at bounding box center [402, 798] width 219 height 1345
drag, startPoint x: 425, startPoint y: 385, endPoint x: 354, endPoint y: 408, distance: 74.6
click at [354, 408] on ul "A Grammar B Reading C Reading D Listening Answer the question" at bounding box center [402, 798] width 219 height 1345
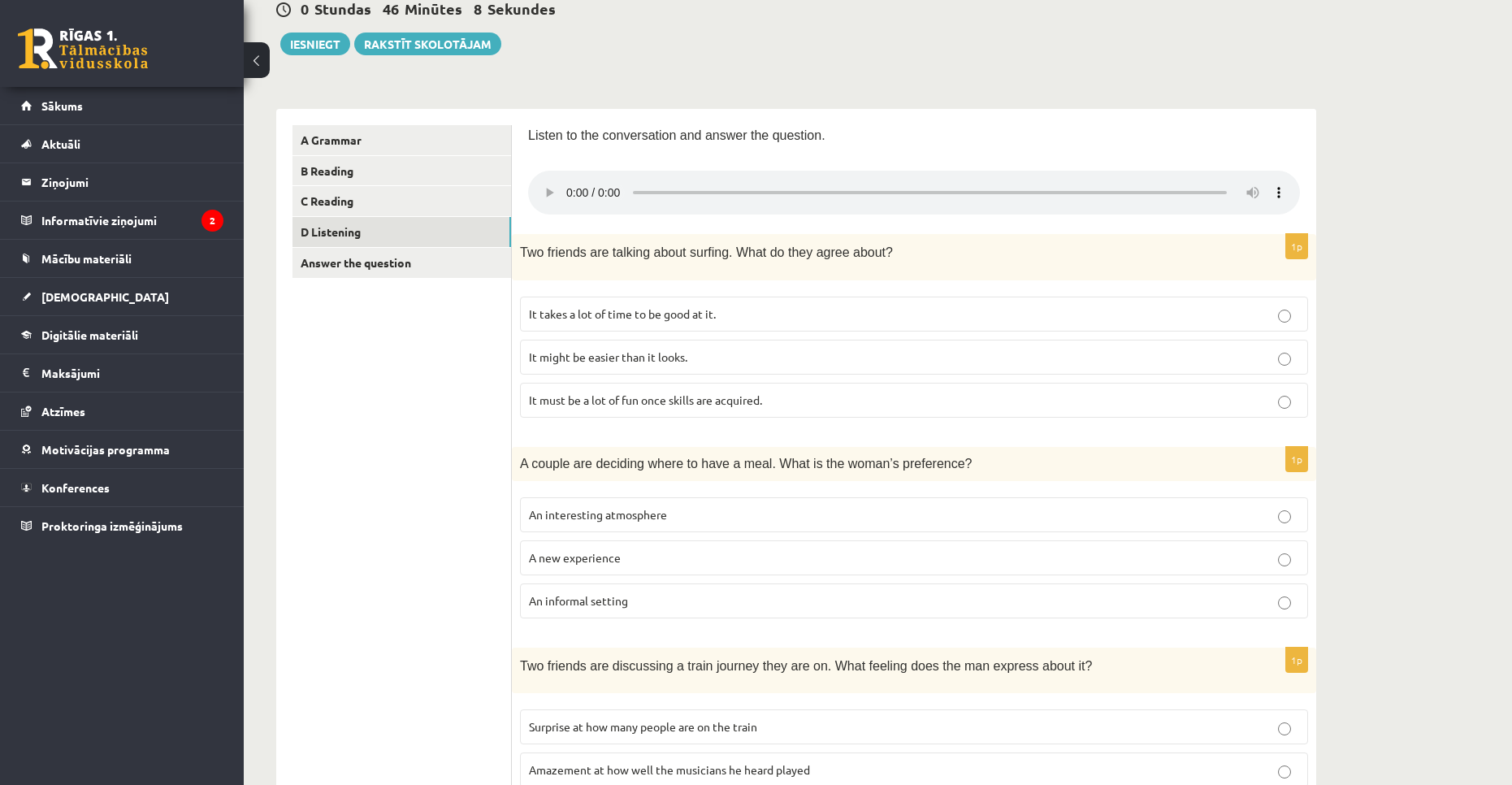
click at [588, 317] on span "It takes a lot of time to be good at it." at bounding box center [623, 313] width 187 height 14
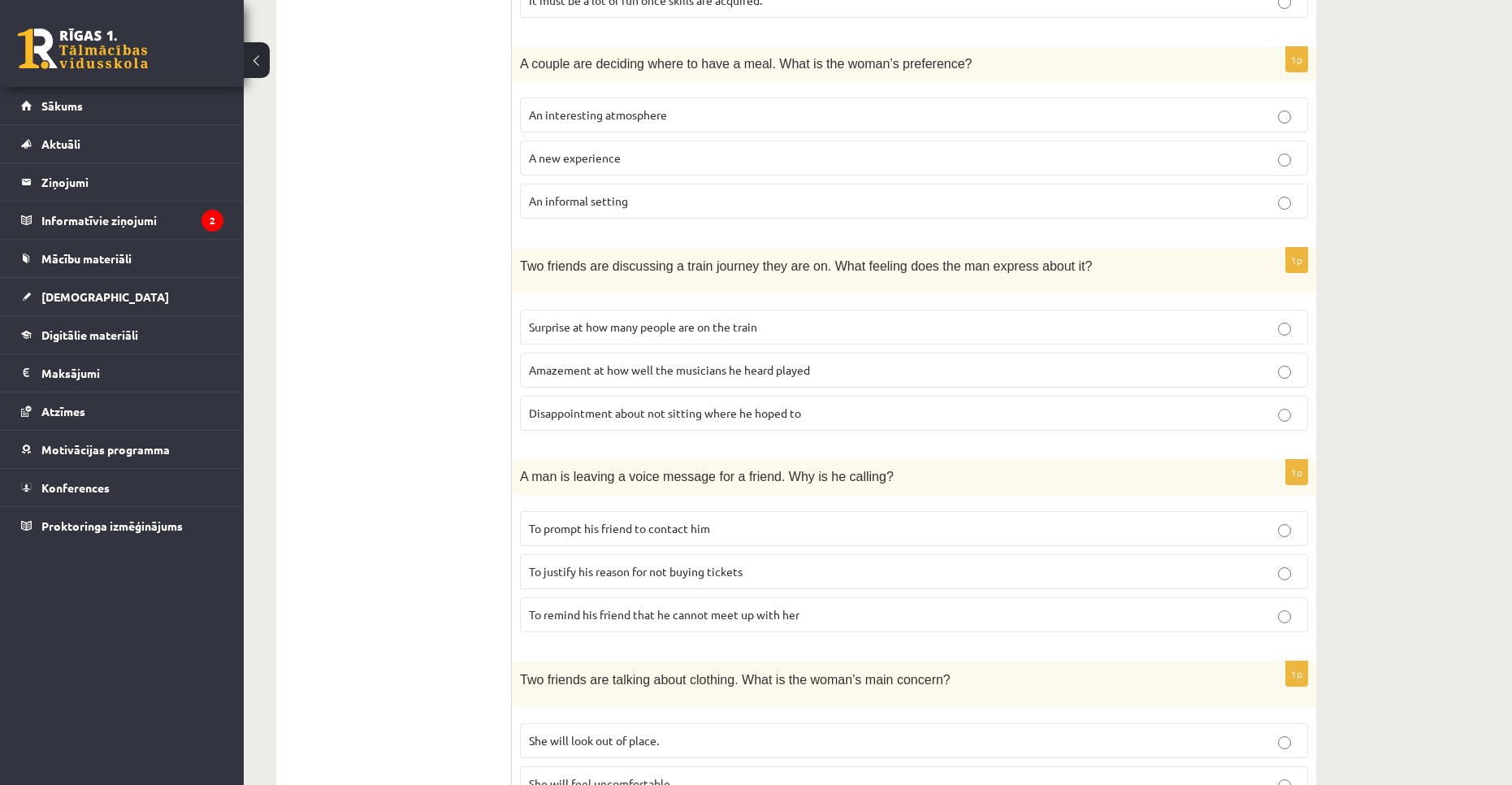
scroll to position [573, 0]
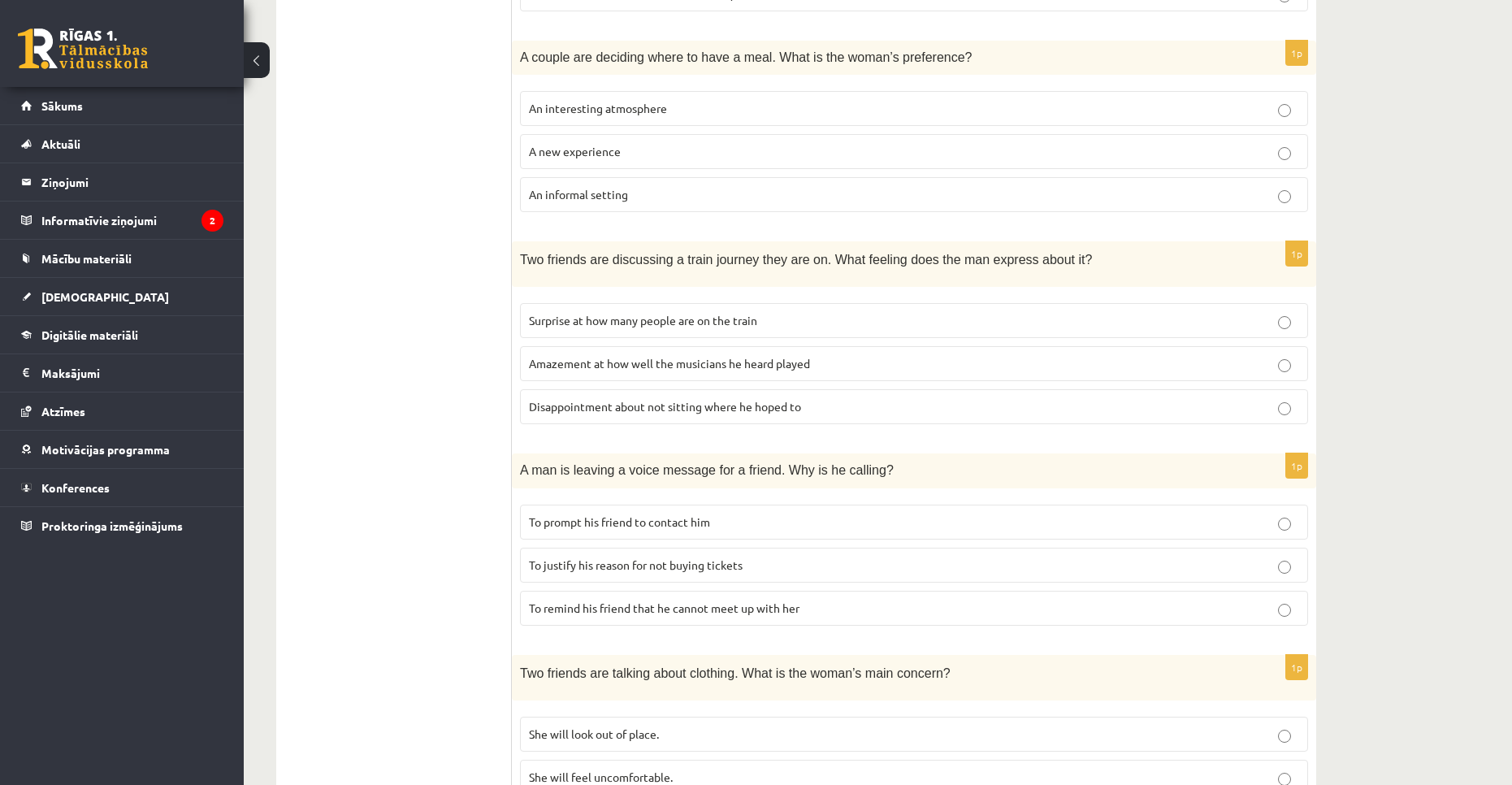
click at [644, 524] on span "To prompt his friend to contact him" at bounding box center [619, 521] width 181 height 14
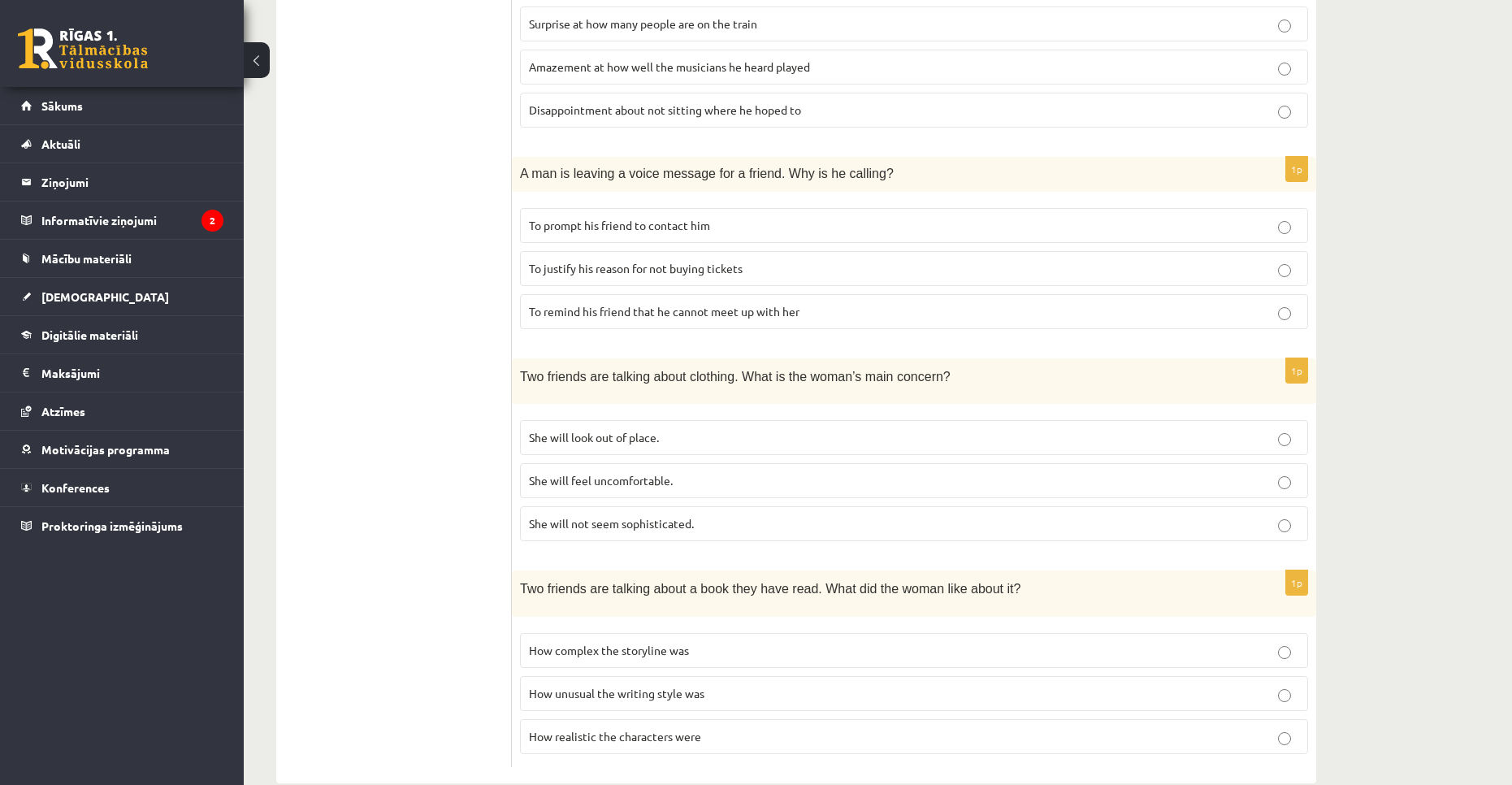
scroll to position [898, 0]
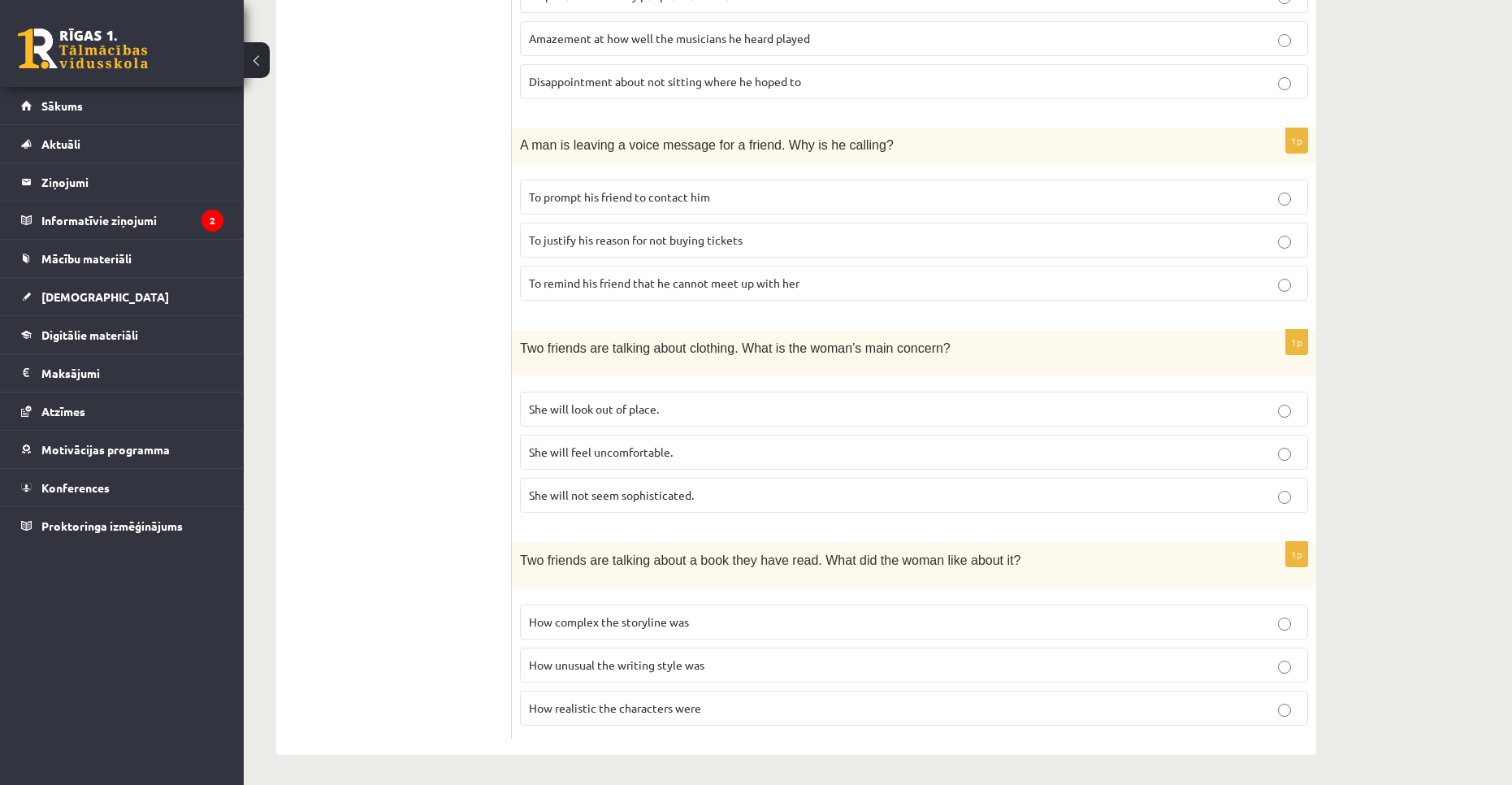
click at [715, 702] on p "How realistic the characters were" at bounding box center [914, 708] width 770 height 17
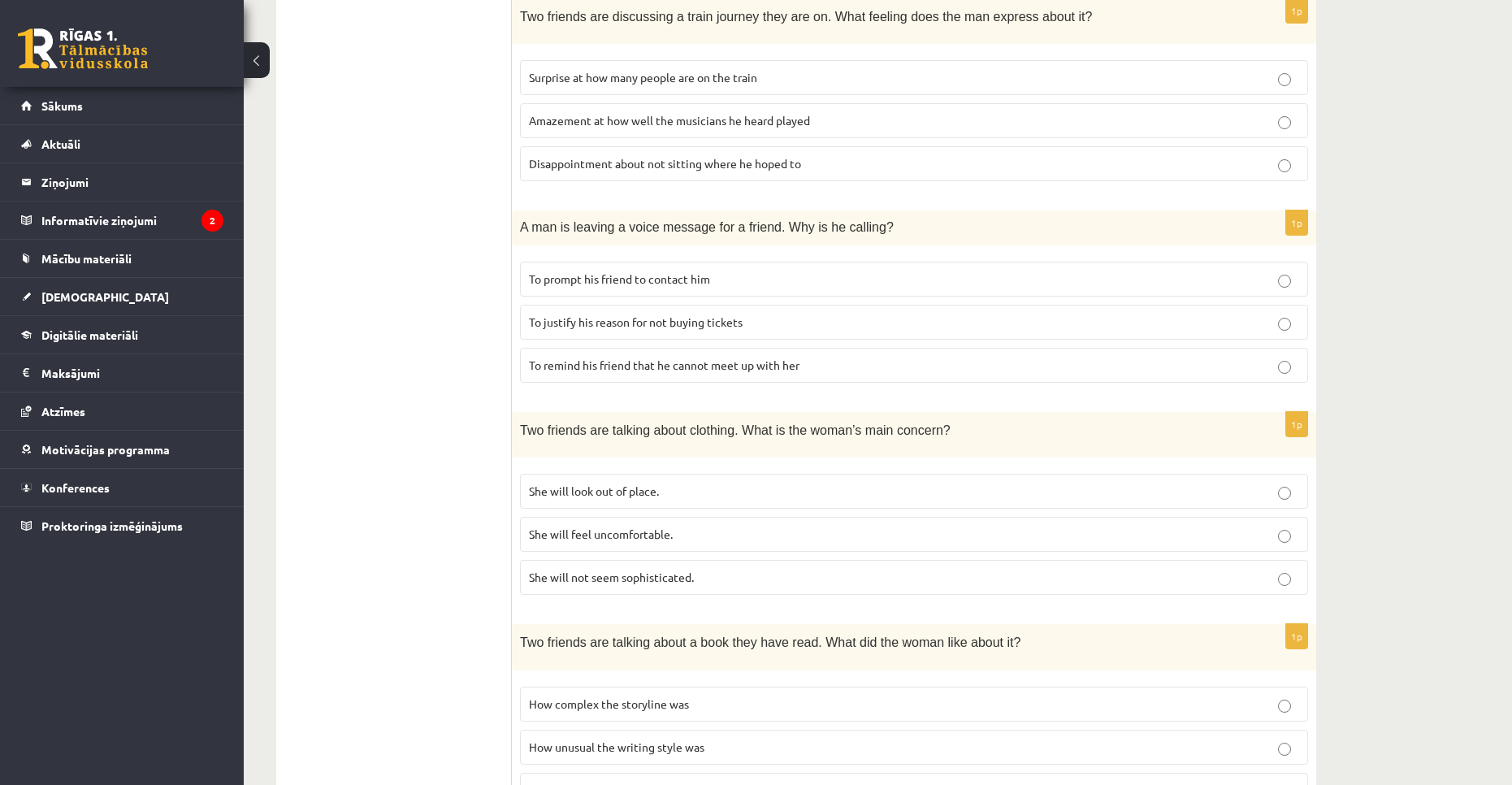
scroll to position [817, 0]
click at [680, 485] on p "She will look out of place." at bounding box center [914, 490] width 770 height 17
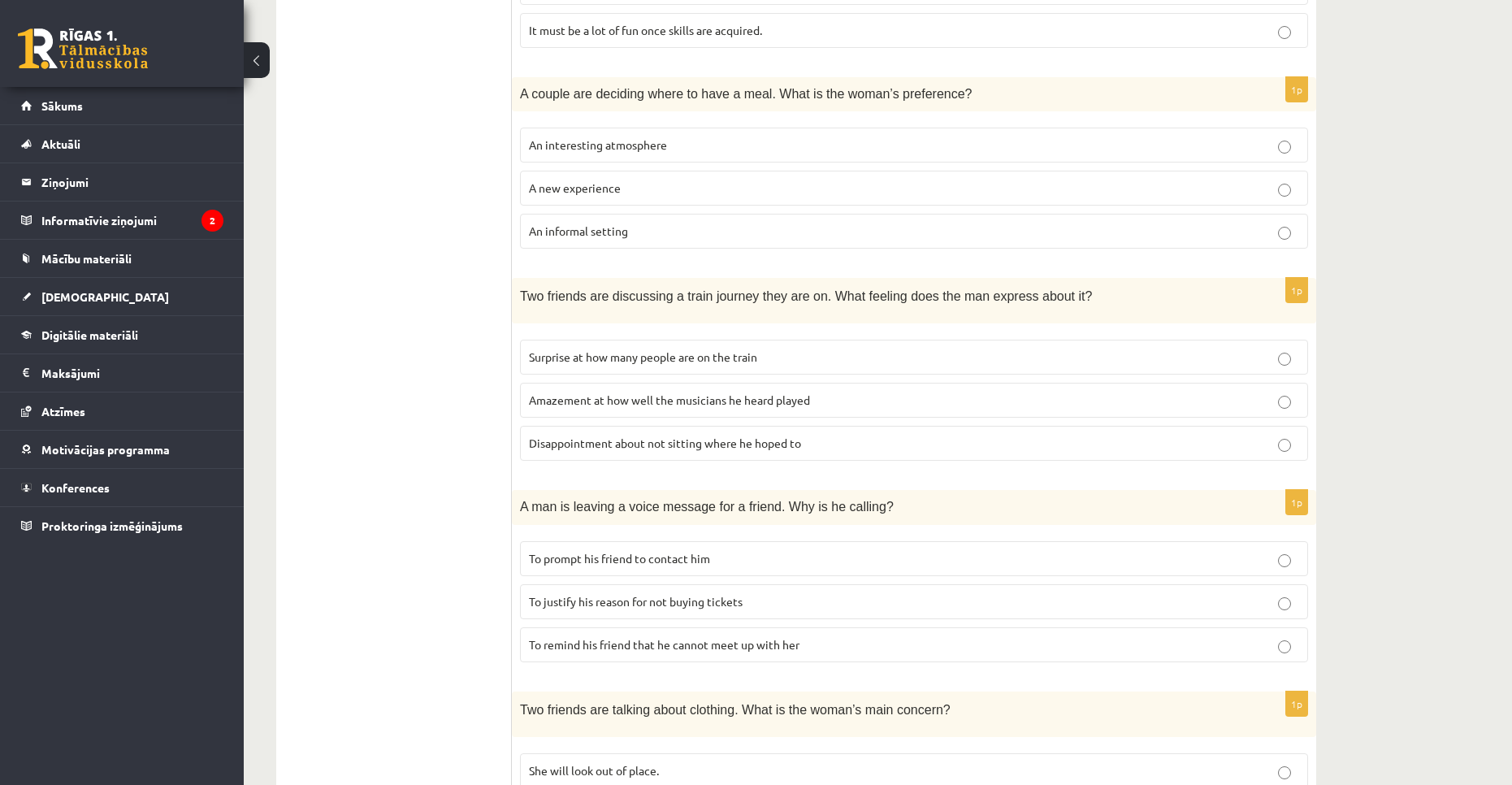
scroll to position [410, 0]
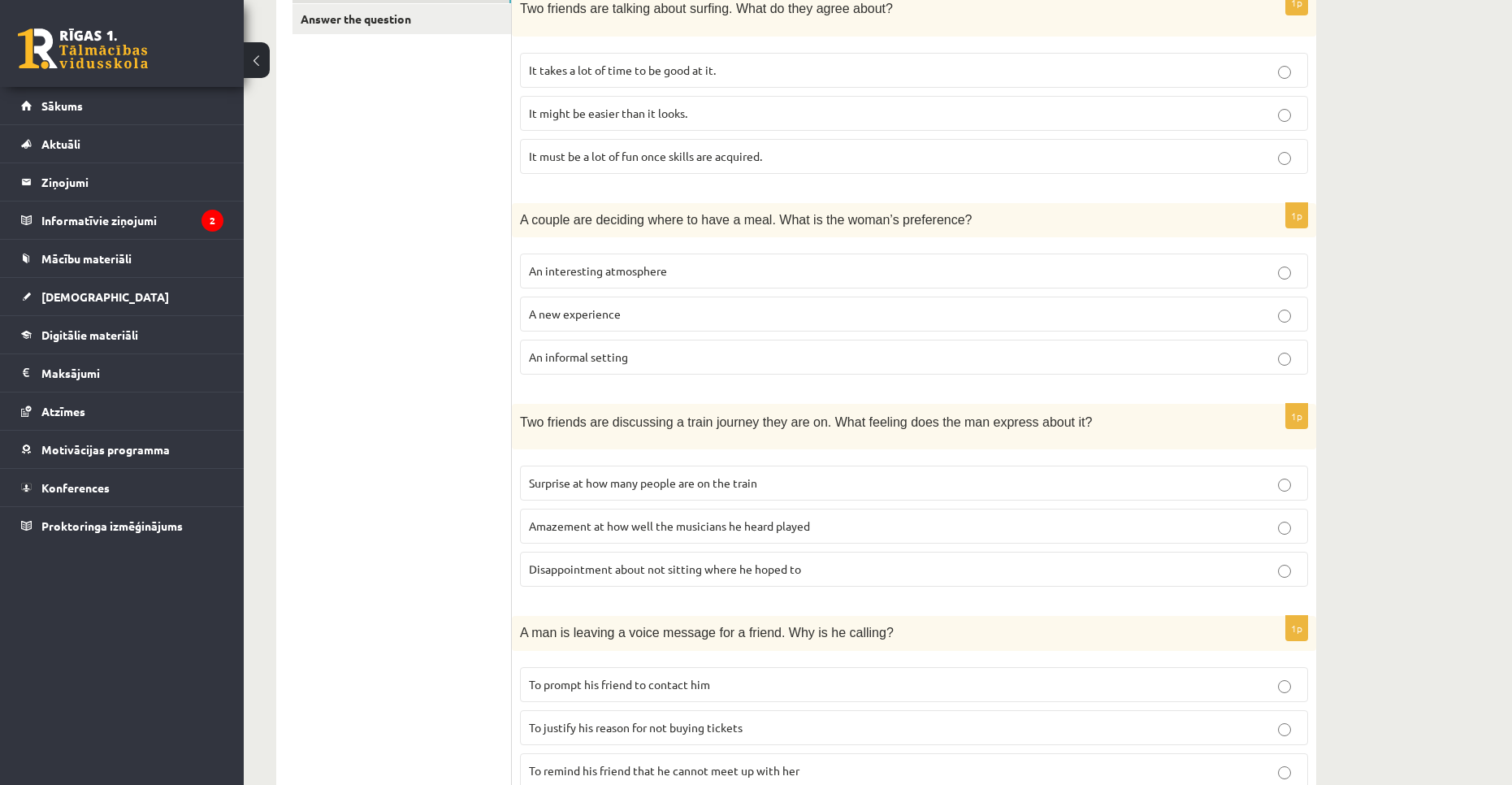
click at [613, 571] on span "Disappointment about not sitting where he hoped to" at bounding box center [665, 568] width 272 height 14
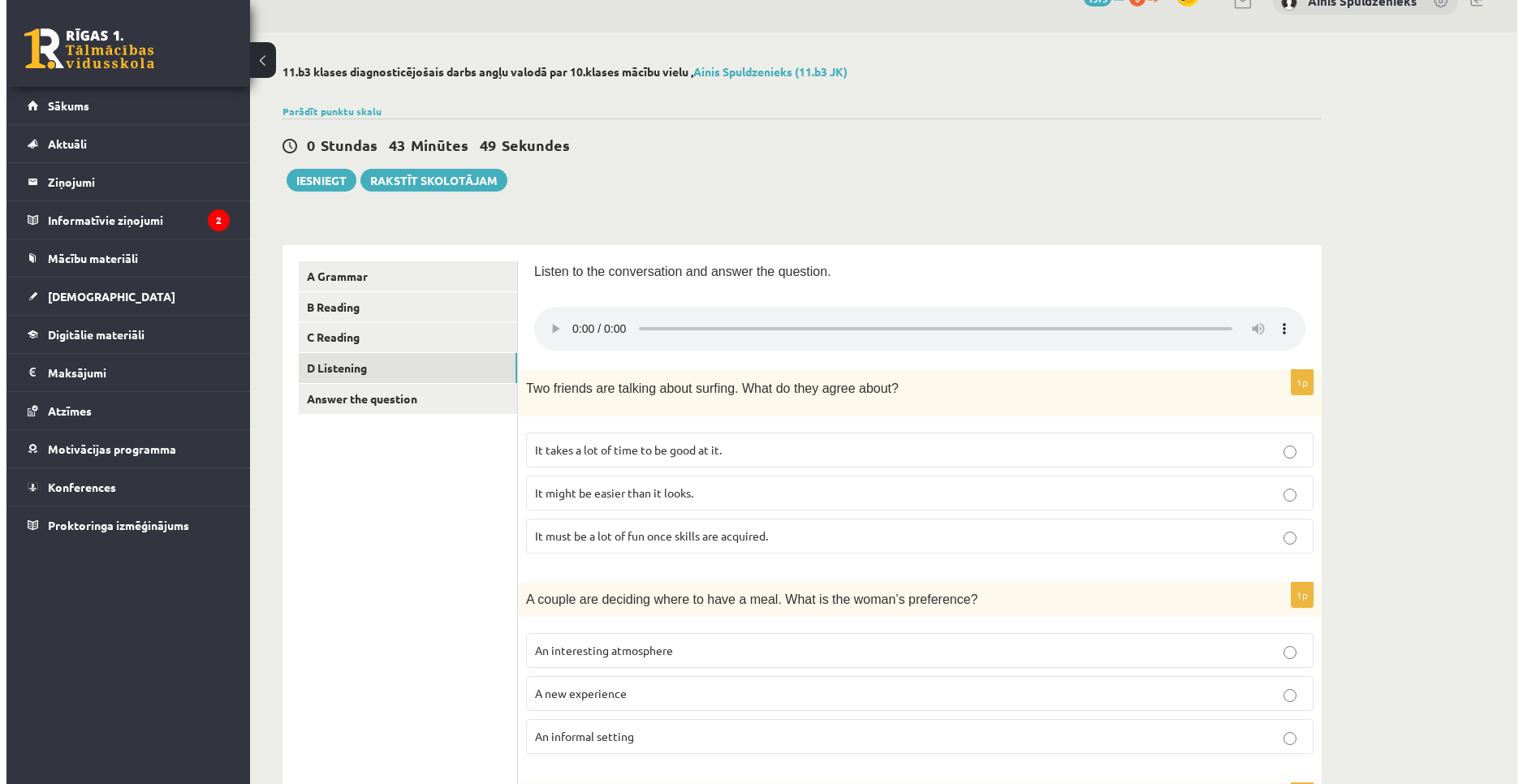
scroll to position [0, 0]
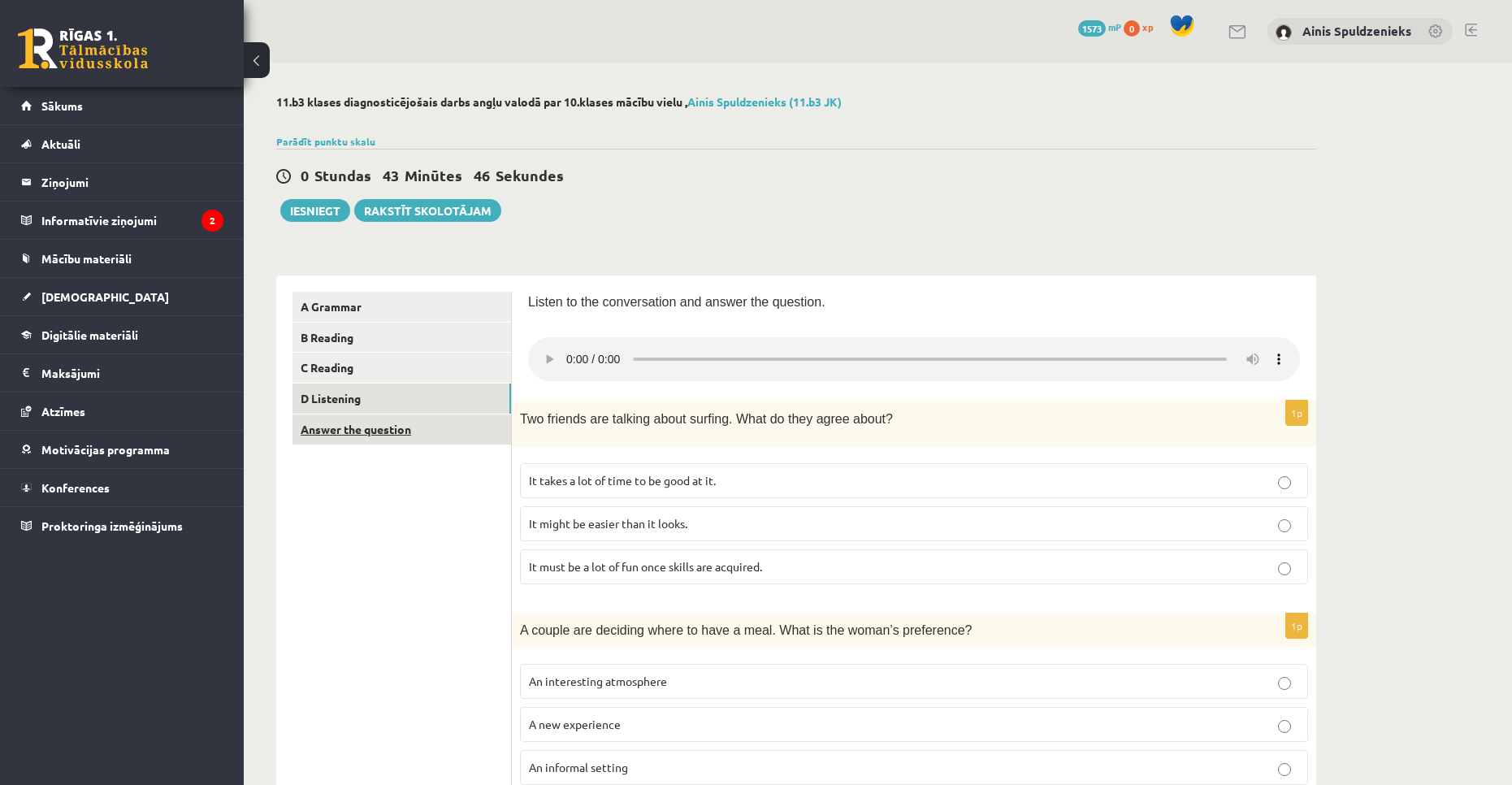
click at [397, 441] on link "Answer the question" at bounding box center [401, 430] width 218 height 30
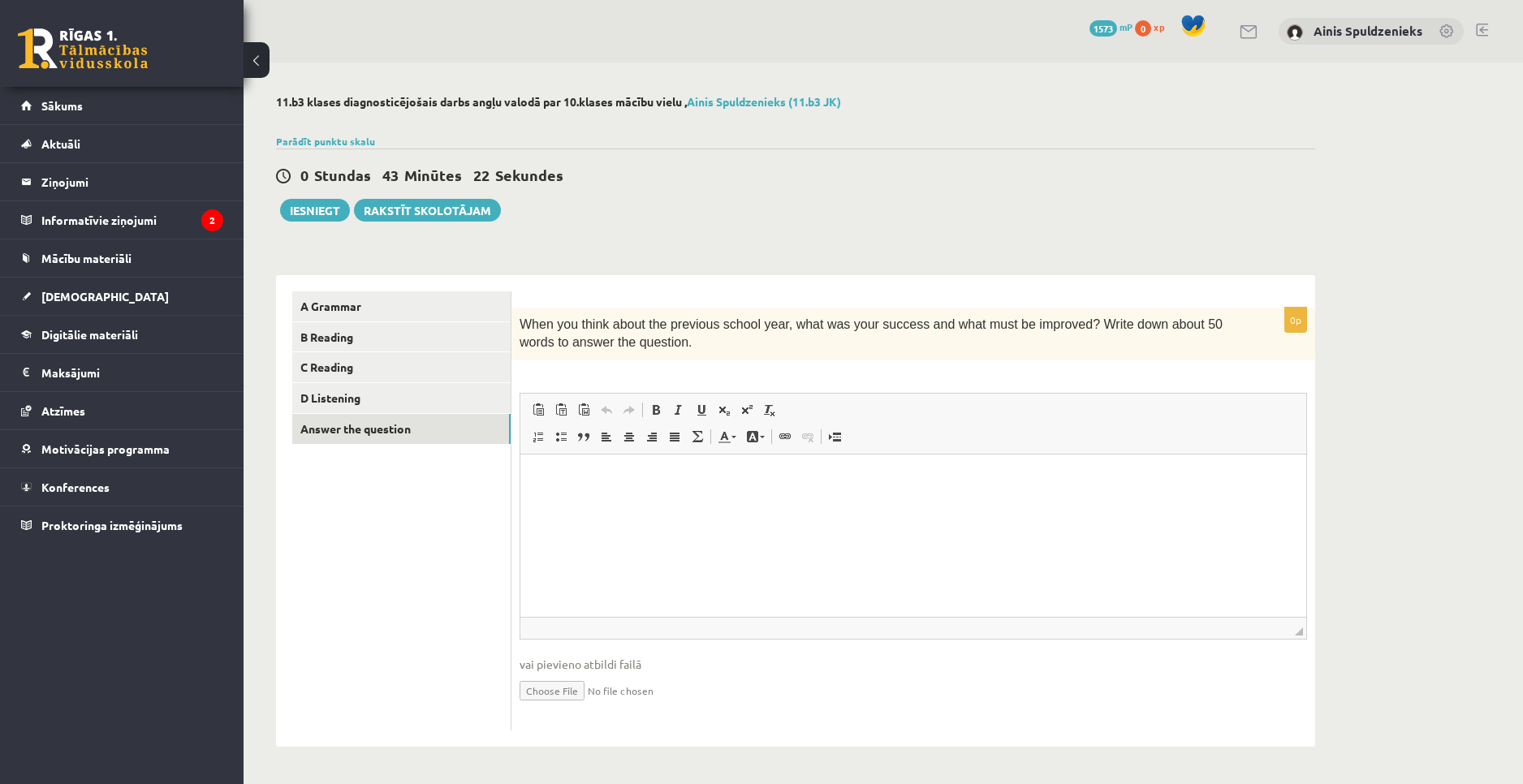
click at [765, 473] on p "Editor, wiswyg-editor-user-answer-47363970215460" at bounding box center [913, 478] width 754 height 17
click at [764, 473] on p "Editor, wiswyg-editor-user-answer-47363970215460" at bounding box center [913, 478] width 754 height 17
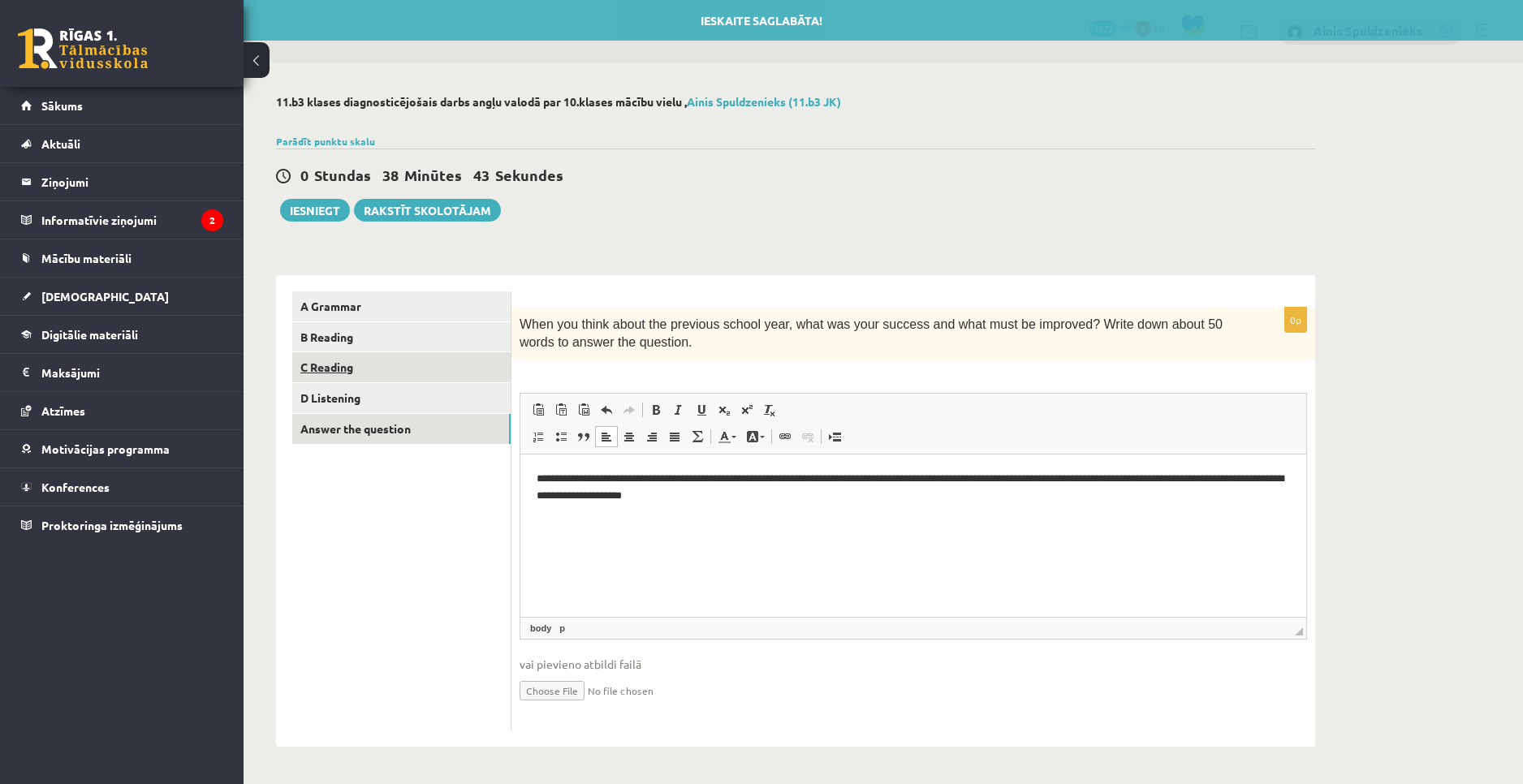
click at [346, 353] on link "C Reading" at bounding box center [401, 367] width 218 height 30
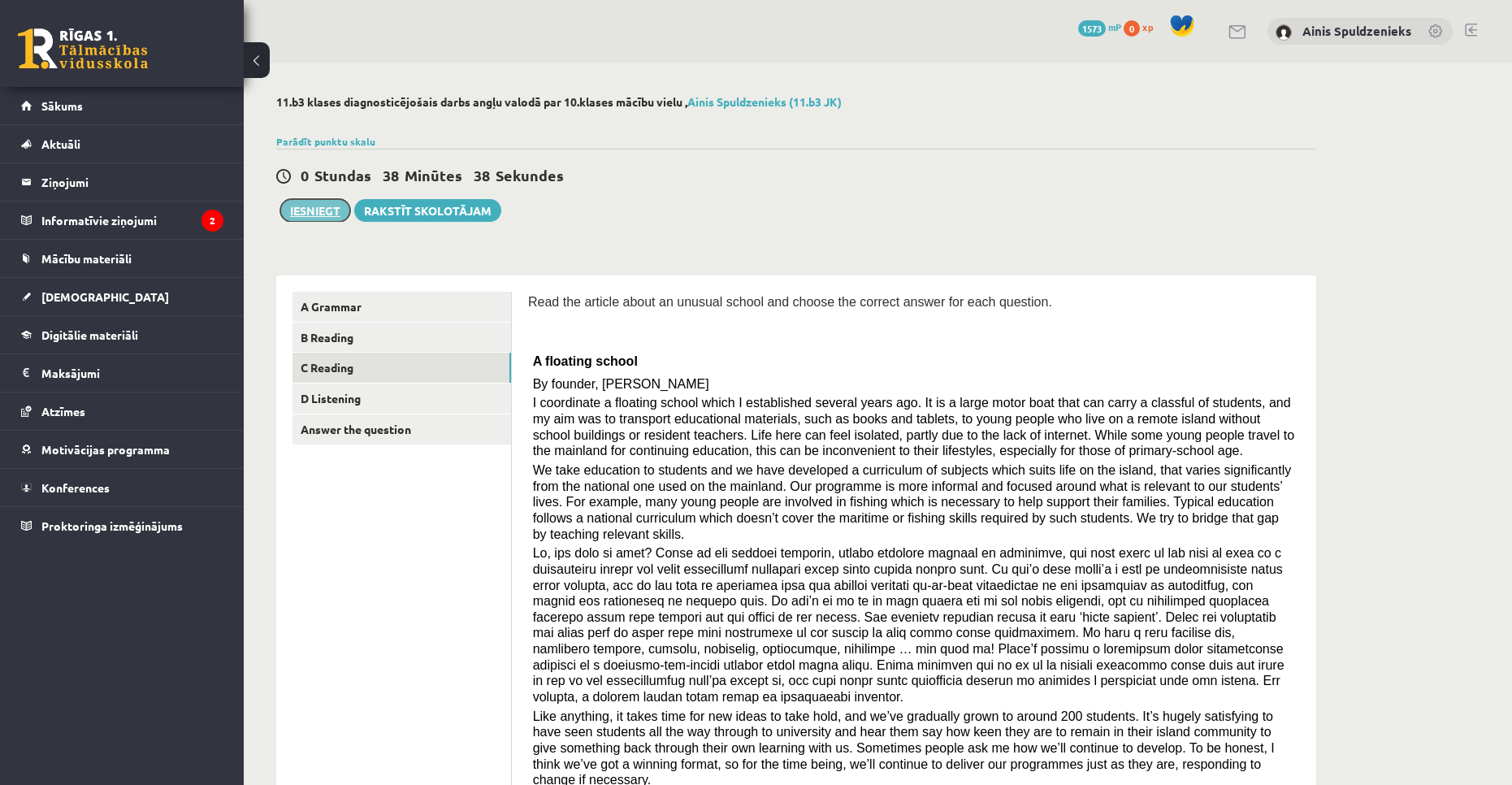
click at [333, 215] on button "Iesniegt" at bounding box center [315, 210] width 70 height 23
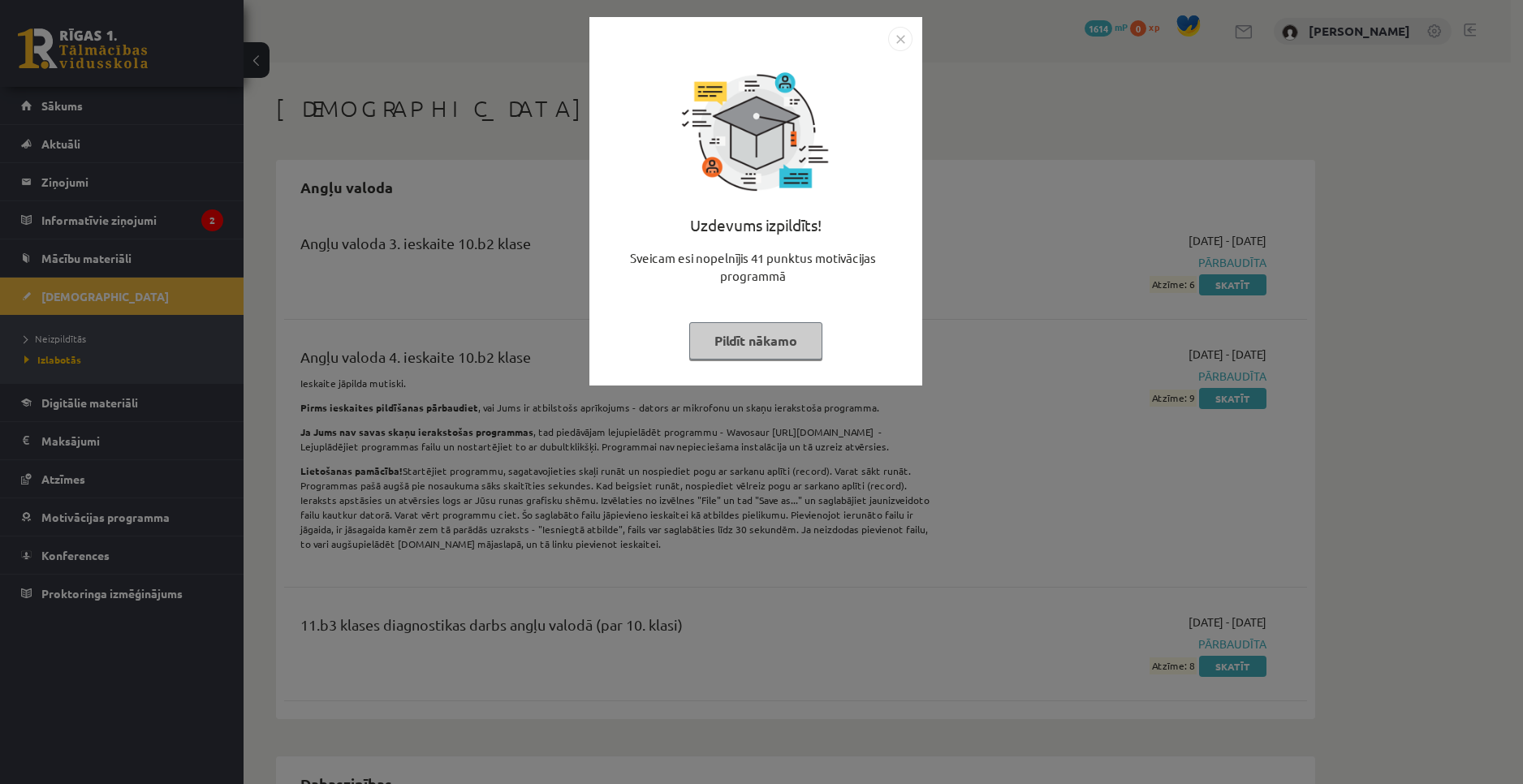
click at [895, 37] on img "Close" at bounding box center [900, 38] width 24 height 24
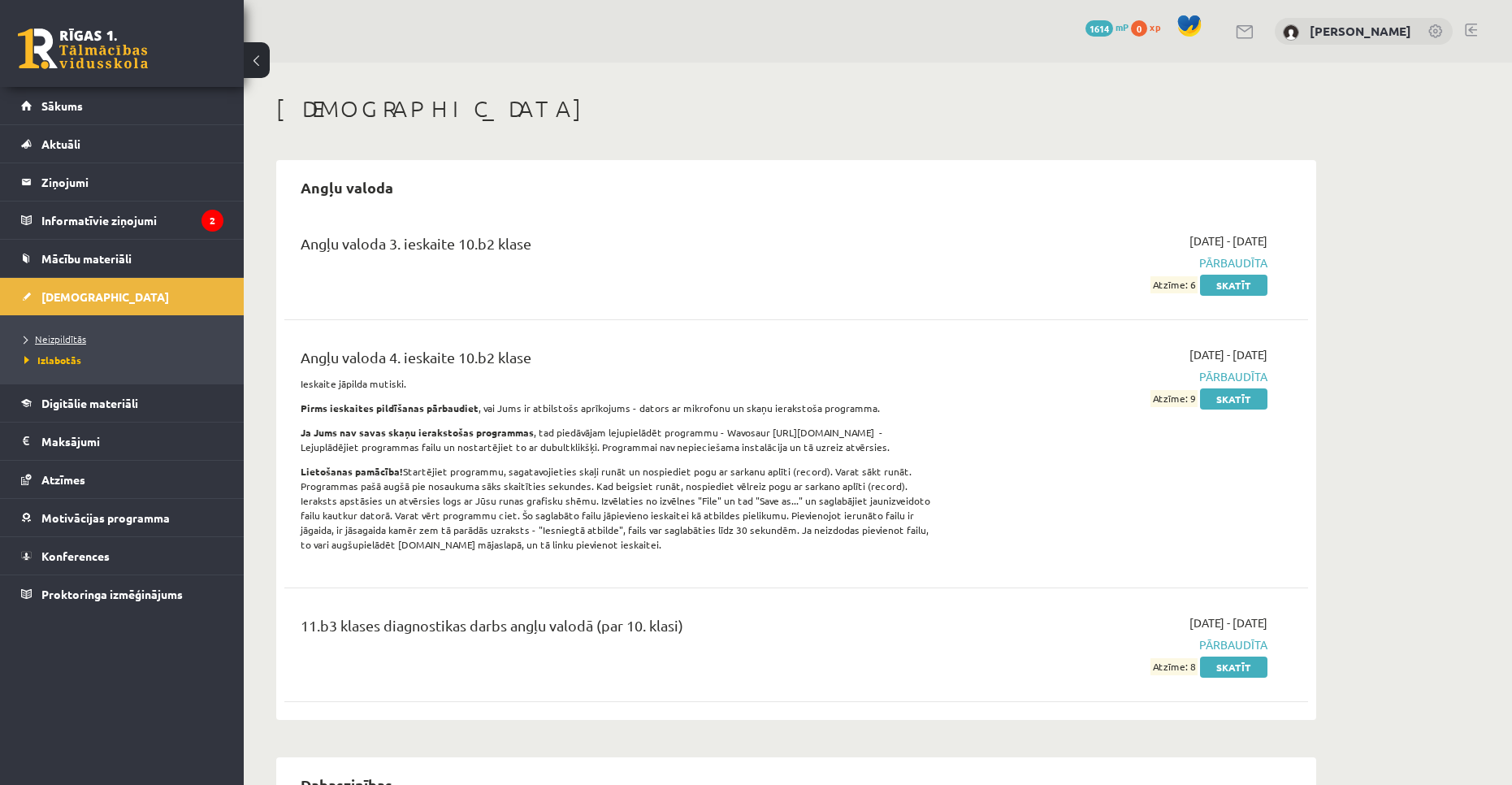
click at [83, 337] on span "Neizpildītās" at bounding box center [55, 339] width 62 height 13
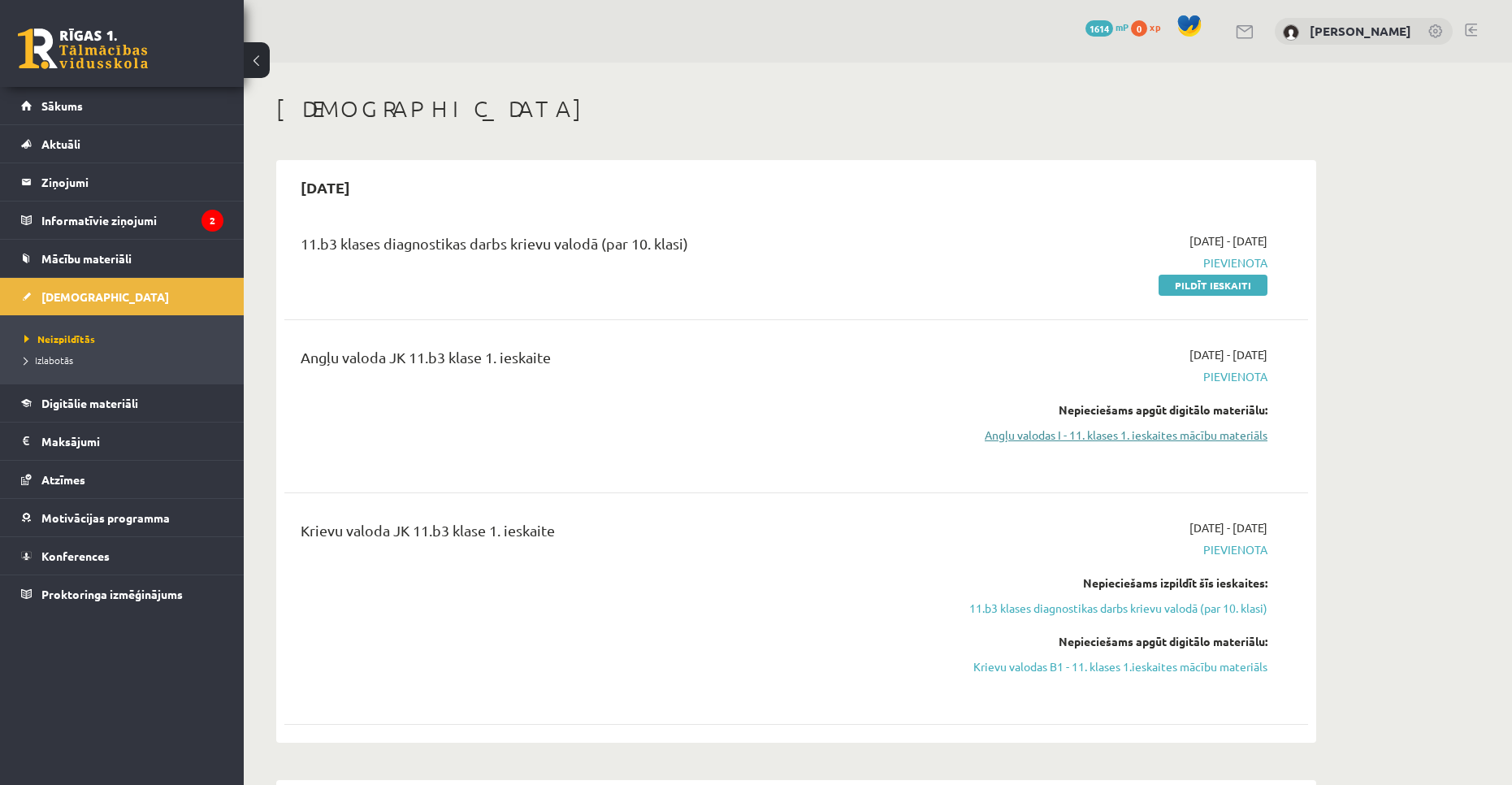
click at [1172, 436] on link "Angļu valodas I - 11. klases 1. ieskaites mācību materiāls" at bounding box center [1114, 435] width 306 height 17
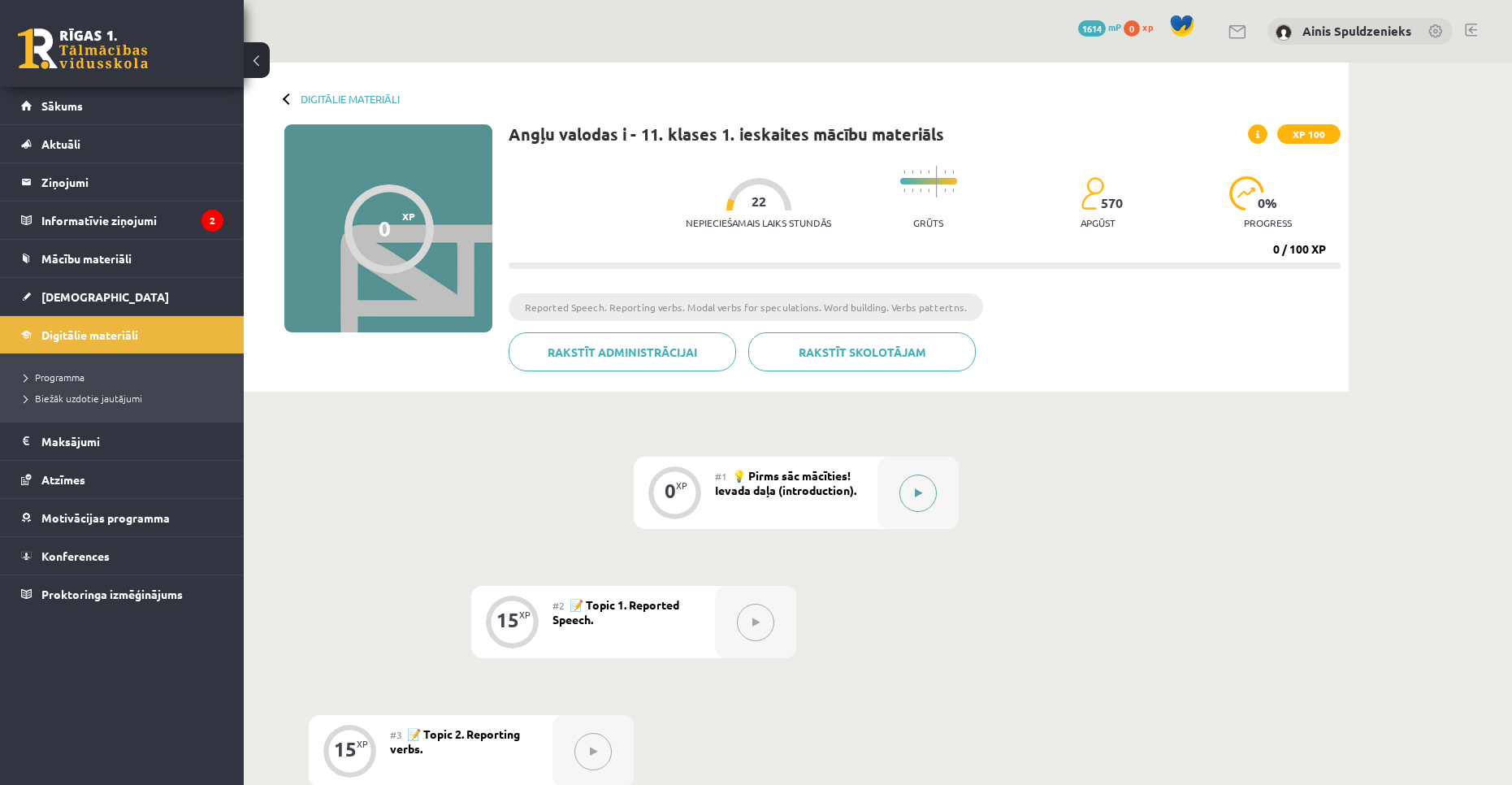
click at [928, 492] on button at bounding box center [918, 493] width 38 height 38
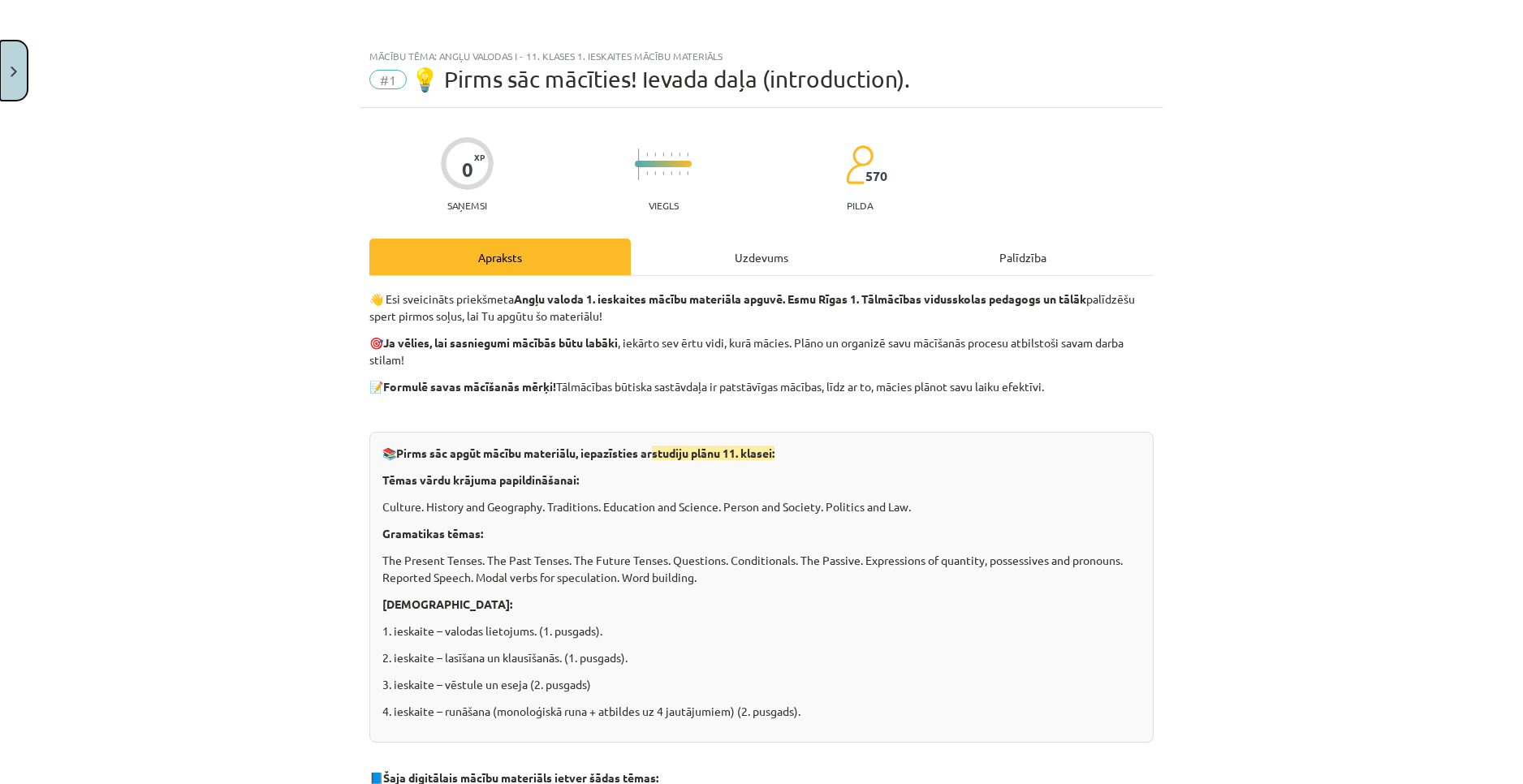
click at [5, 71] on button "Close" at bounding box center [13, 71] width 28 height 60
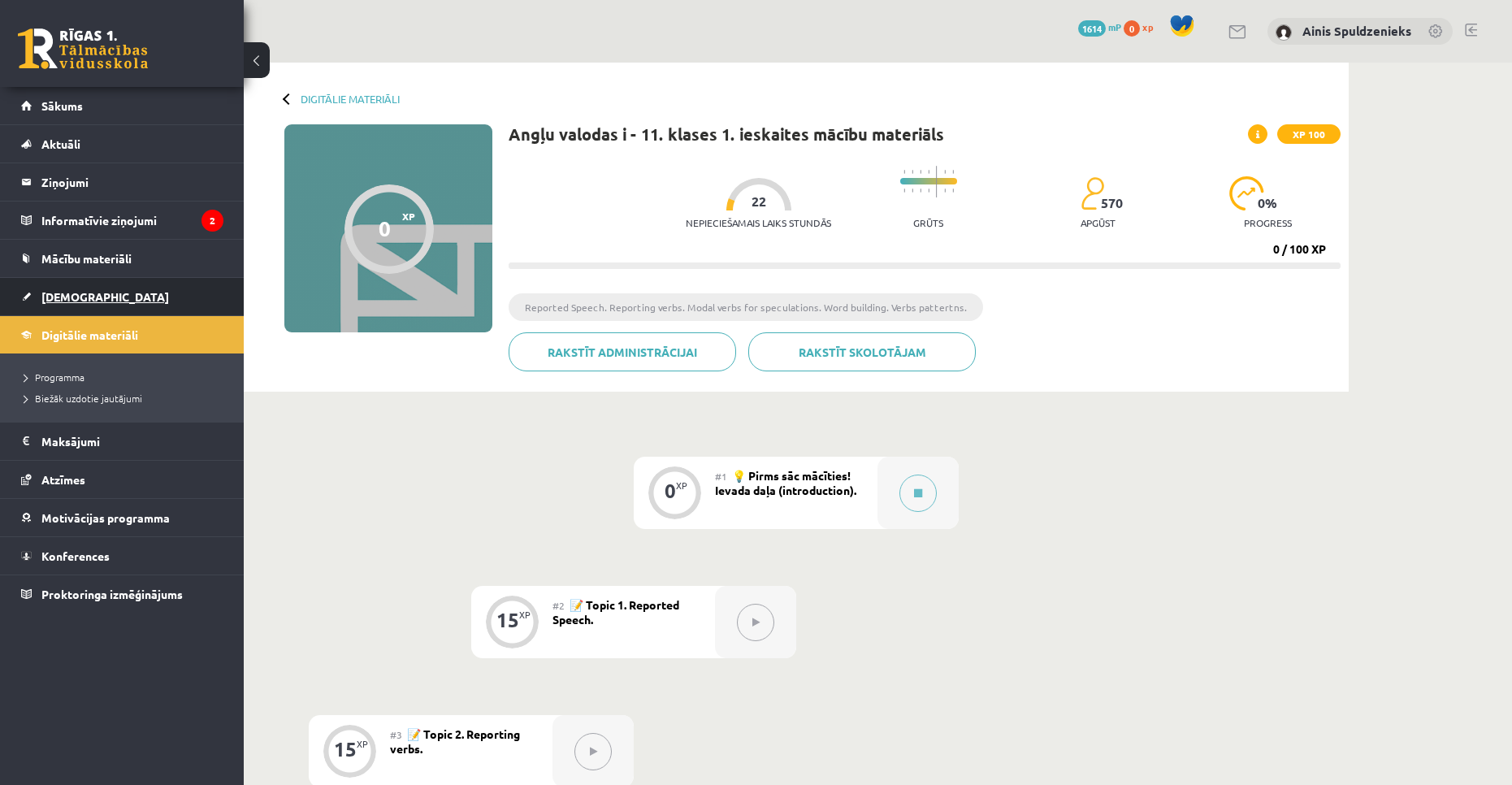
click at [77, 302] on span "[DEMOGRAPHIC_DATA]" at bounding box center [105, 296] width 128 height 14
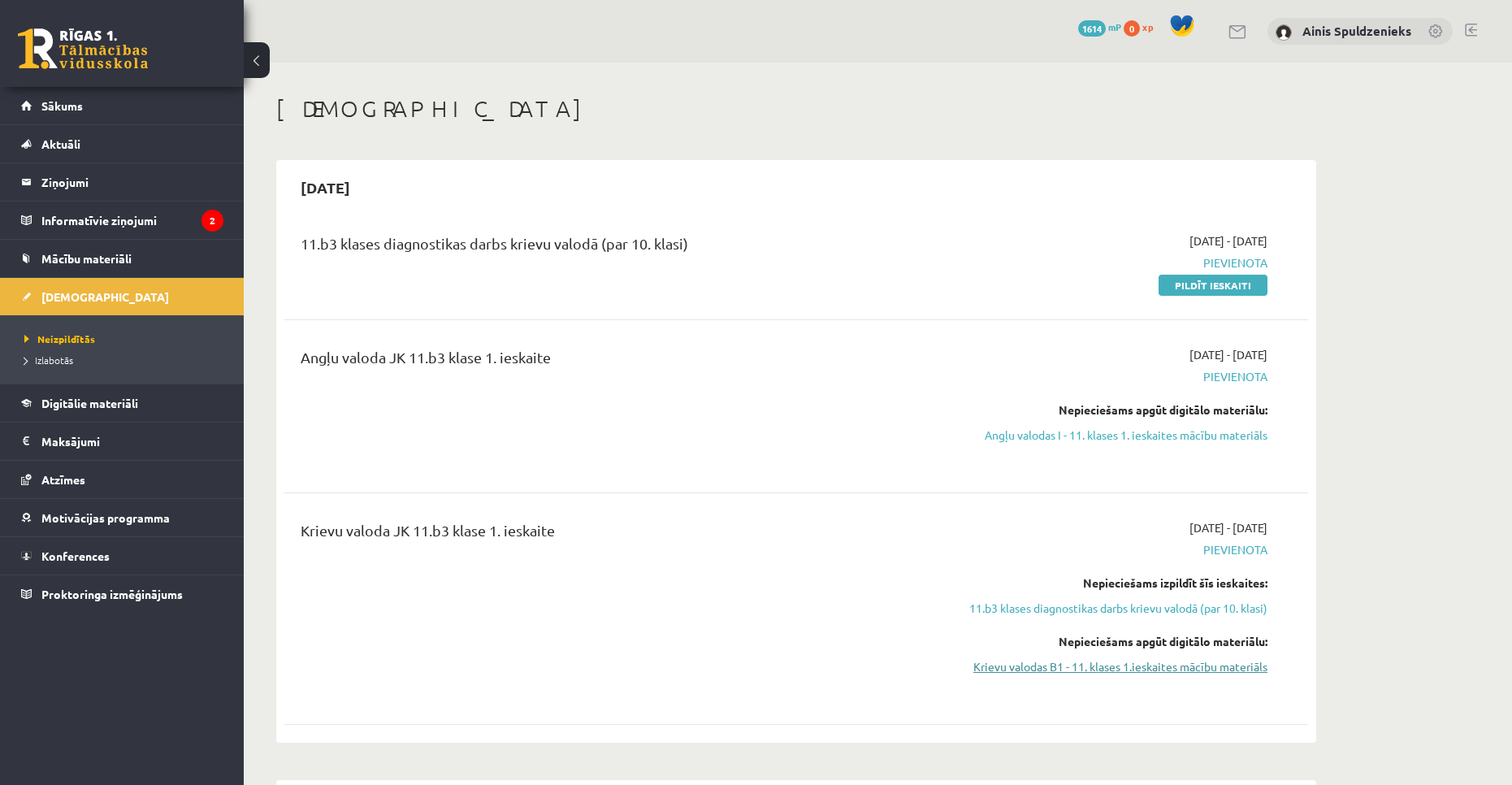
click at [1144, 665] on link "Krievu valodas B1 - 11. klases 1.ieskaites mācību materiāls" at bounding box center [1114, 666] width 306 height 17
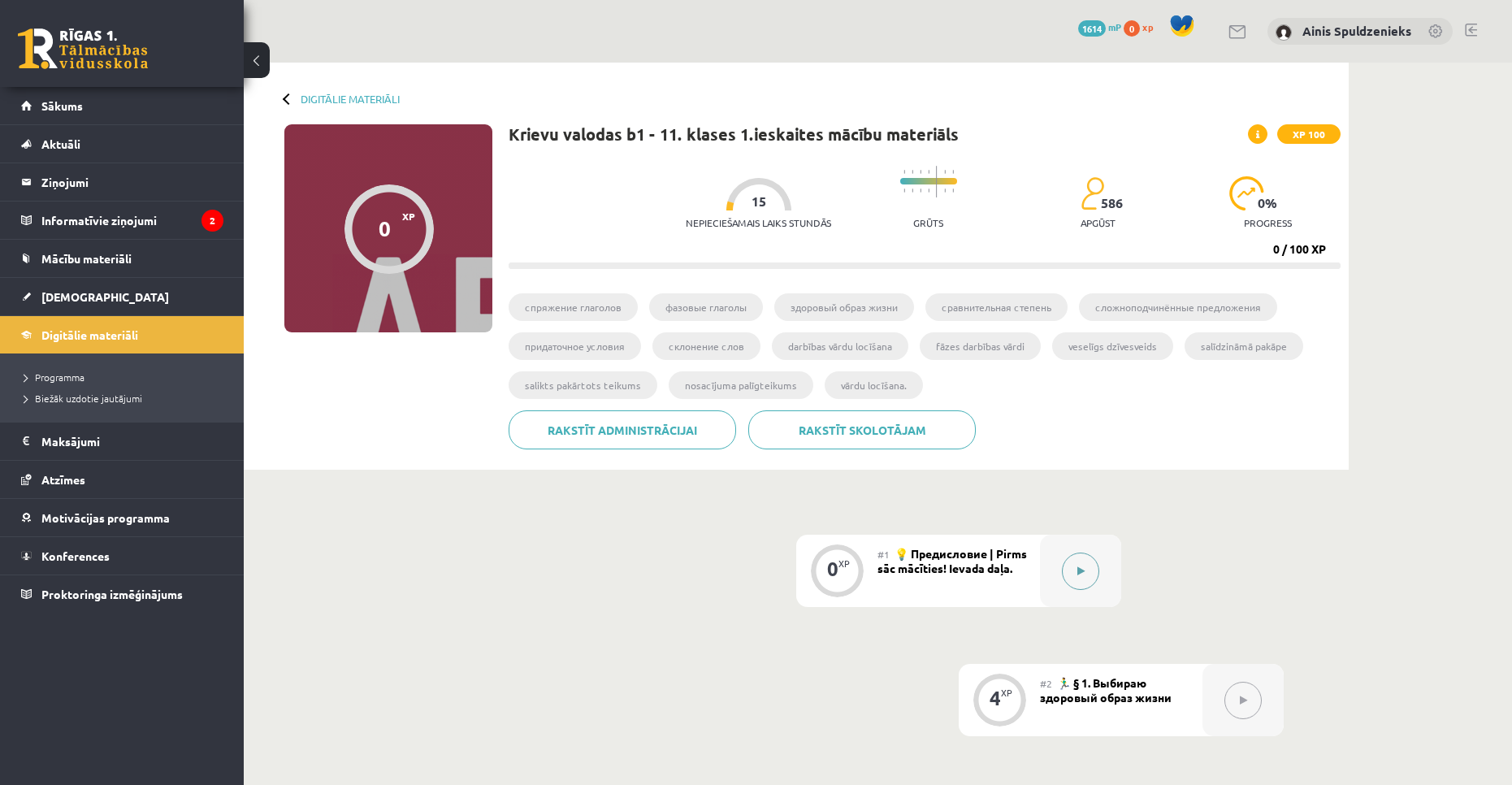
click at [1060, 568] on div at bounding box center [1080, 571] width 81 height 73
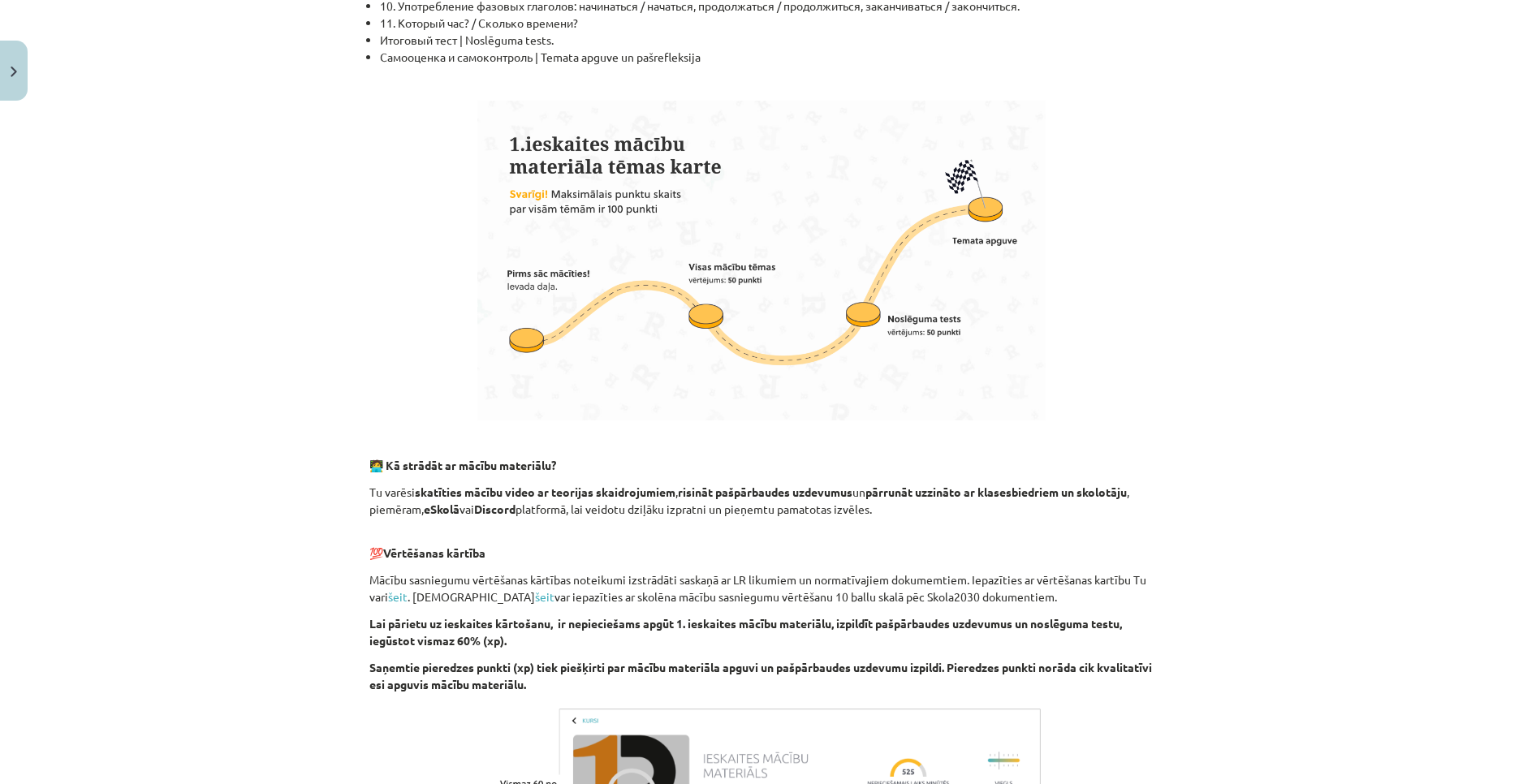
scroll to position [142, 0]
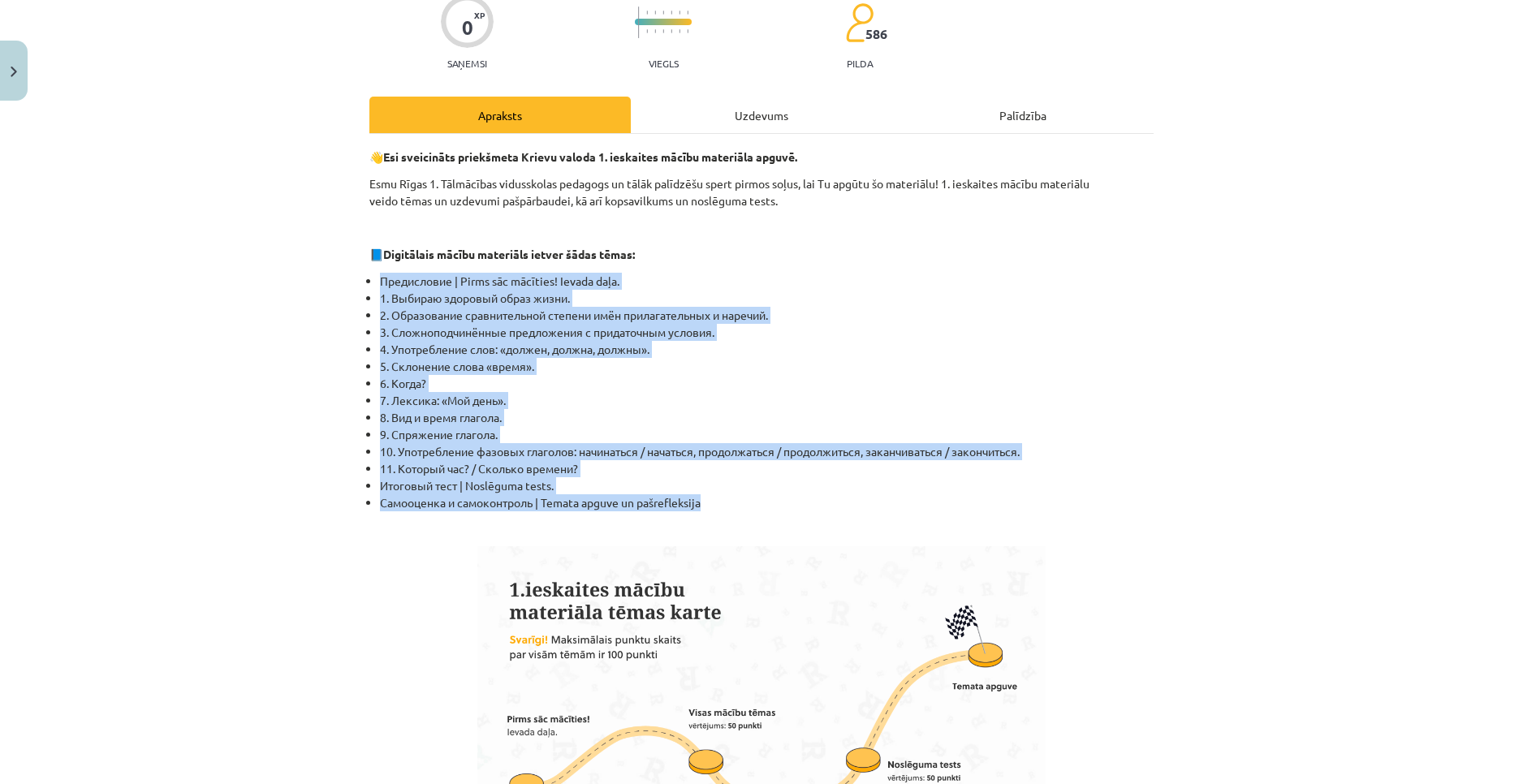
drag, startPoint x: 365, startPoint y: 280, endPoint x: 792, endPoint y: 508, distance: 484.1
click at [792, 508] on ul "Предисловие | Pirms sāc mācīties! Ievada daļa. 1. Выбираю здоровый образ жизни.…" at bounding box center [761, 392] width 784 height 239
drag, startPoint x: 564, startPoint y: 321, endPoint x: 541, endPoint y: 336, distance: 27.5
click at [541, 336] on li "3. Сложноподчинённые предложения с придаточным условия." at bounding box center [767, 332] width 774 height 17
drag, startPoint x: 373, startPoint y: 280, endPoint x: 845, endPoint y: 497, distance: 519.5
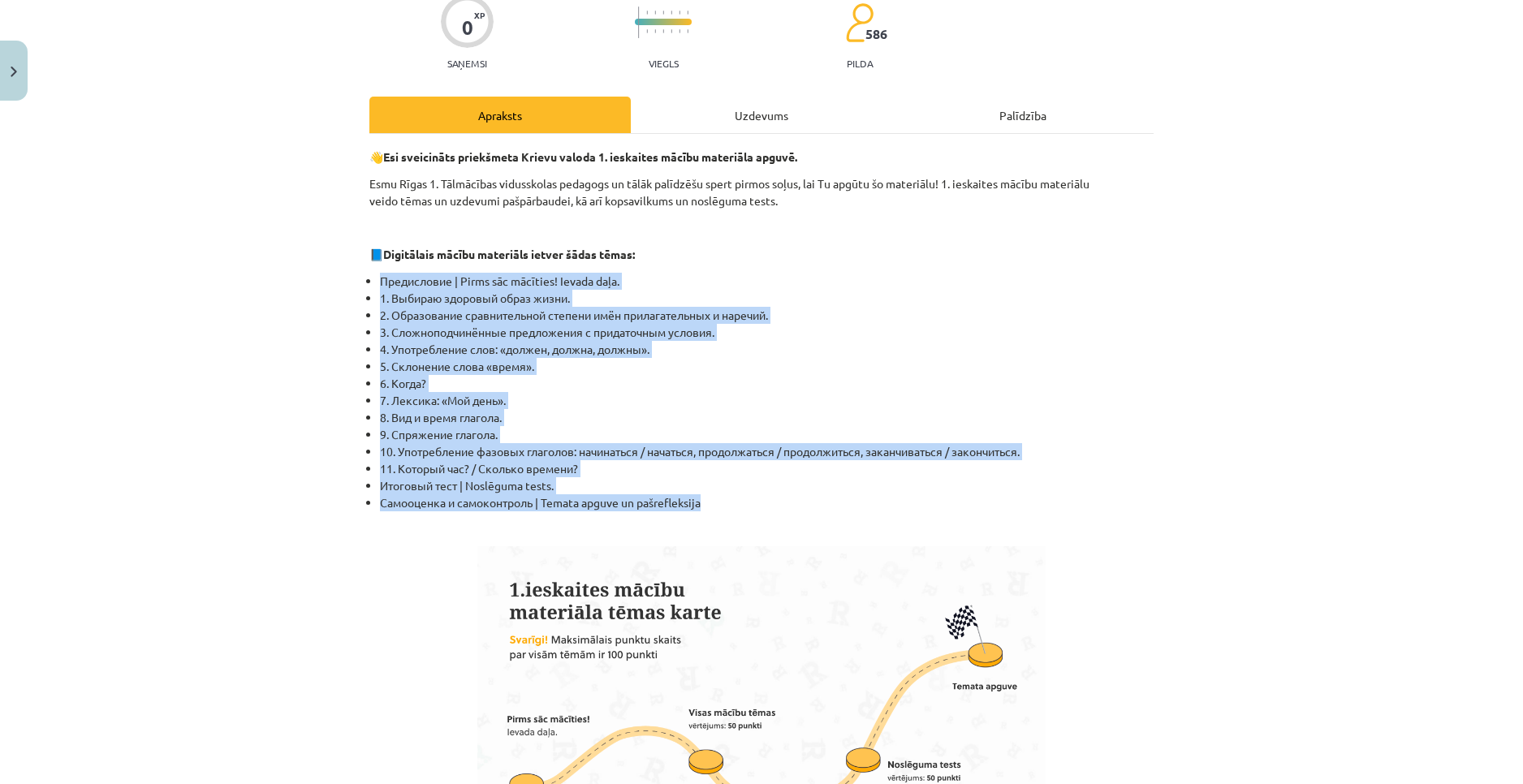
click at [845, 497] on ul "Предисловие | Pirms sāc mācīties! Ievada daļa. 1. Выбираю здоровый образ жизни.…" at bounding box center [761, 392] width 784 height 239
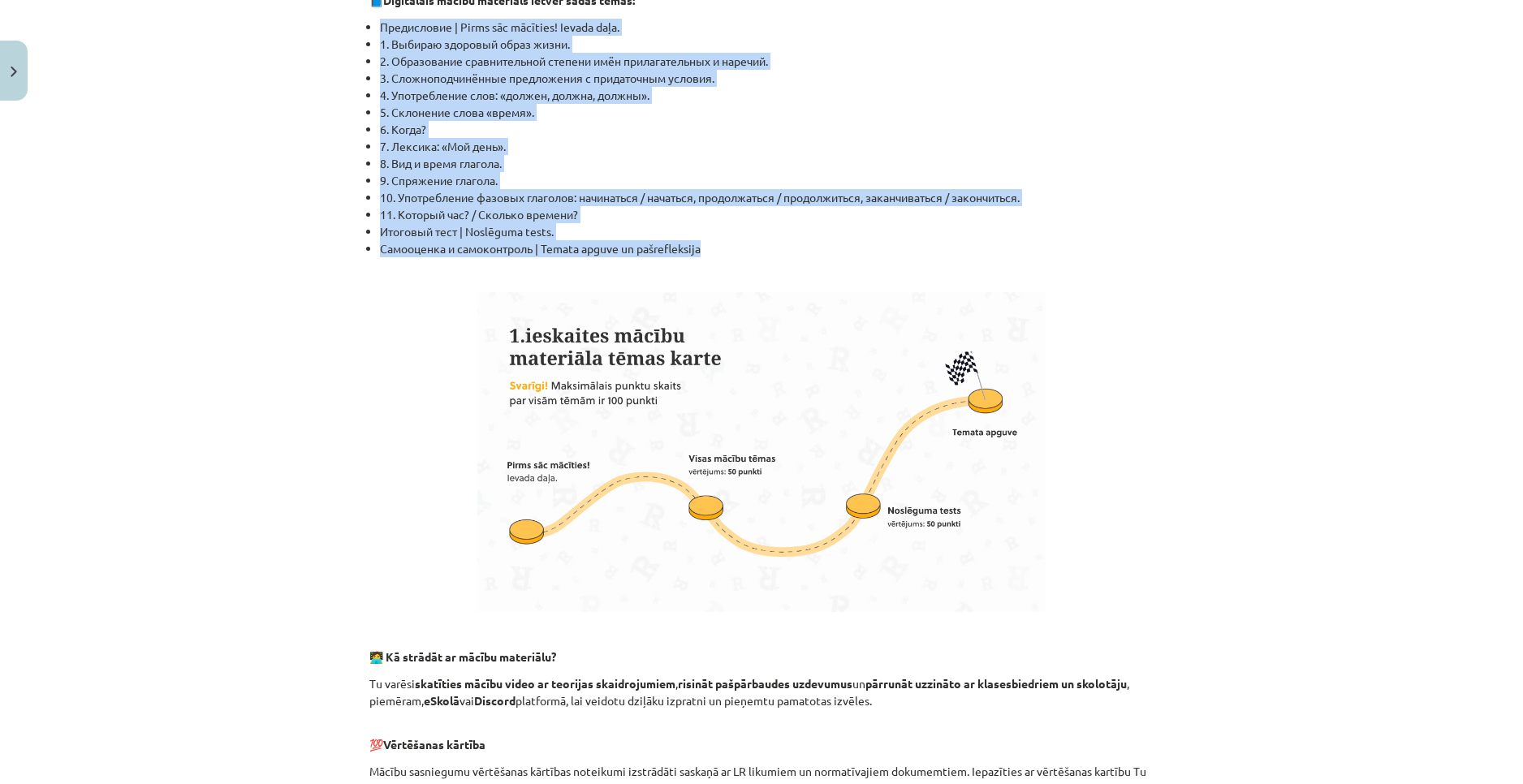
scroll to position [710, 0]
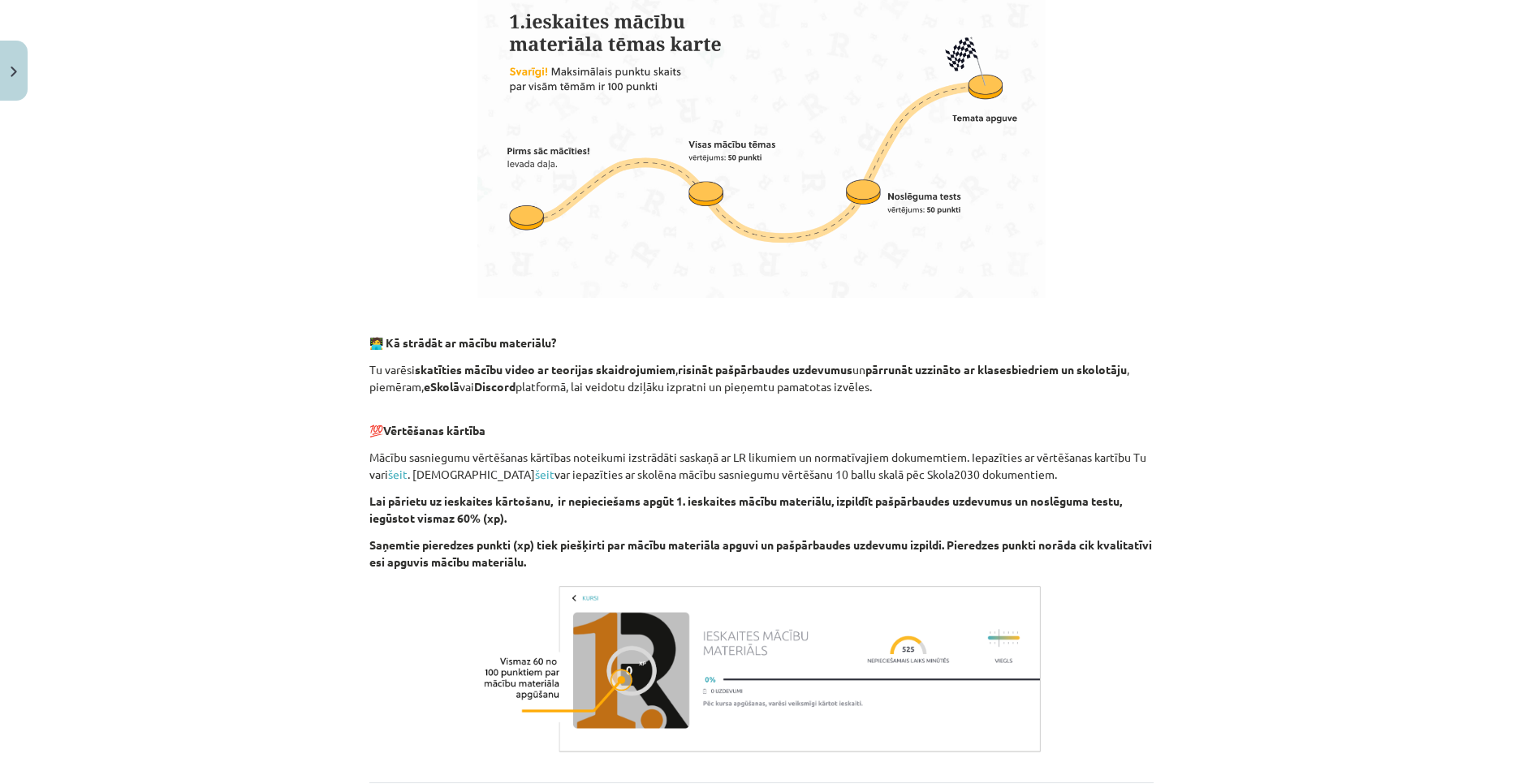
click at [424, 384] on strong "eSkolā" at bounding box center [441, 386] width 36 height 14
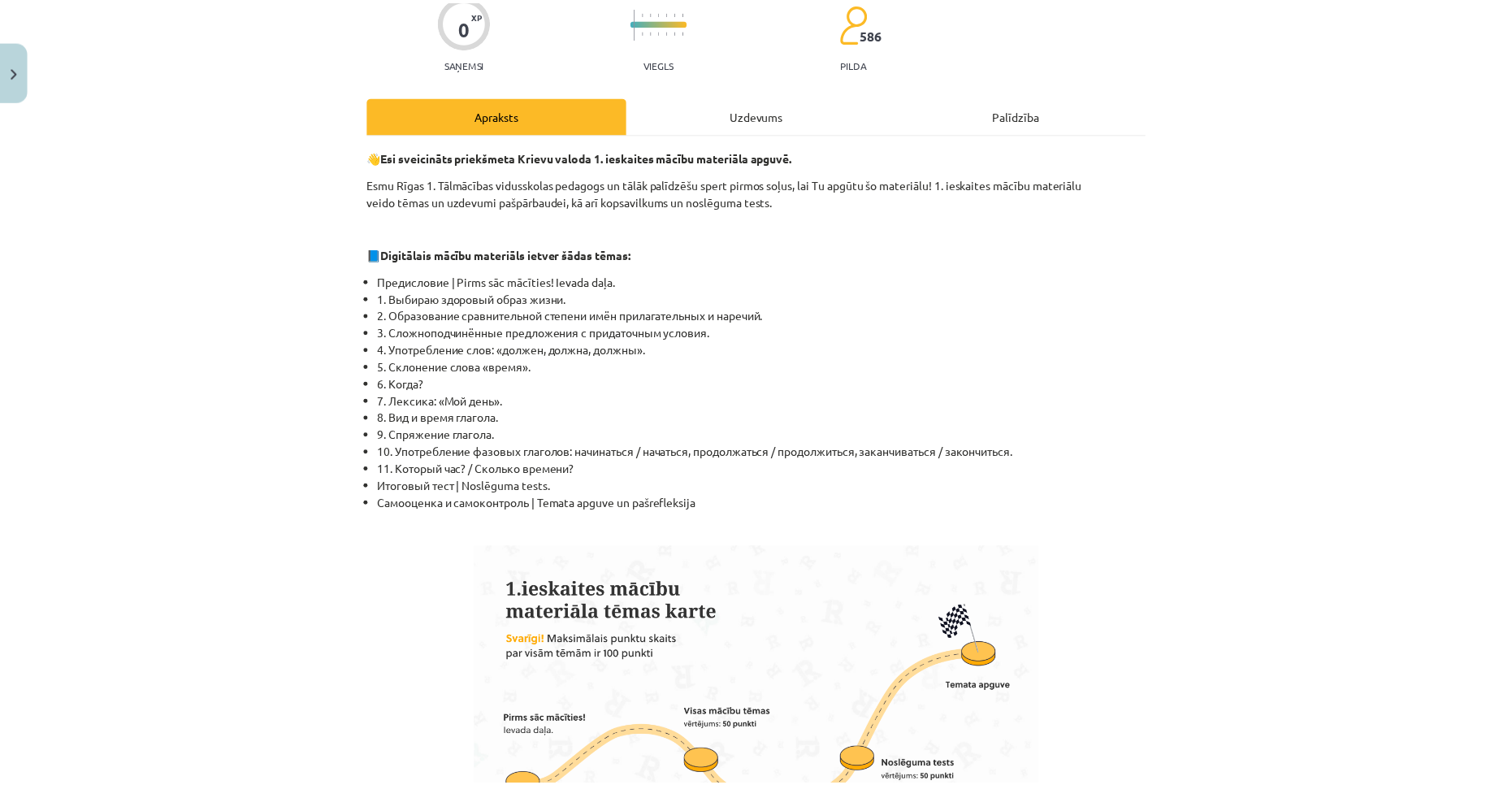
scroll to position [0, 0]
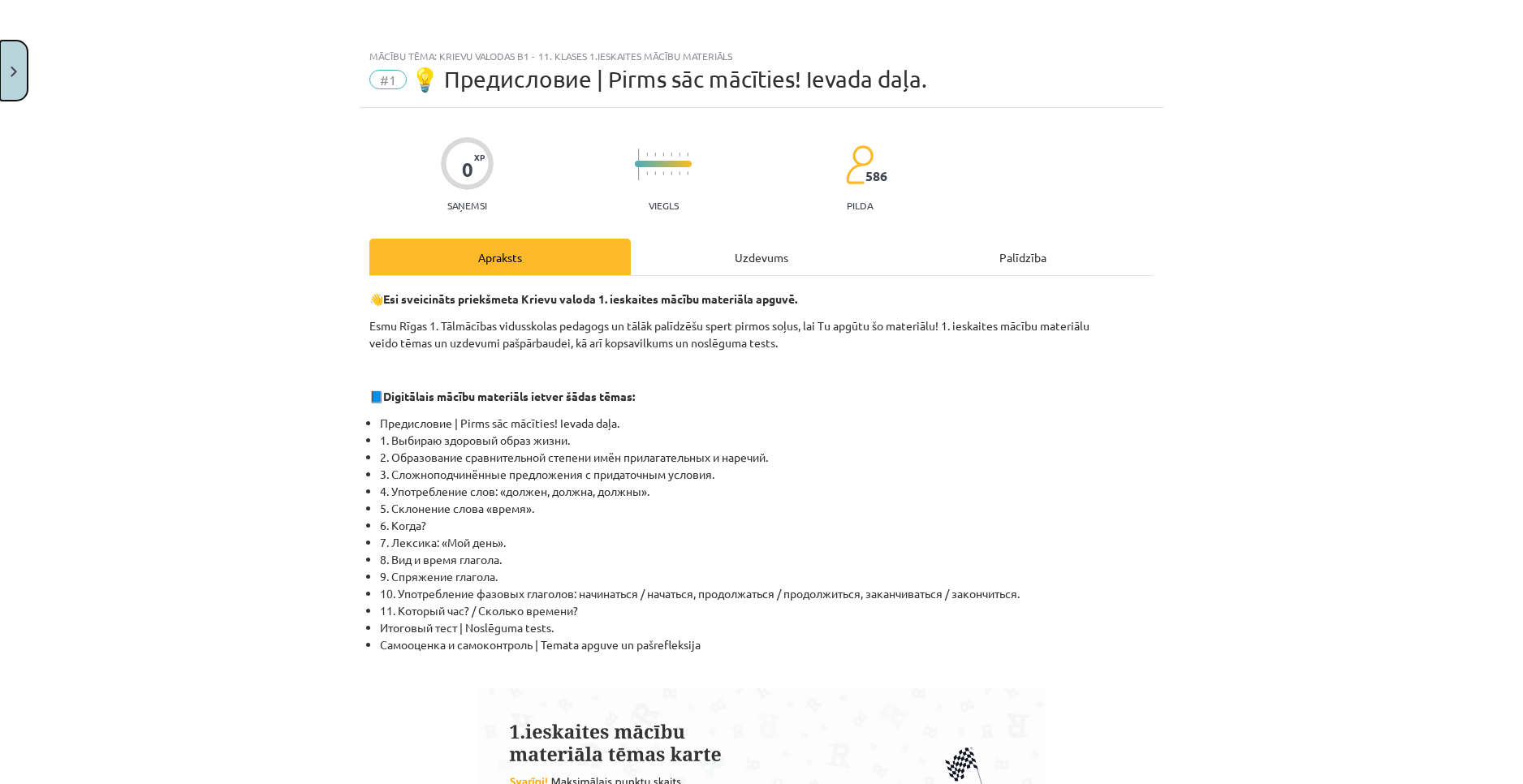
click at [24, 63] on button "Close" at bounding box center [13, 71] width 28 height 60
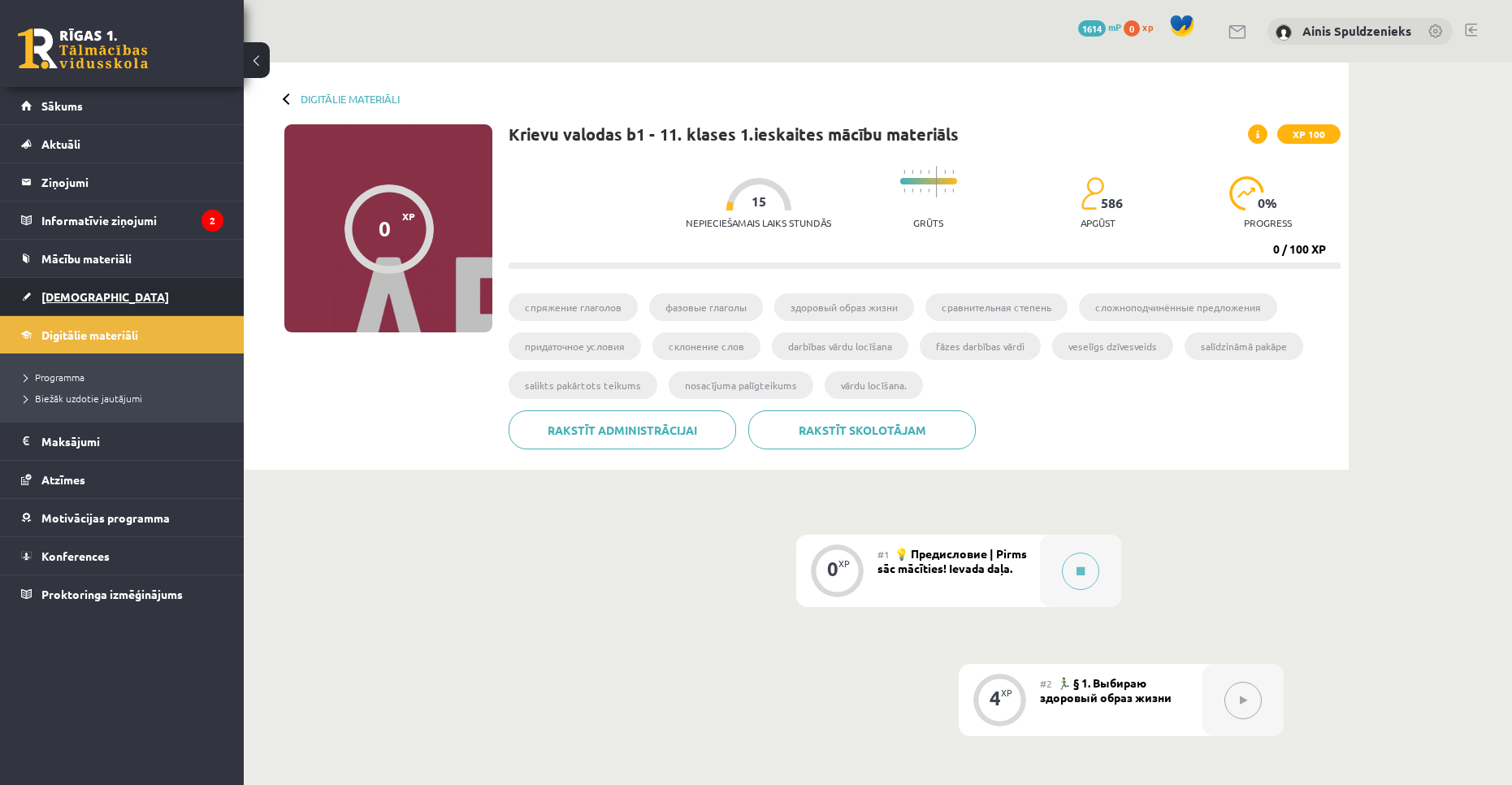
click at [93, 290] on link "[DEMOGRAPHIC_DATA]" at bounding box center [122, 296] width 202 height 38
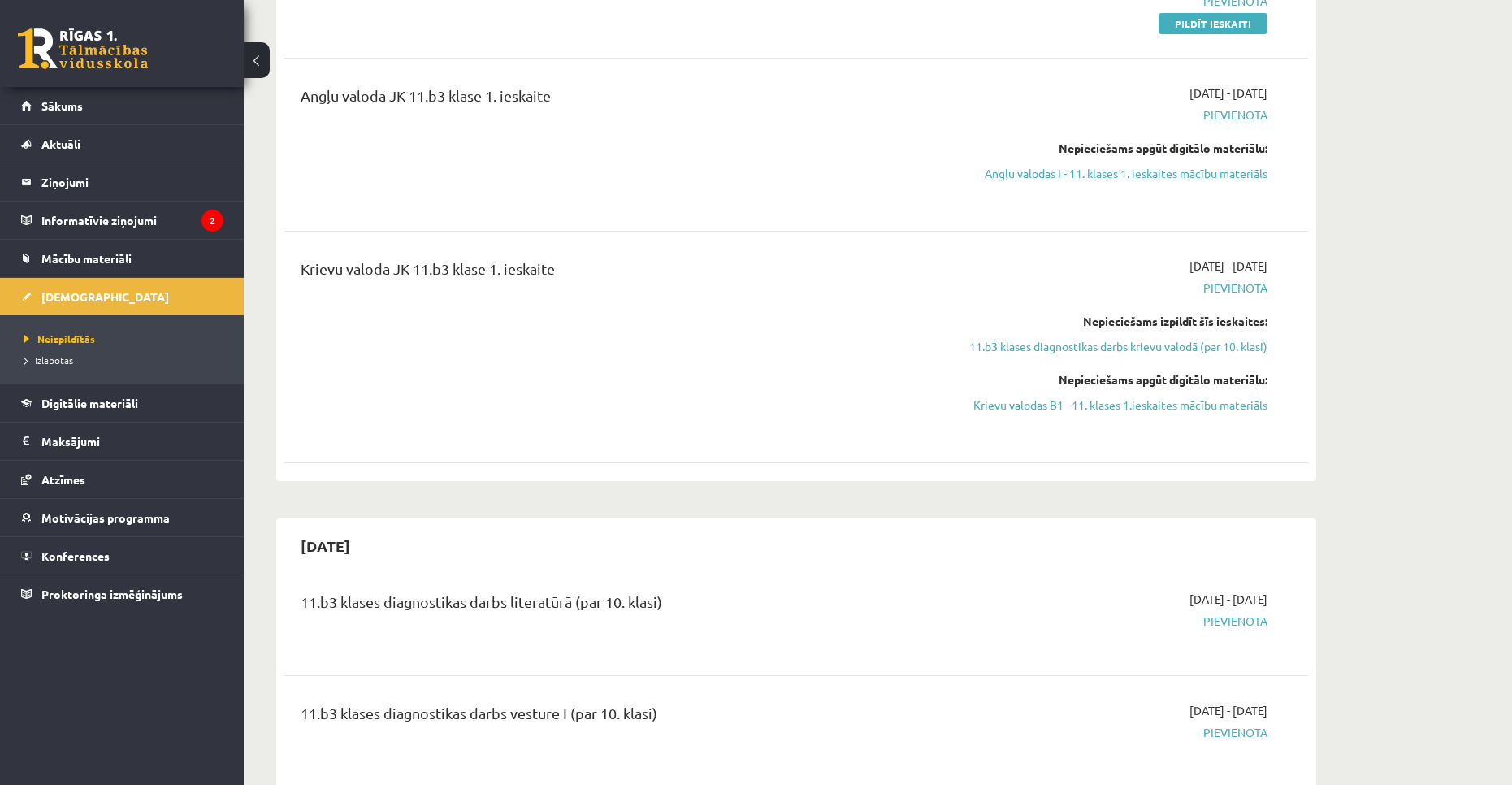
scroll to position [162, 0]
